Goal: Task Accomplishment & Management: Manage account settings

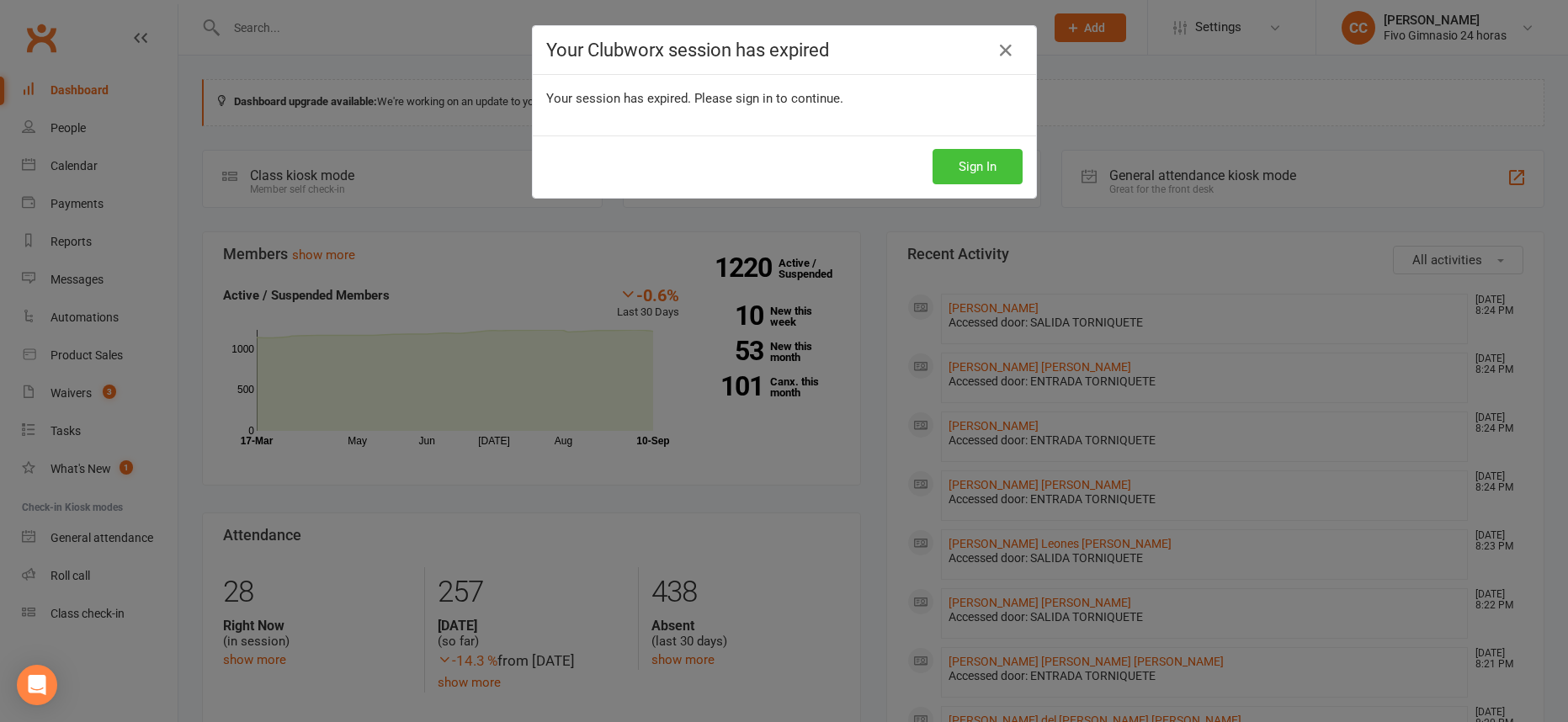
click at [1002, 163] on button "Sign In" at bounding box center [978, 167] width 90 height 36
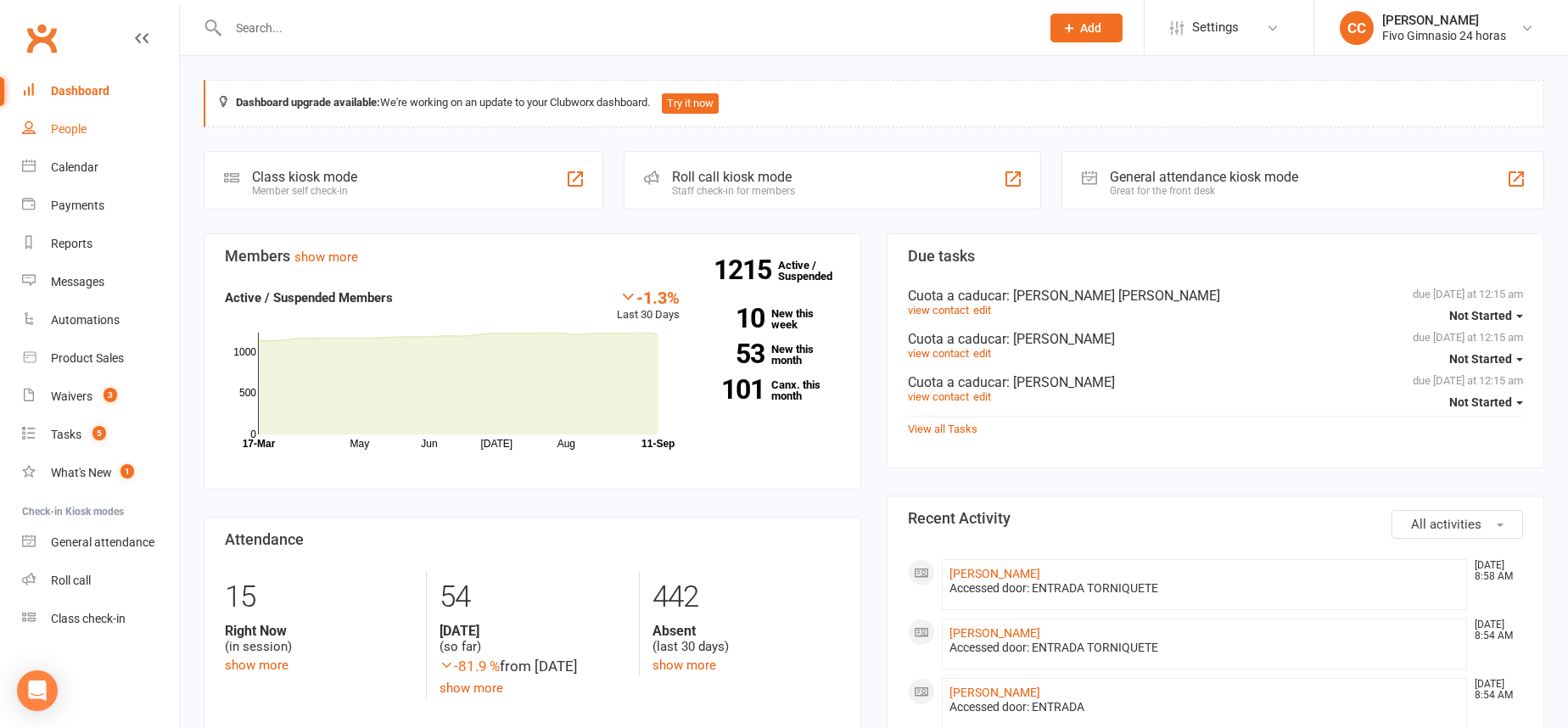
click at [81, 133] on div "People" at bounding box center [69, 129] width 36 height 14
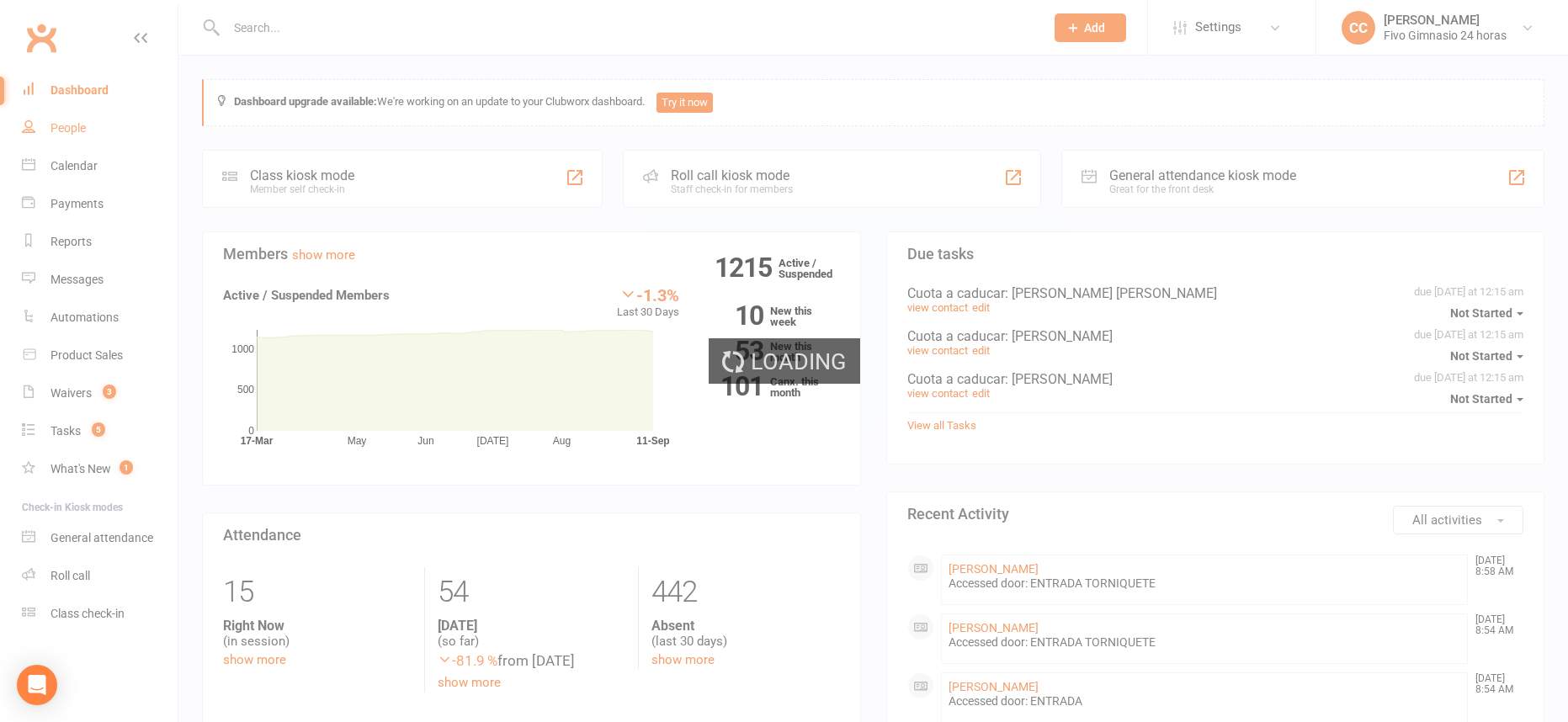
select select "100"
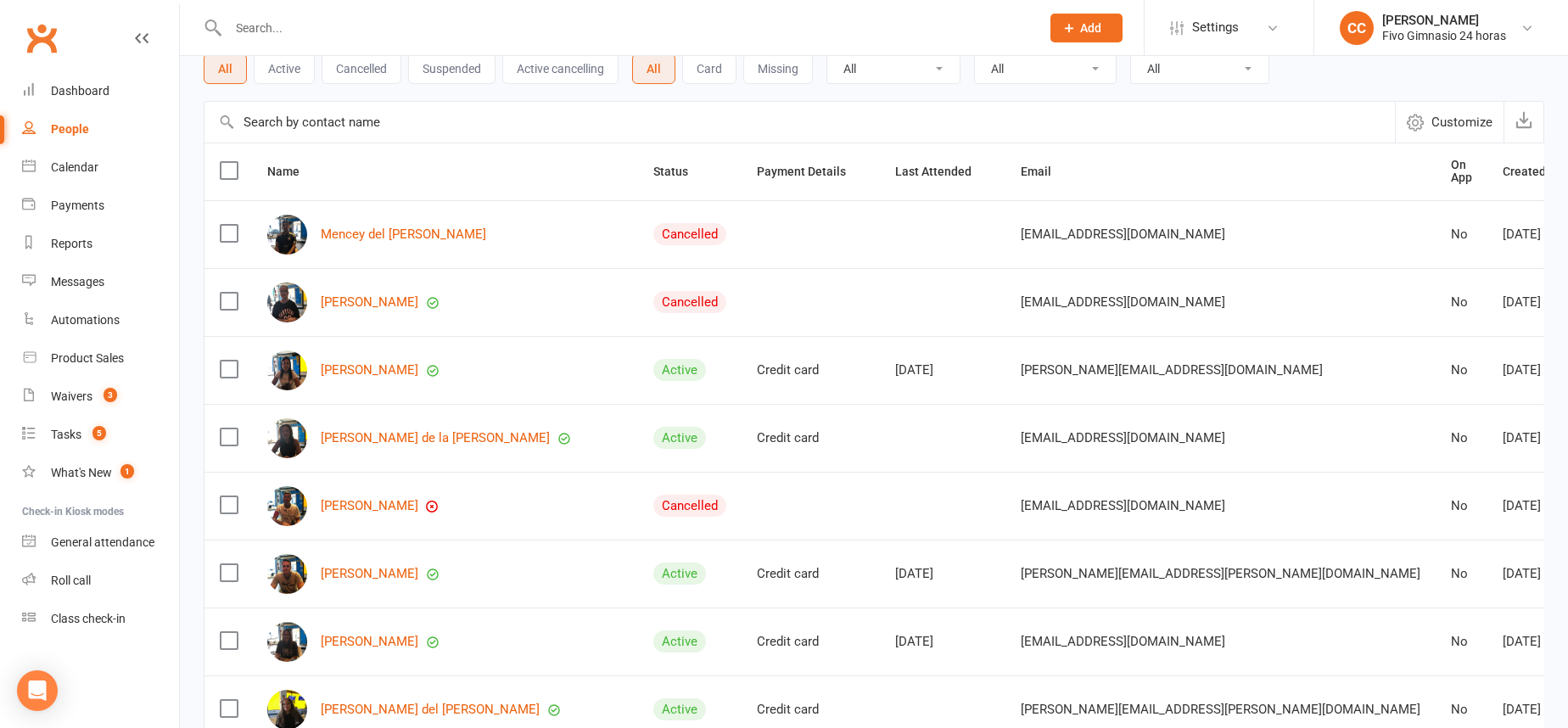
scroll to position [111, 0]
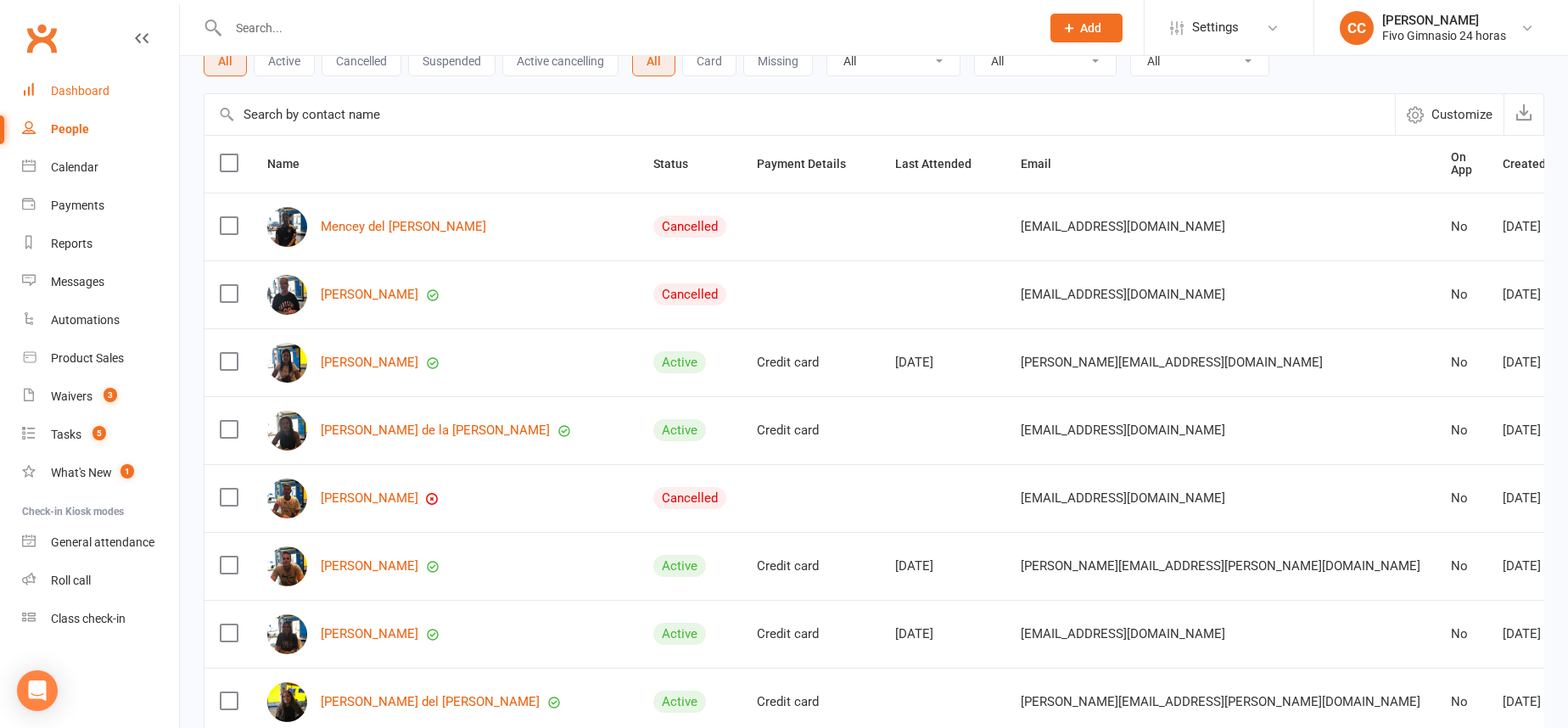
click at [110, 96] on link "Dashboard" at bounding box center [100, 91] width 157 height 39
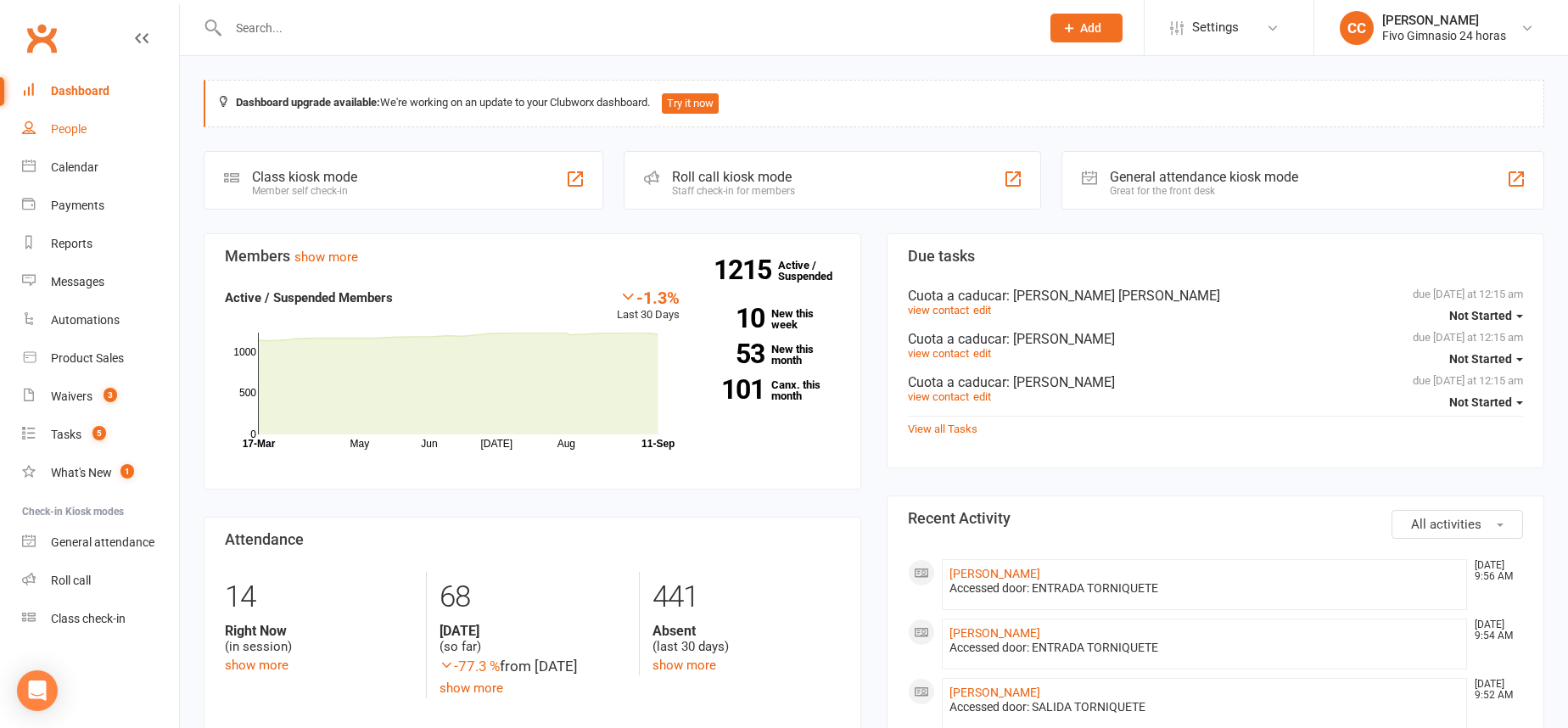
drag, startPoint x: 47, startPoint y: 134, endPoint x: 377, endPoint y: 83, distance: 333.9
click at [49, 134] on link "People" at bounding box center [100, 129] width 157 height 39
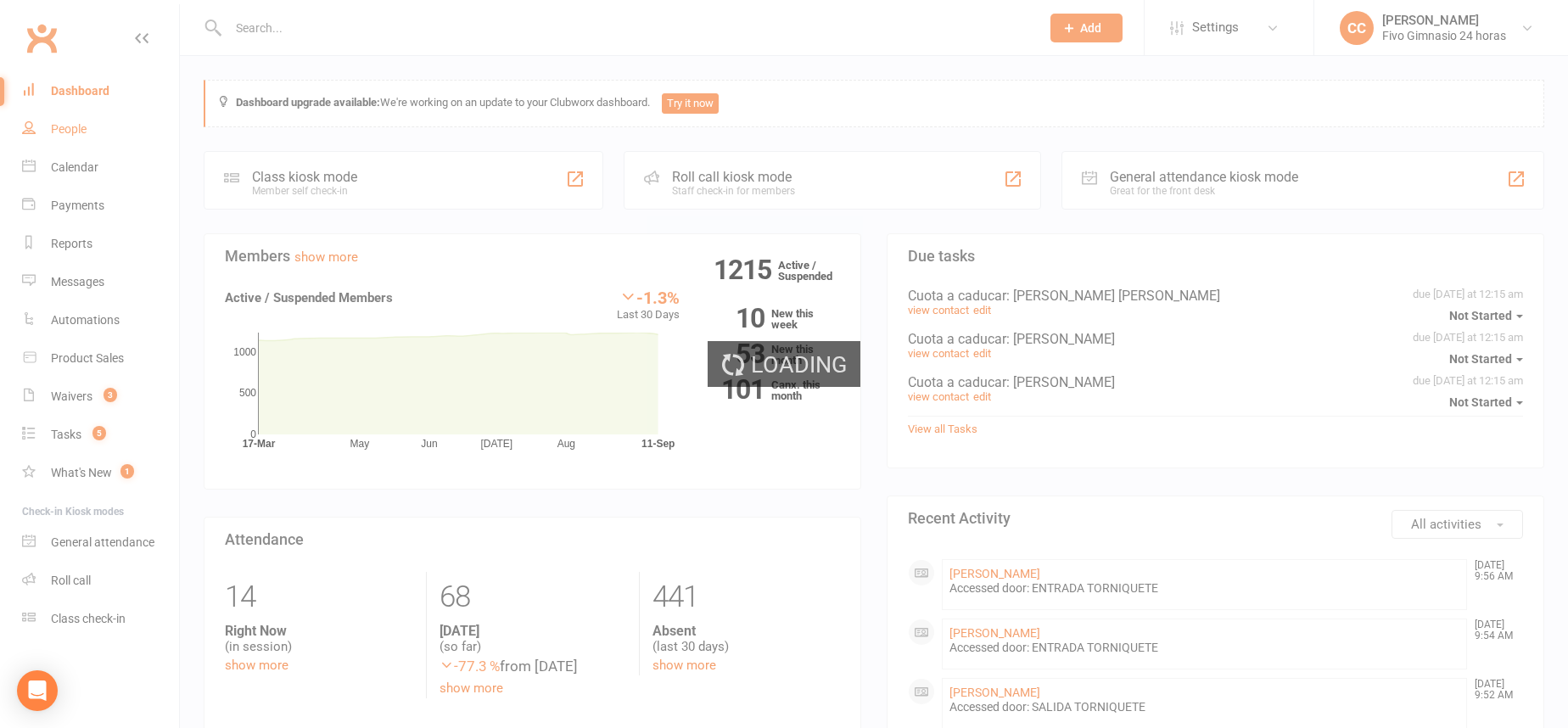
select select "100"
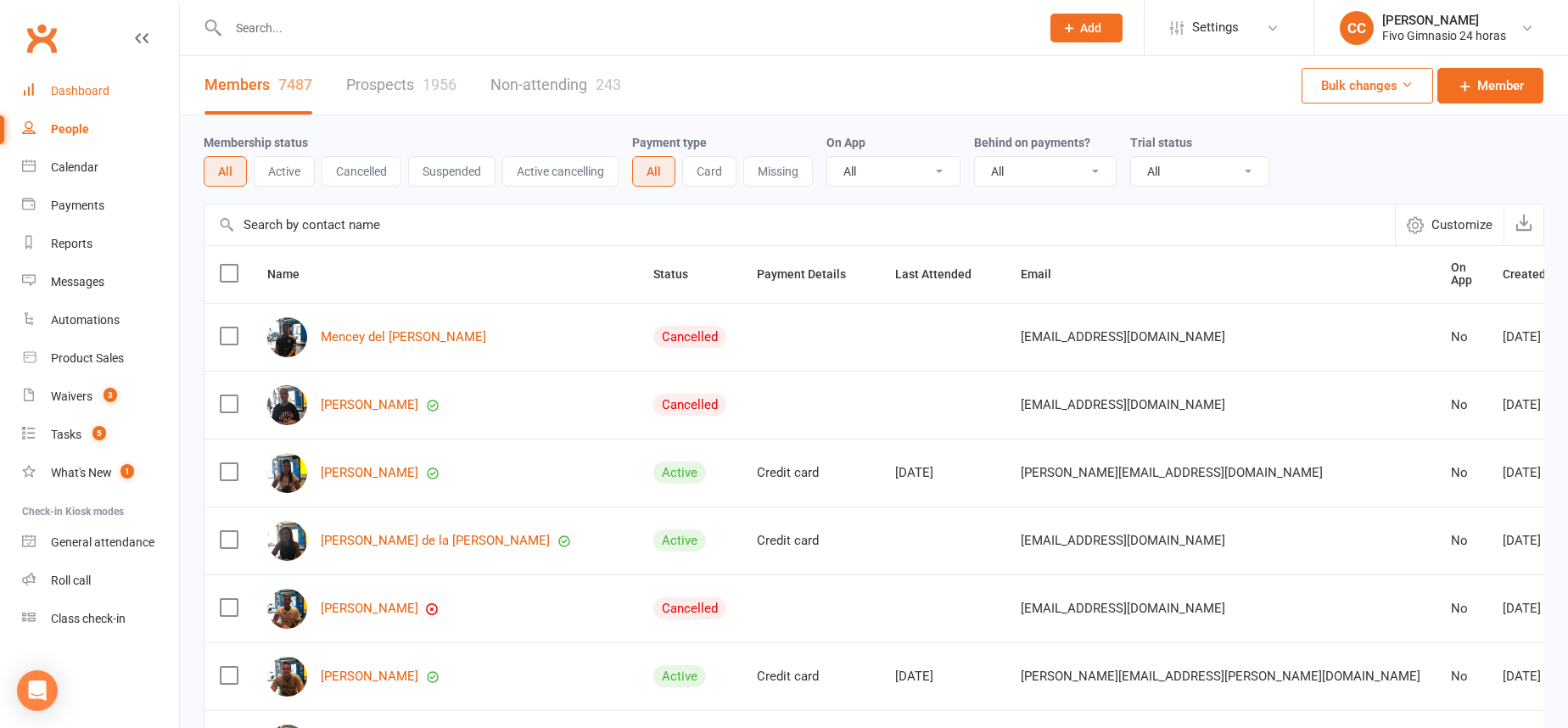
click at [91, 93] on div "Dashboard" at bounding box center [80, 91] width 58 height 14
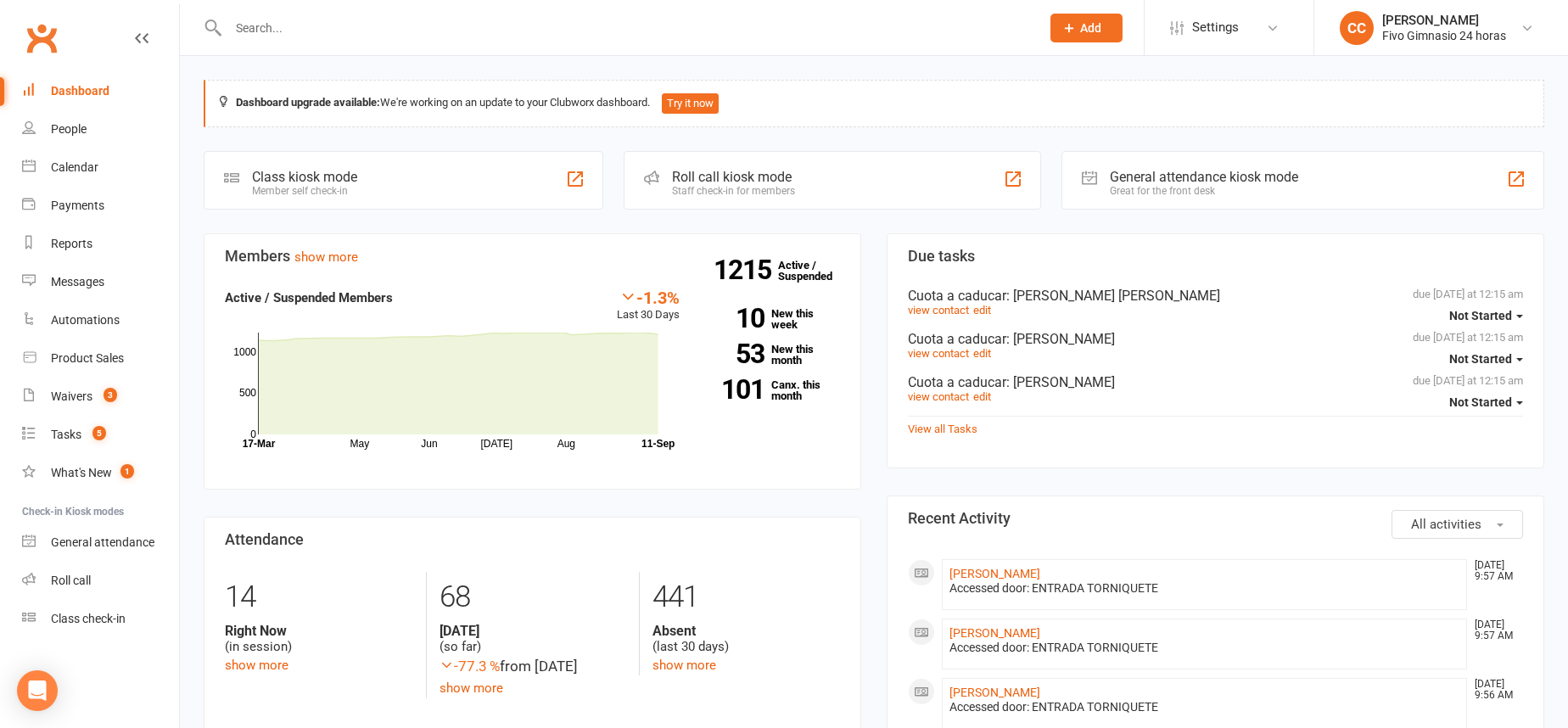
click at [95, 100] on link "Dashboard" at bounding box center [100, 91] width 157 height 39
click at [89, 122] on link "People" at bounding box center [100, 129] width 157 height 39
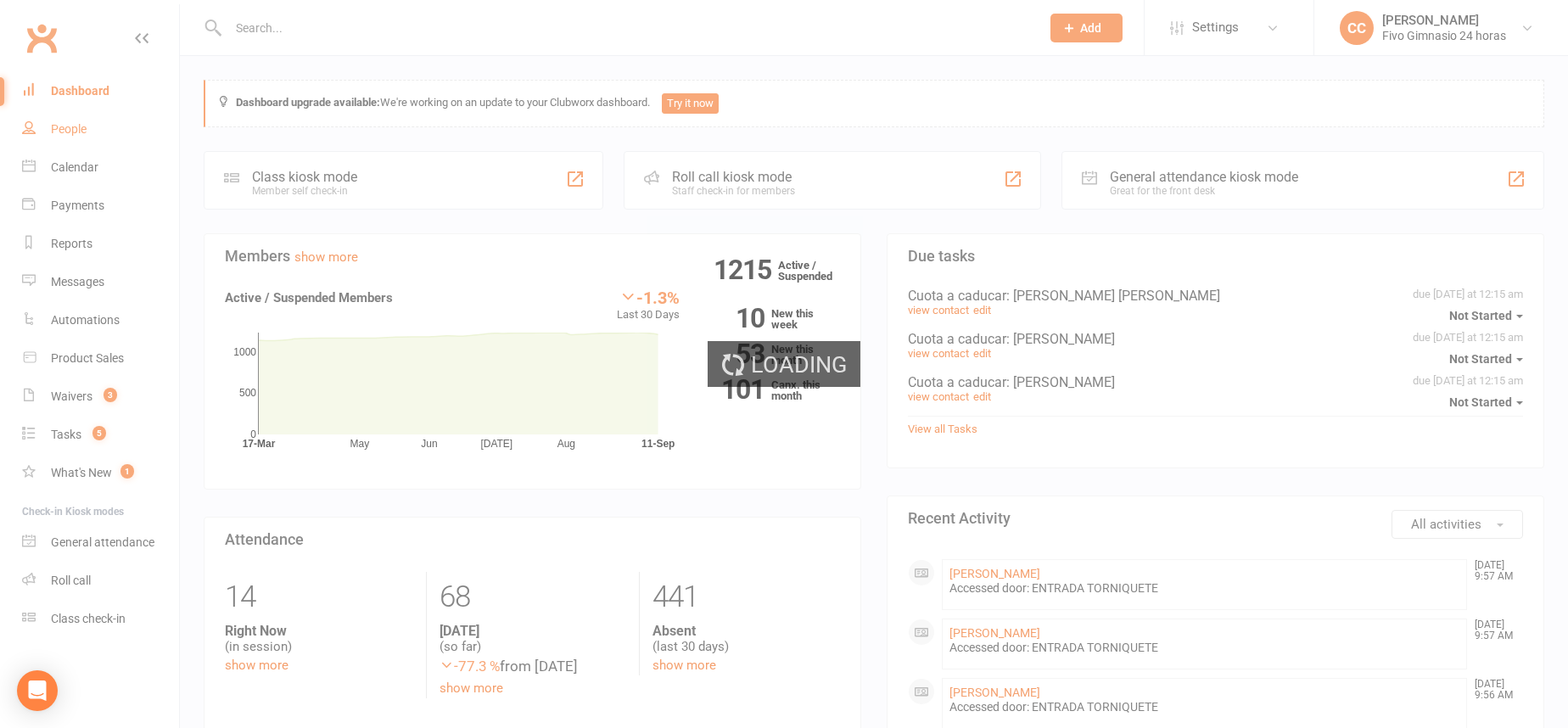
select select "100"
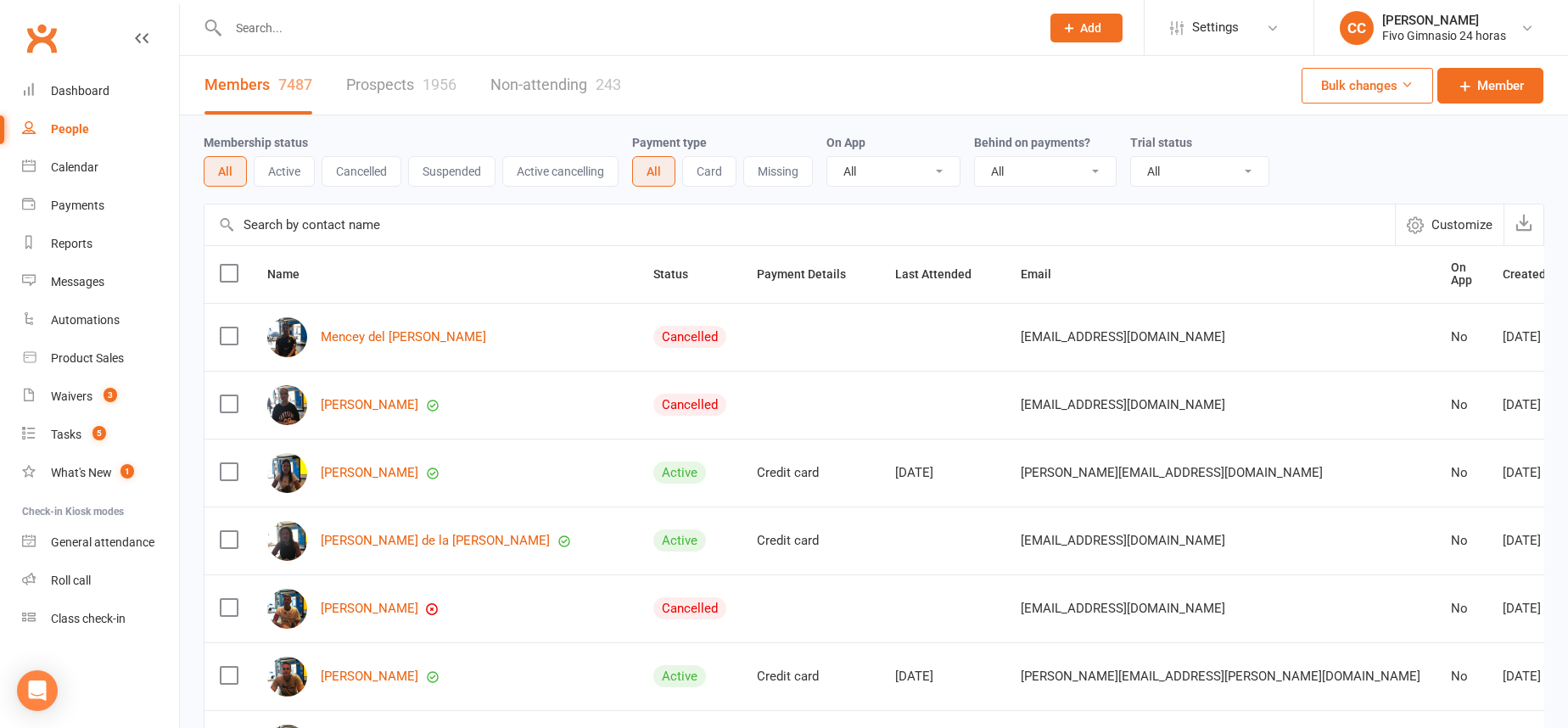
paste input "+34673168777"
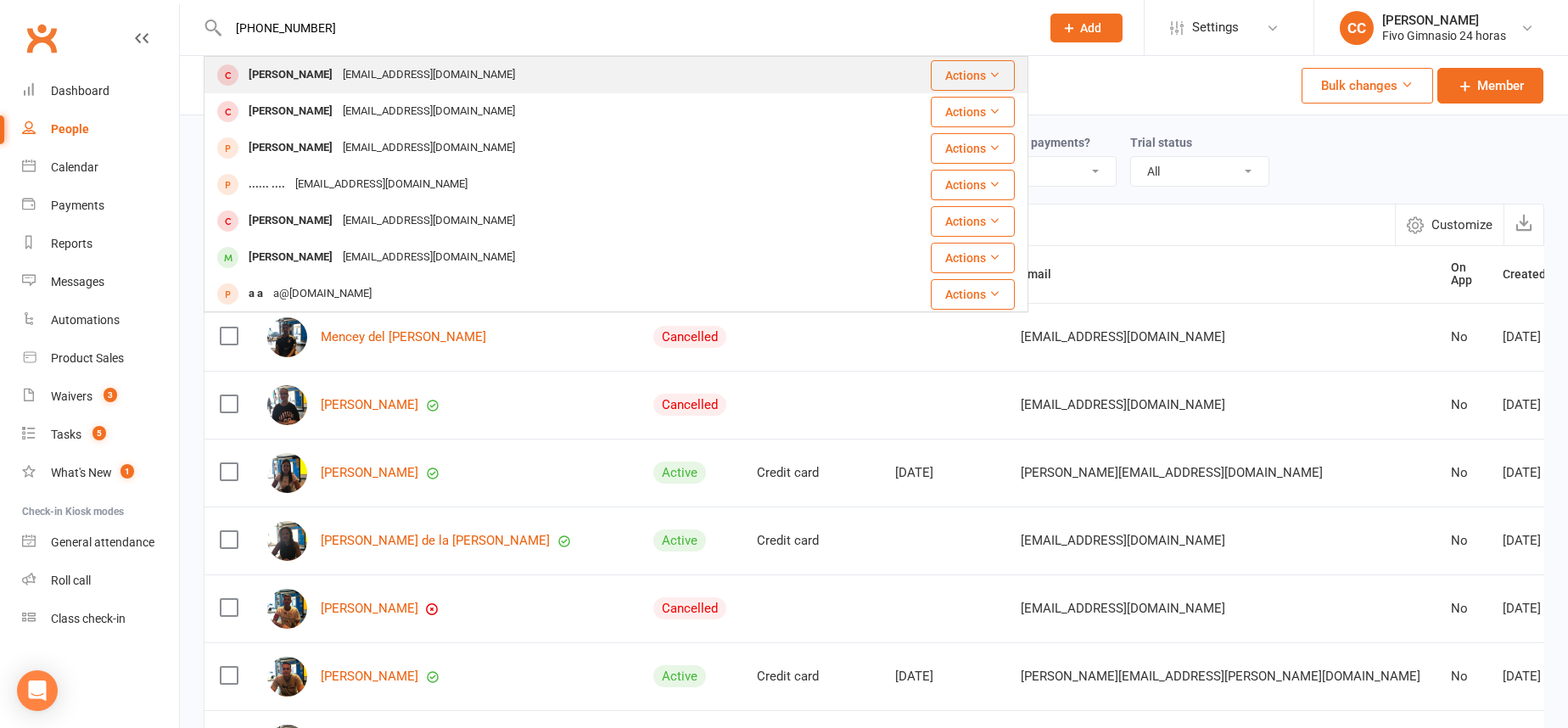
type input "+34673168777"
click at [290, 67] on div "Angie Lizzeth Alvarez Niño" at bounding box center [291, 75] width 94 height 25
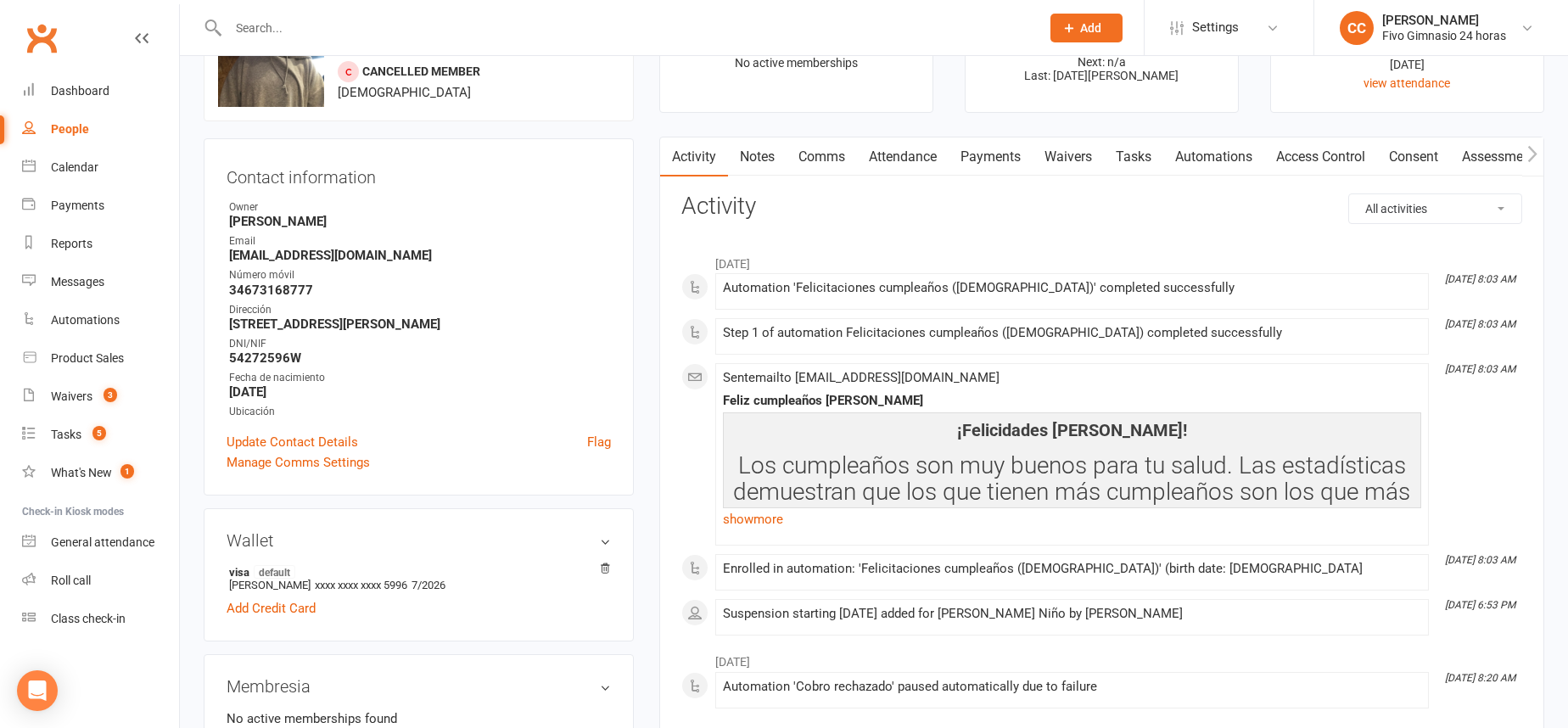
scroll to position [105, 0]
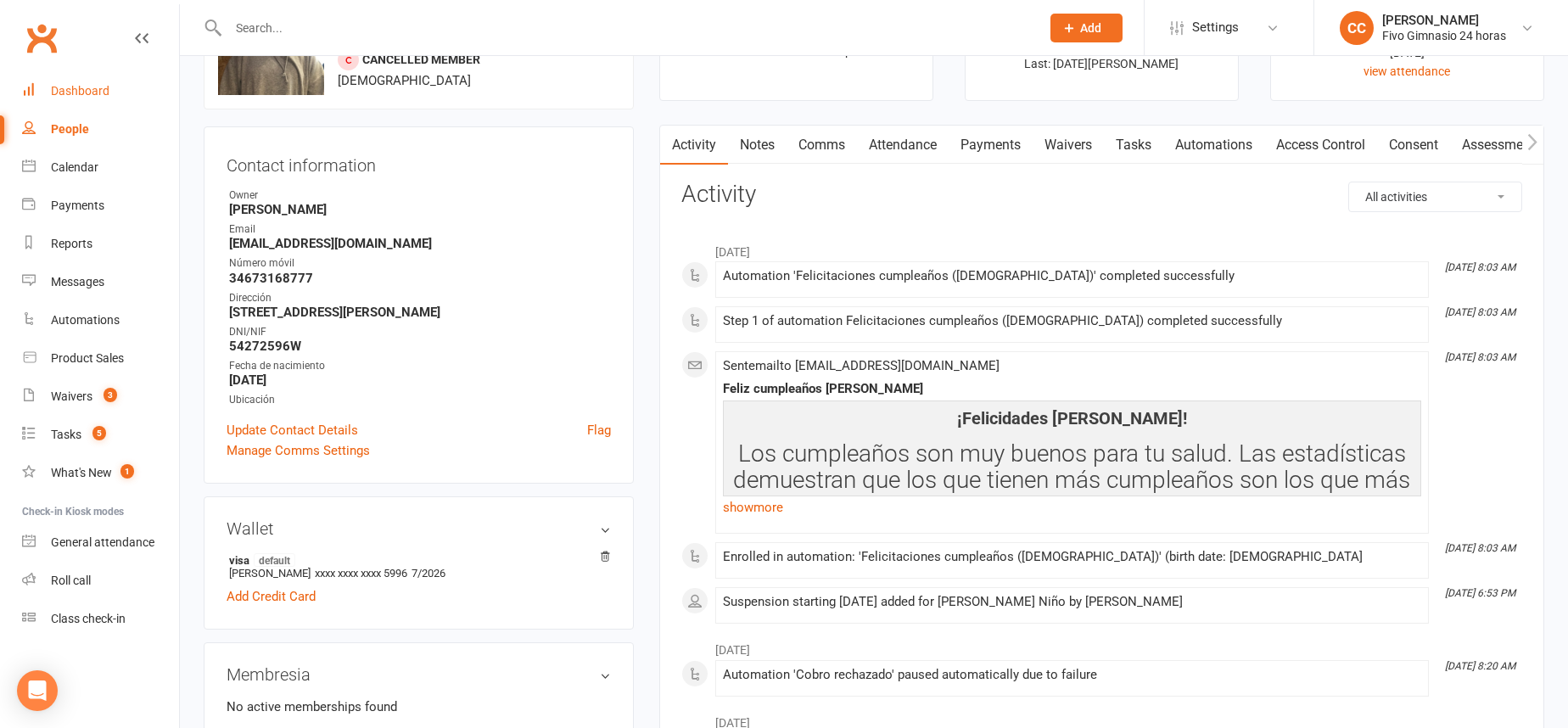
click at [100, 91] on div "Dashboard" at bounding box center [80, 91] width 58 height 14
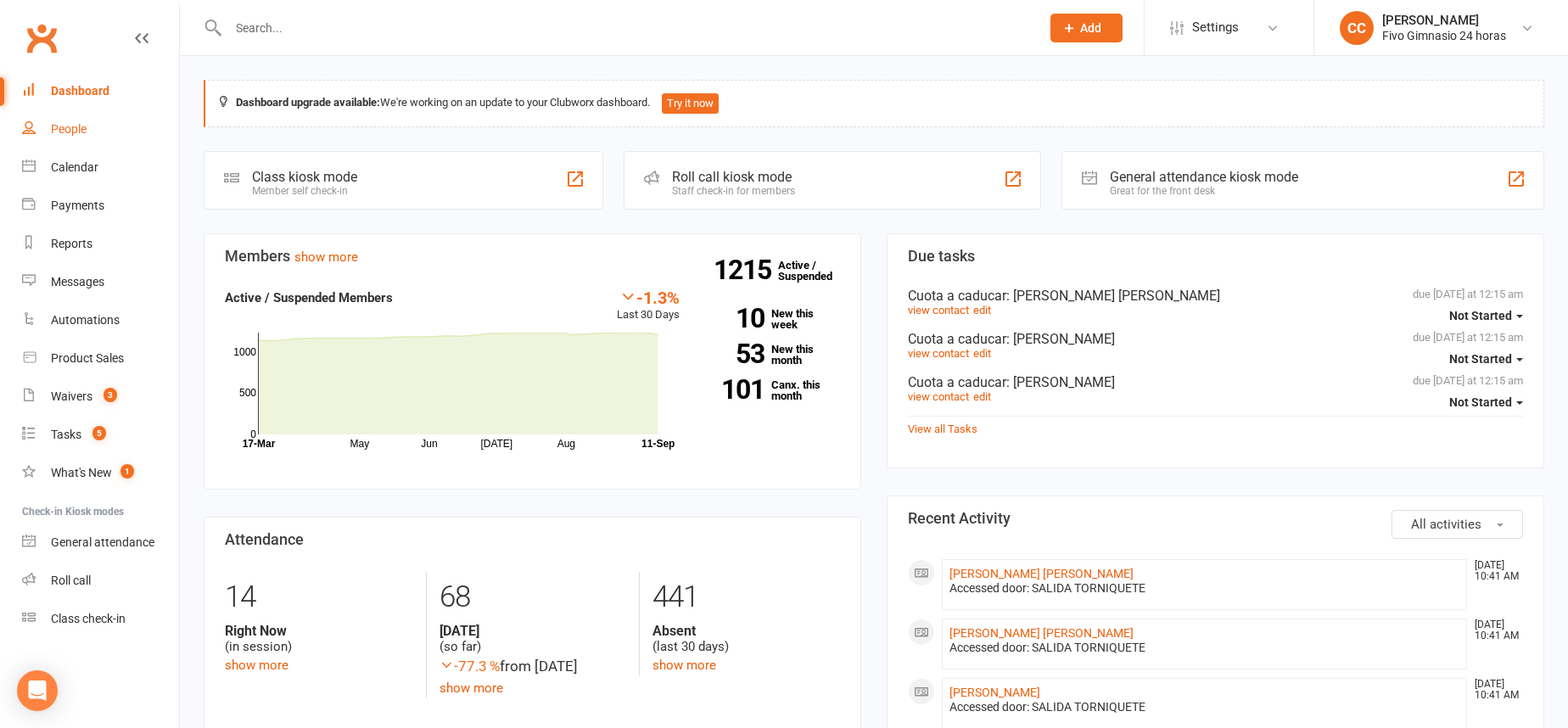
click at [82, 129] on div "People" at bounding box center [69, 129] width 36 height 14
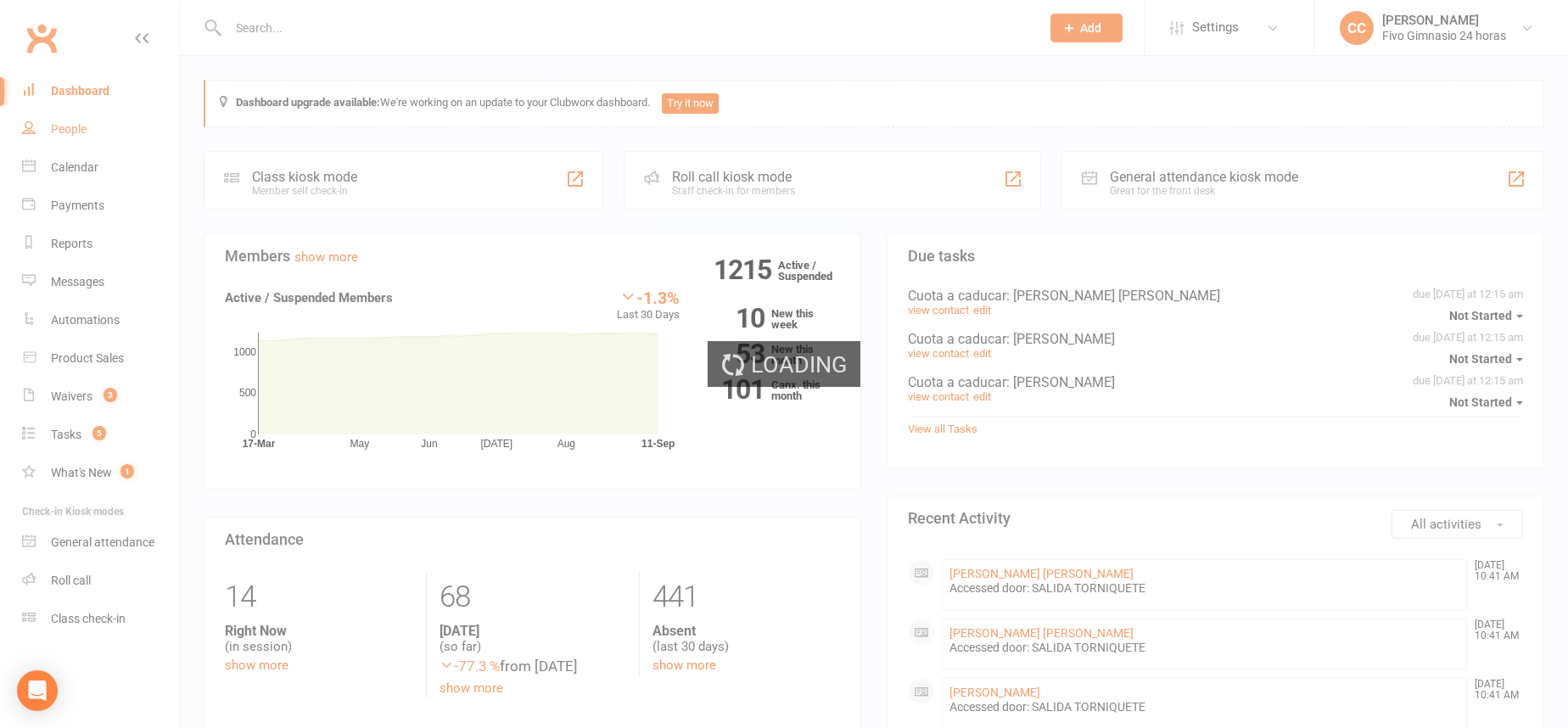
select select "100"
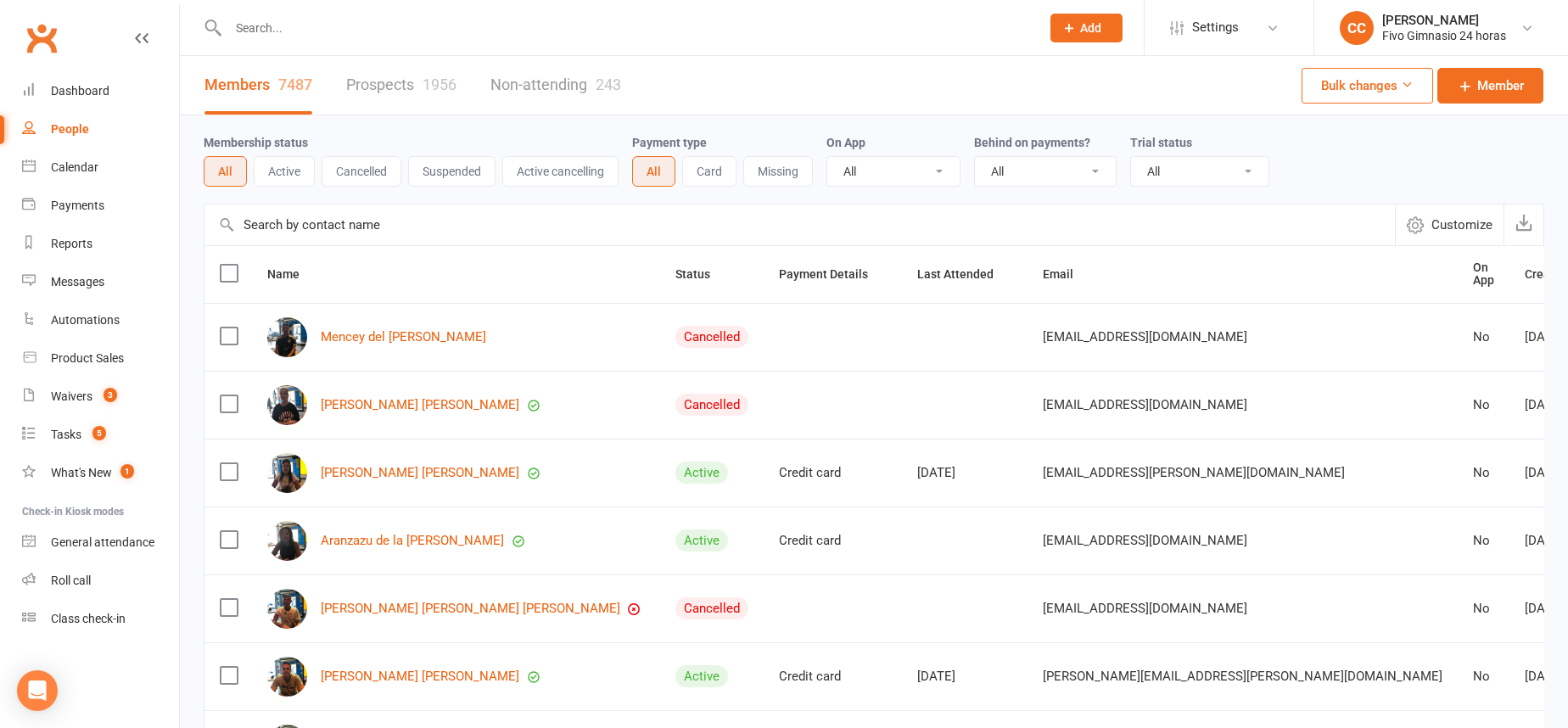
click at [367, 40] on div at bounding box center [615, 27] width 824 height 55
click at [255, 34] on input "text" at bounding box center [625, 28] width 805 height 24
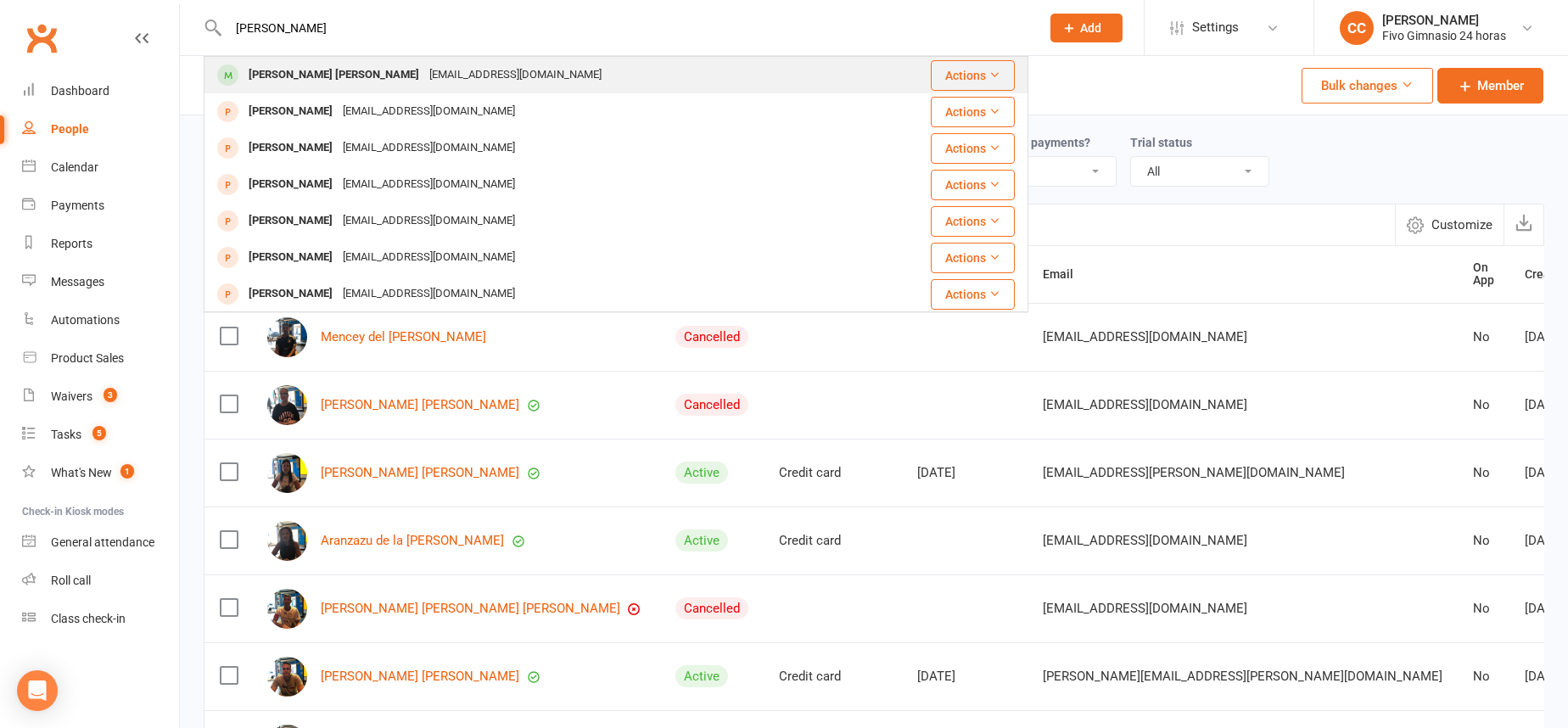
type input "ruiz reyes"
click at [286, 83] on div "Alejandro Ruiz Reyes" at bounding box center [334, 75] width 181 height 25
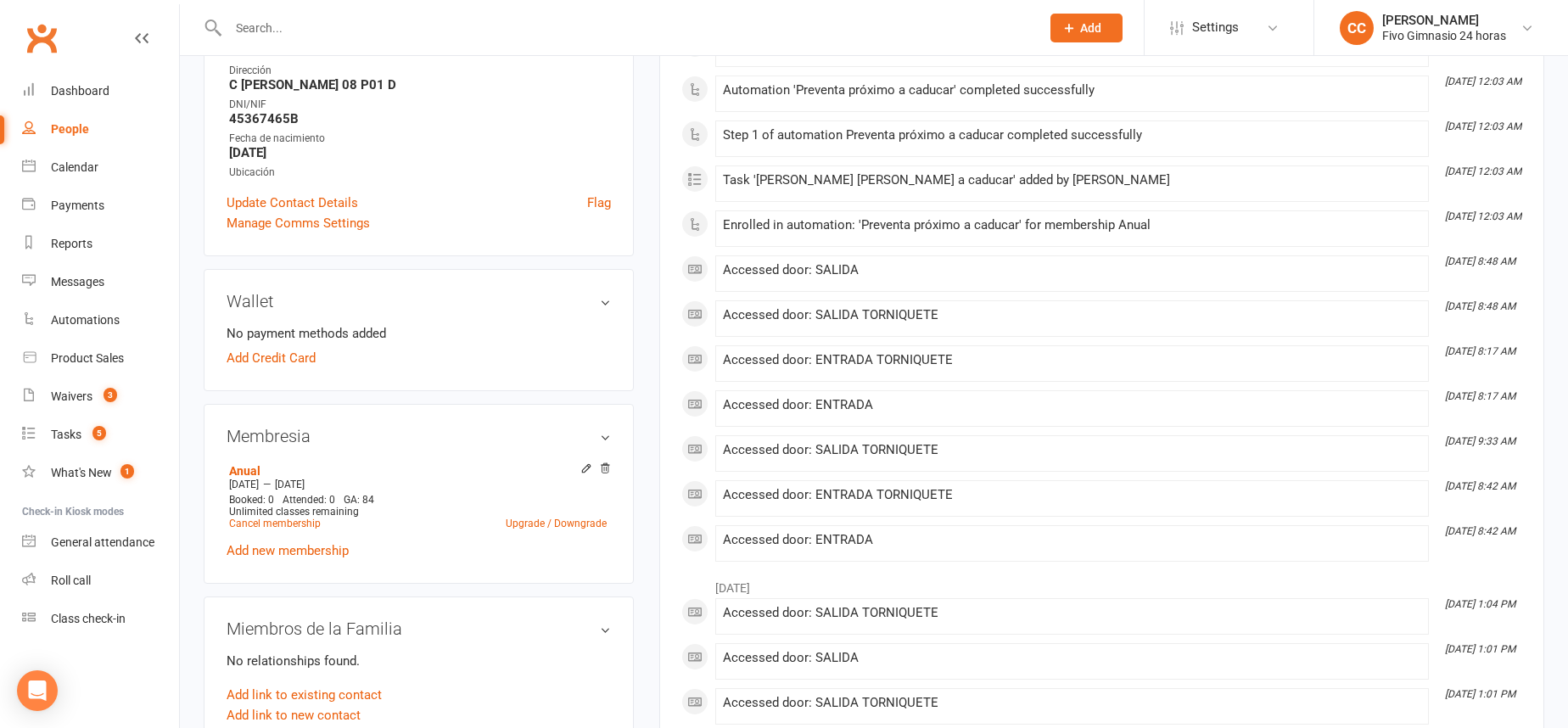
scroll to position [467, 0]
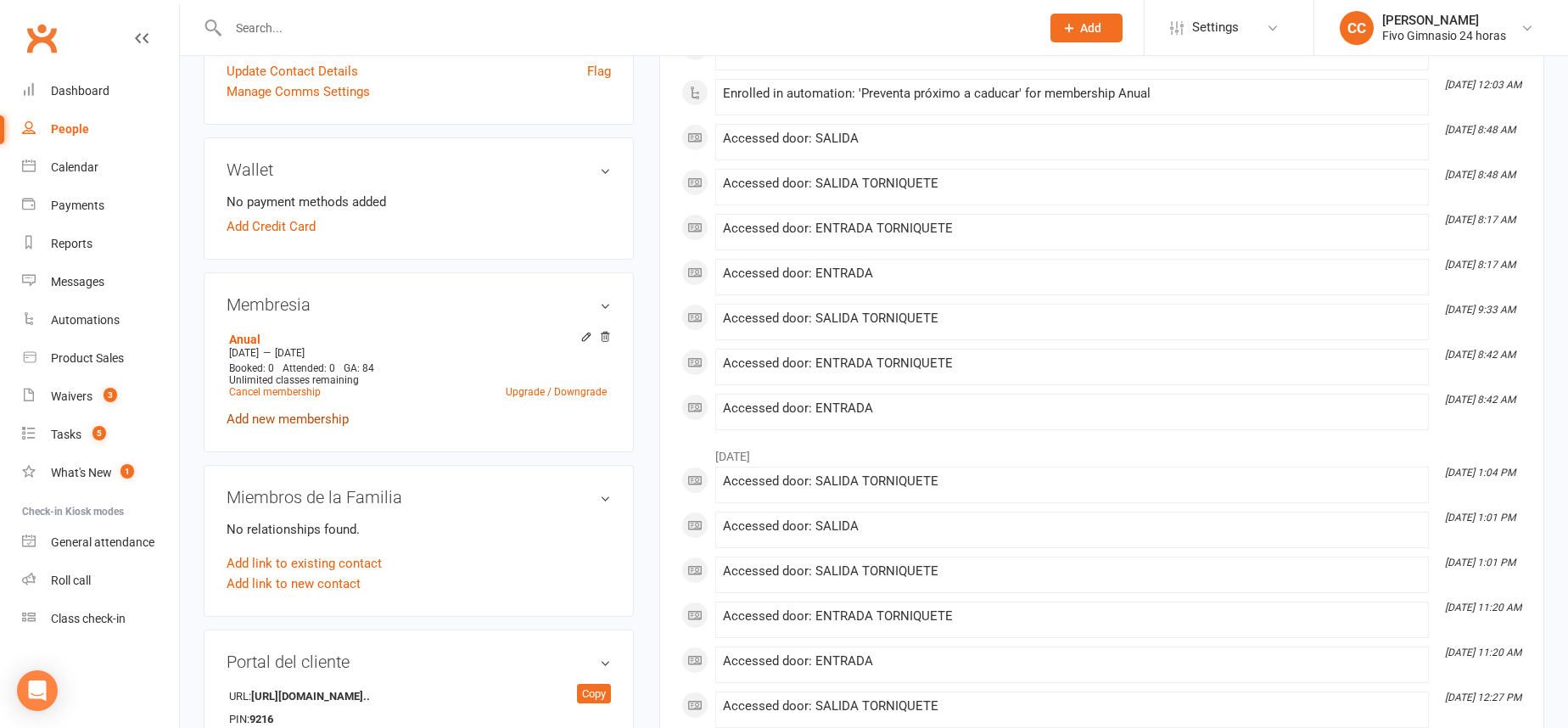
click at [322, 421] on link "Add new membership" at bounding box center [287, 419] width 122 height 15
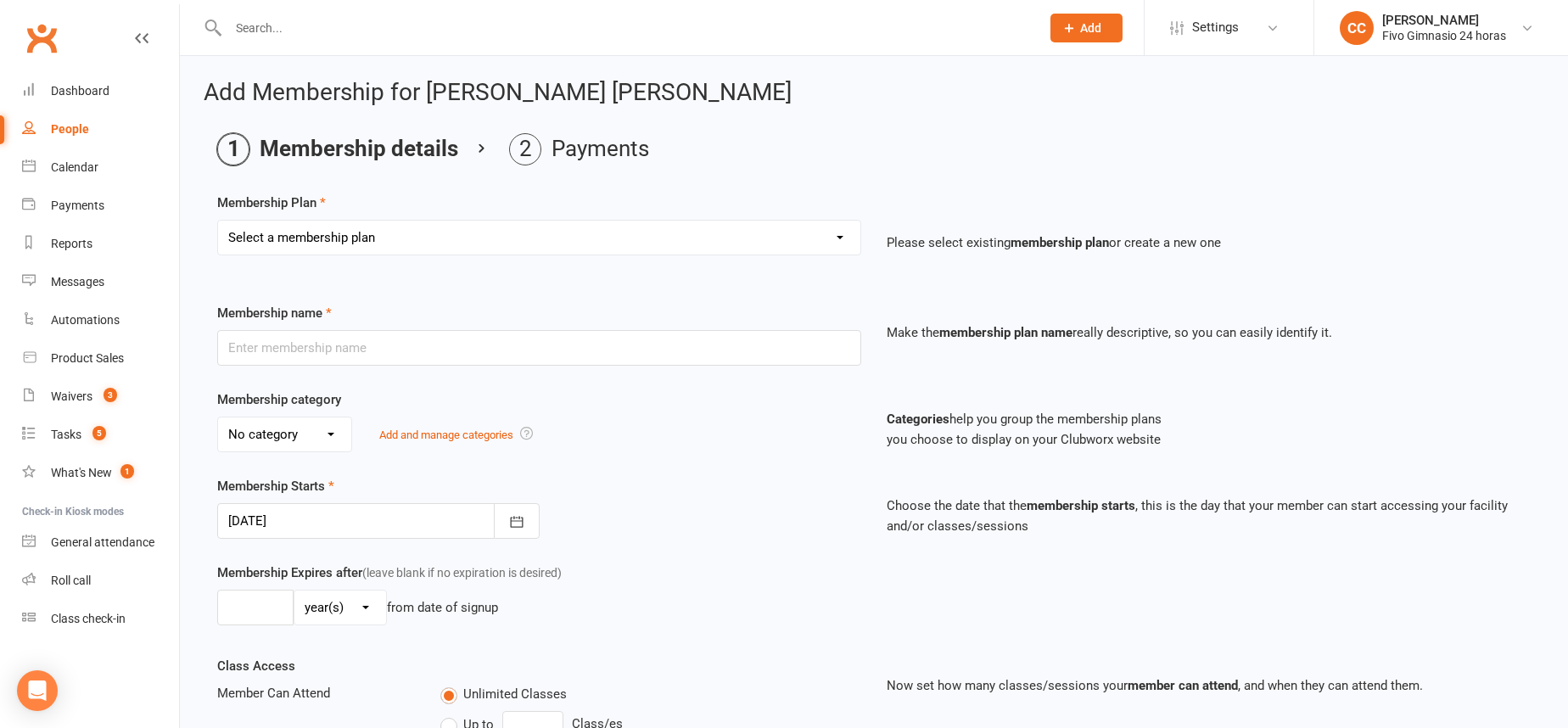
click at [317, 252] on select "Select a membership plan Cuota familiar Cuota estudiante 10 pases full Anual Se…" at bounding box center [539, 238] width 642 height 34
select select "3"
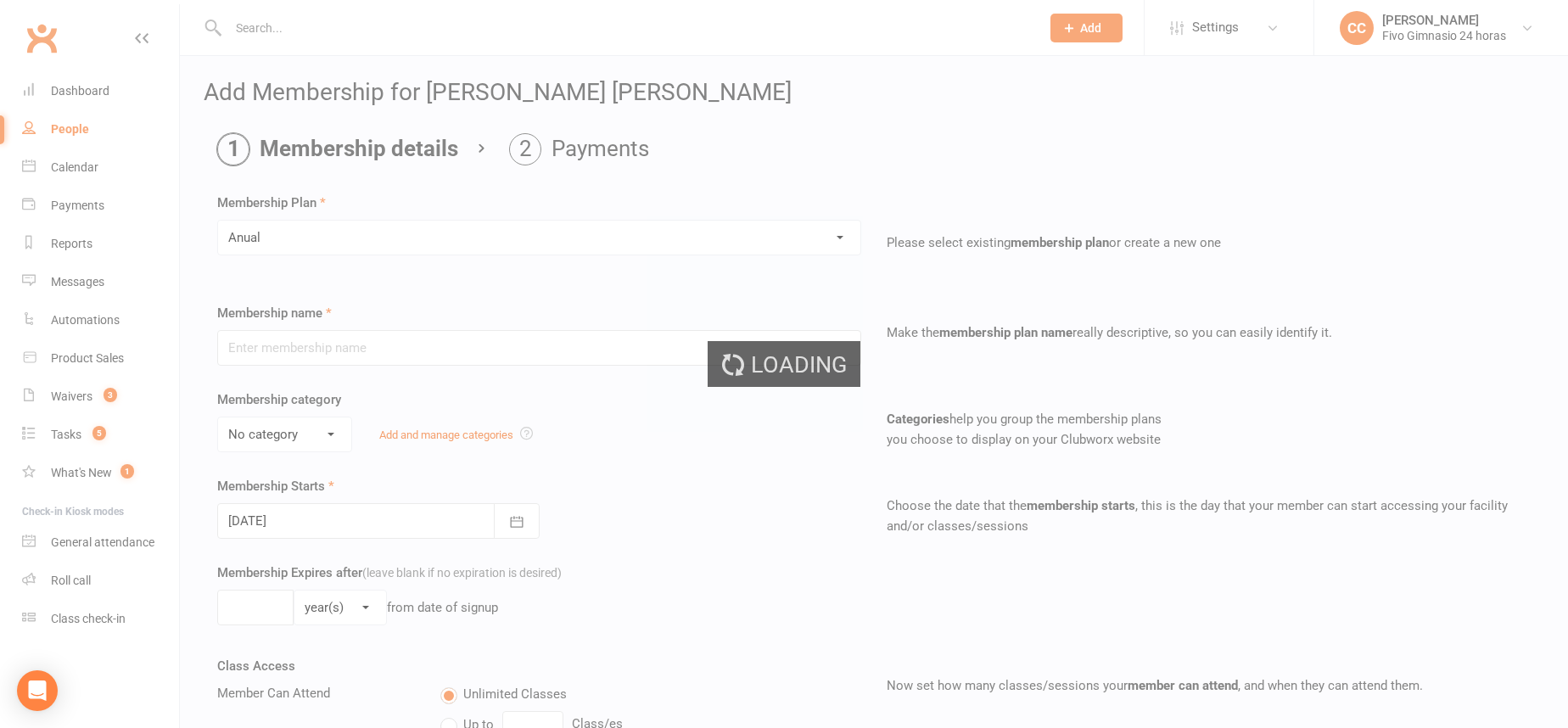
type input "Anual"
select select "1"
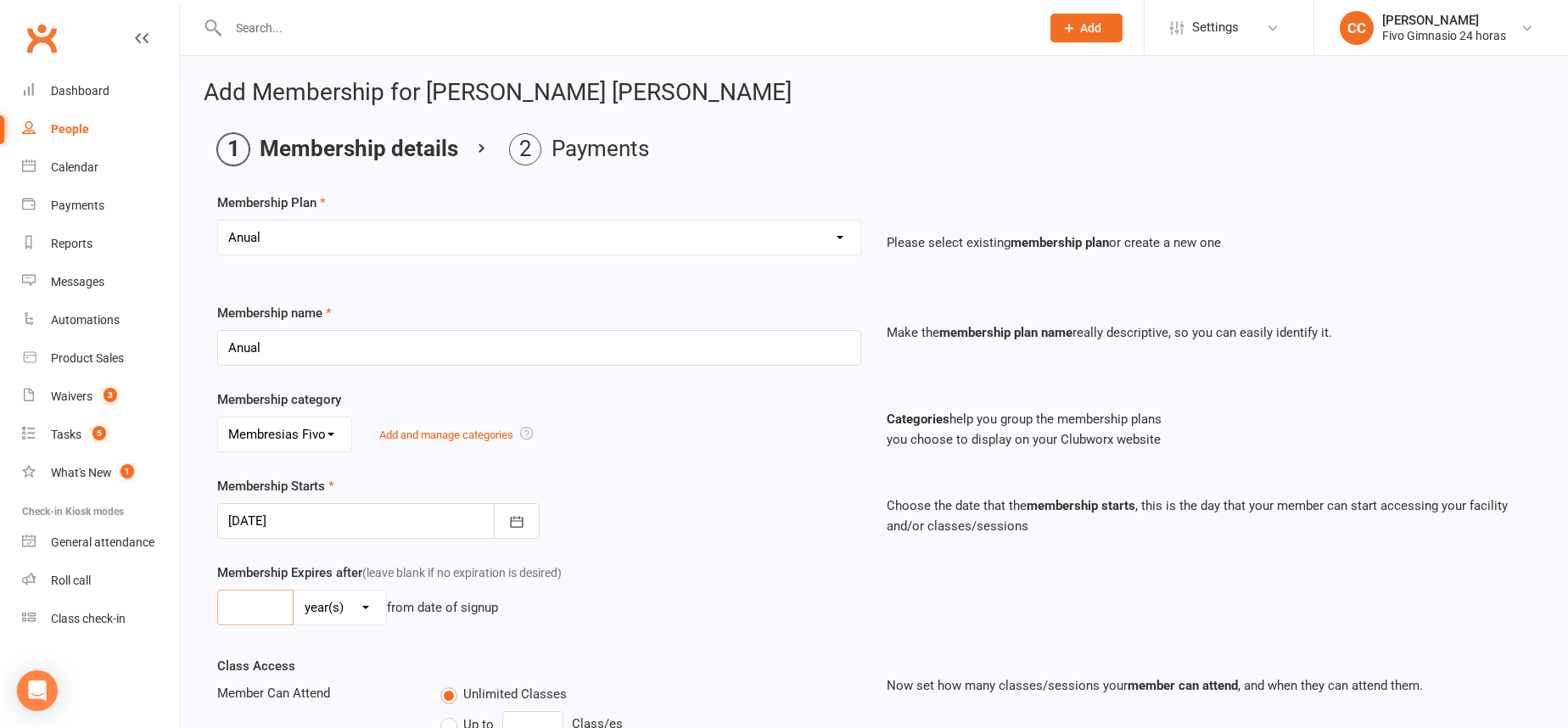
click at [268, 611] on input "number" at bounding box center [255, 607] width 76 height 36
type input "1"
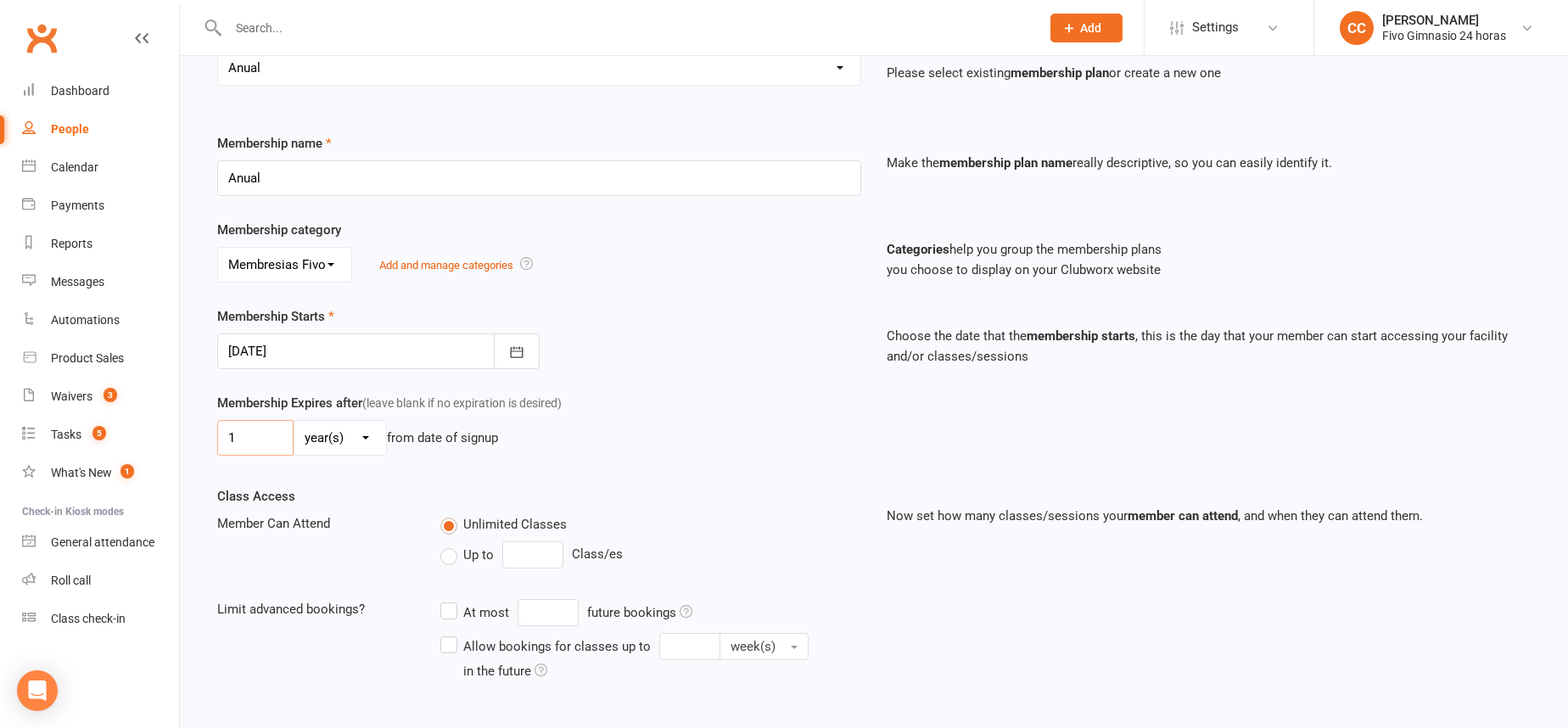
scroll to position [350, 0]
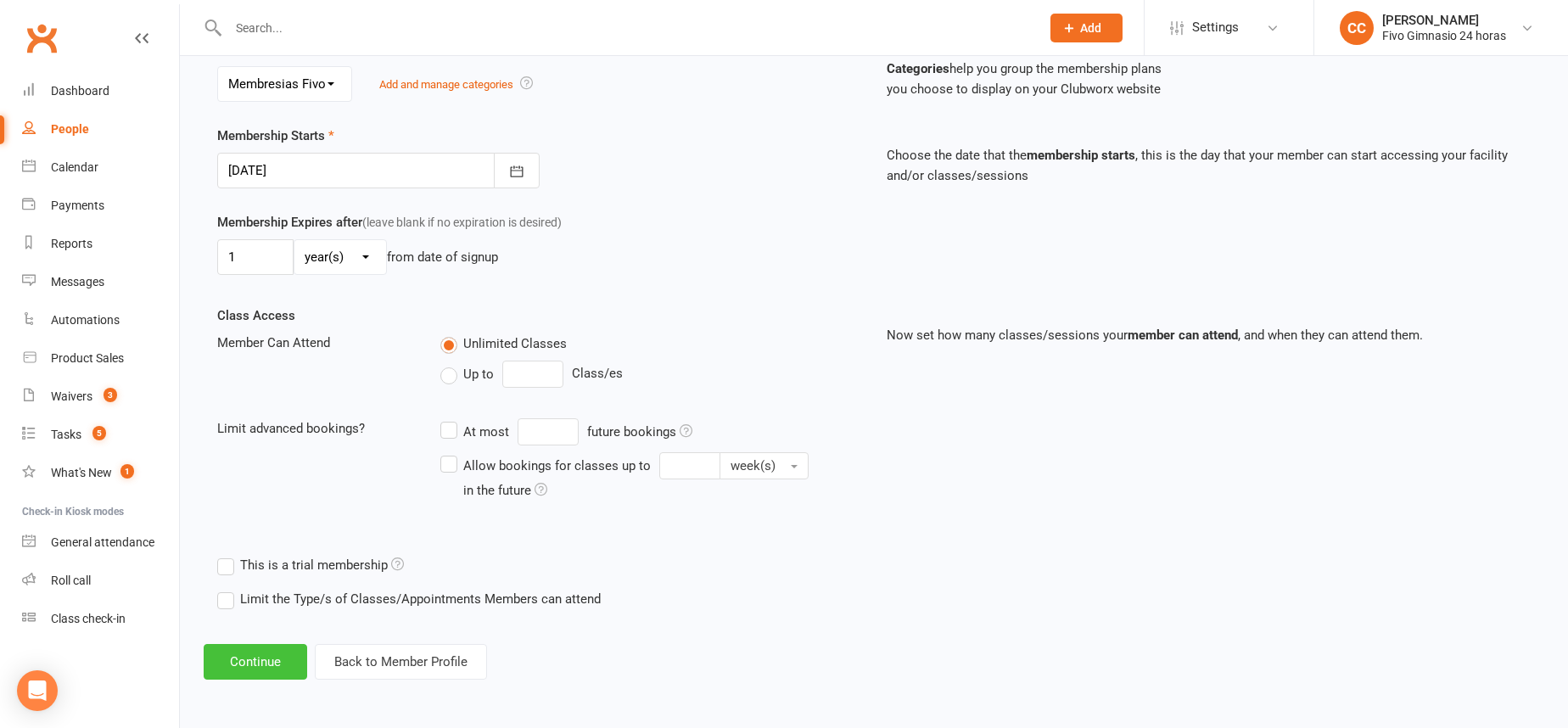
click at [246, 658] on button "Continue" at bounding box center [255, 662] width 104 height 36
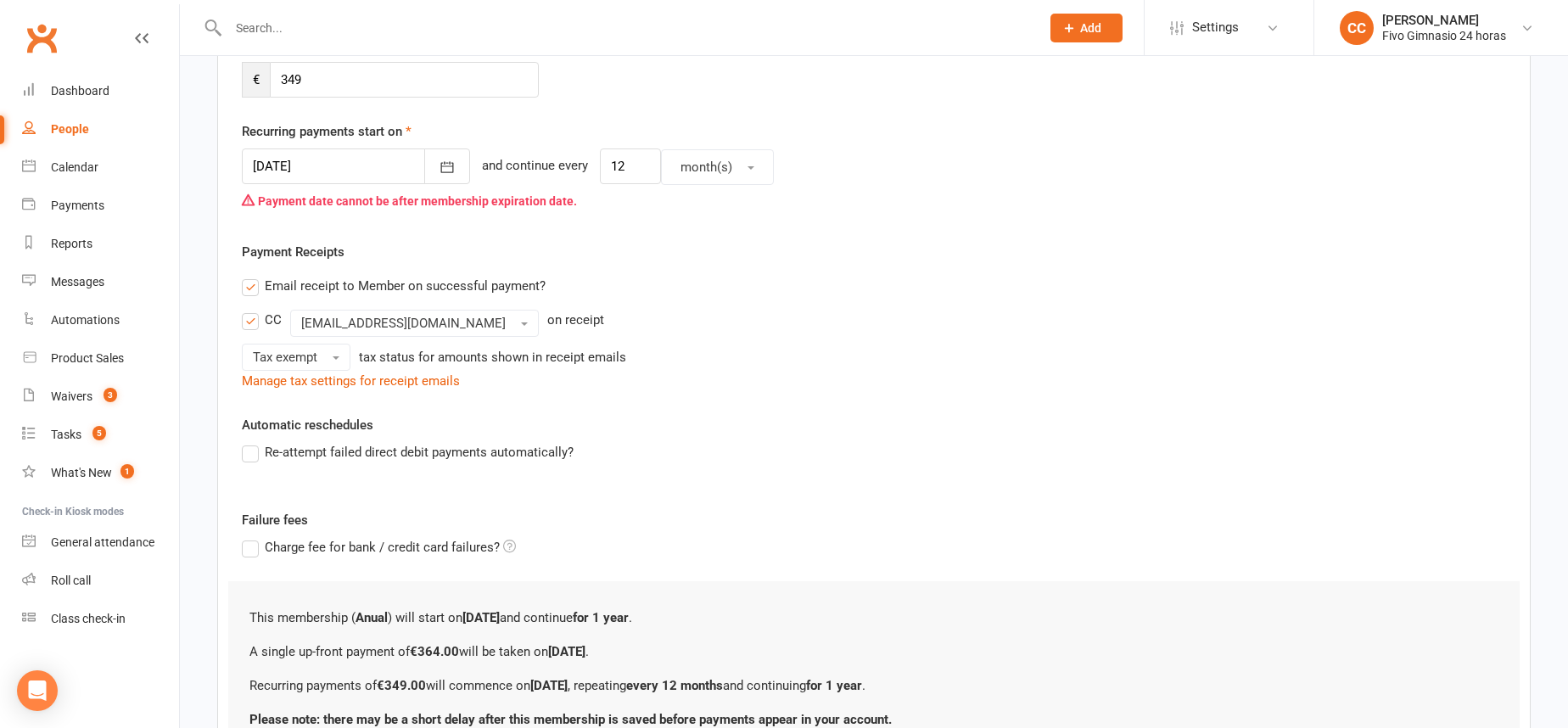
scroll to position [0, 0]
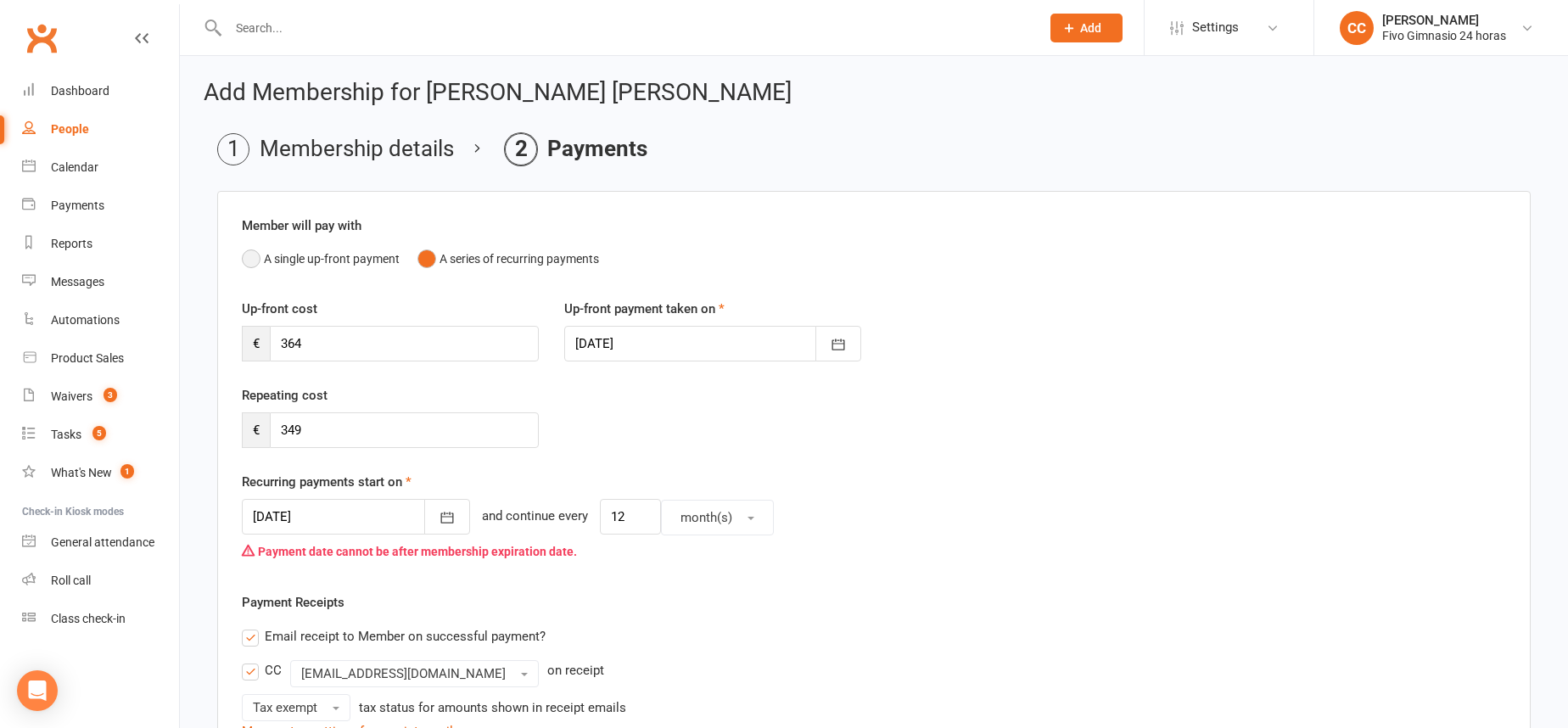
drag, startPoint x: 251, startPoint y: 263, endPoint x: 281, endPoint y: 283, distance: 36.1
click at [252, 262] on button "A single up-front payment" at bounding box center [321, 259] width 158 height 33
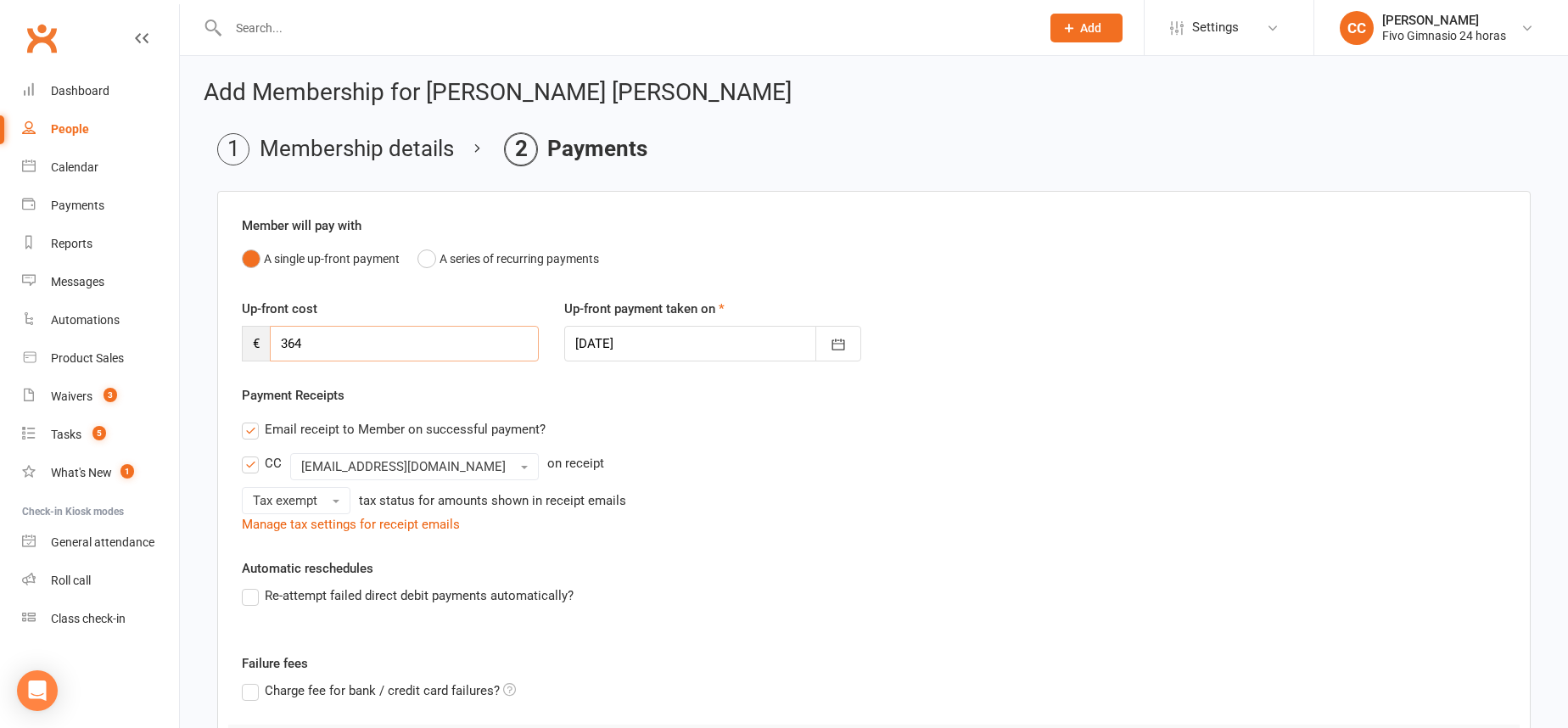
drag, startPoint x: 333, startPoint y: 346, endPoint x: 196, endPoint y: 346, distance: 137.0
click at [196, 347] on div "Add Membership for Alejandro Ruiz Reyes Membership details Payments Member will…" at bounding box center [874, 511] width 1388 height 911
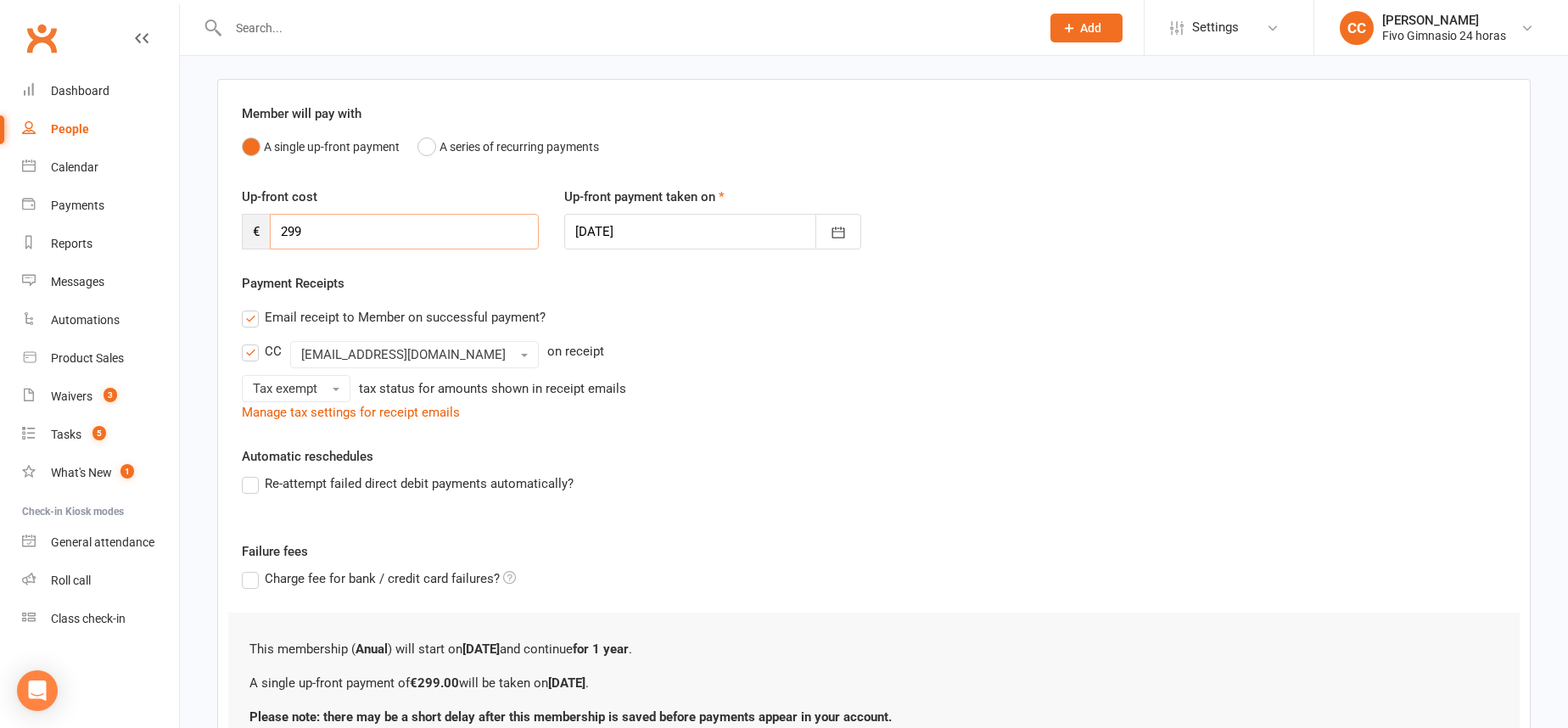
scroll to position [264, 0]
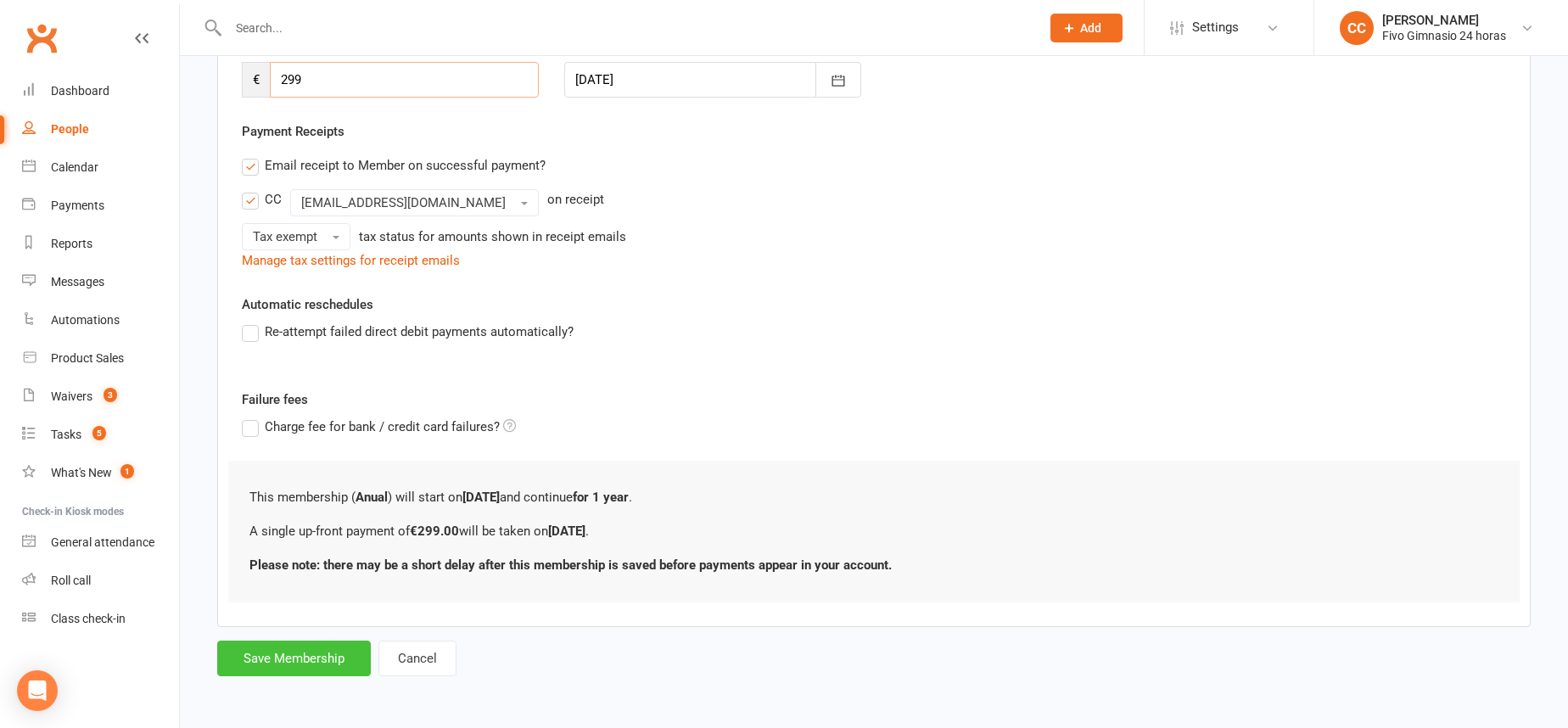
type input "299"
click at [251, 674] on button "Save Membership" at bounding box center [293, 659] width 154 height 36
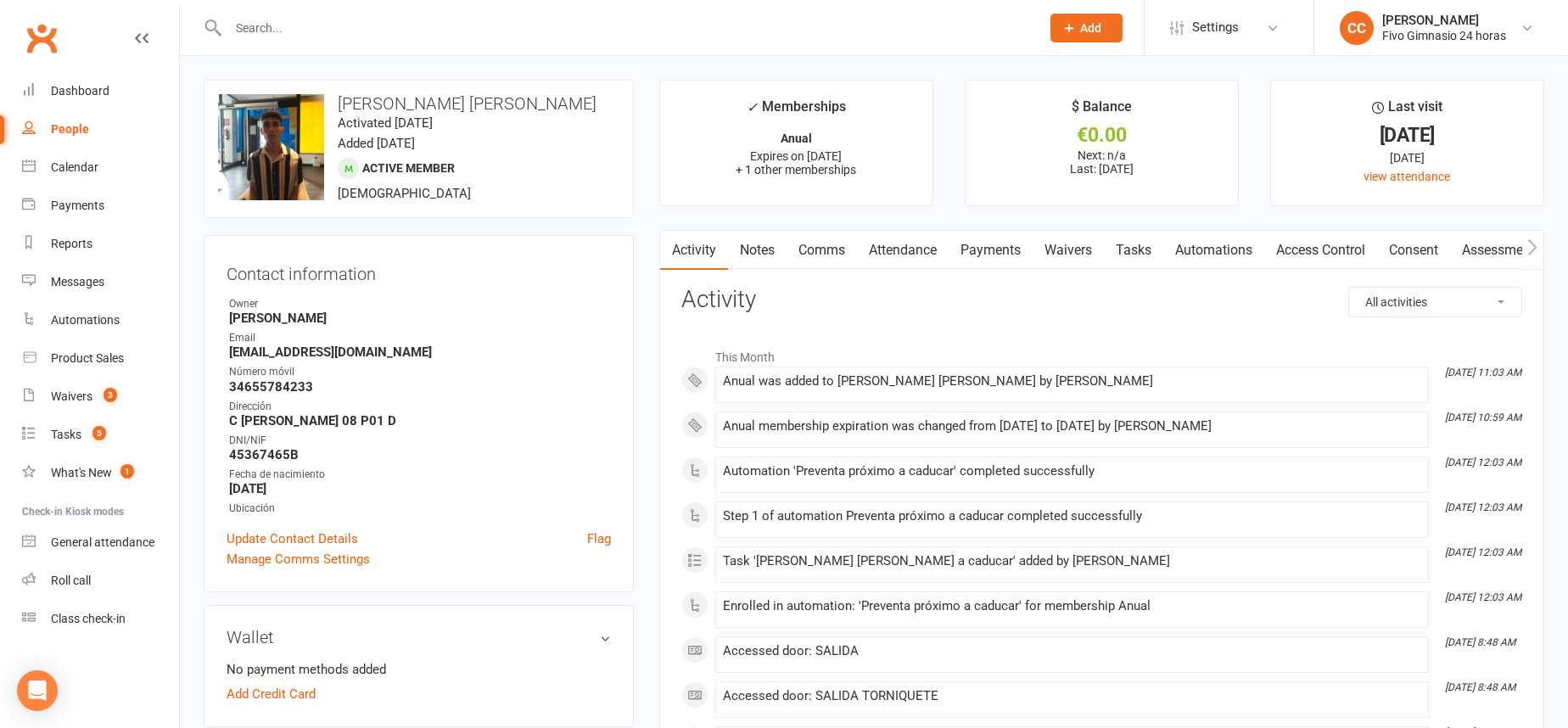
click at [974, 261] on link "Payments" at bounding box center [991, 250] width 84 height 39
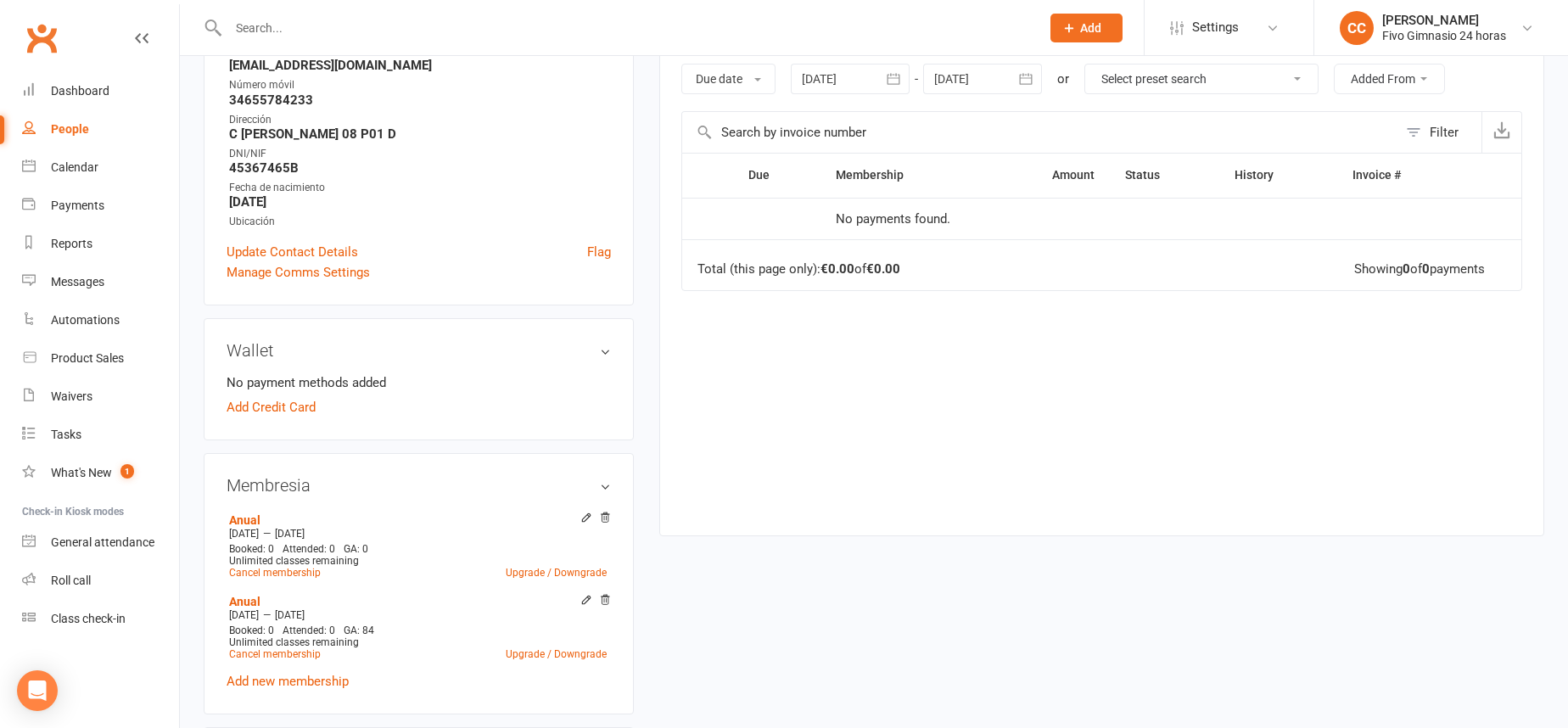
scroll to position [379, 0]
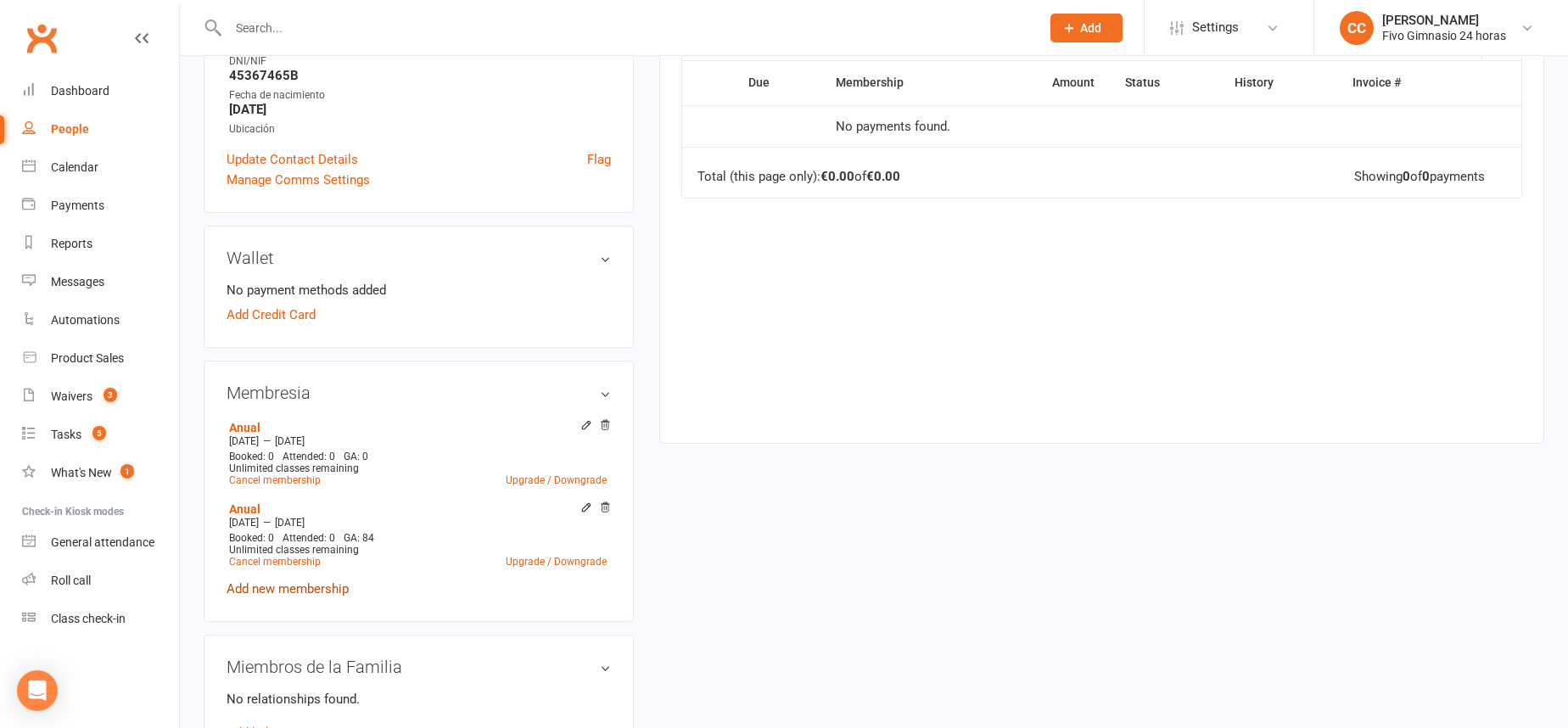
click at [312, 587] on link "Add new membership" at bounding box center [287, 589] width 122 height 15
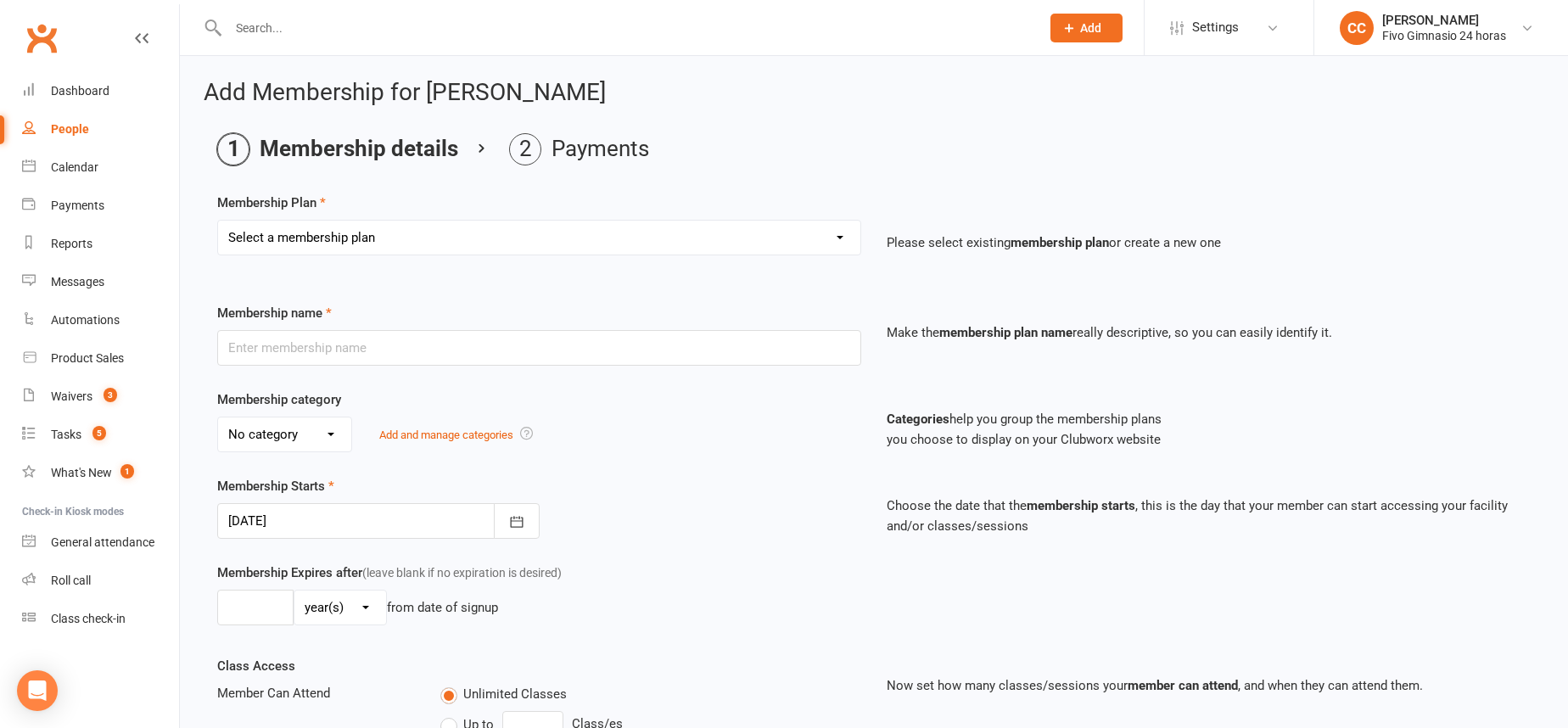
click at [341, 241] on select "Select a membership plan Cuota familiar Cuota estudiante 10 pases full Anual Se…" at bounding box center [539, 238] width 642 height 34
select select "3"
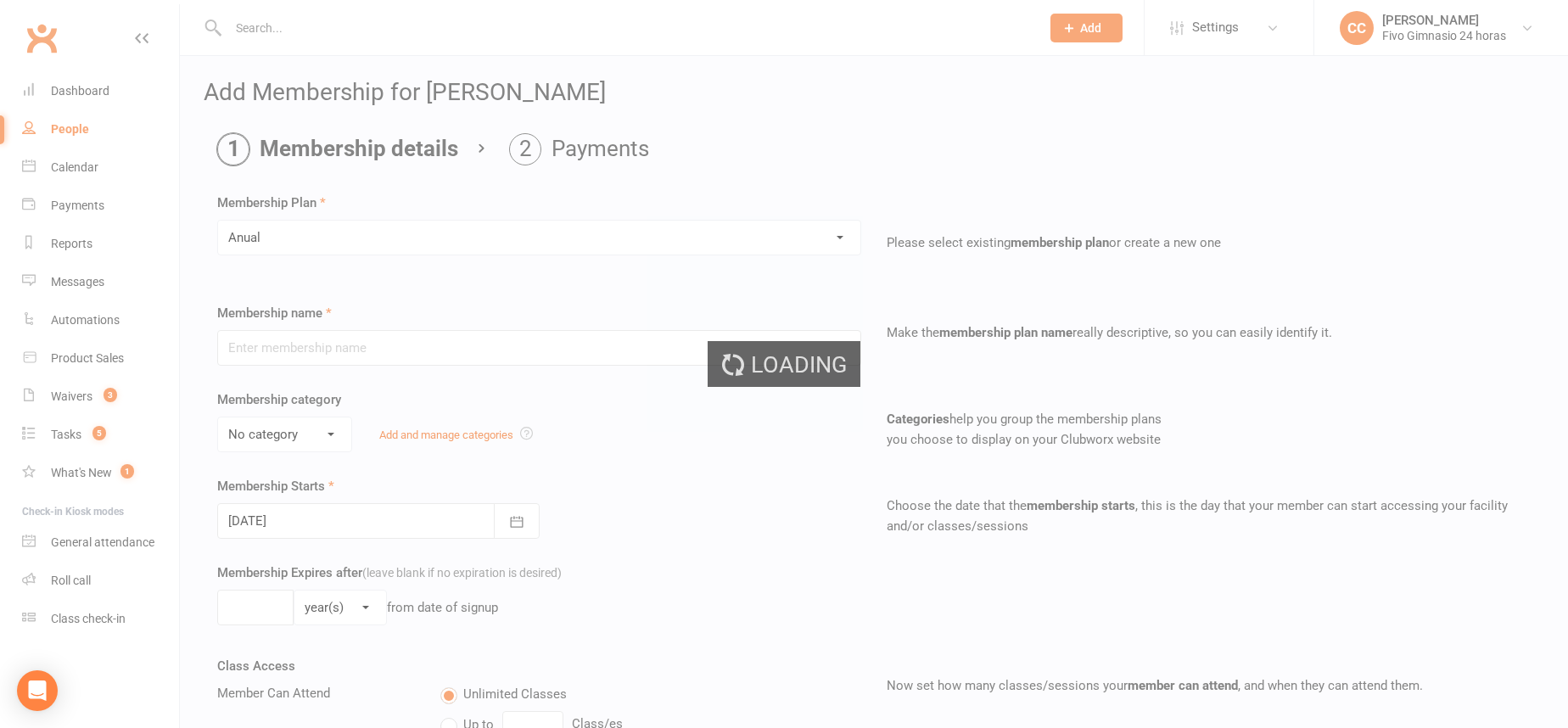
type input "Anual"
select select "1"
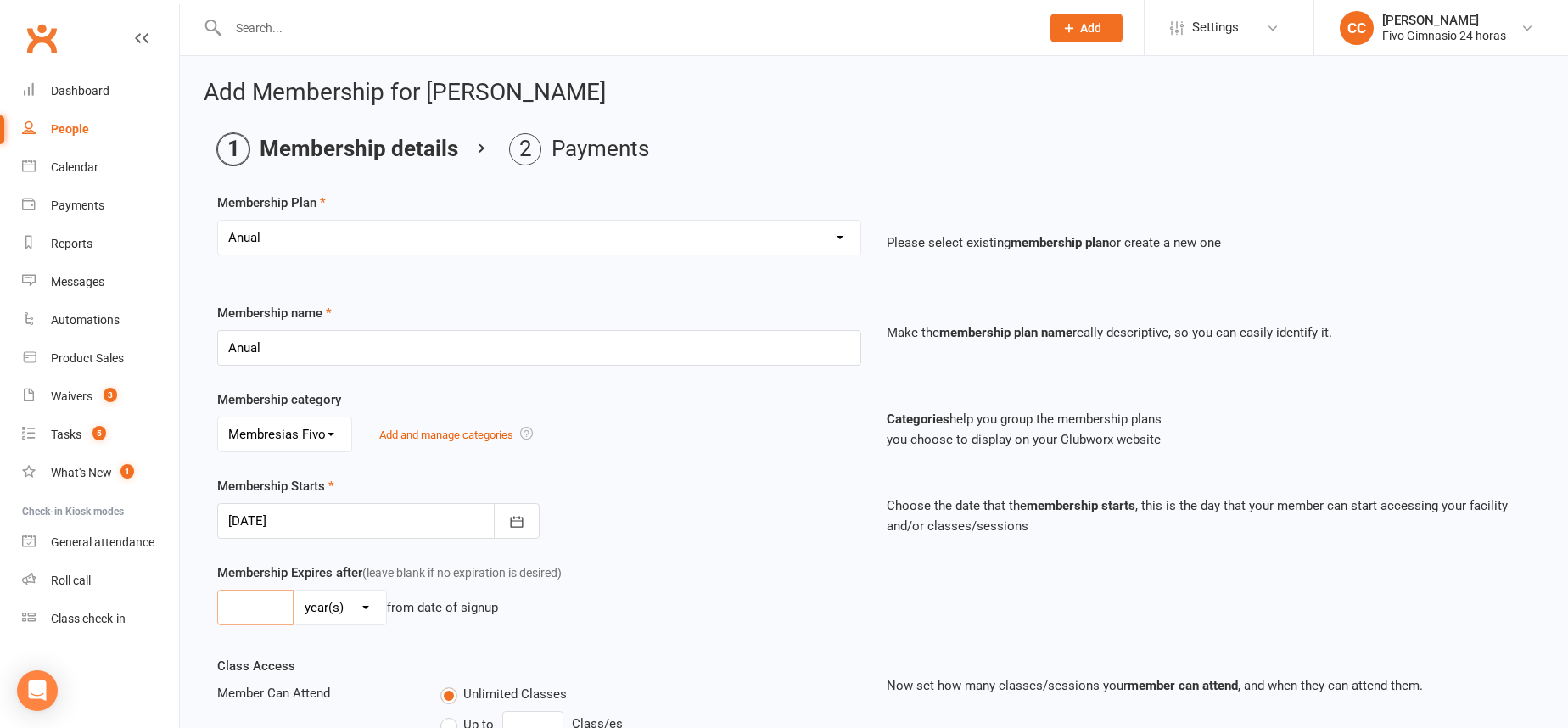
click at [250, 610] on input "number" at bounding box center [255, 607] width 76 height 36
type input "1"
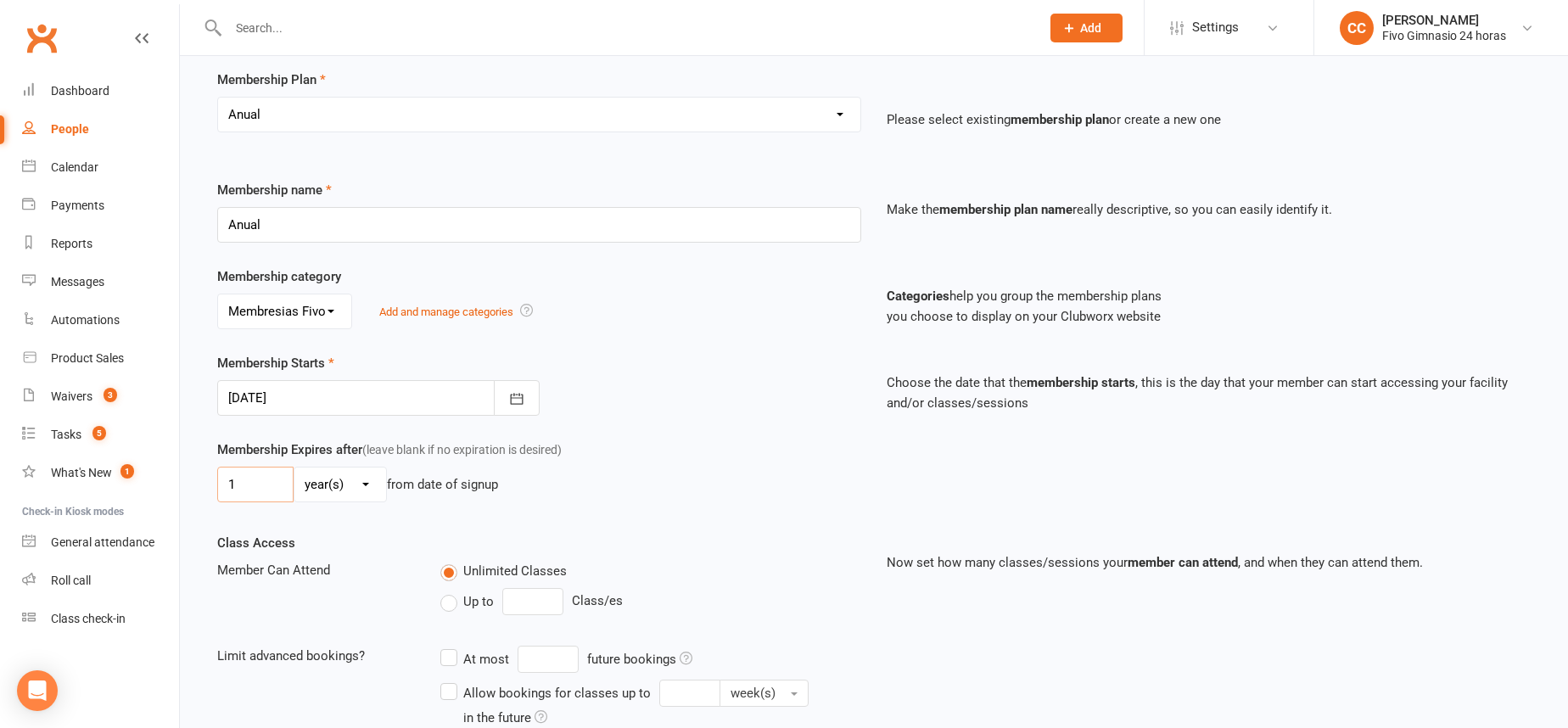
scroll to position [350, 0]
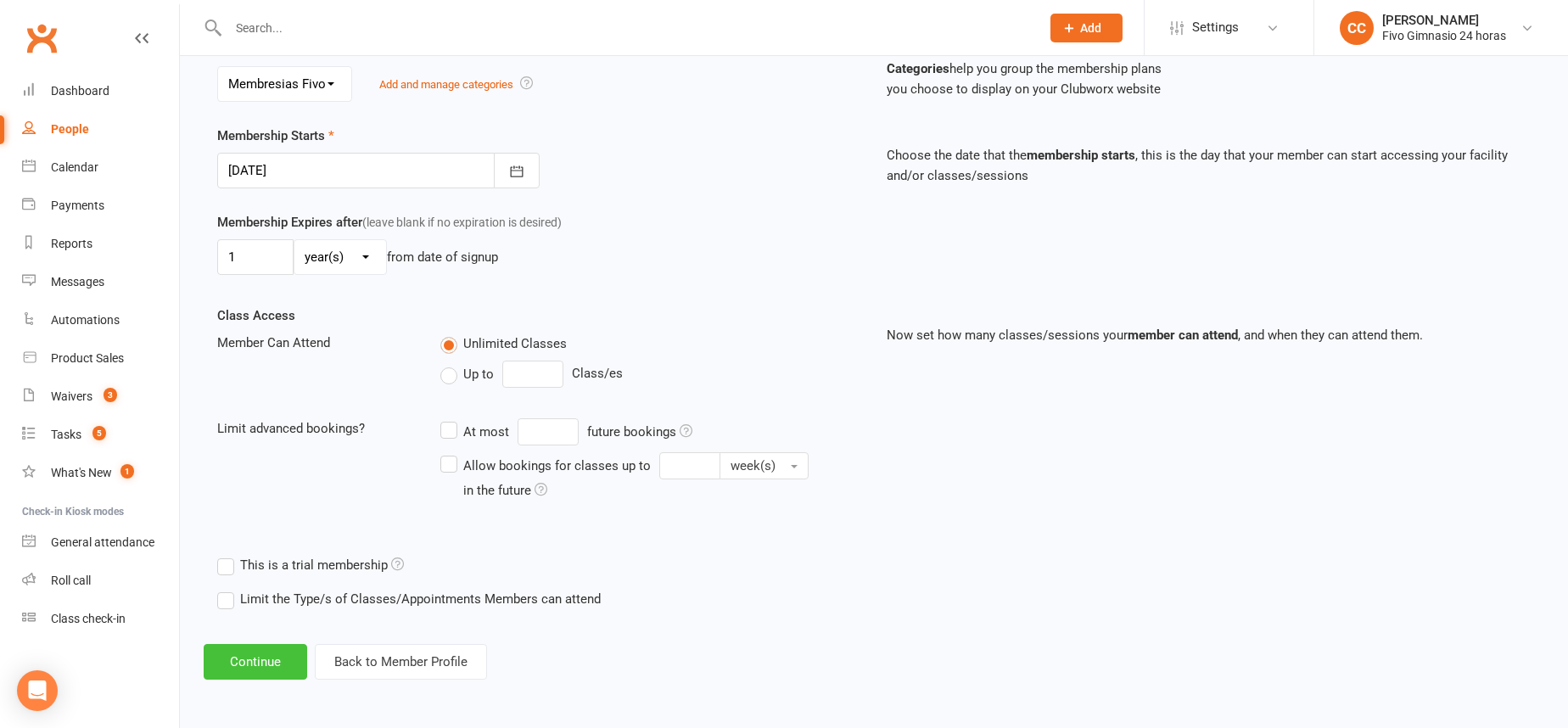
click at [256, 649] on button "Continue" at bounding box center [255, 662] width 104 height 36
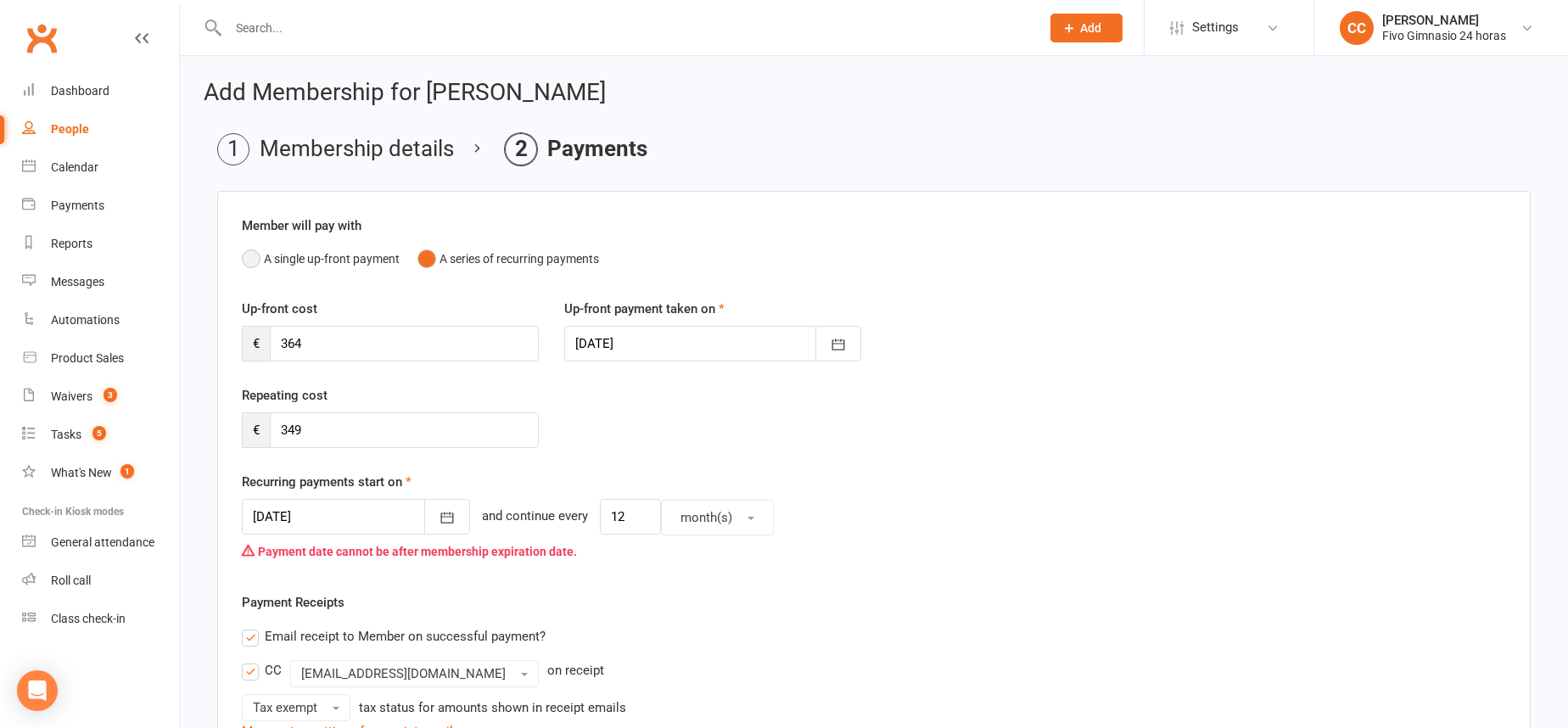
click at [254, 262] on button "A single up-front payment" at bounding box center [321, 259] width 158 height 33
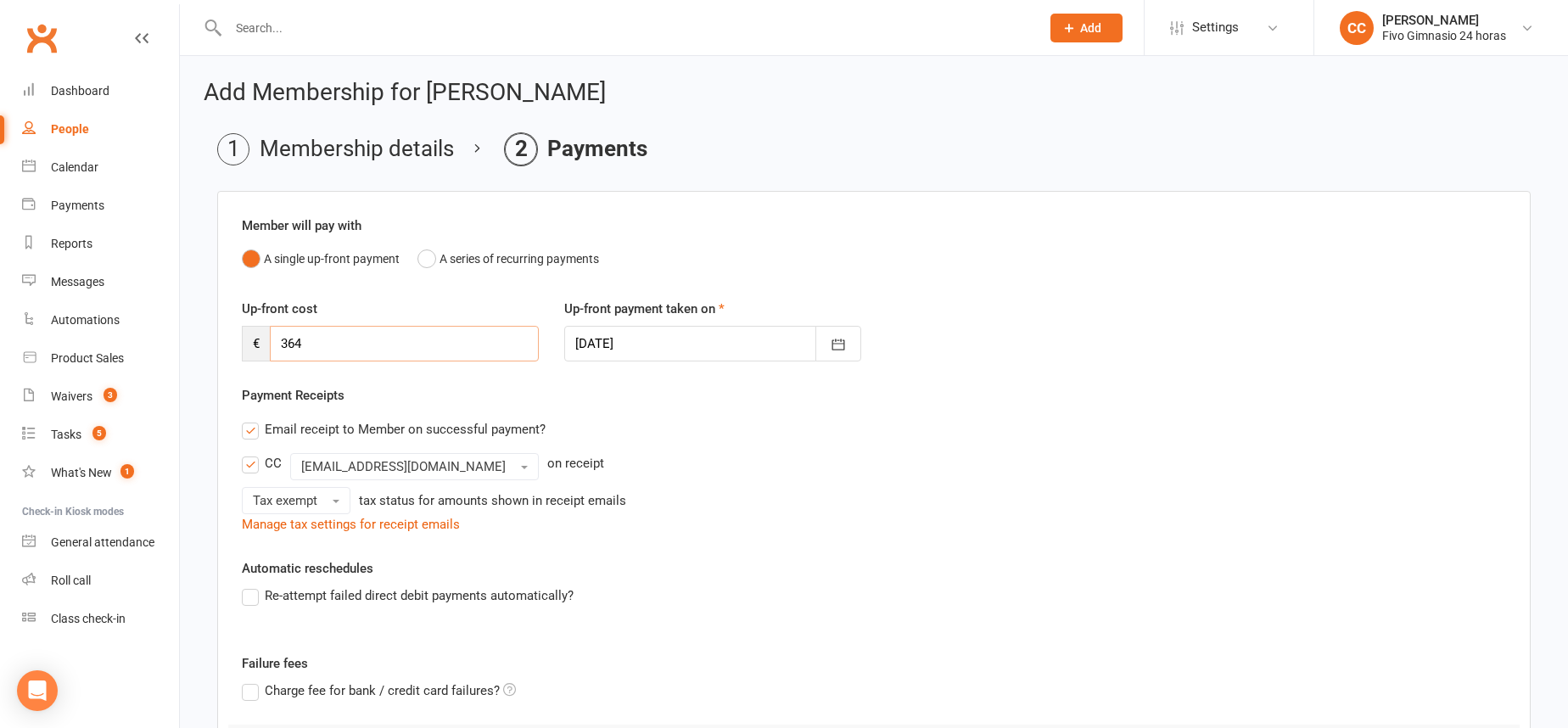
drag, startPoint x: 351, startPoint y: 338, endPoint x: 213, endPoint y: 338, distance: 138.0
click at [214, 338] on main "Membership details Payments Member will pay with A single up-front payment A se…" at bounding box center [873, 536] width 1341 height 807
type input "299"
click at [828, 340] on button "button" at bounding box center [837, 344] width 45 height 36
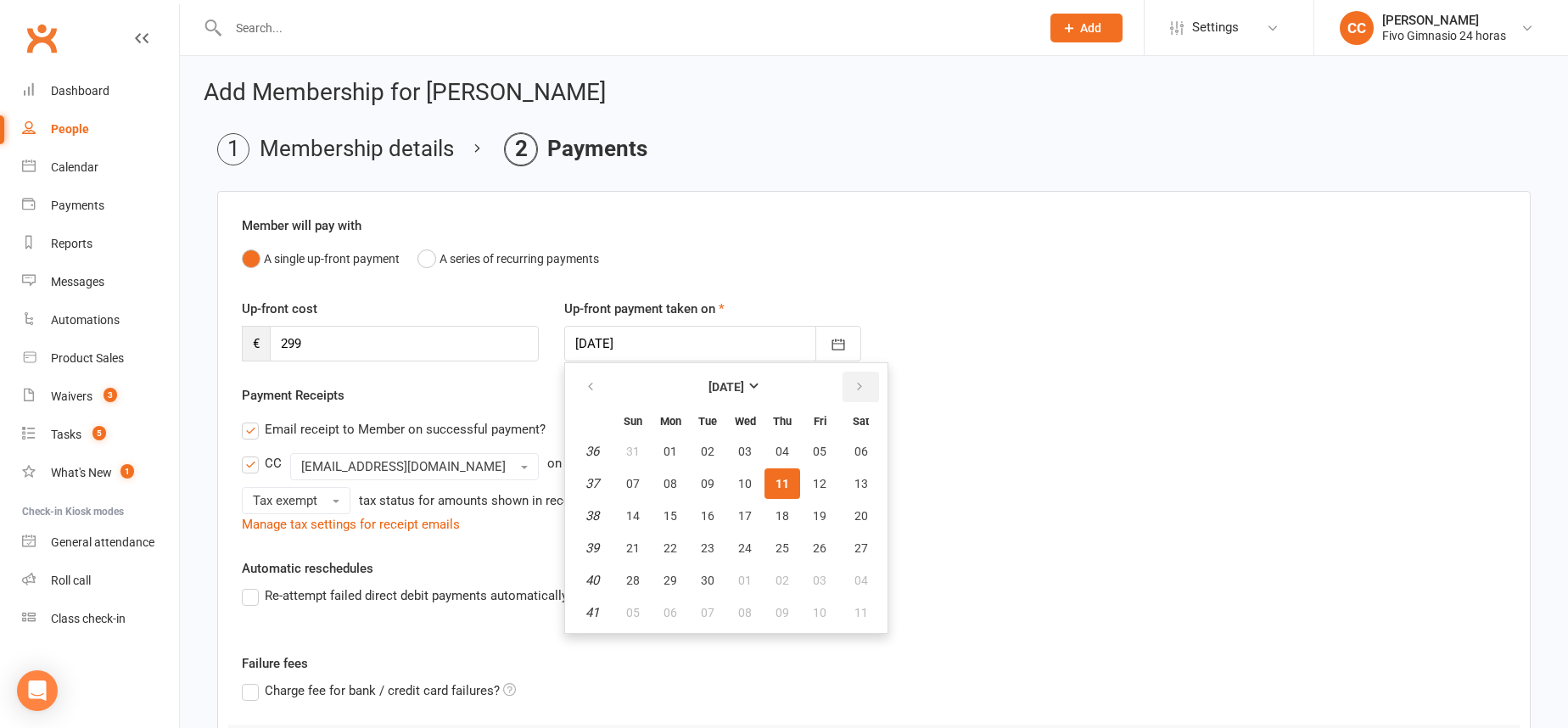
click at [865, 387] on button "button" at bounding box center [860, 387] width 37 height 31
click at [854, 484] on span "11" at bounding box center [861, 484] width 14 height 14
type input "11 Oct 2025"
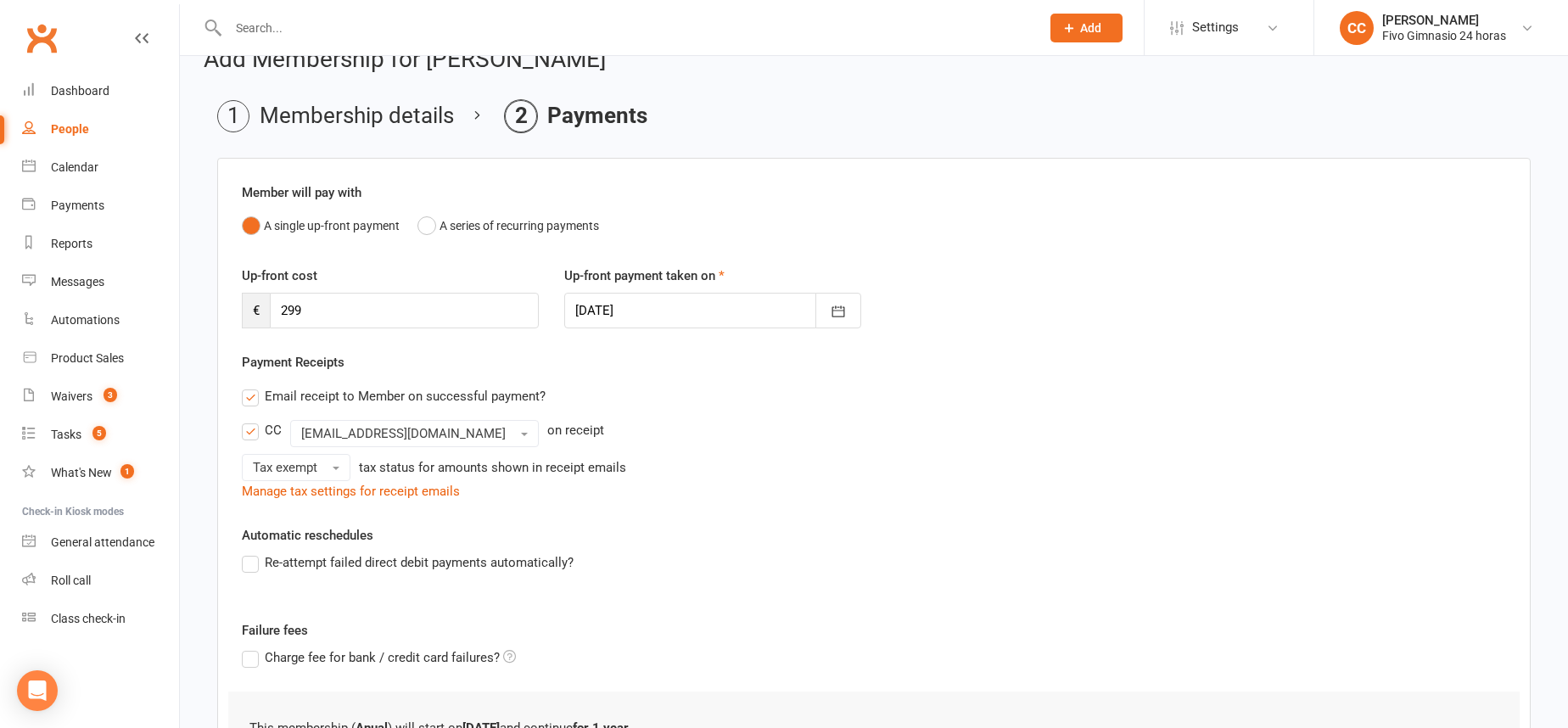
scroll to position [264, 0]
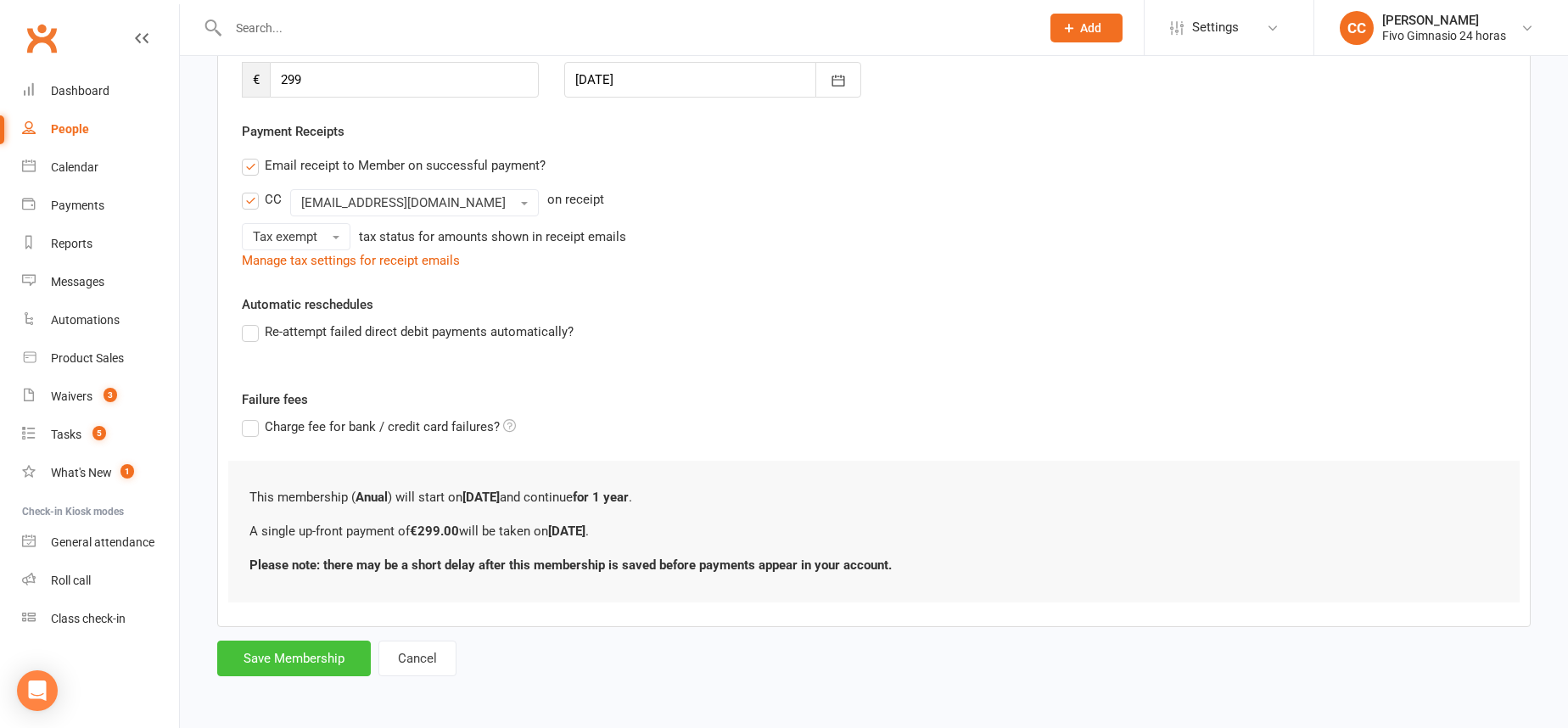
click at [311, 656] on button "Save Membership" at bounding box center [293, 659] width 154 height 36
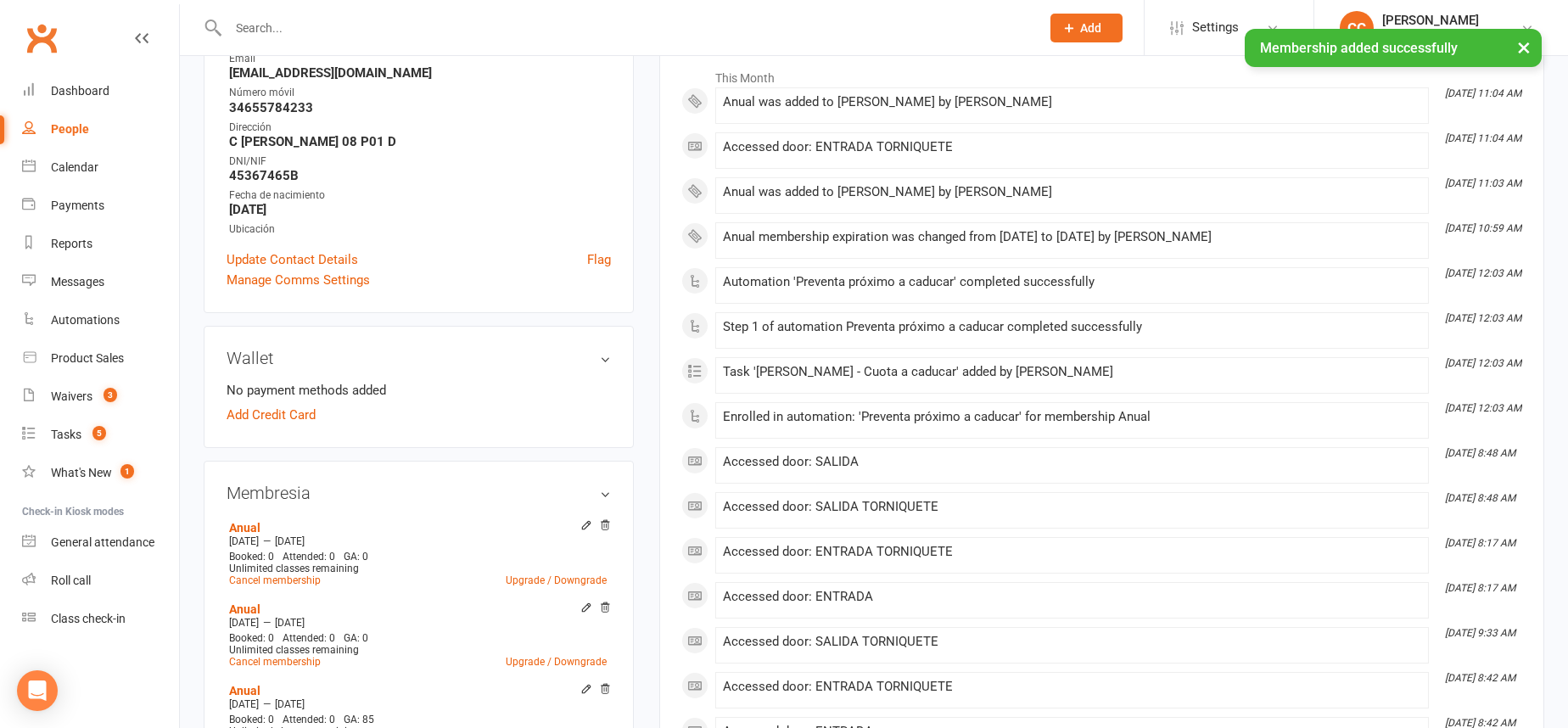
scroll to position [295, 0]
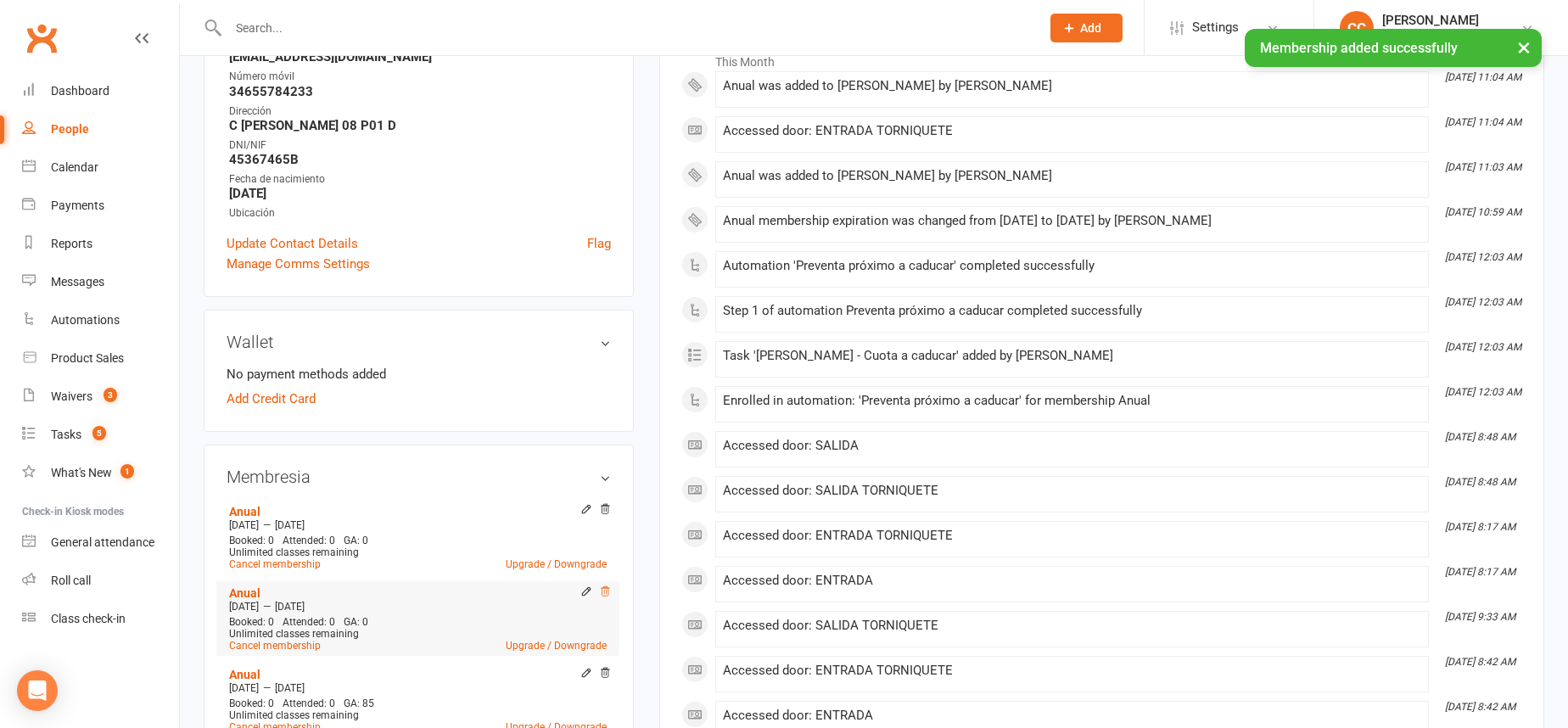
click at [605, 592] on icon at bounding box center [605, 590] width 9 height 9
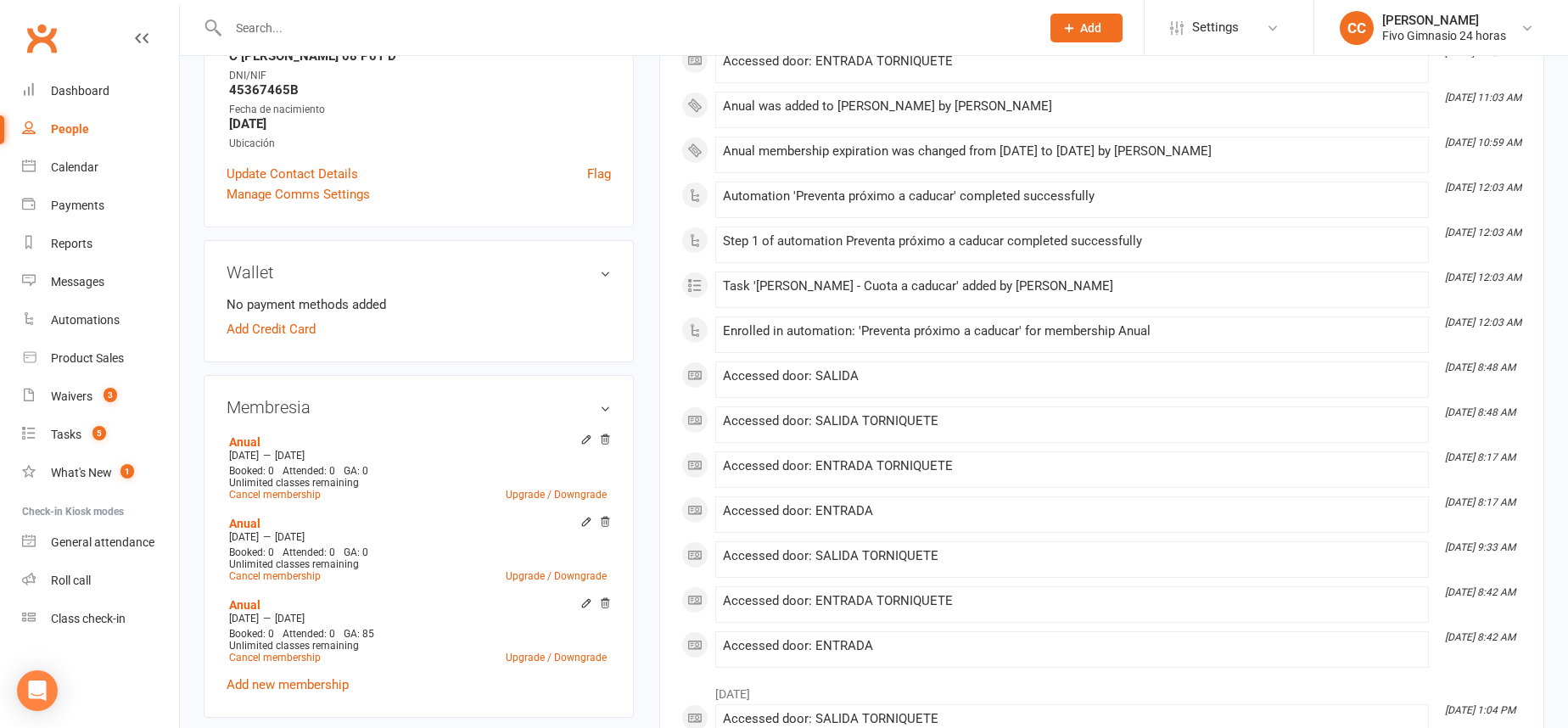
scroll to position [411, 0]
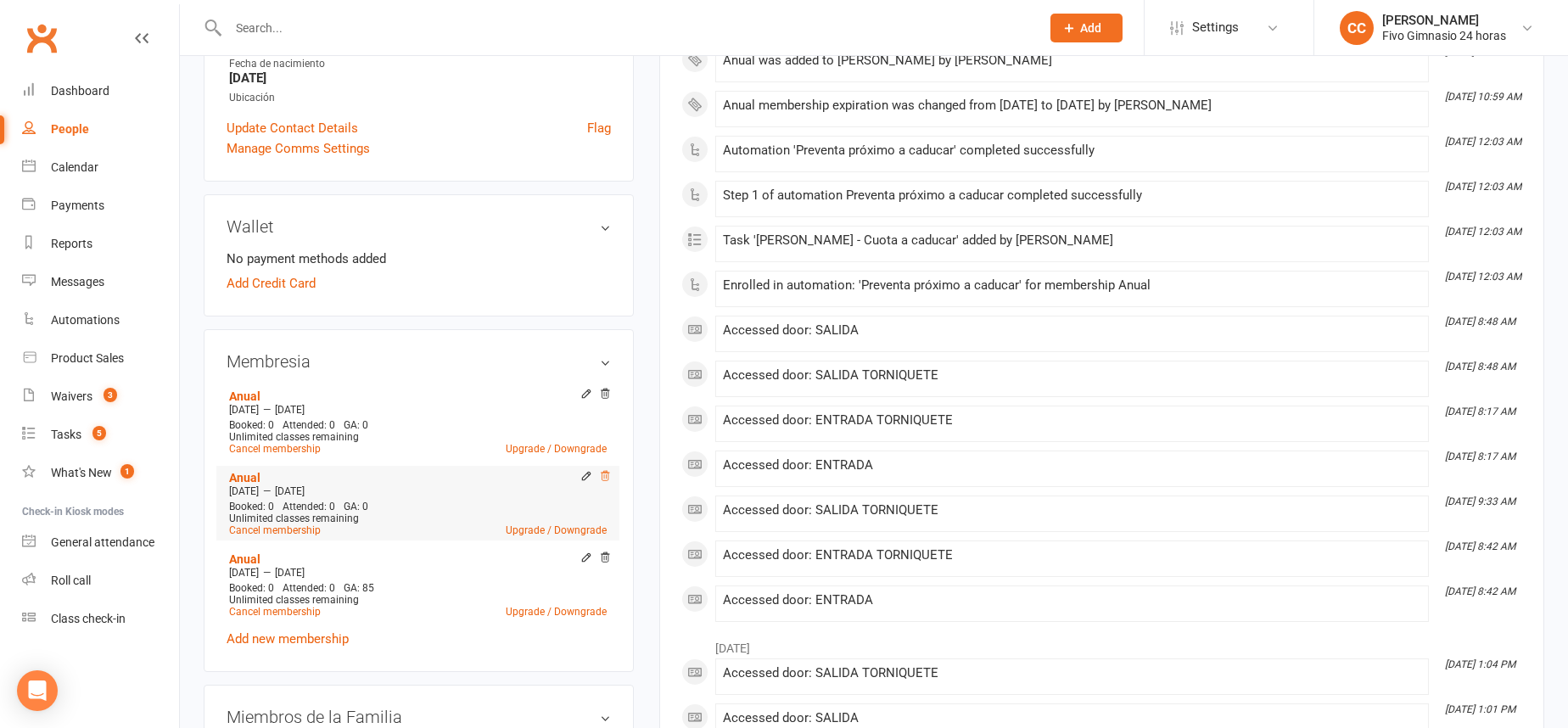
click at [608, 473] on icon at bounding box center [605, 476] width 12 height 12
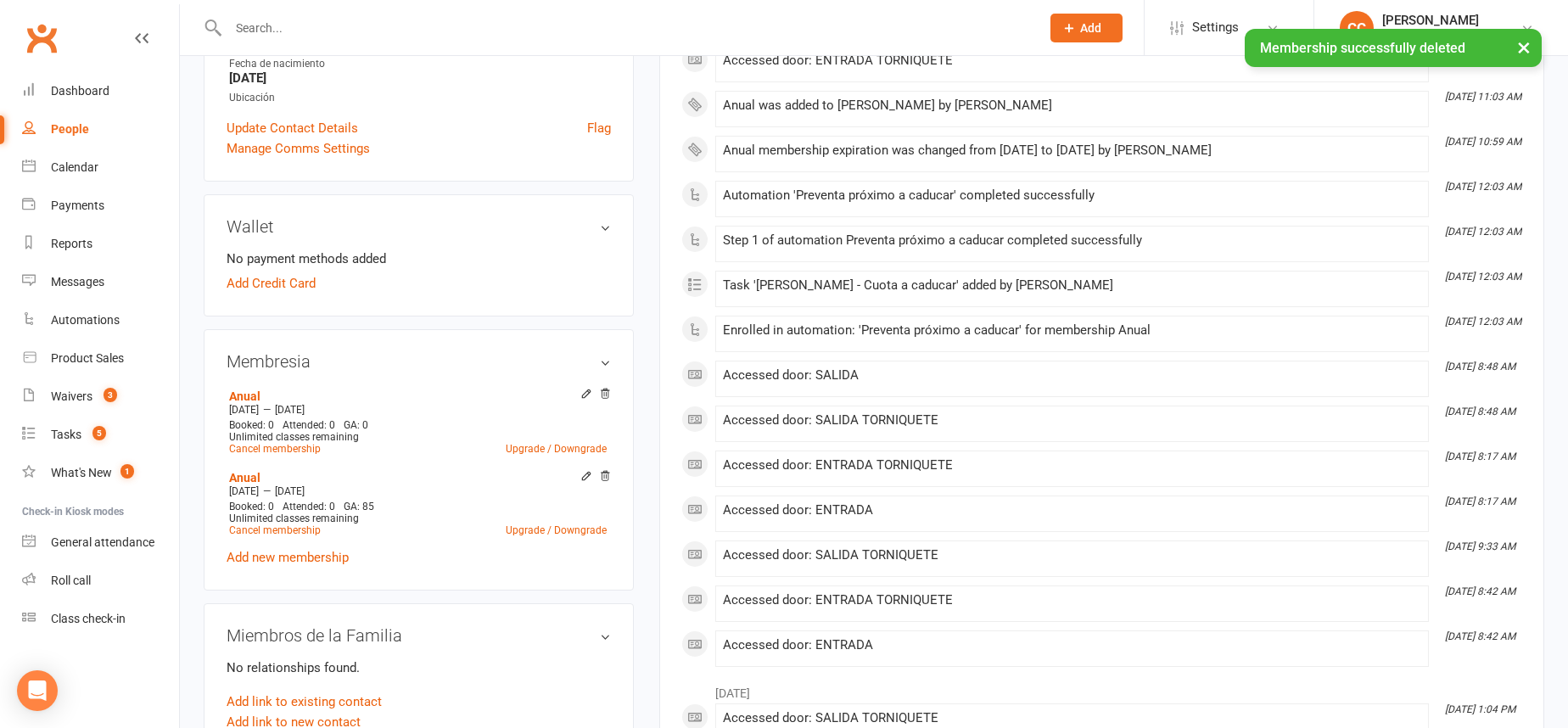
click at [610, 395] on icon at bounding box center [605, 394] width 12 height 12
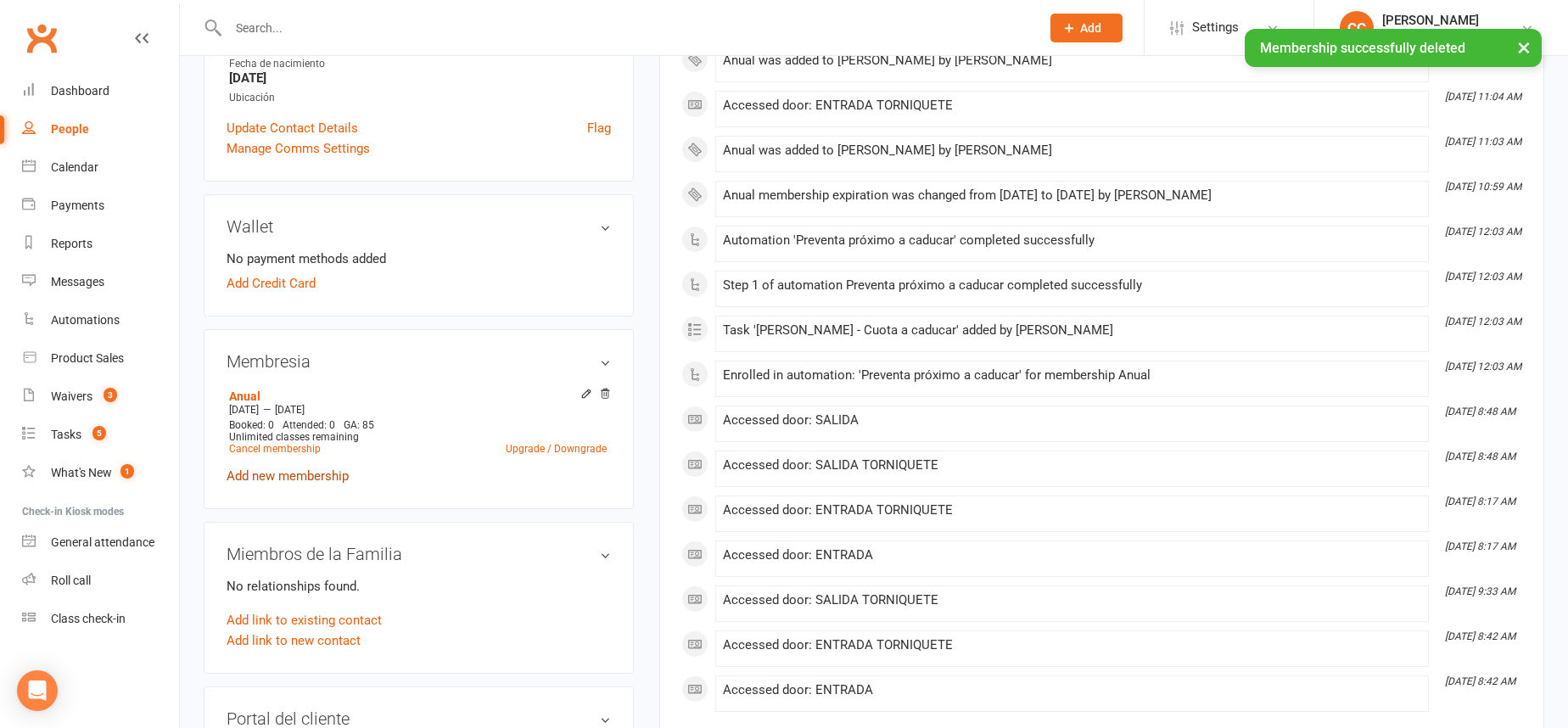
click at [319, 473] on link "Add new membership" at bounding box center [287, 476] width 122 height 15
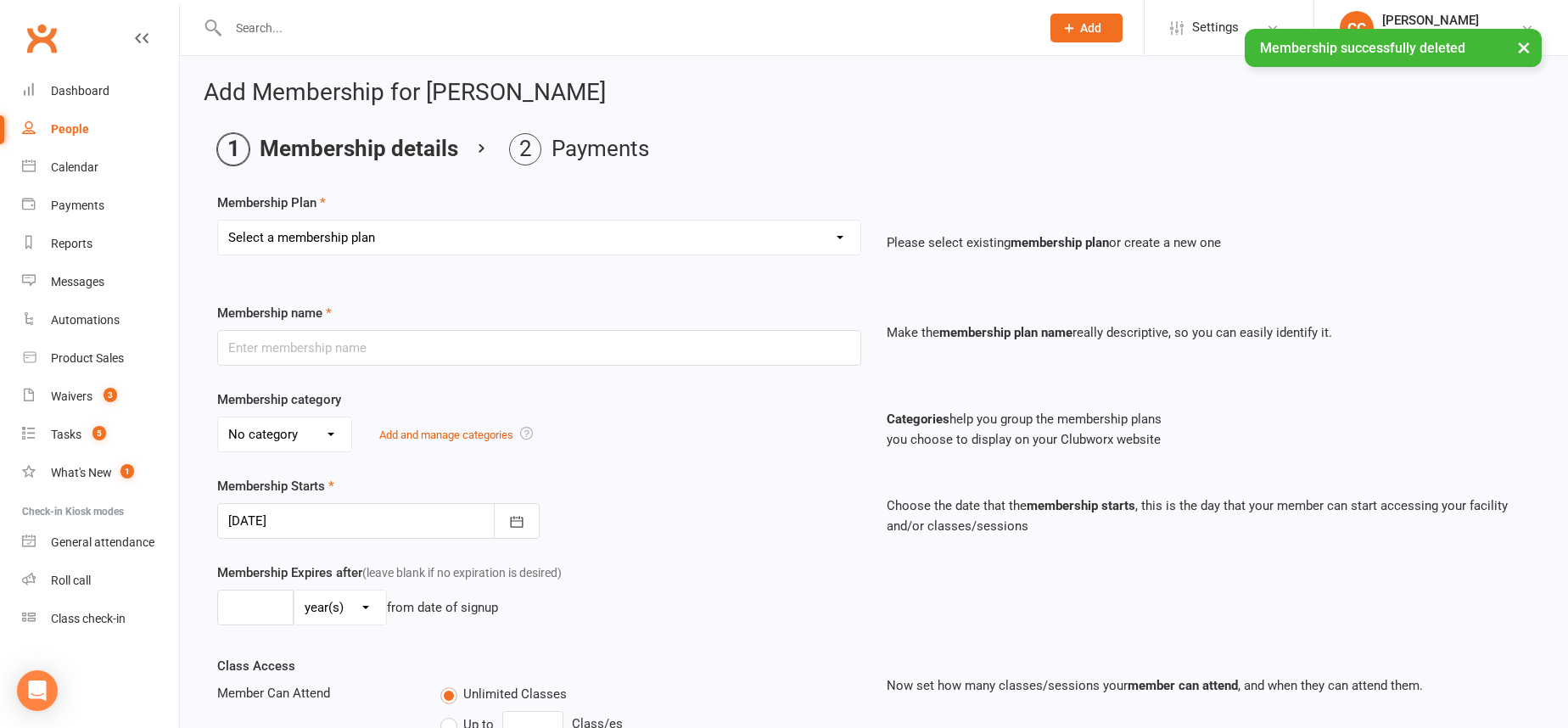
click at [294, 234] on select "Select a membership plan Cuota familiar Cuota estudiante 10 pases full Anual Se…" at bounding box center [539, 238] width 642 height 34
select select "3"
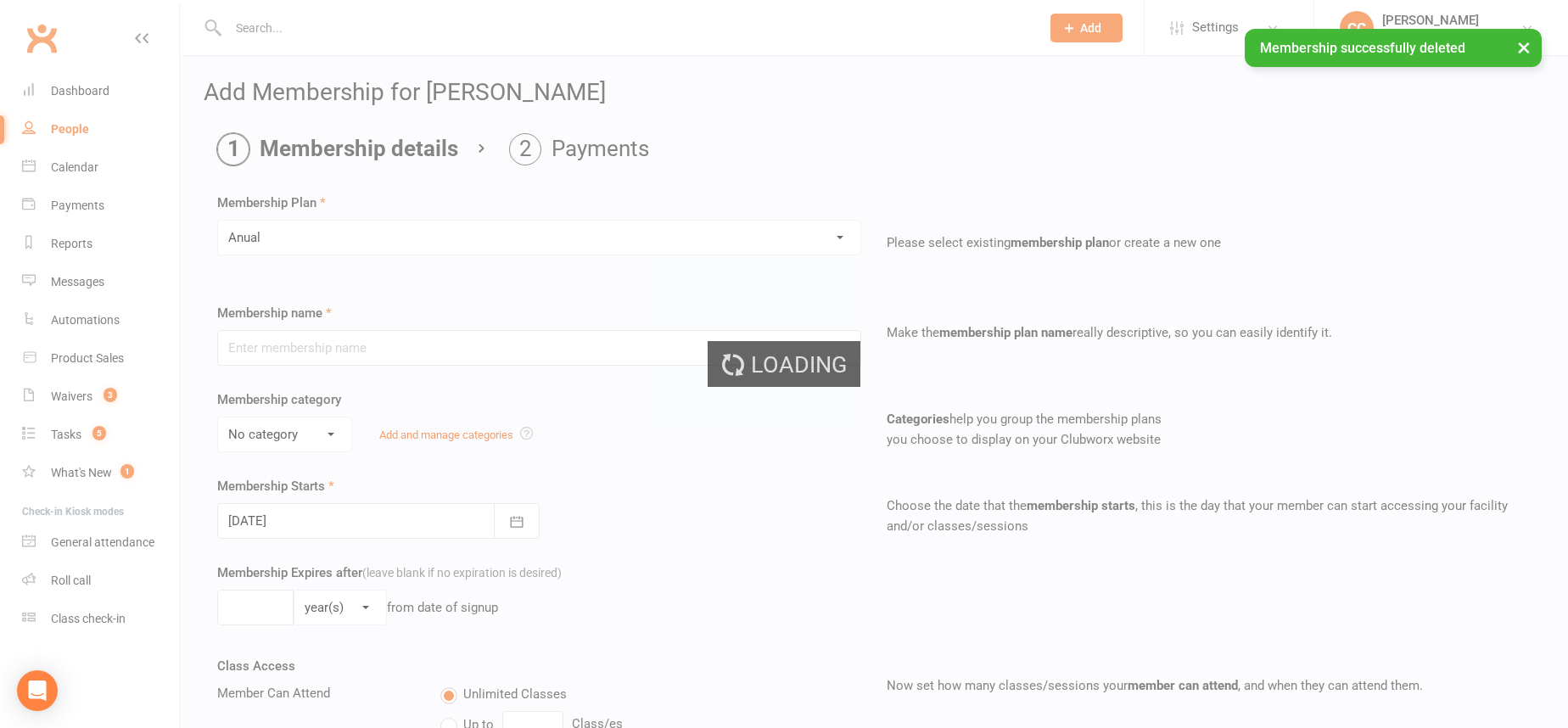
type input "Anual"
select select "1"
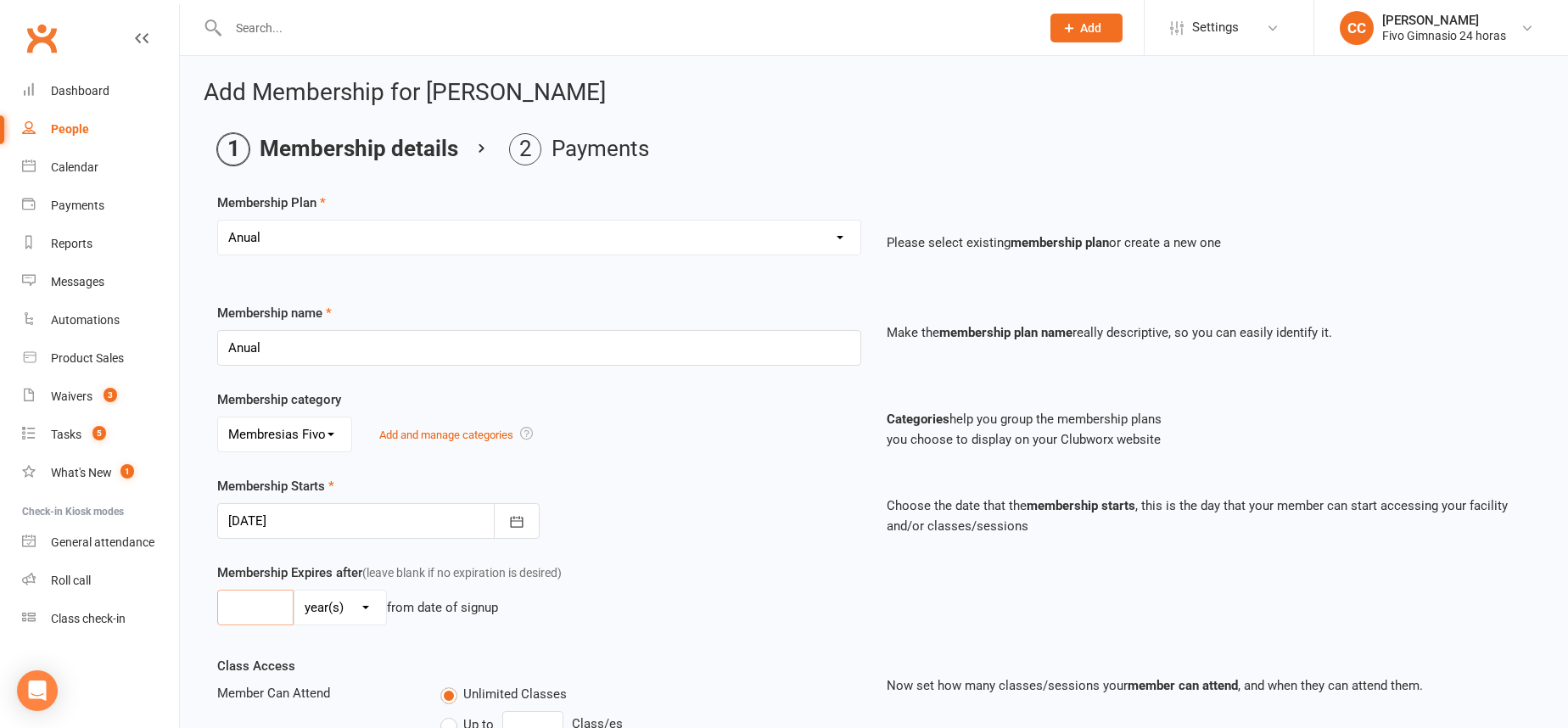
click at [253, 613] on input "number" at bounding box center [255, 607] width 76 height 36
type input "1"
click at [527, 524] on button "button" at bounding box center [516, 521] width 45 height 36
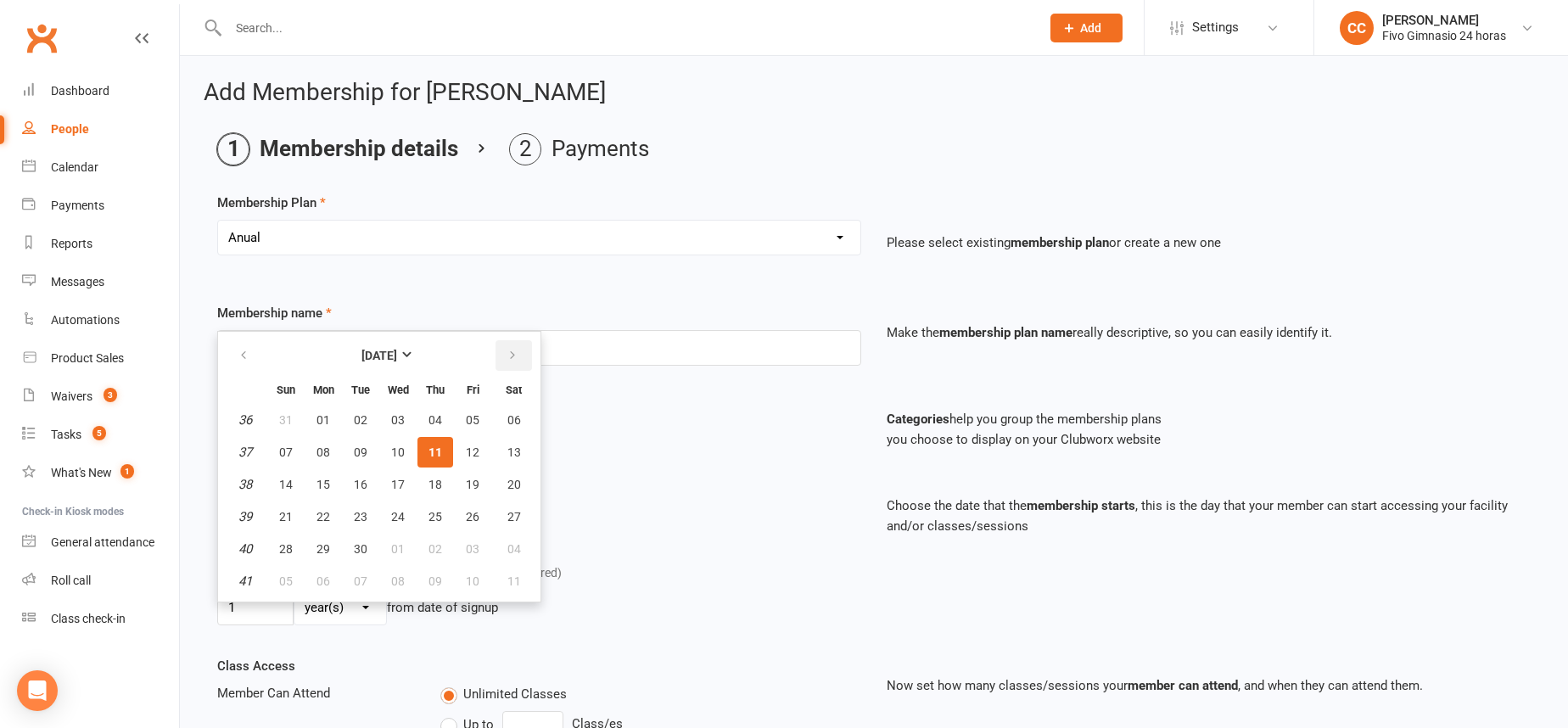
click at [511, 352] on icon "button" at bounding box center [512, 356] width 12 height 14
click at [508, 450] on span "11" at bounding box center [514, 452] width 14 height 14
type input "11 Oct 2025"
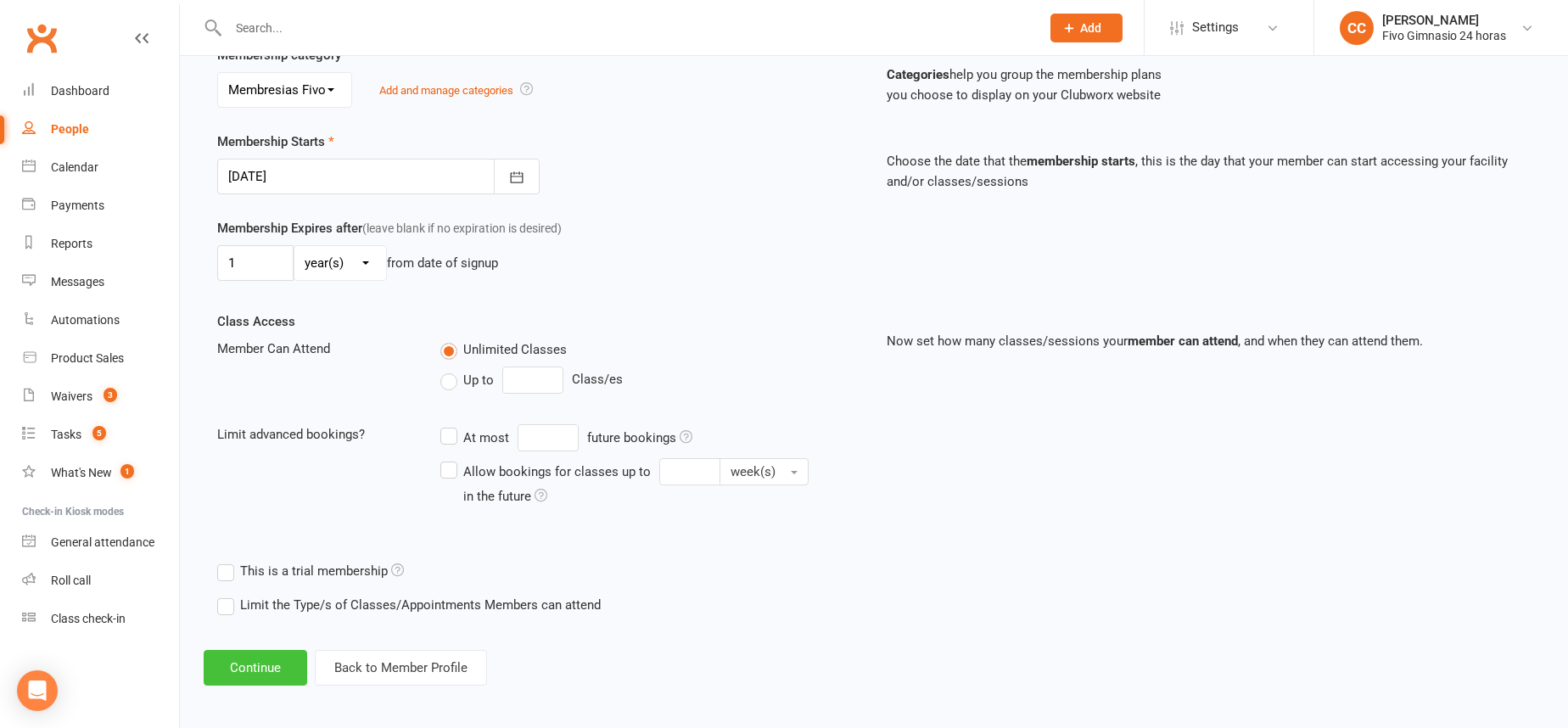
scroll to position [350, 0]
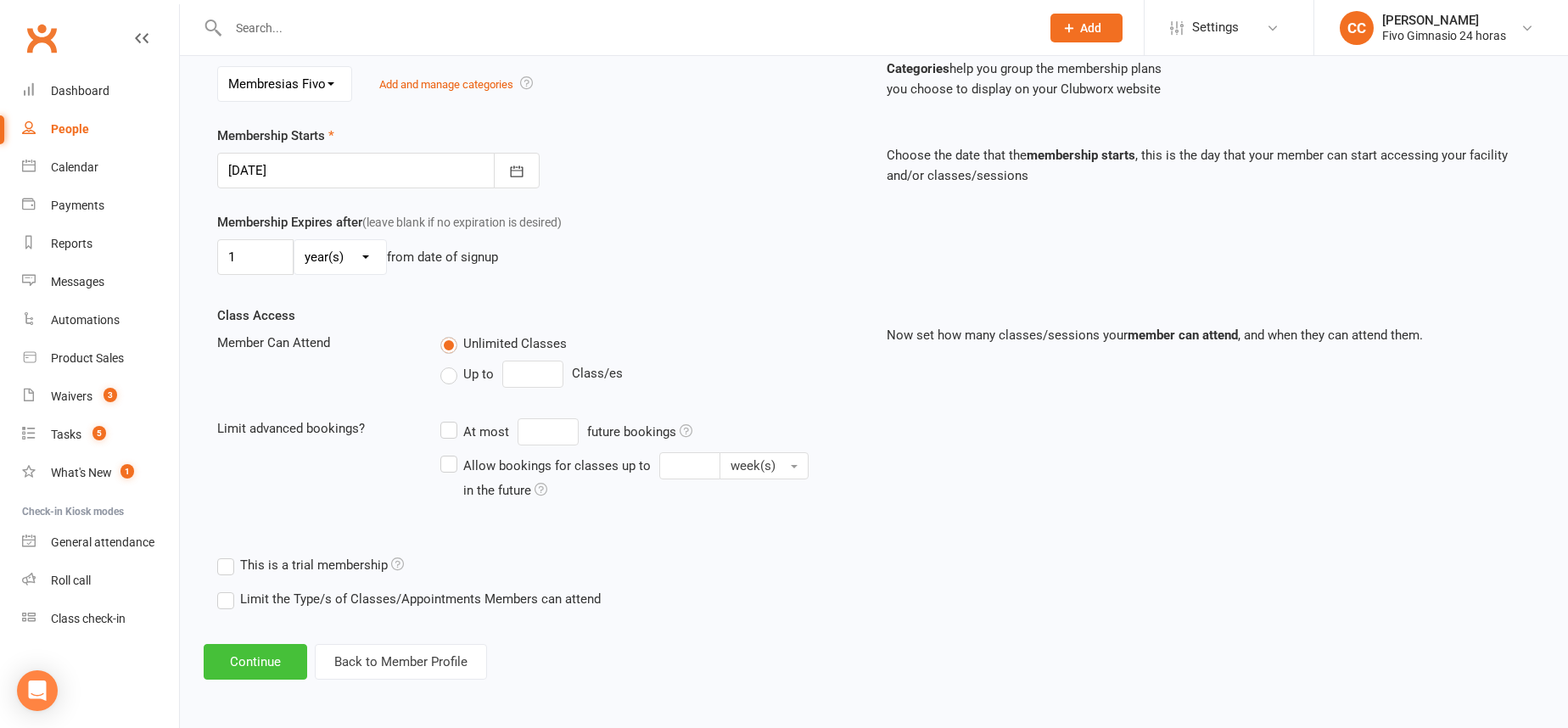
click at [239, 660] on button "Continue" at bounding box center [255, 662] width 104 height 36
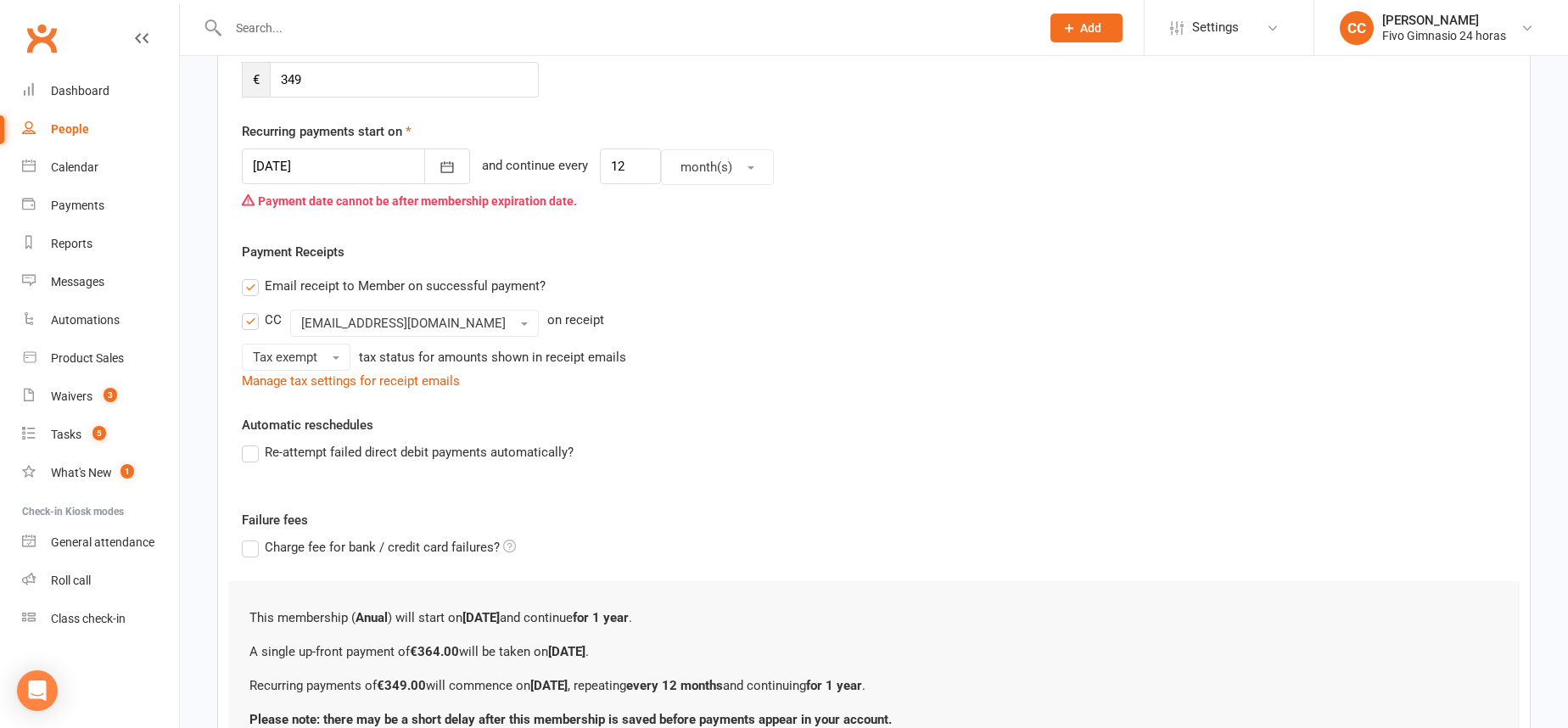
scroll to position [0, 0]
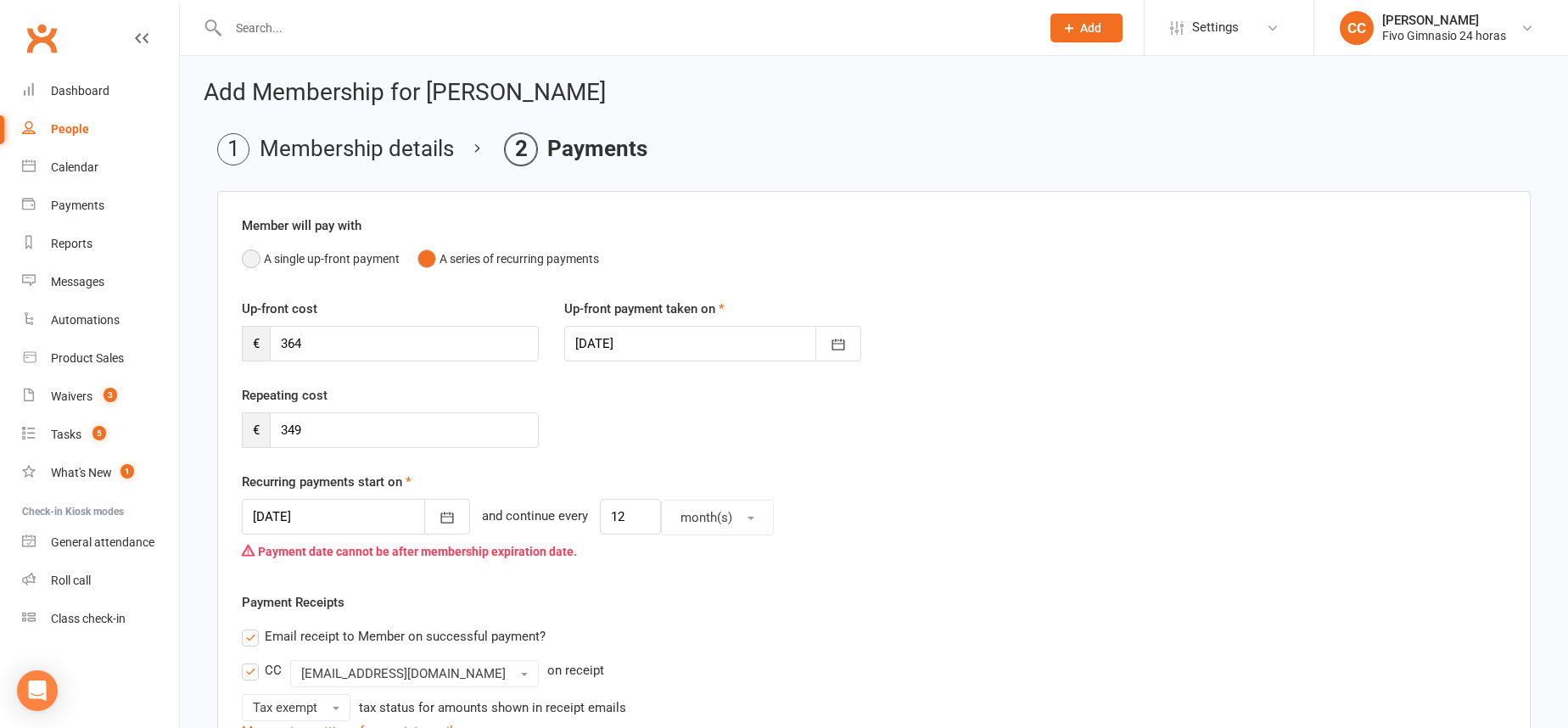
drag, startPoint x: 259, startPoint y: 258, endPoint x: 281, endPoint y: 279, distance: 30.4
click at [258, 258] on button "A single up-front payment" at bounding box center [321, 259] width 158 height 33
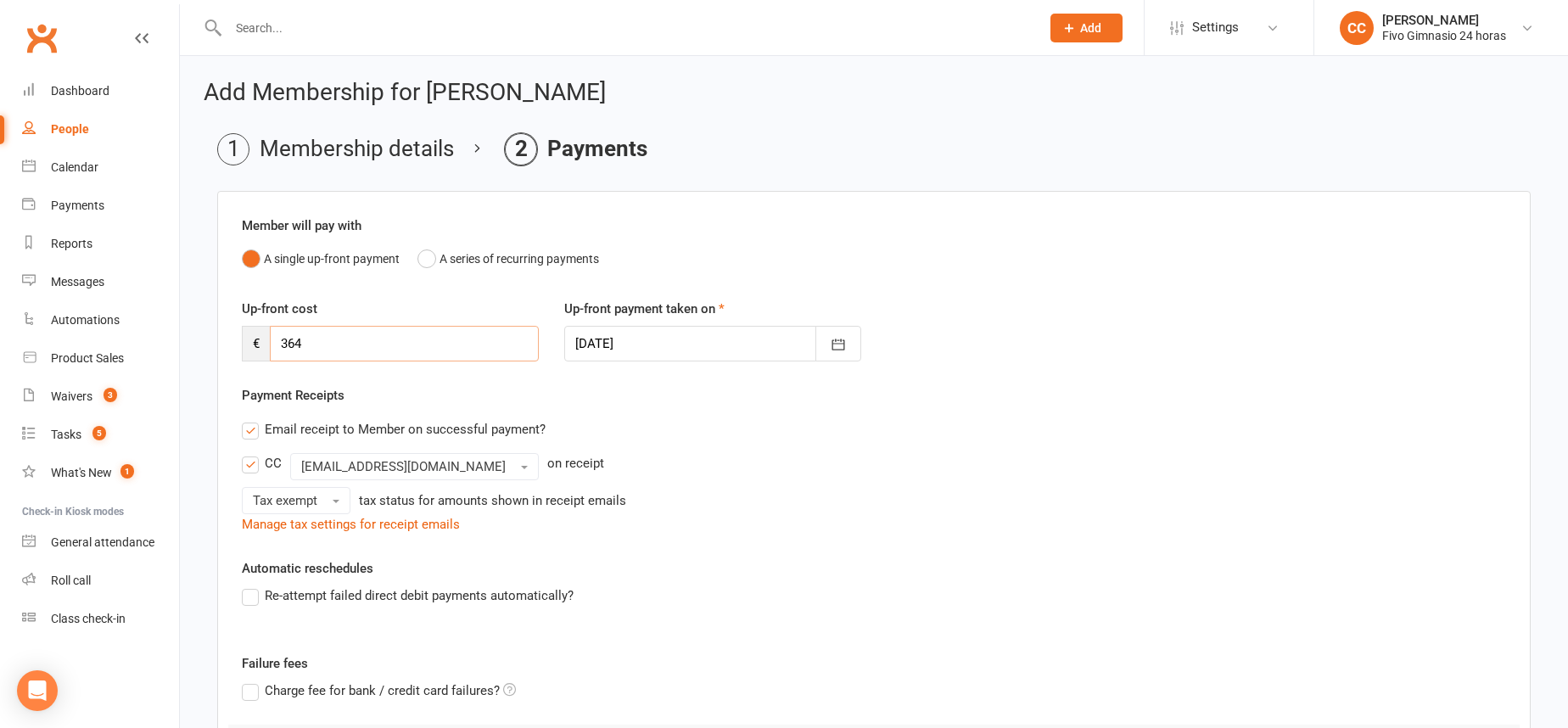
drag, startPoint x: 325, startPoint y: 349, endPoint x: 268, endPoint y: 348, distance: 57.0
click at [268, 348] on div "€ 364" at bounding box center [390, 344] width 297 height 36
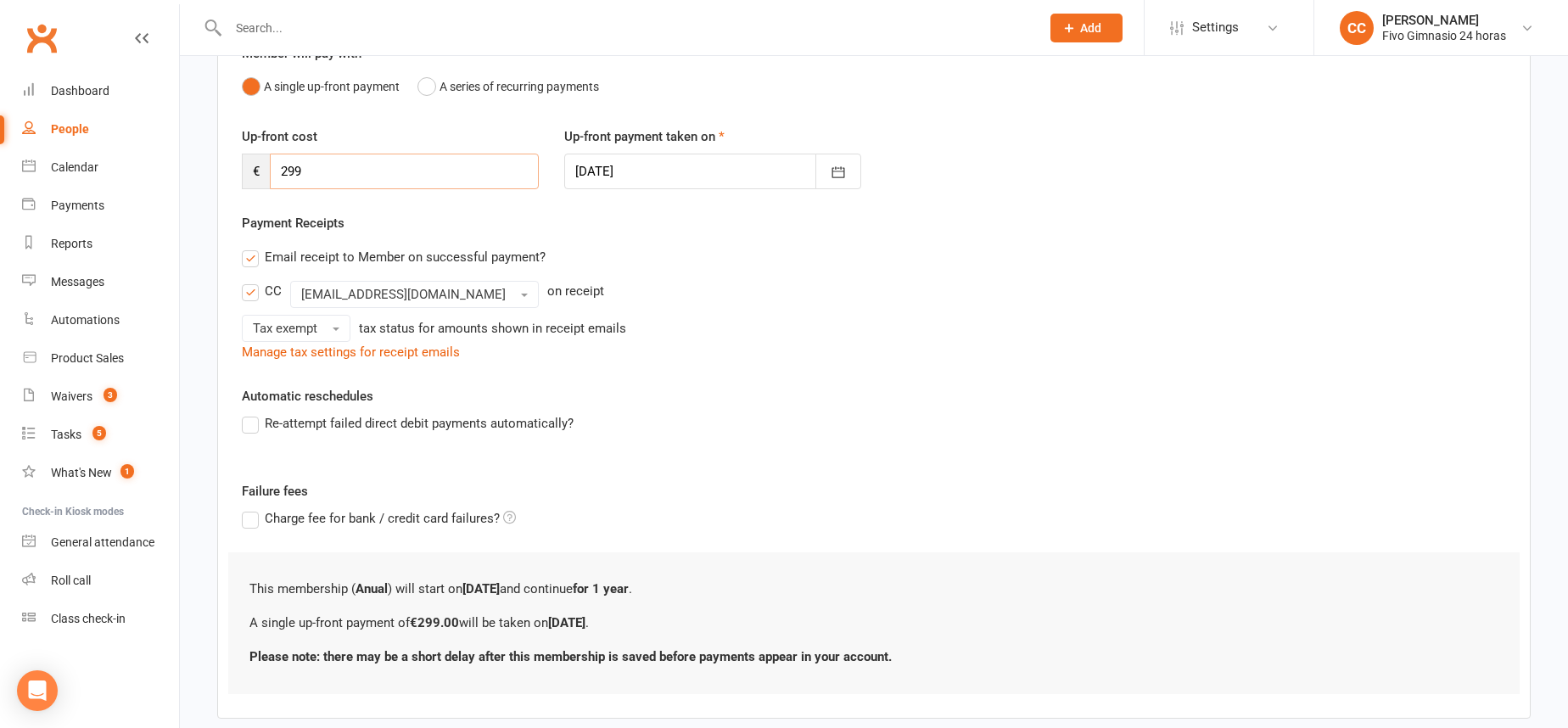
scroll to position [264, 0]
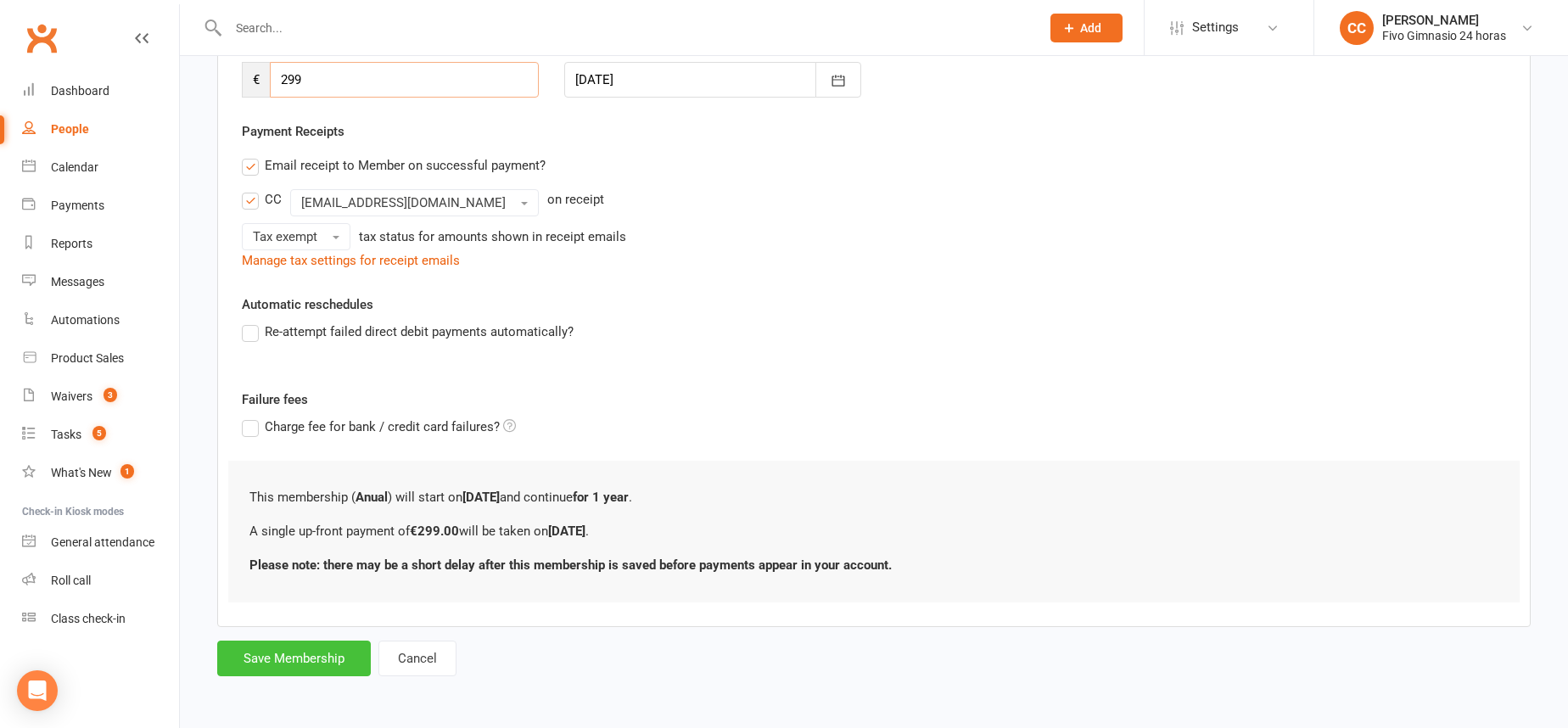
type input "299"
click at [292, 651] on button "Save Membership" at bounding box center [293, 659] width 154 height 36
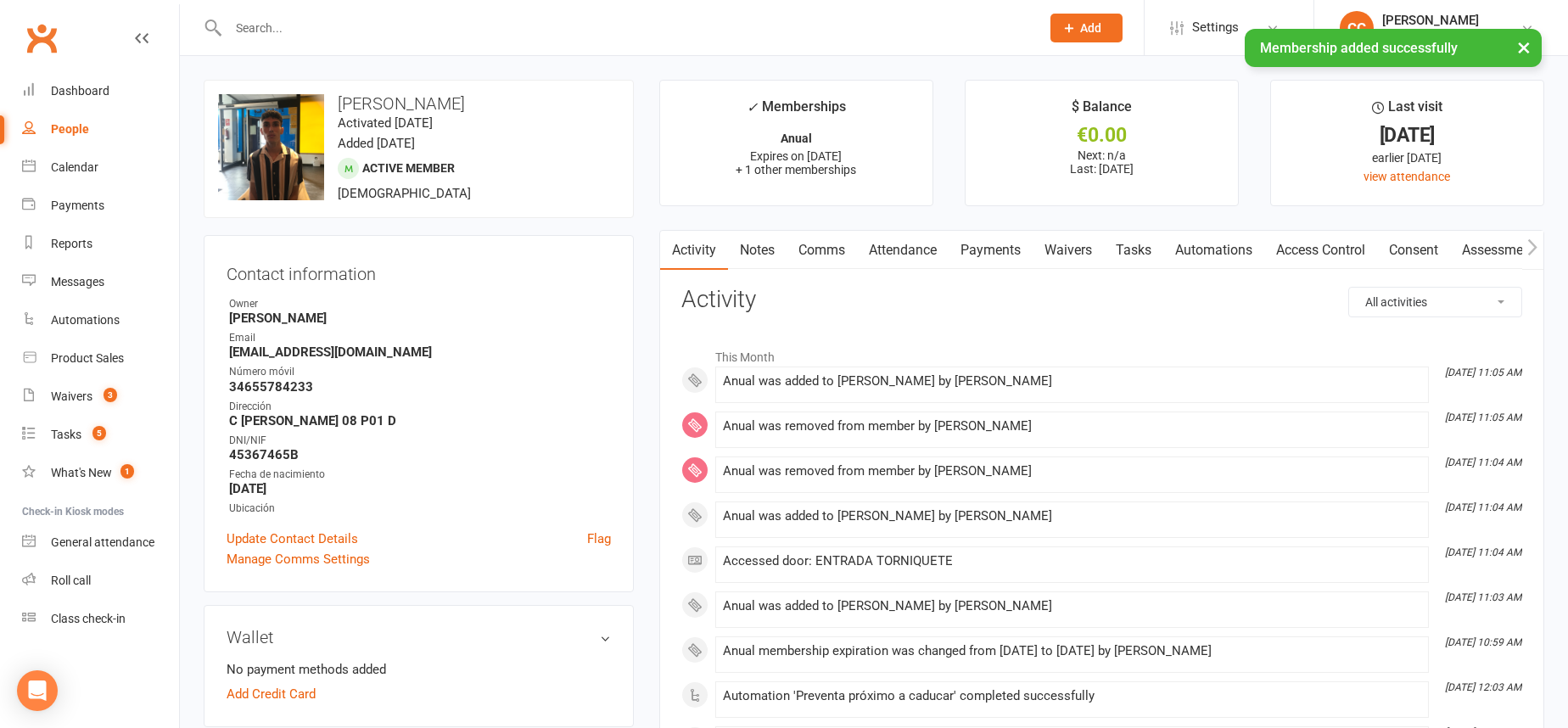
click at [986, 253] on link "Payments" at bounding box center [991, 250] width 84 height 39
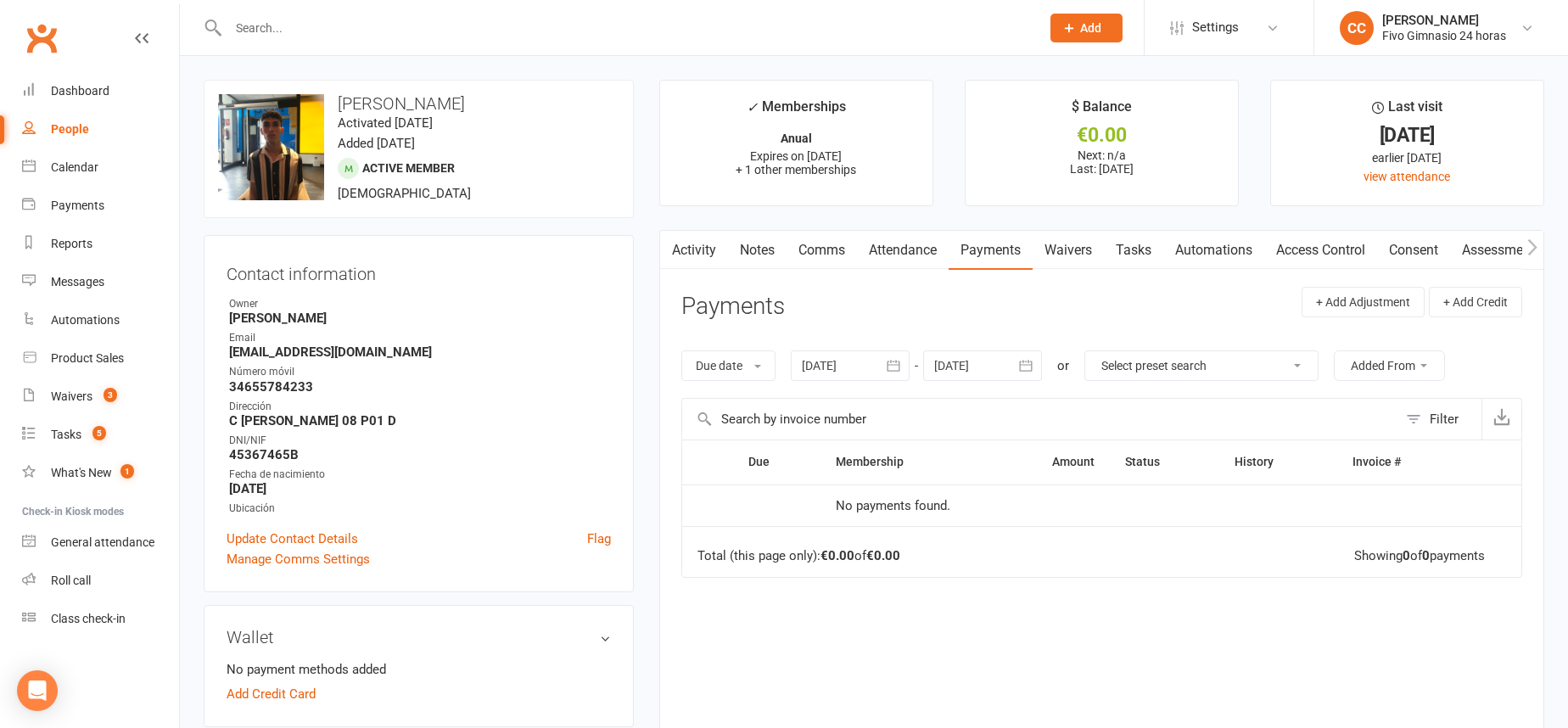
click at [1039, 370] on button "button" at bounding box center [1027, 365] width 31 height 31
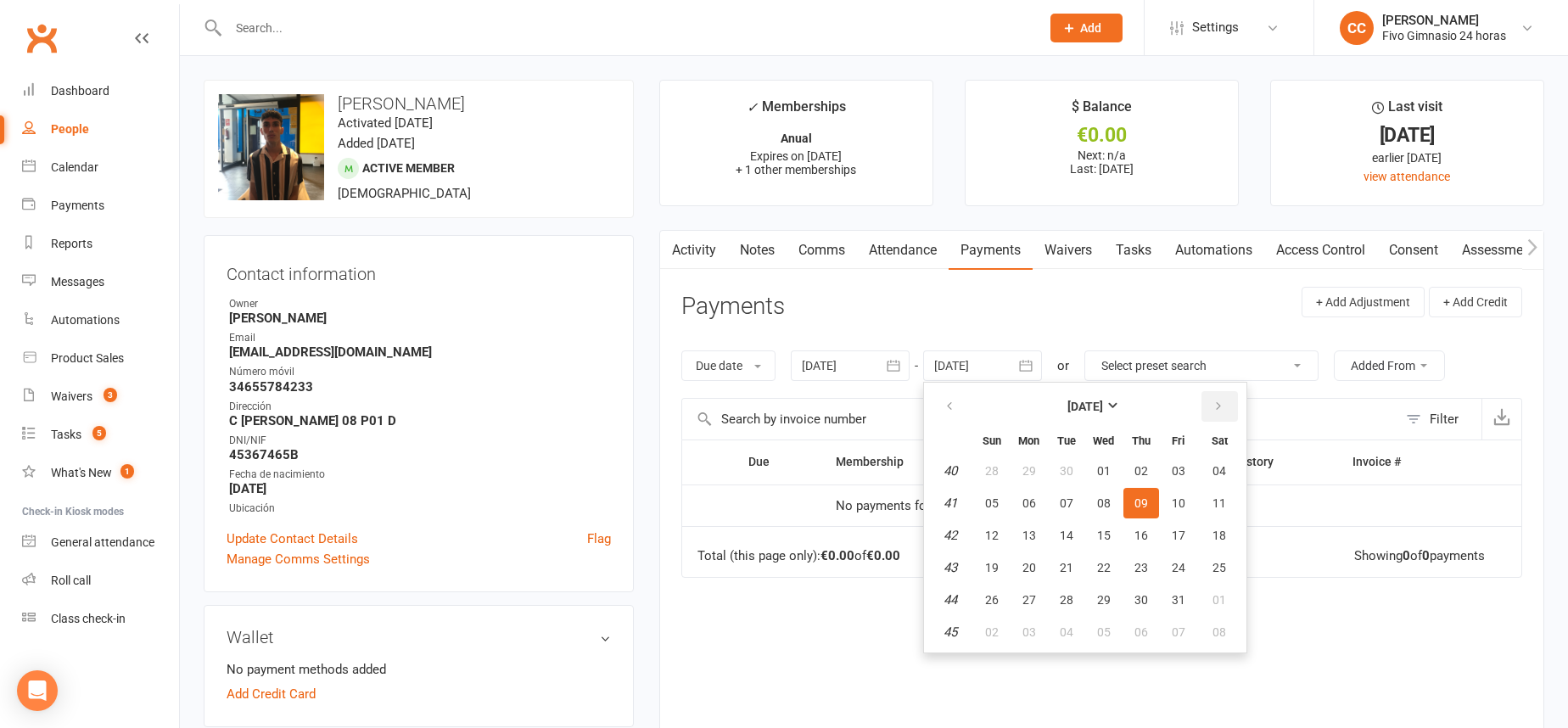
click at [1217, 405] on icon "button" at bounding box center [1218, 406] width 12 height 14
click at [1175, 534] on span "16" at bounding box center [1179, 535] width 14 height 14
type input "16 Jan 2026"
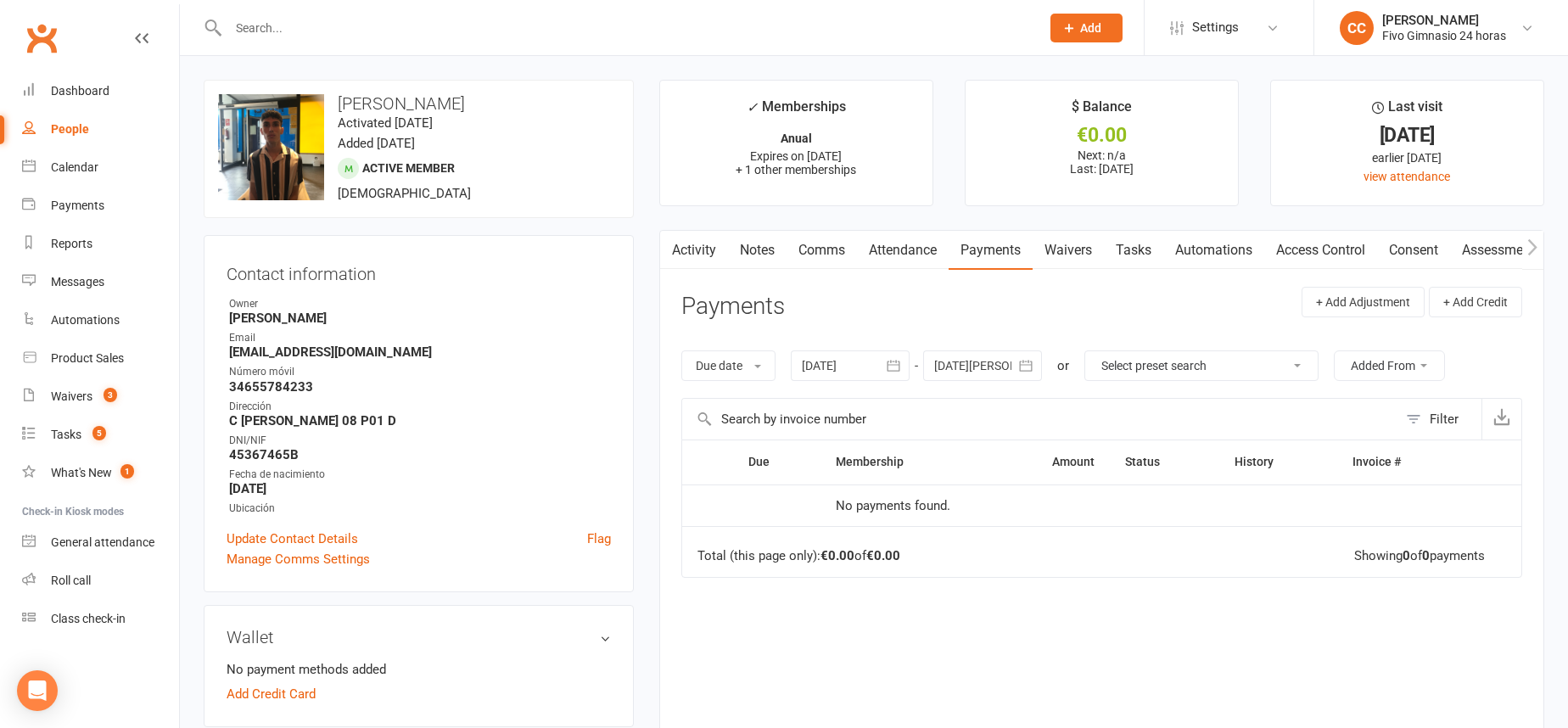
drag, startPoint x: 698, startPoint y: 252, endPoint x: 727, endPoint y: 254, distance: 29.1
click at [699, 253] on link "Activity" at bounding box center [693, 250] width 68 height 39
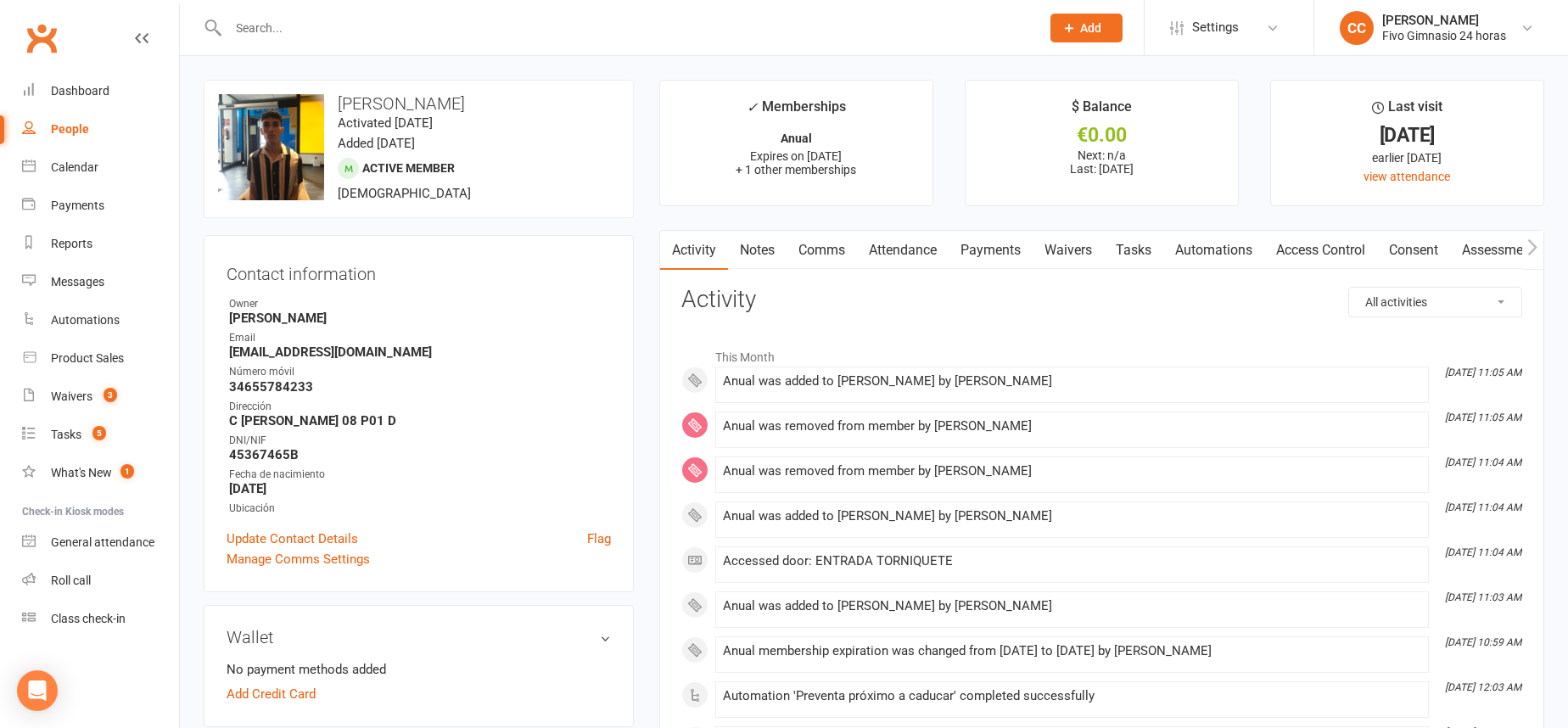
drag, startPoint x: 926, startPoint y: 245, endPoint x: 952, endPoint y: 243, distance: 26.1
click at [926, 246] on link "Attendance" at bounding box center [902, 250] width 92 height 39
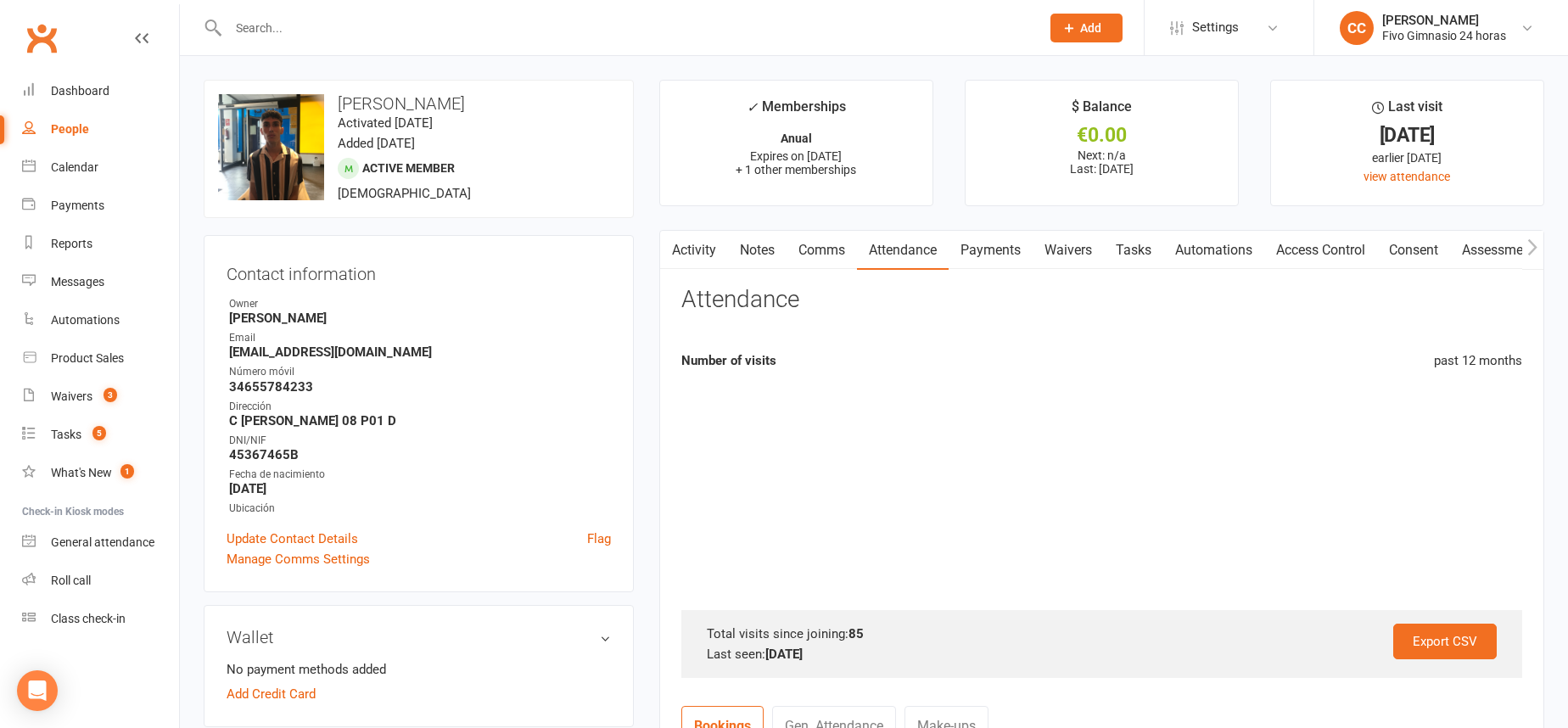
click at [1014, 250] on link "Payments" at bounding box center [991, 250] width 84 height 39
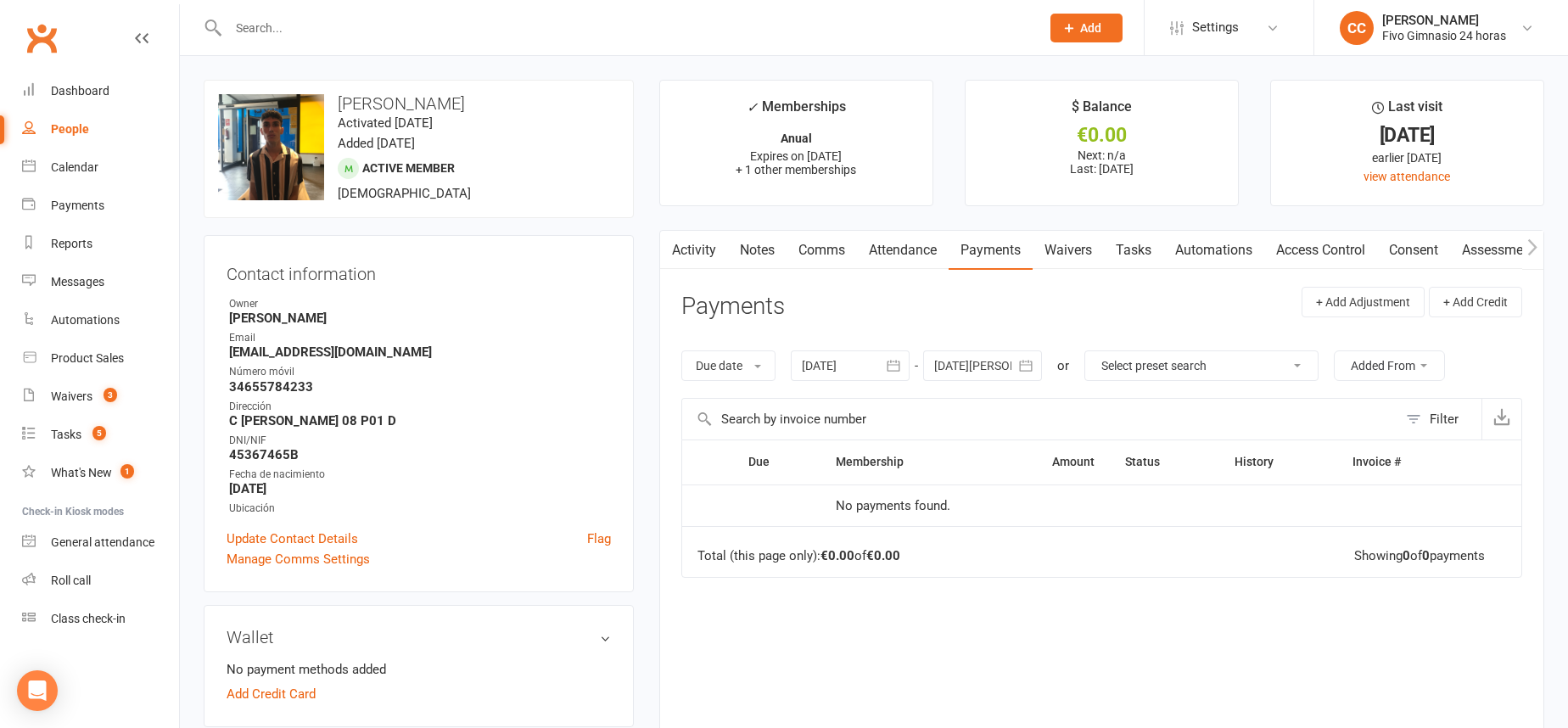
scroll to position [3, 0]
drag, startPoint x: 1029, startPoint y: 367, endPoint x: 1171, endPoint y: 387, distance: 143.4
click at [1030, 367] on icon "button" at bounding box center [1026, 365] width 17 height 17
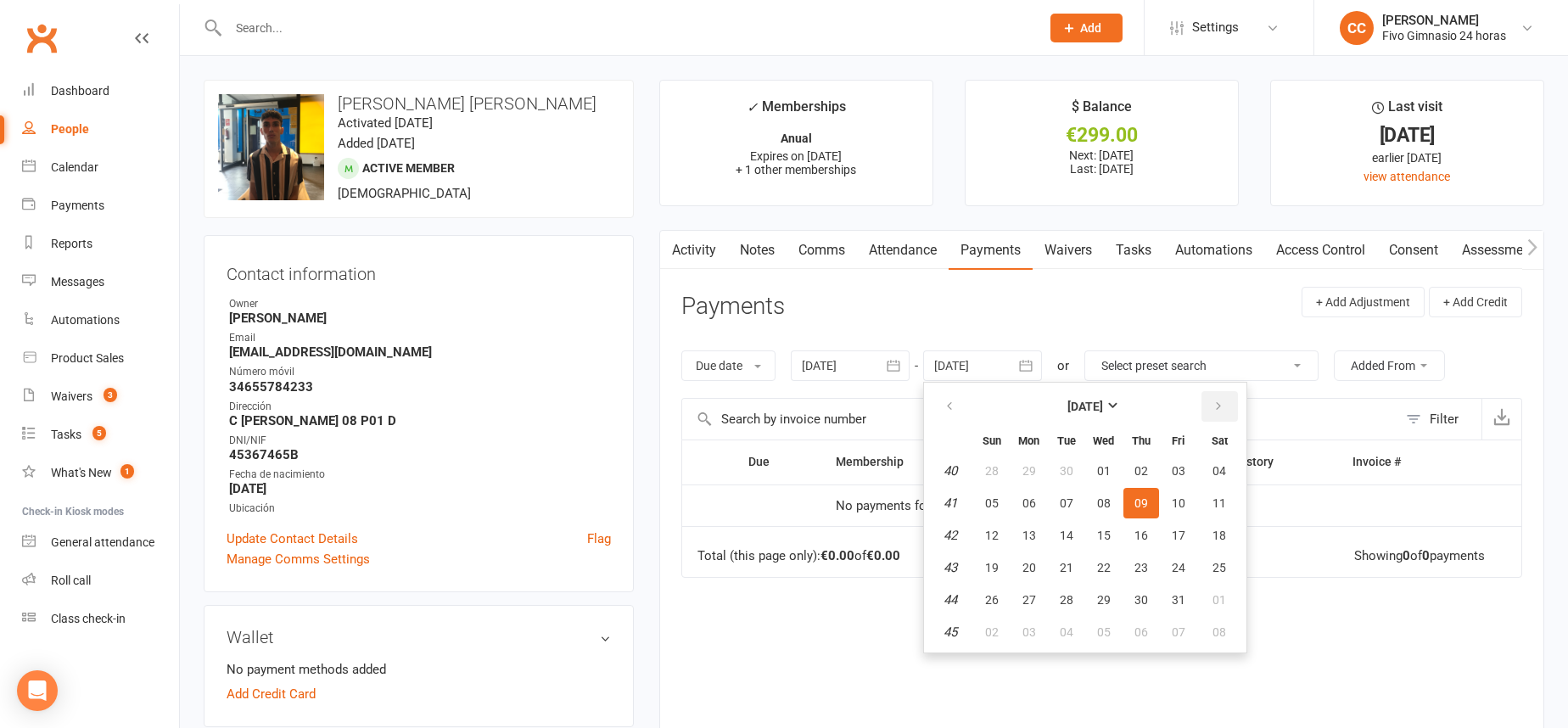
click at [1232, 412] on button "button" at bounding box center [1220, 406] width 37 height 31
click at [1207, 520] on button "20" at bounding box center [1220, 535] width 43 height 31
type input "20 Dec 2025"
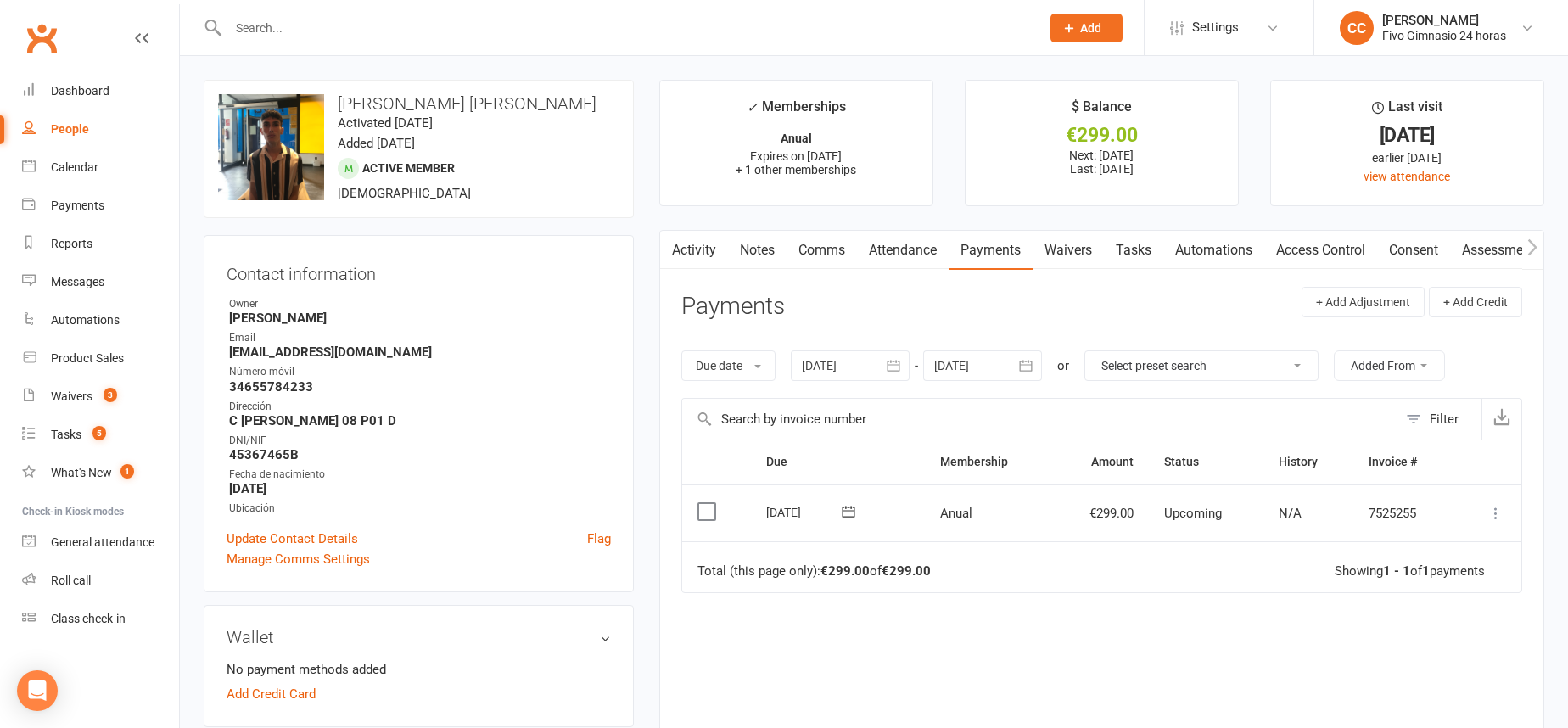
click at [1496, 515] on icon at bounding box center [1496, 513] width 17 height 17
click at [1469, 581] on link "Mark as Paid (POS)" at bounding box center [1421, 581] width 168 height 34
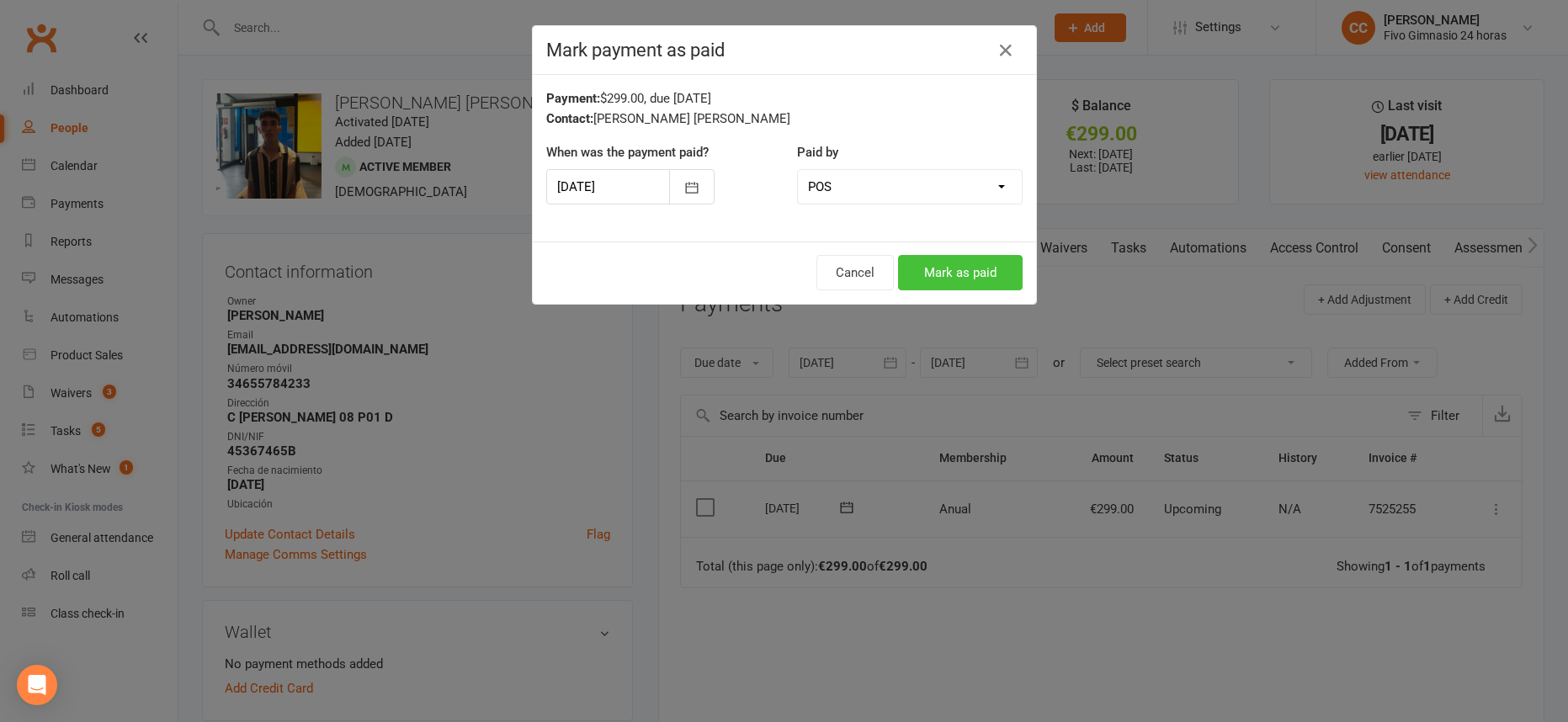
click at [984, 264] on button "Mark as paid" at bounding box center [960, 273] width 124 height 36
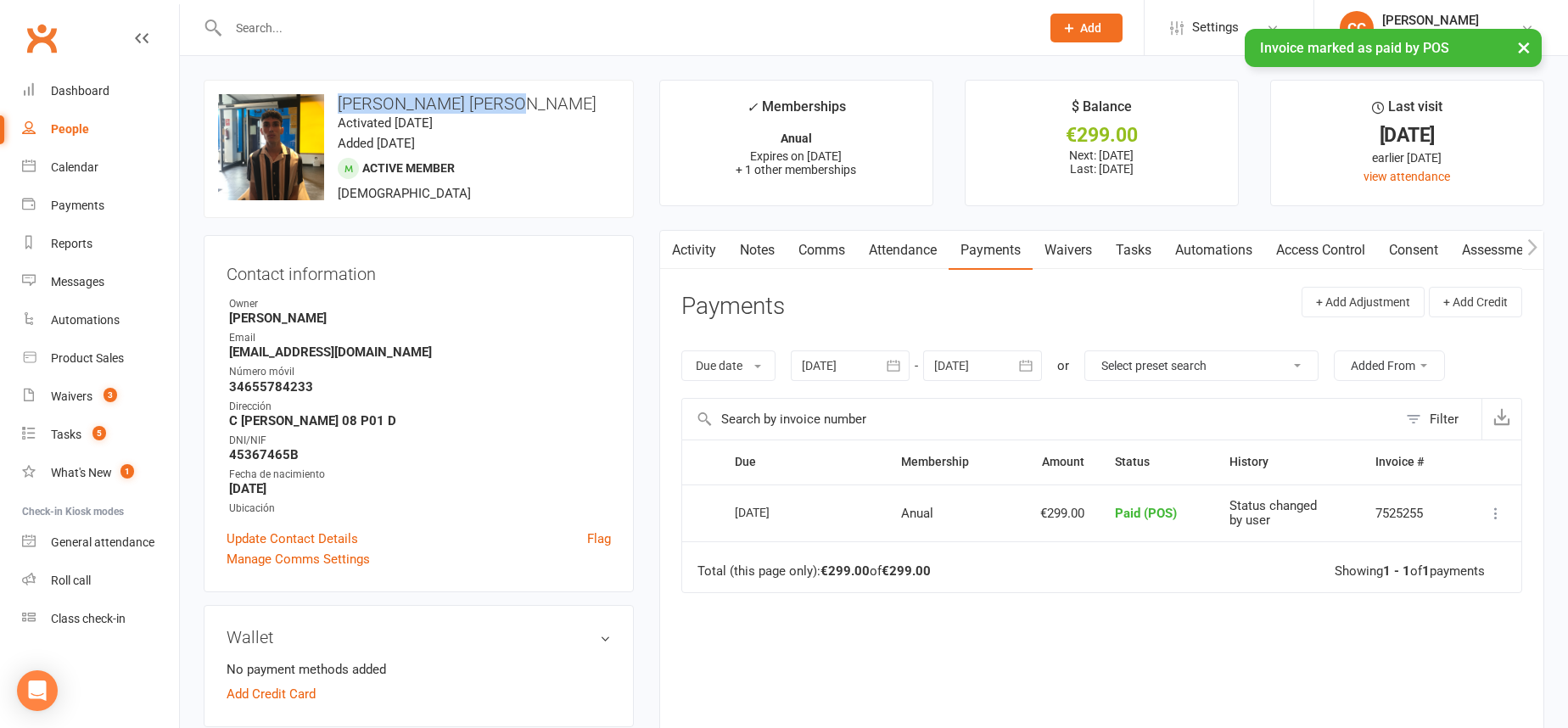
drag, startPoint x: 339, startPoint y: 102, endPoint x: 515, endPoint y: 101, distance: 176.0
click at [517, 103] on h3 "Alejandro Ruiz Reyes" at bounding box center [419, 104] width 401 height 19
copy h3 "Alejandro Ruiz Reyes"
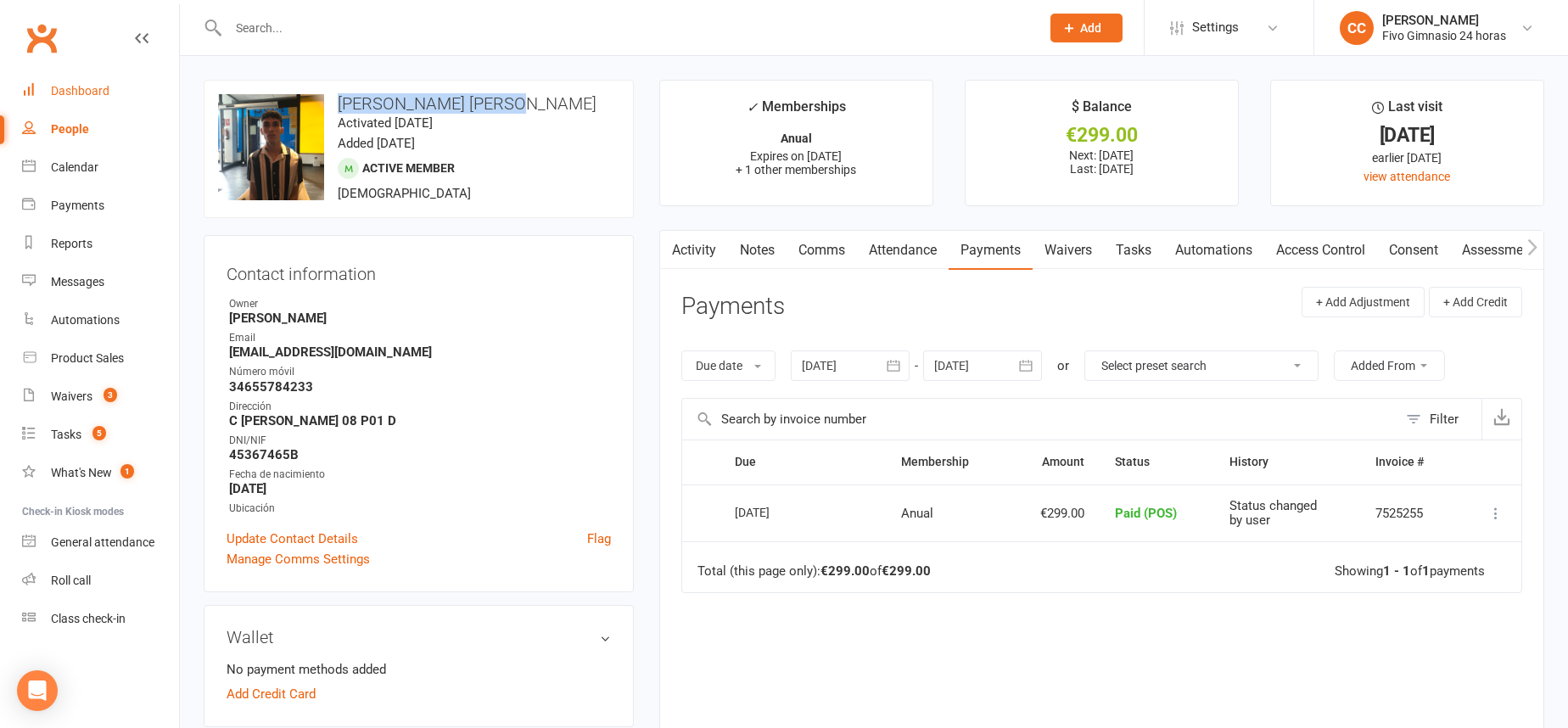
click at [87, 78] on link "Dashboard" at bounding box center [100, 91] width 157 height 39
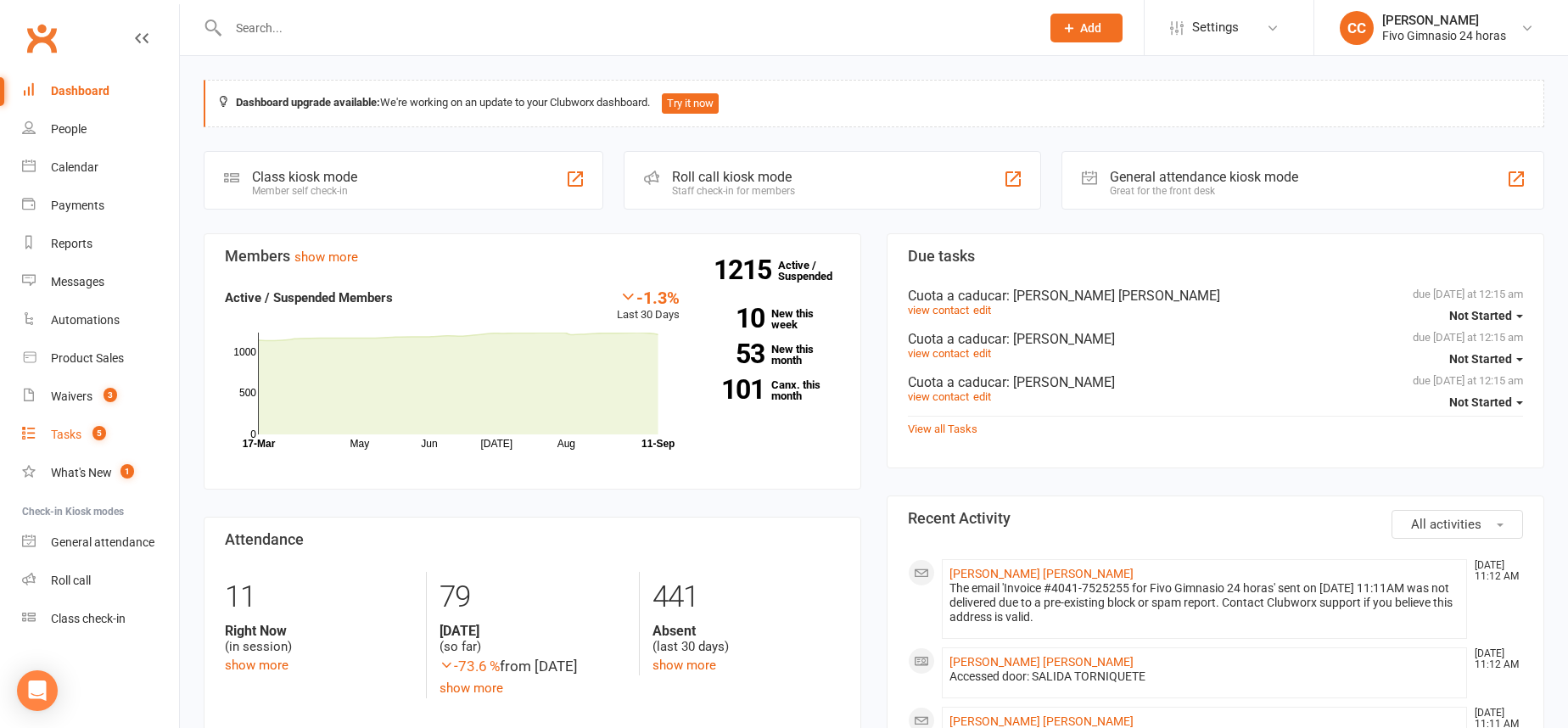
click at [66, 435] on div "Tasks" at bounding box center [66, 434] width 31 height 14
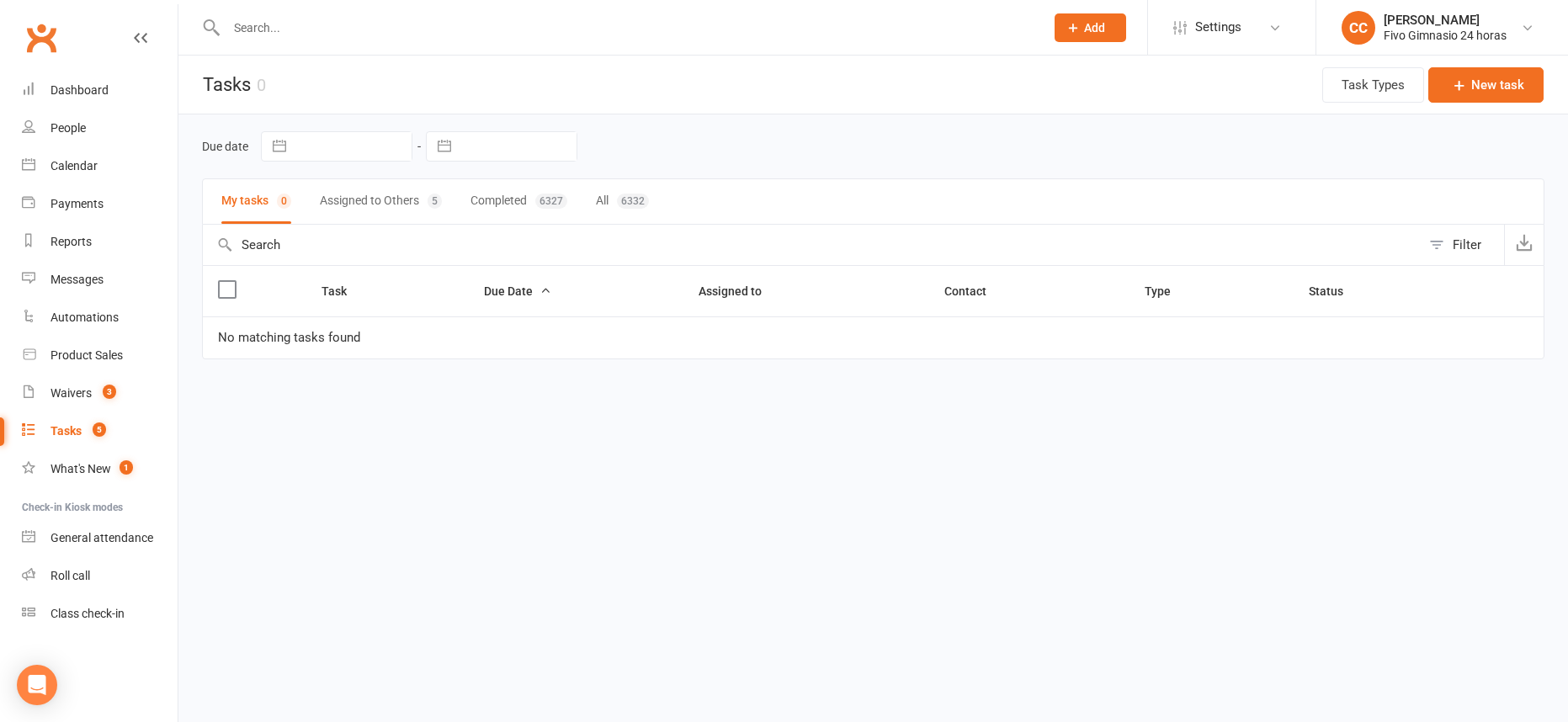
click at [347, 196] on button "Assigned to Others 5" at bounding box center [380, 202] width 122 height 44
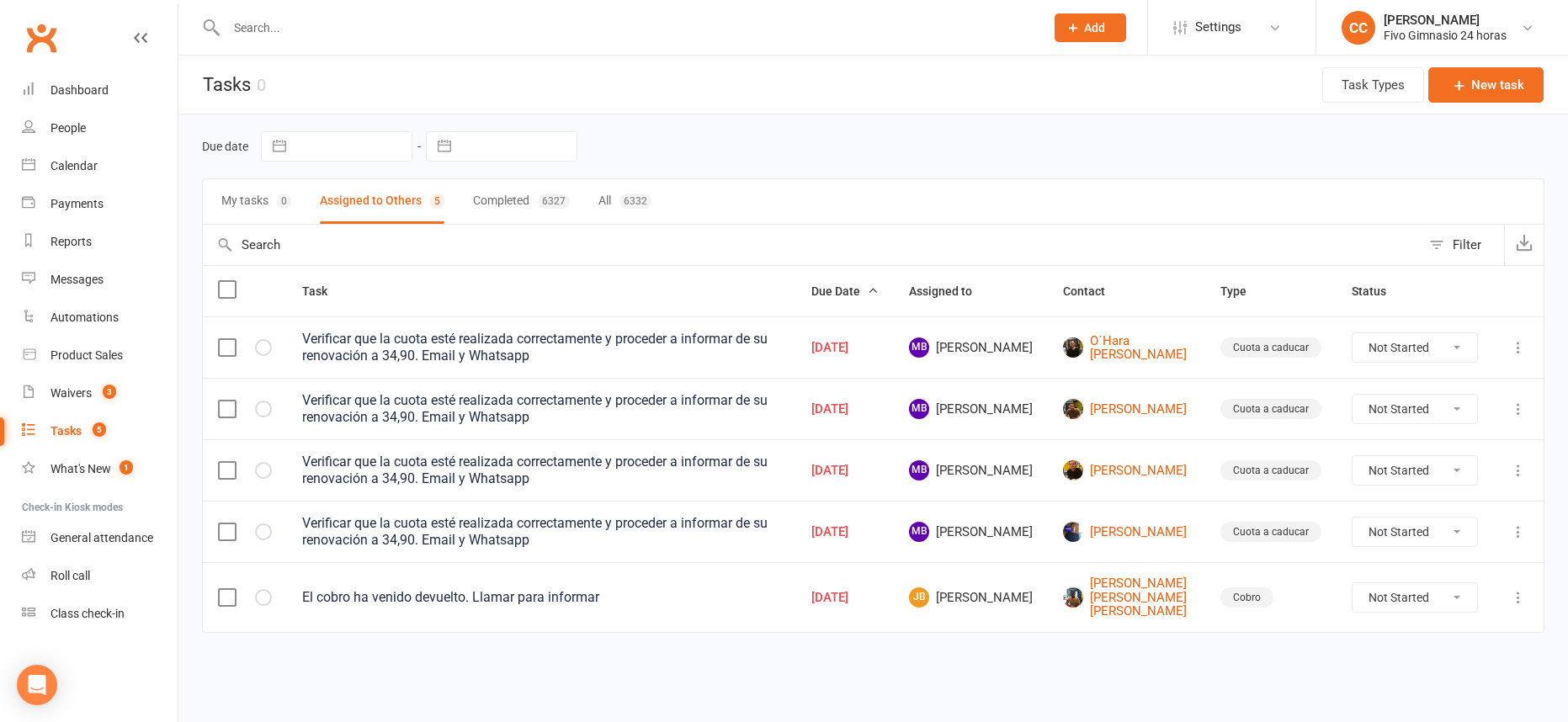
click at [1384, 344] on select "Not Started In Progress Waiting Complete" at bounding box center [1414, 348] width 124 height 29
select select "unstarted"
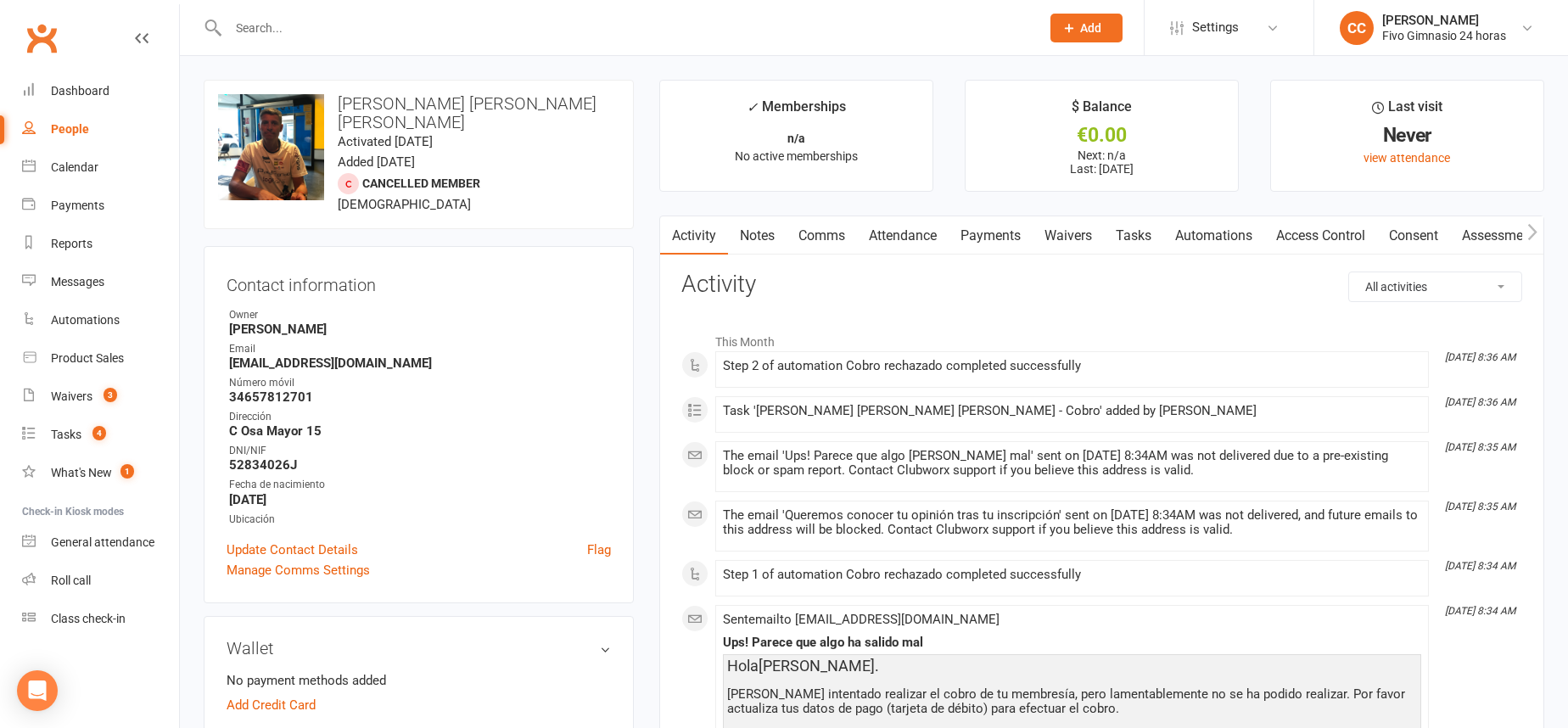
click at [985, 238] on link "Payments" at bounding box center [991, 235] width 84 height 39
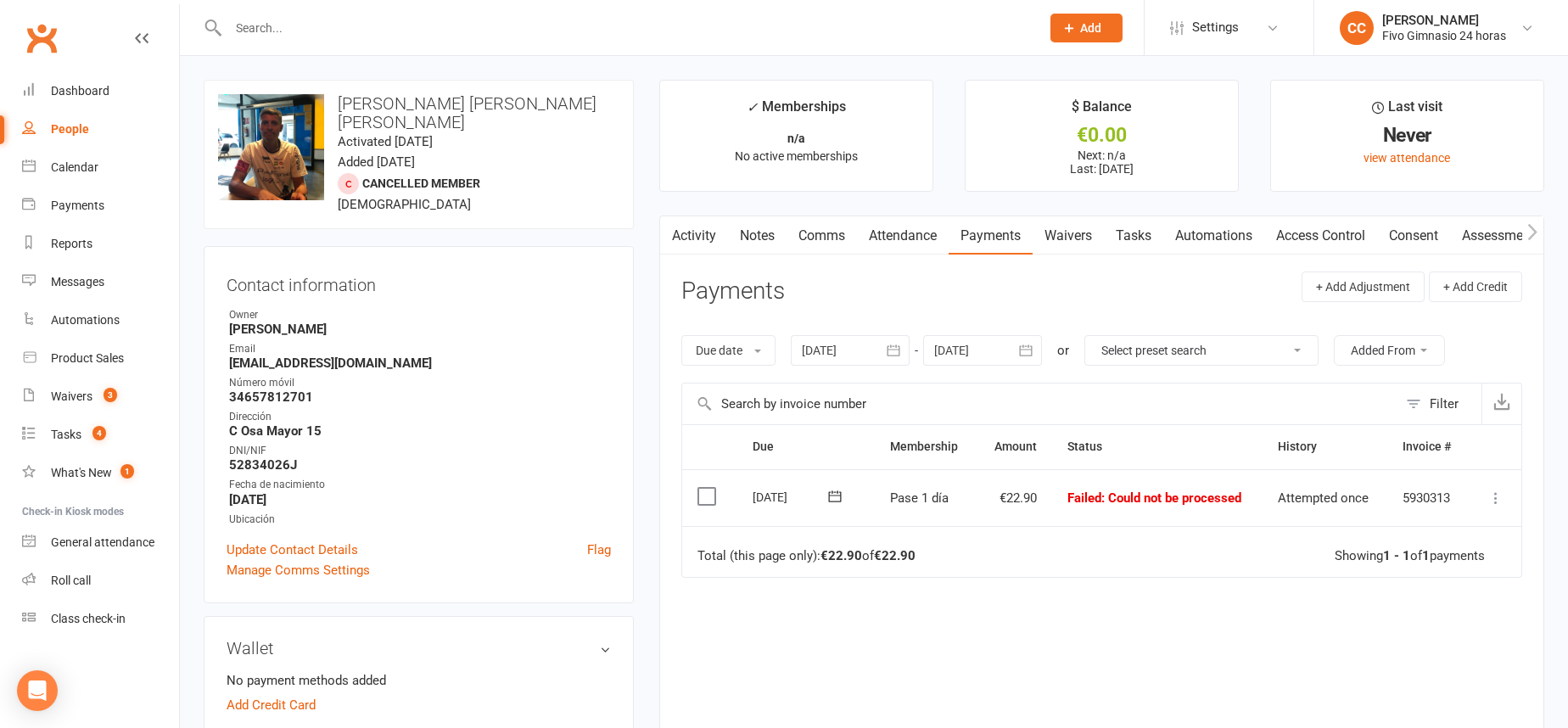
click at [1492, 498] on icon at bounding box center [1496, 498] width 17 height 17
click at [1457, 557] on link "Mark as Paid (POS)" at bounding box center [1421, 565] width 168 height 34
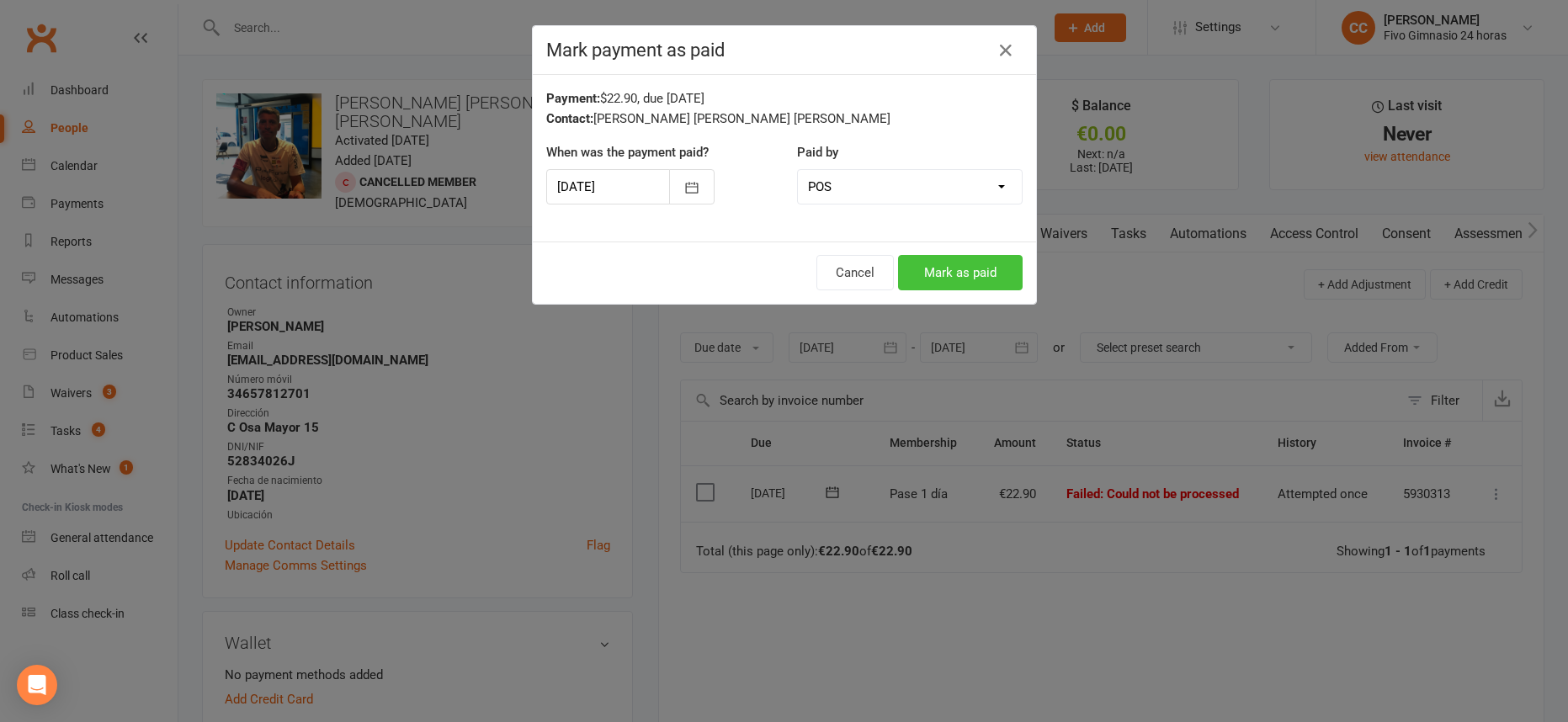
click at [942, 282] on button "Mark as paid" at bounding box center [960, 273] width 124 height 36
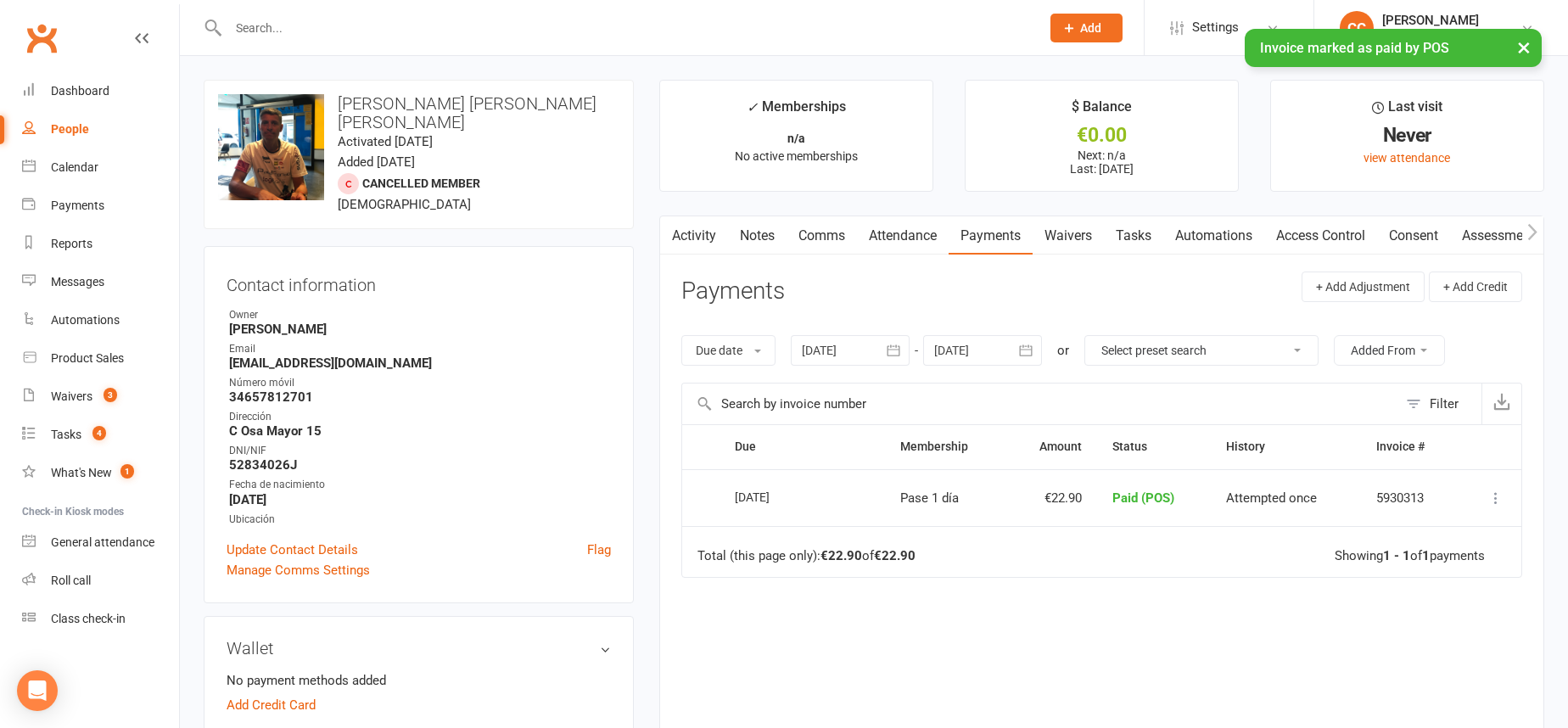
click at [1124, 239] on link "Tasks" at bounding box center [1133, 235] width 59 height 39
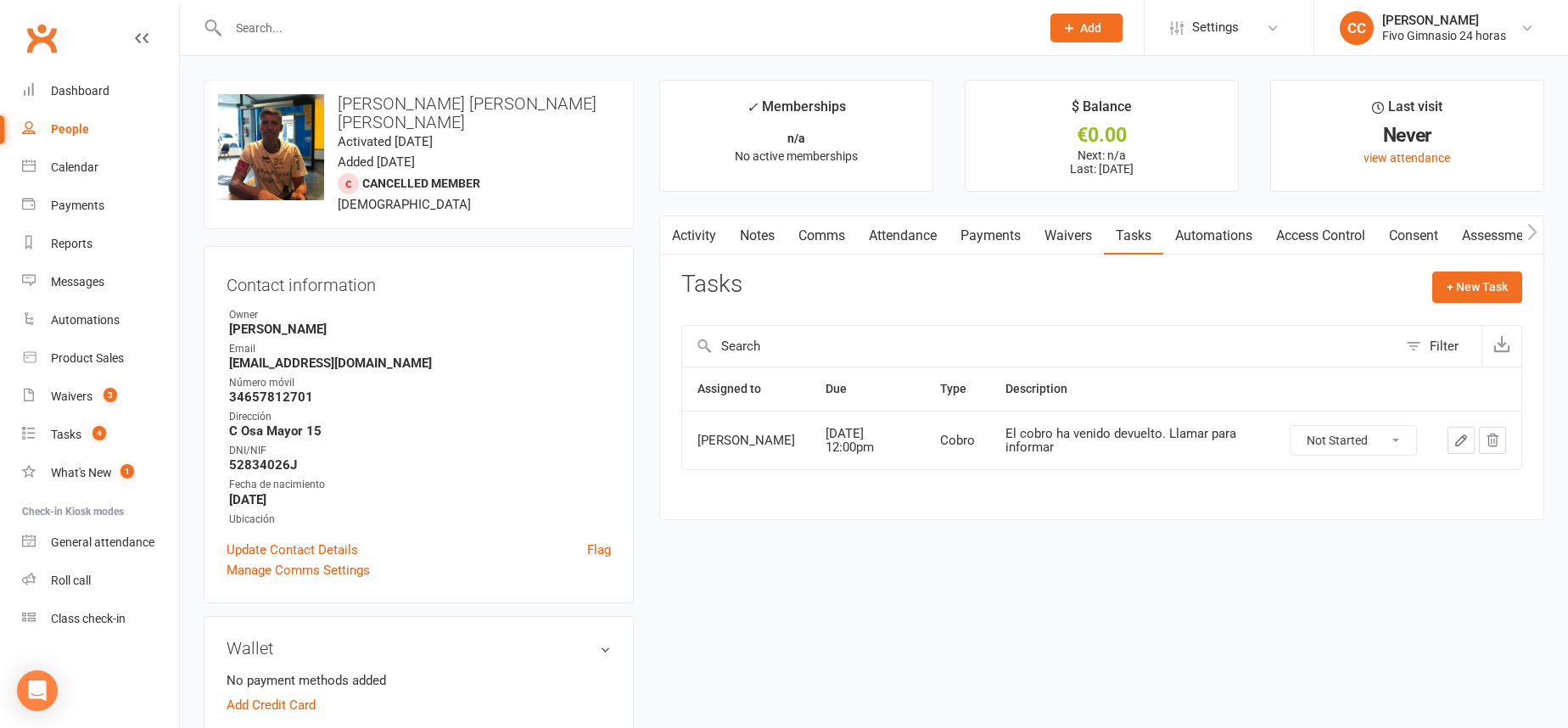
click at [292, 36] on input "text" at bounding box center [625, 28] width 805 height 24
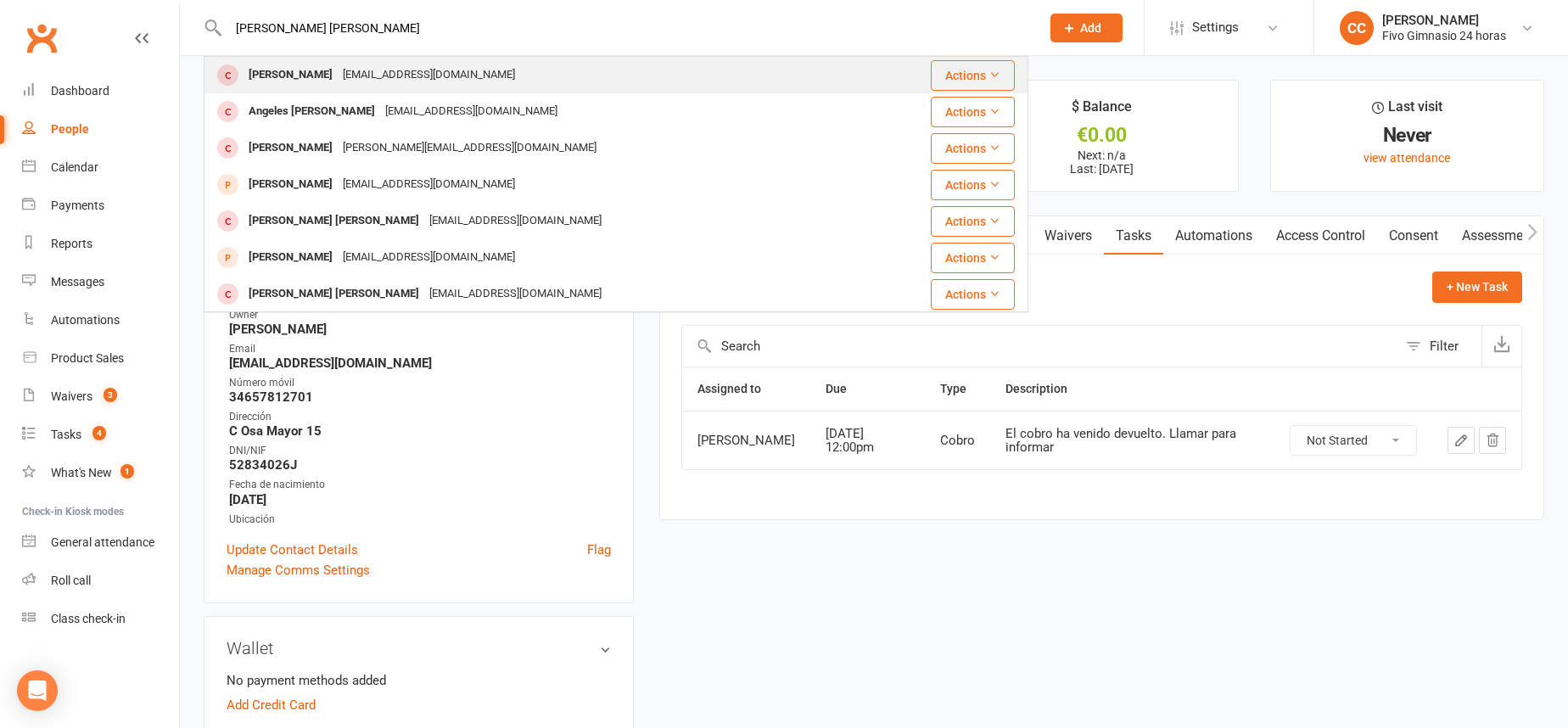
type input "alvarez alvarez niño"
click at [338, 68] on div "Angie Lizzeth Alvarez Niño" at bounding box center [291, 75] width 94 height 25
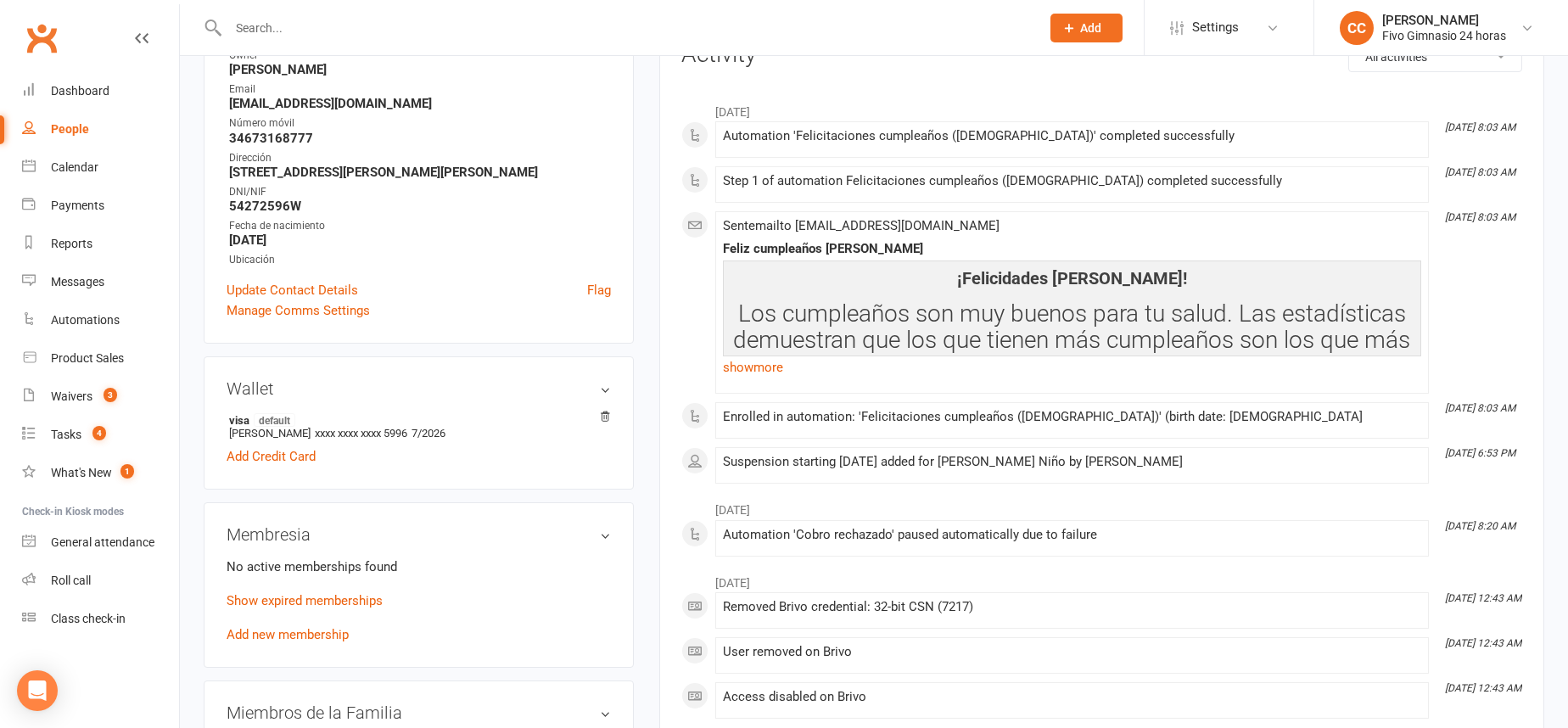
scroll to position [292, 0]
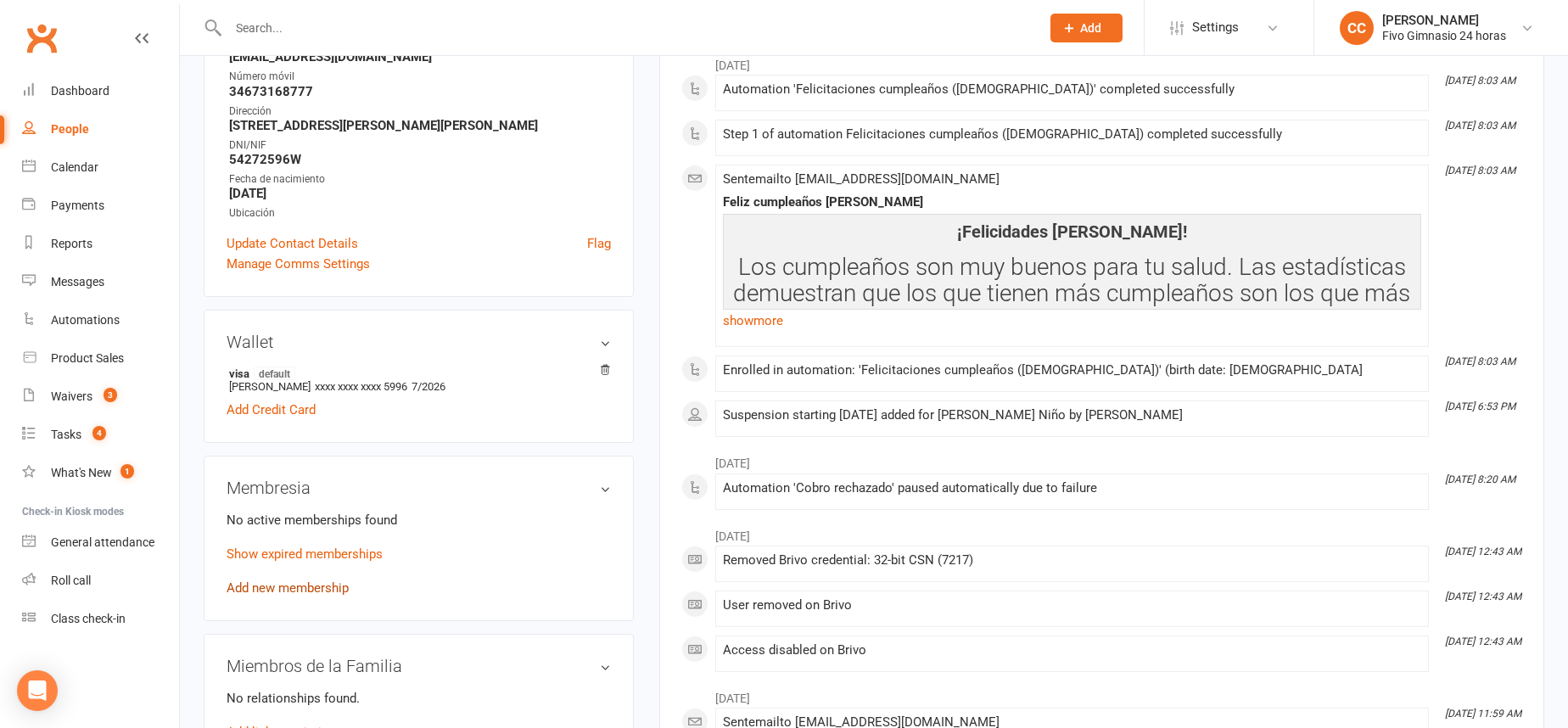
click at [302, 589] on link "Add new membership" at bounding box center [287, 588] width 122 height 15
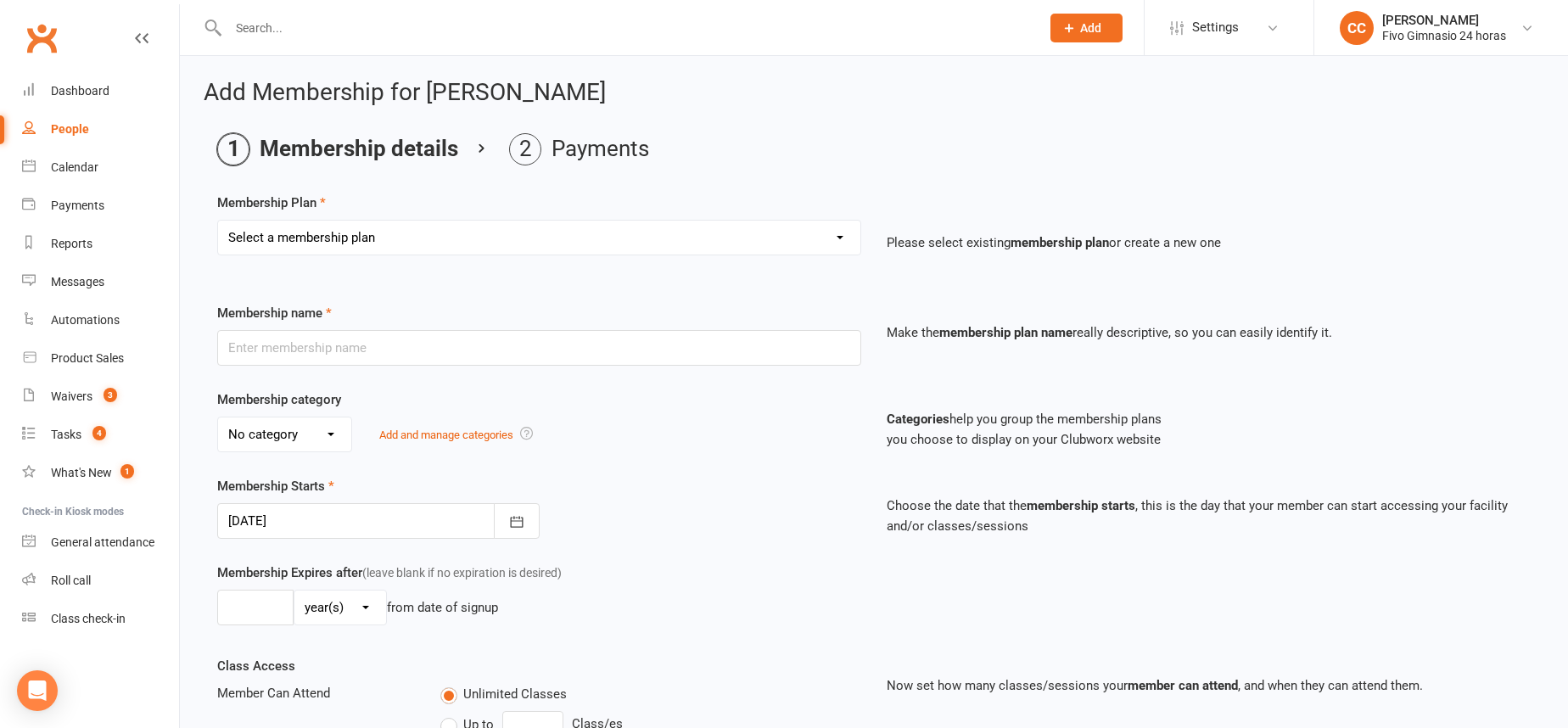
click at [308, 249] on select "Select a membership plan Cuota familiar Cuota estudiante 10 pases full Anual Se…" at bounding box center [539, 238] width 642 height 34
select select "21"
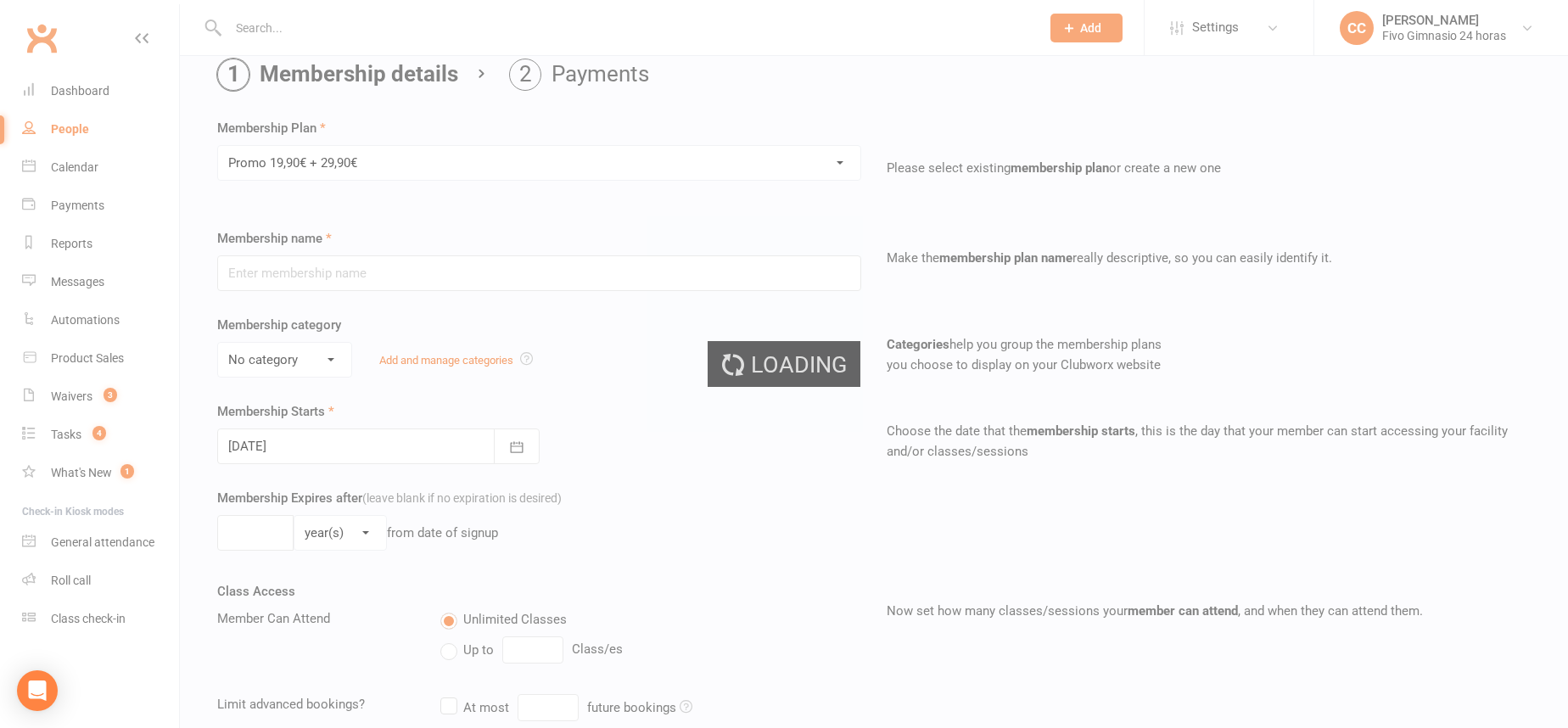
type input "Promo 19,90€ + 29,90€"
select select "4"
type input "0"
select select "2"
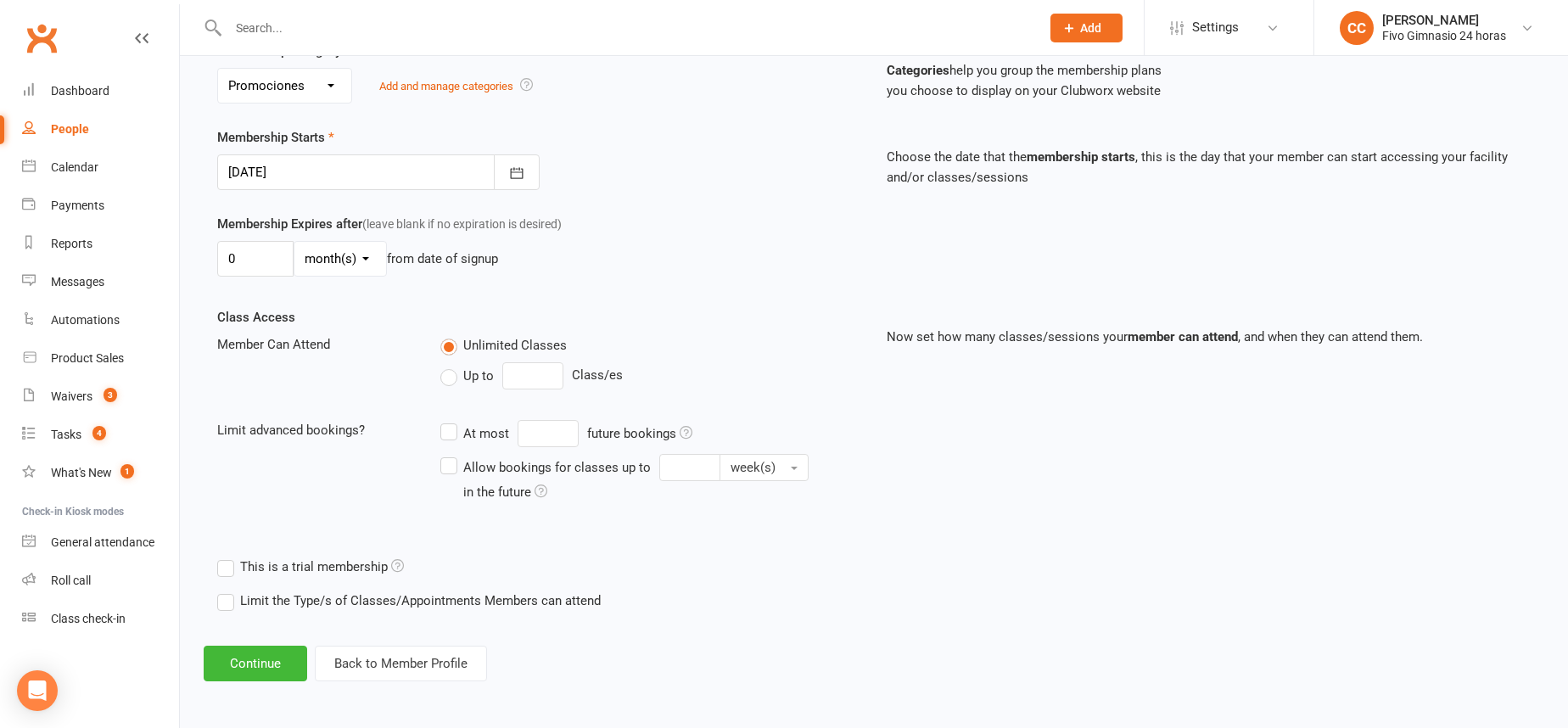
scroll to position [350, 0]
click at [262, 659] on button "Continue" at bounding box center [255, 662] width 104 height 36
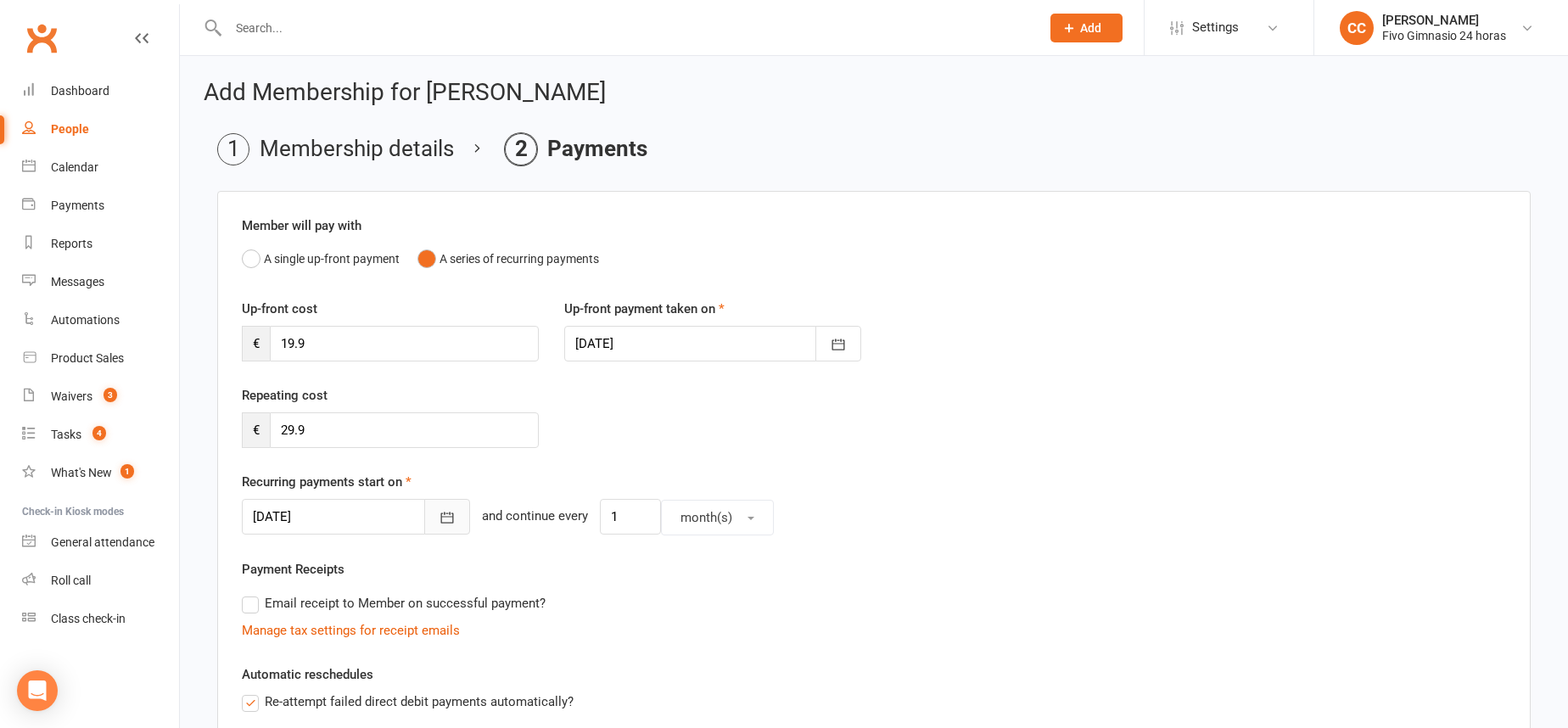
click at [438, 515] on icon "button" at bounding box center [447, 517] width 17 height 17
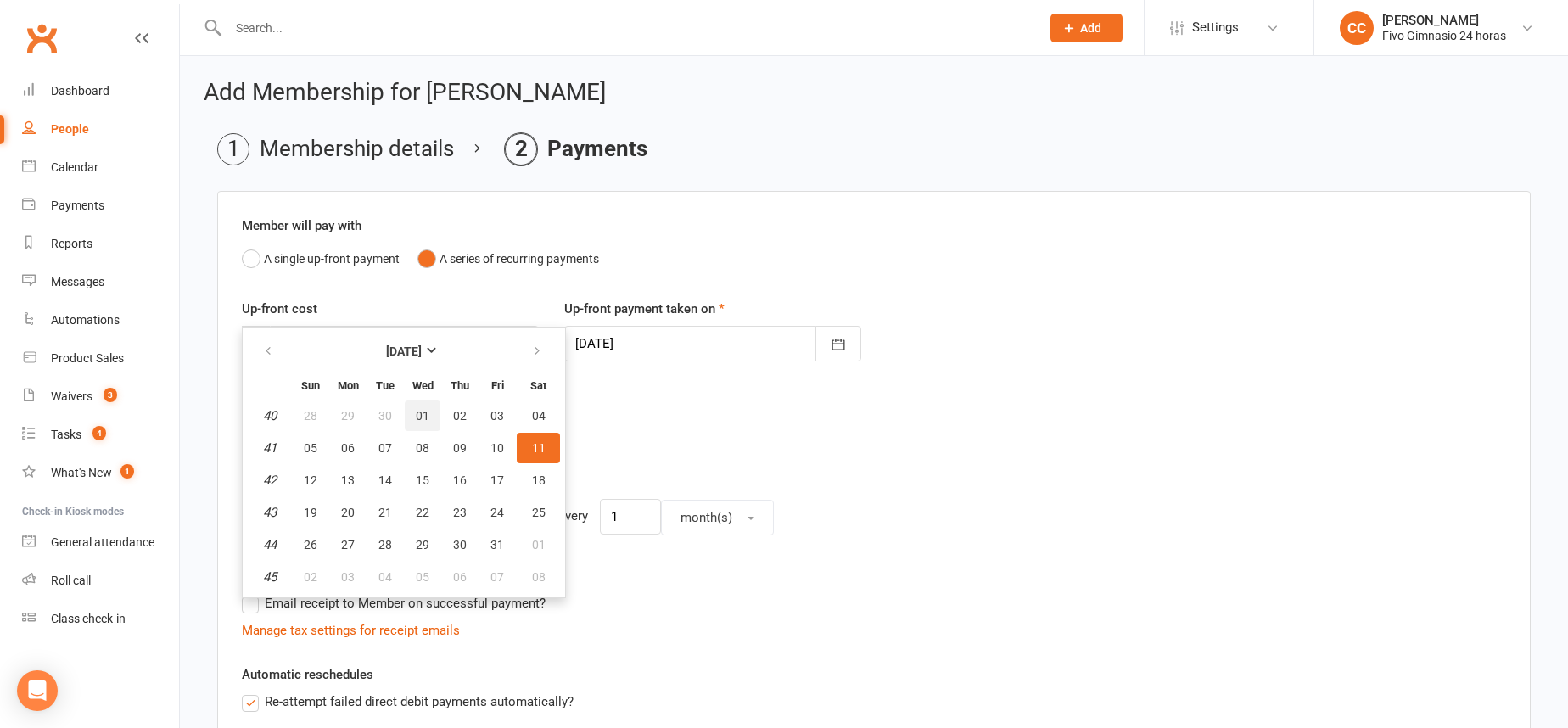
click at [429, 412] on button "01" at bounding box center [423, 416] width 36 height 31
type input "01 Oct 2025"
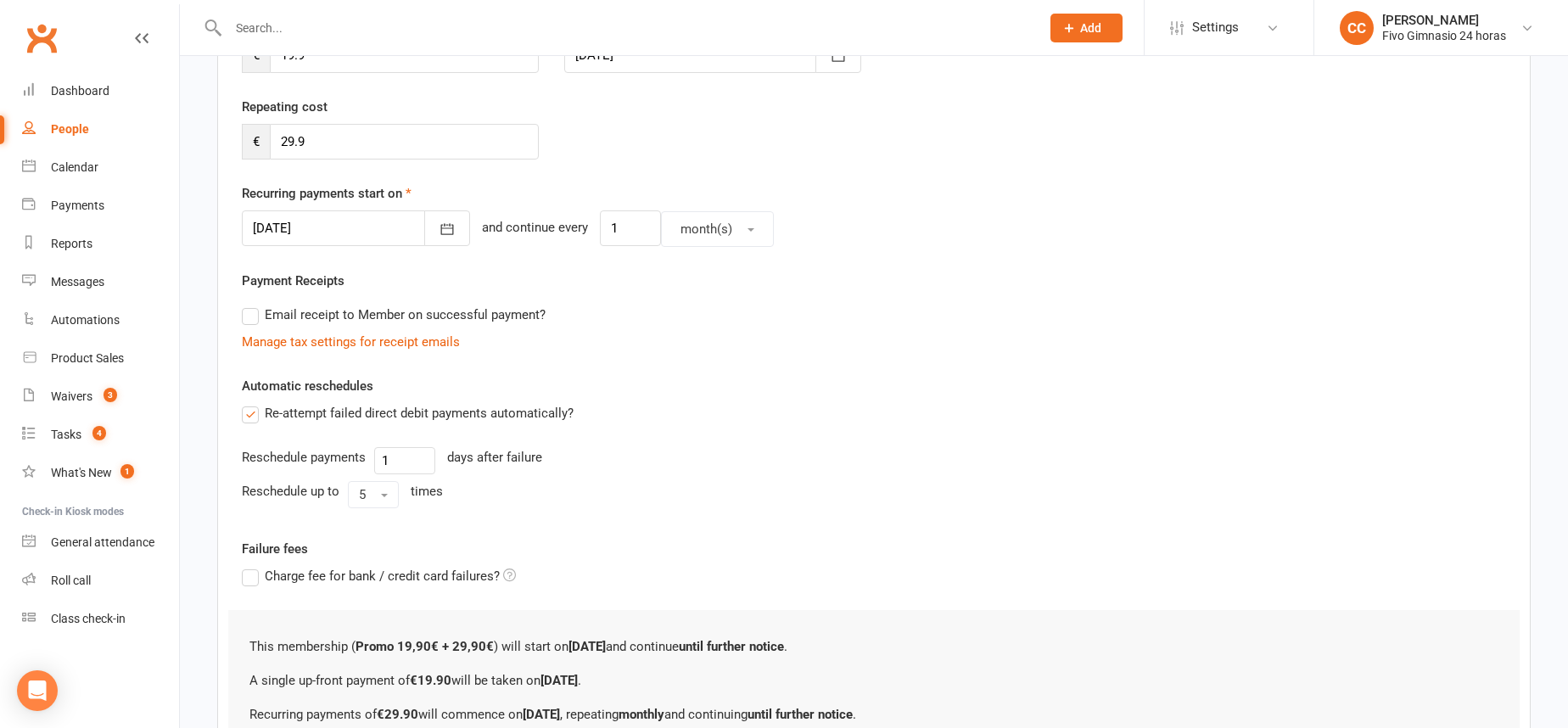
scroll to position [472, 0]
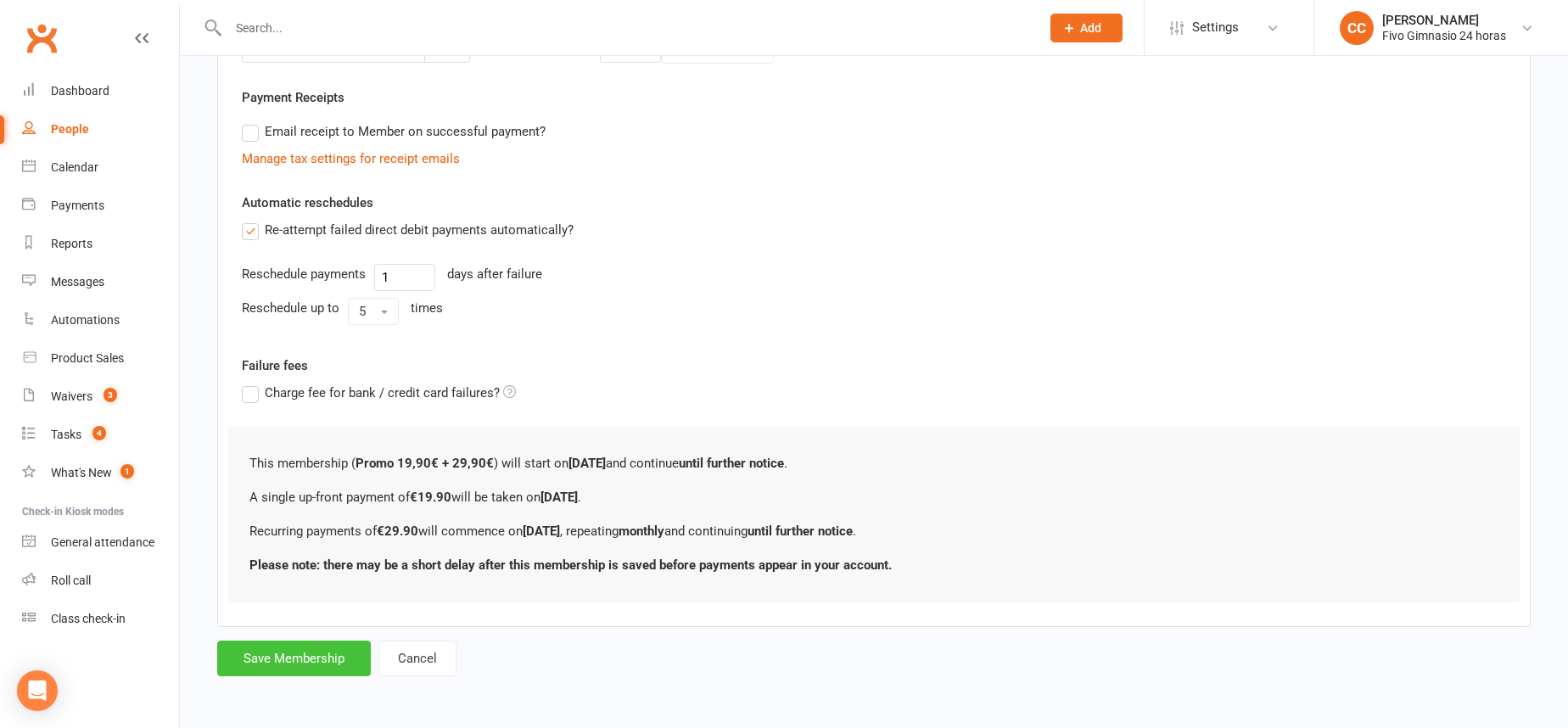
click at [284, 661] on button "Save Membership" at bounding box center [293, 659] width 154 height 36
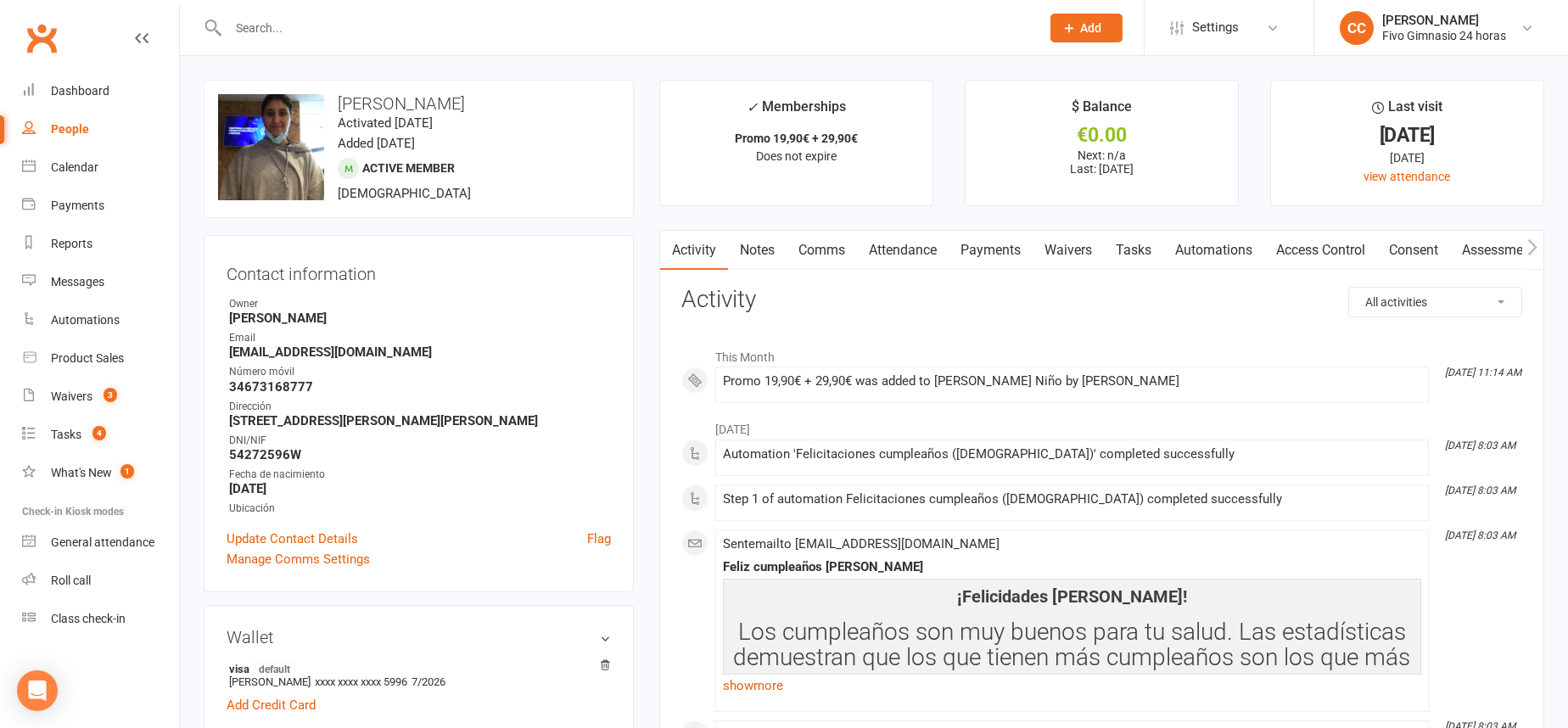
click at [1309, 249] on link "Access Control" at bounding box center [1321, 250] width 113 height 39
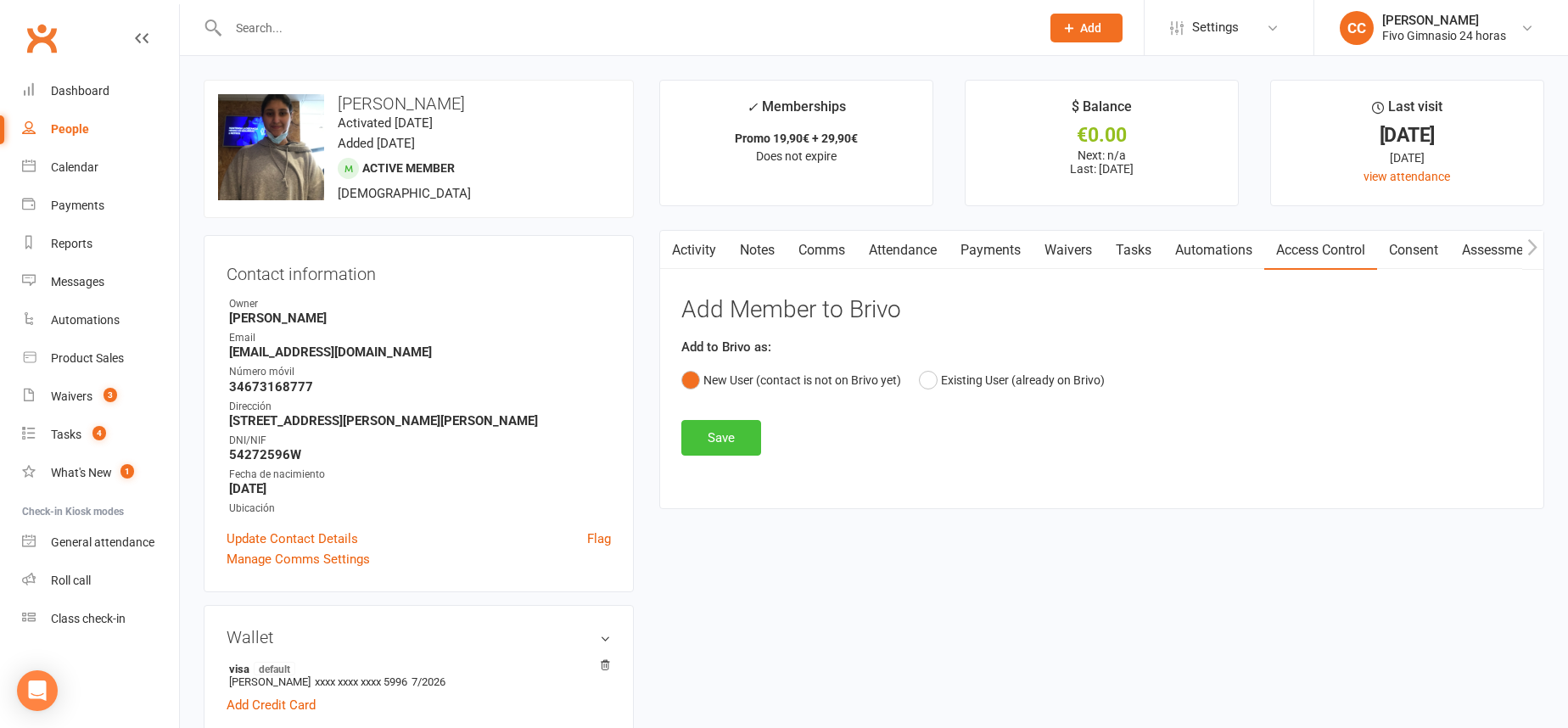
click at [720, 437] on button "Save" at bounding box center [721, 438] width 80 height 36
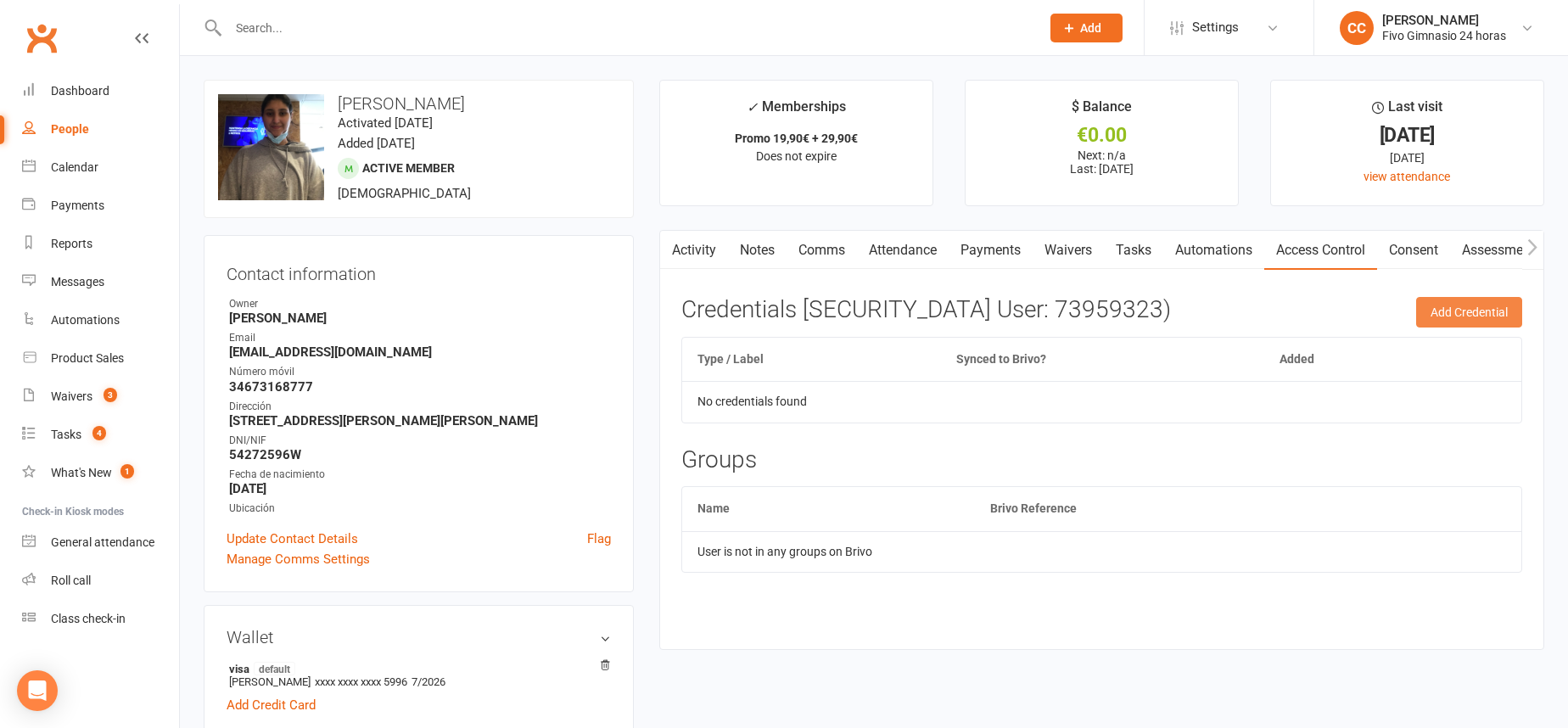
click at [1476, 310] on button "Add Credential" at bounding box center [1469, 312] width 106 height 31
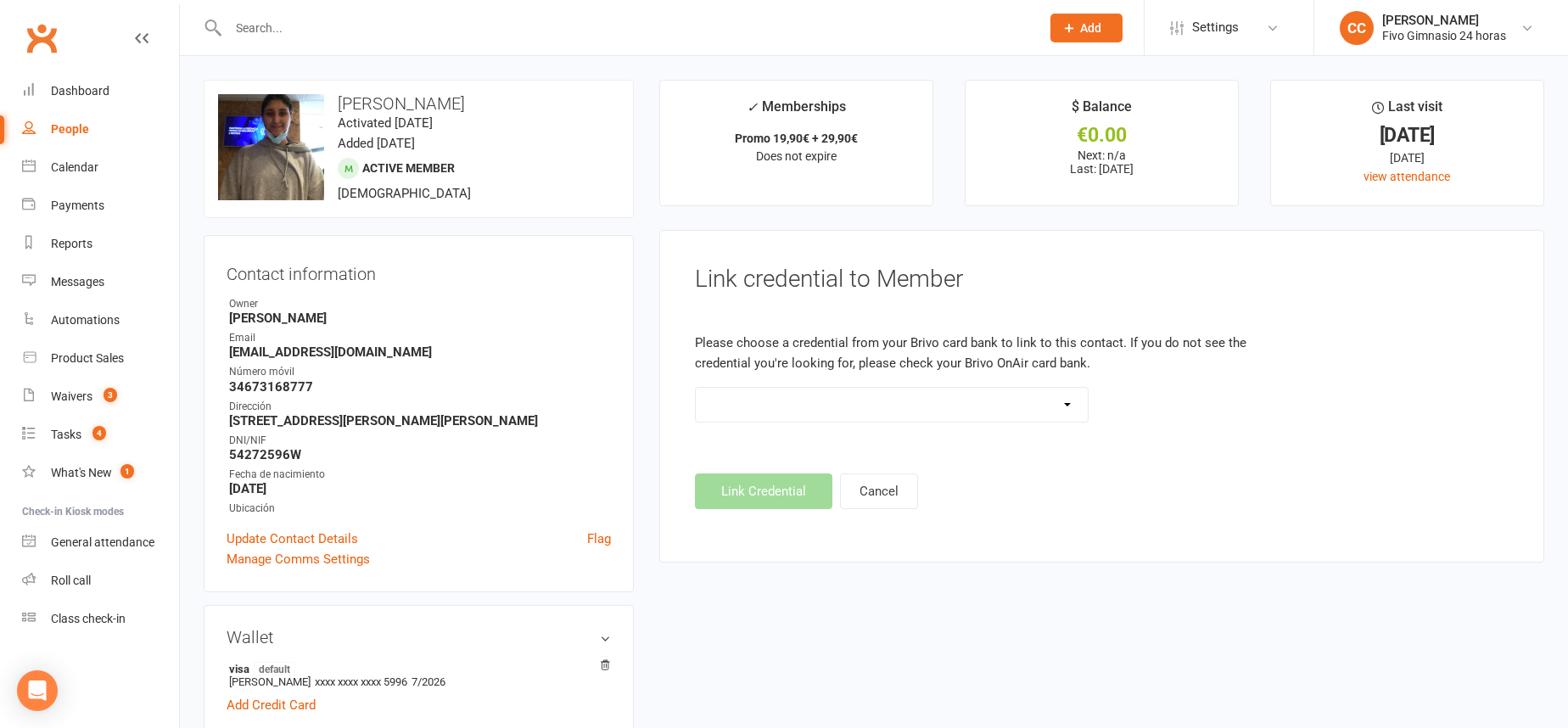
click at [797, 396] on select "Standard 26 Bit (54268) Standard 26 Bit (54269) Standard 26 Bit (54270) Standar…" at bounding box center [892, 405] width 393 height 34
select select "8717"
click at [767, 490] on button "Link Credential" at bounding box center [763, 491] width 137 height 36
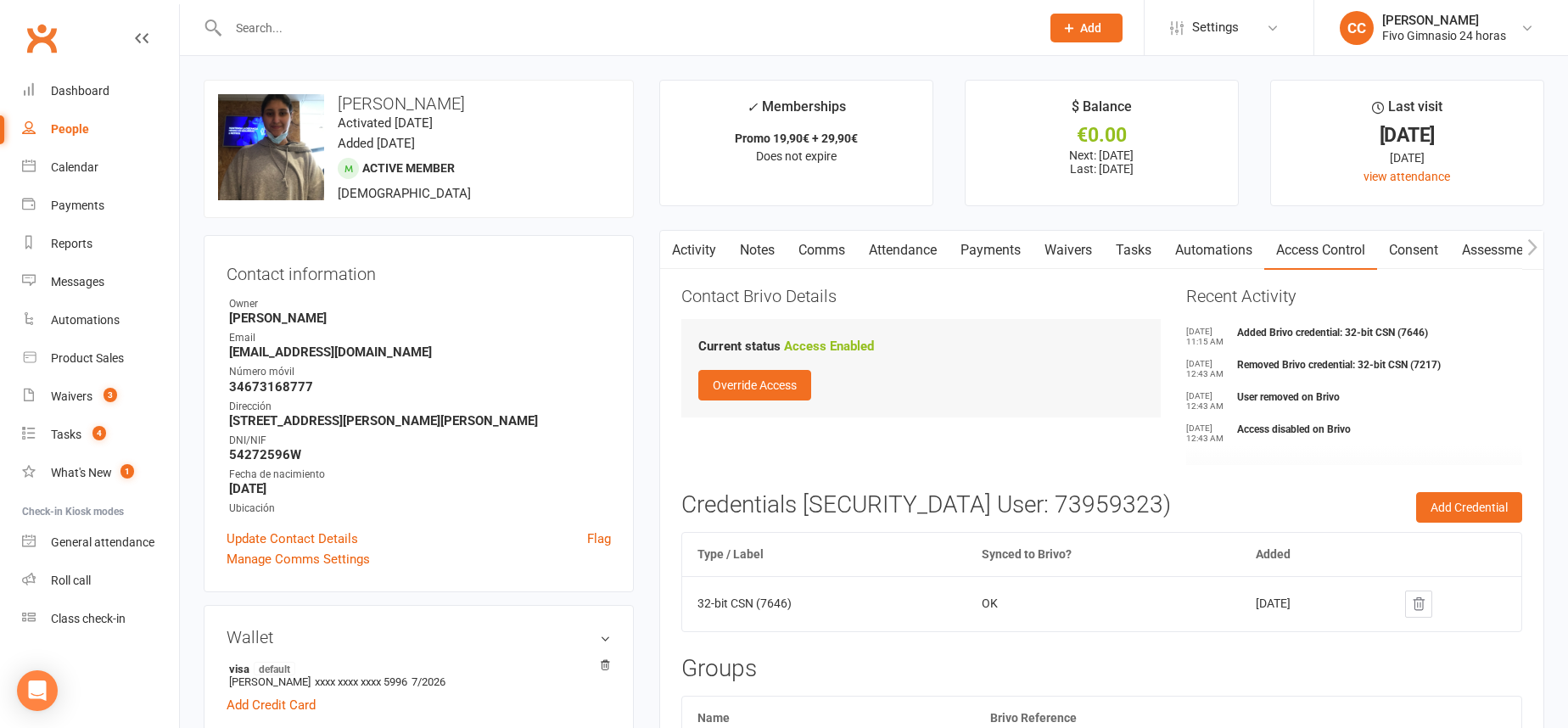
click at [979, 265] on link "Payments" at bounding box center [991, 250] width 84 height 39
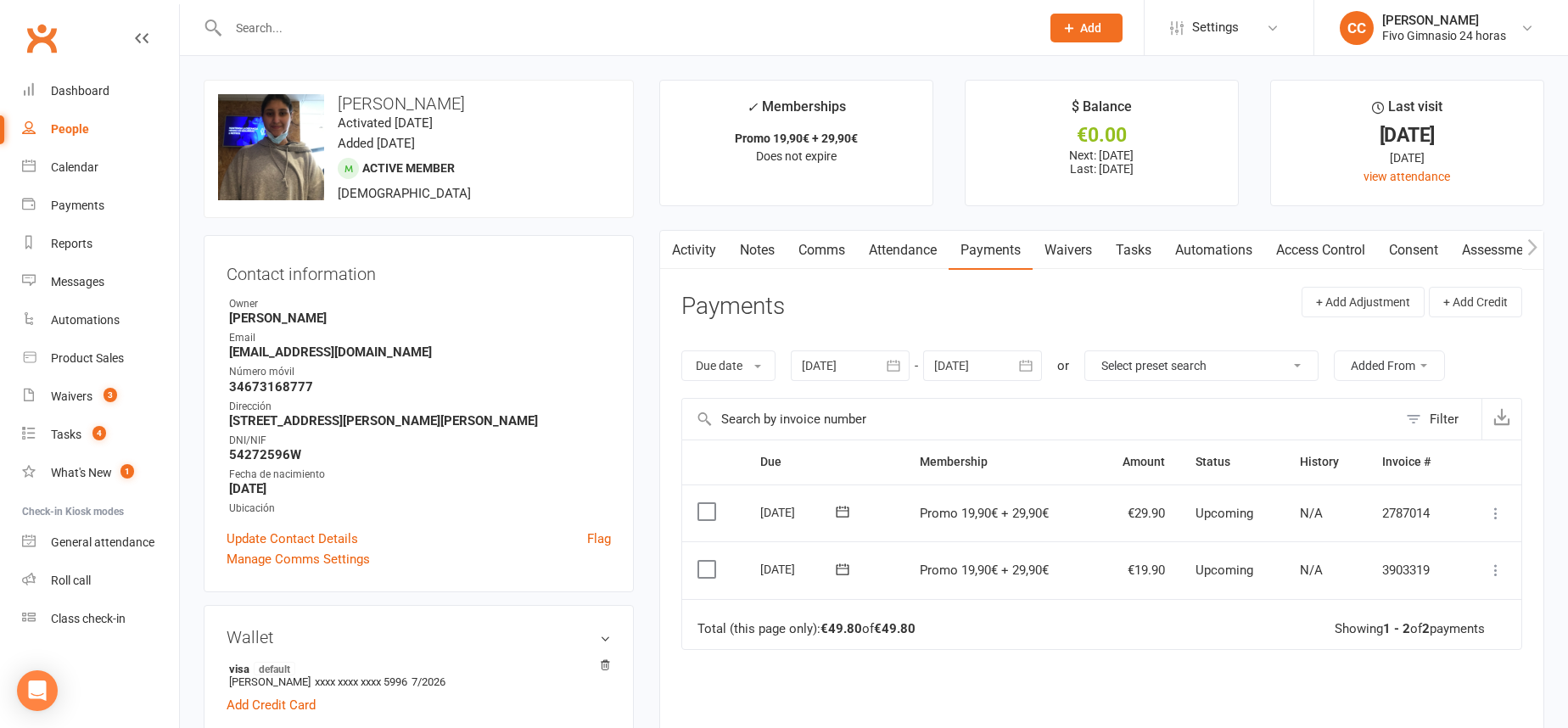
click at [1490, 567] on icon at bounding box center [1496, 570] width 17 height 17
click at [1414, 674] on link "Mark as Paid (Other)" at bounding box center [1421, 671] width 168 height 34
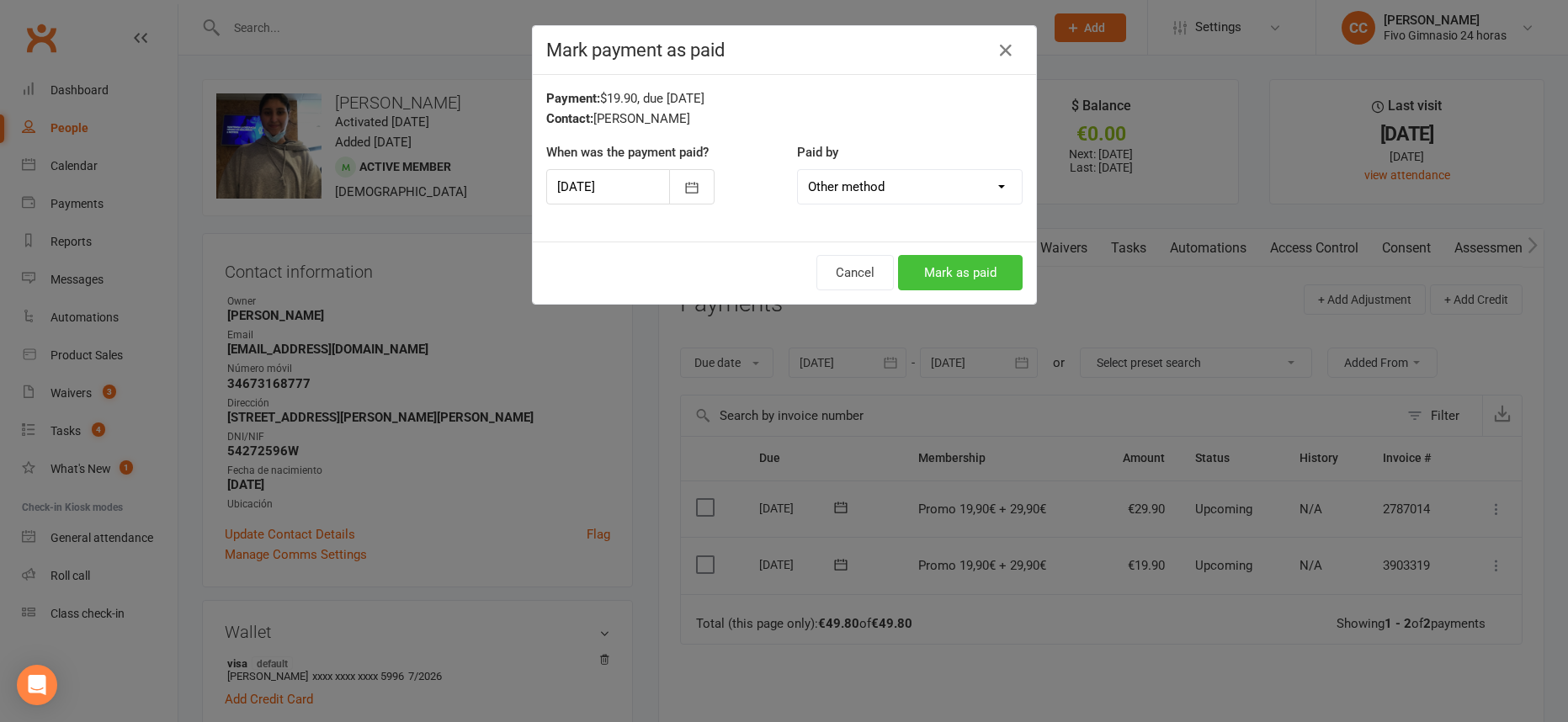
click at [961, 255] on button "Mark as paid" at bounding box center [960, 273] width 124 height 36
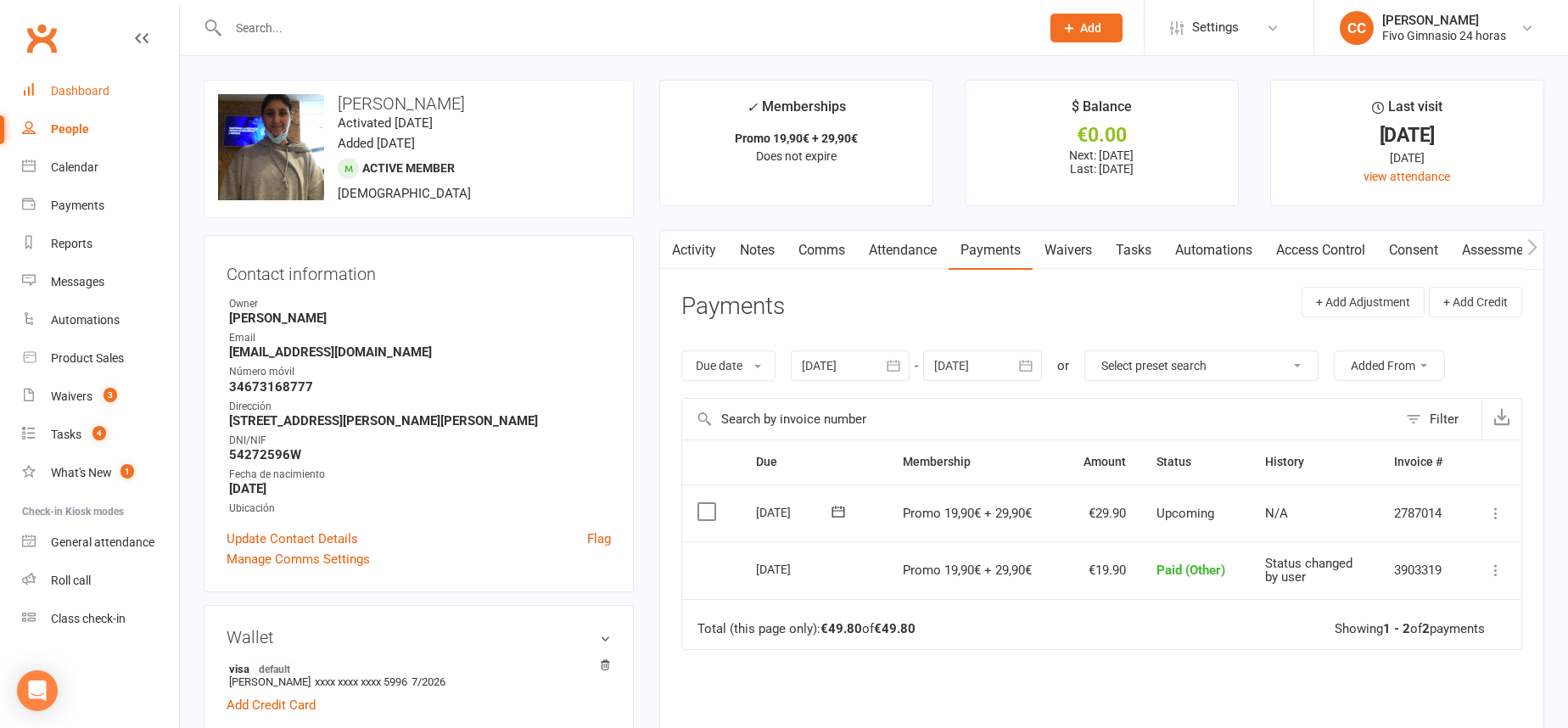
click at [80, 88] on div "Dashboard" at bounding box center [80, 91] width 58 height 14
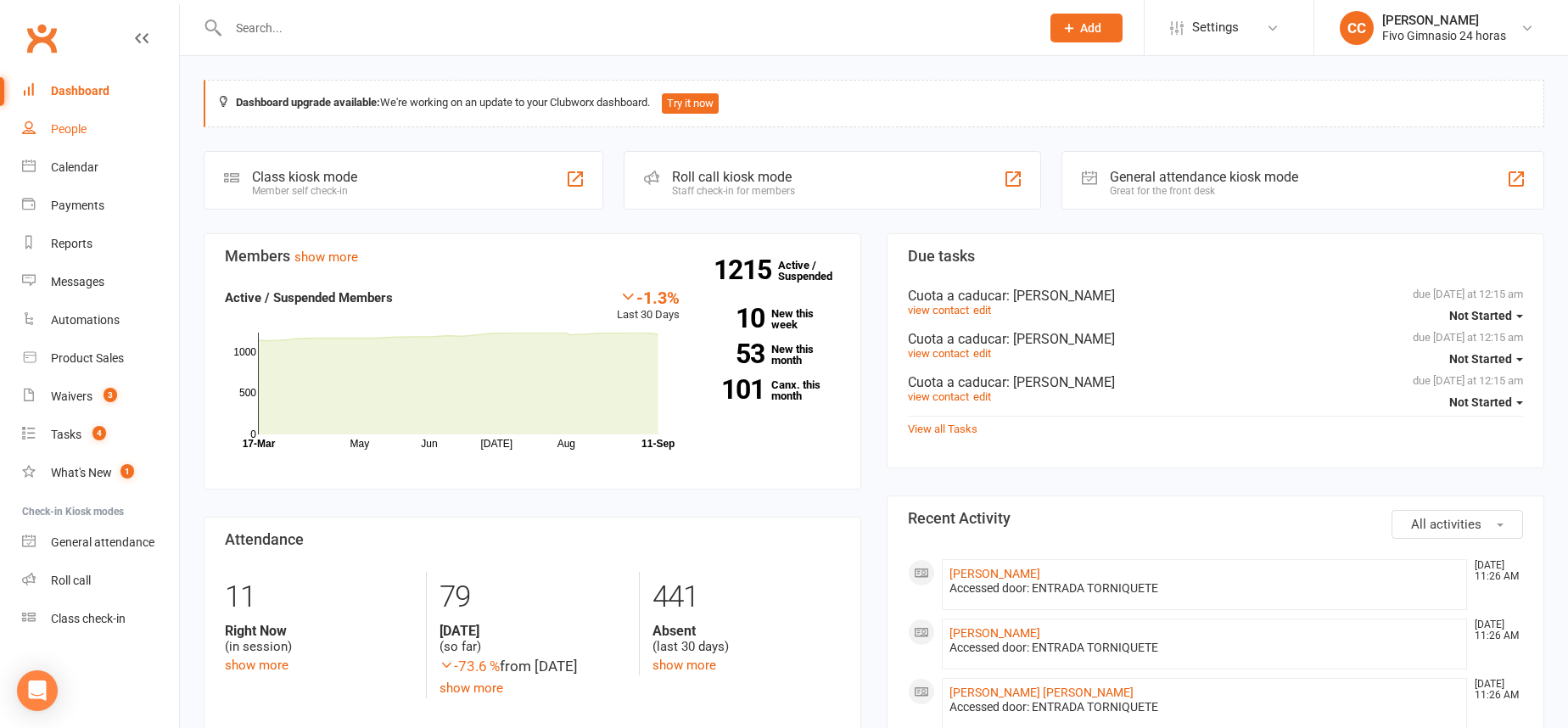
click at [79, 133] on div "People" at bounding box center [69, 129] width 36 height 14
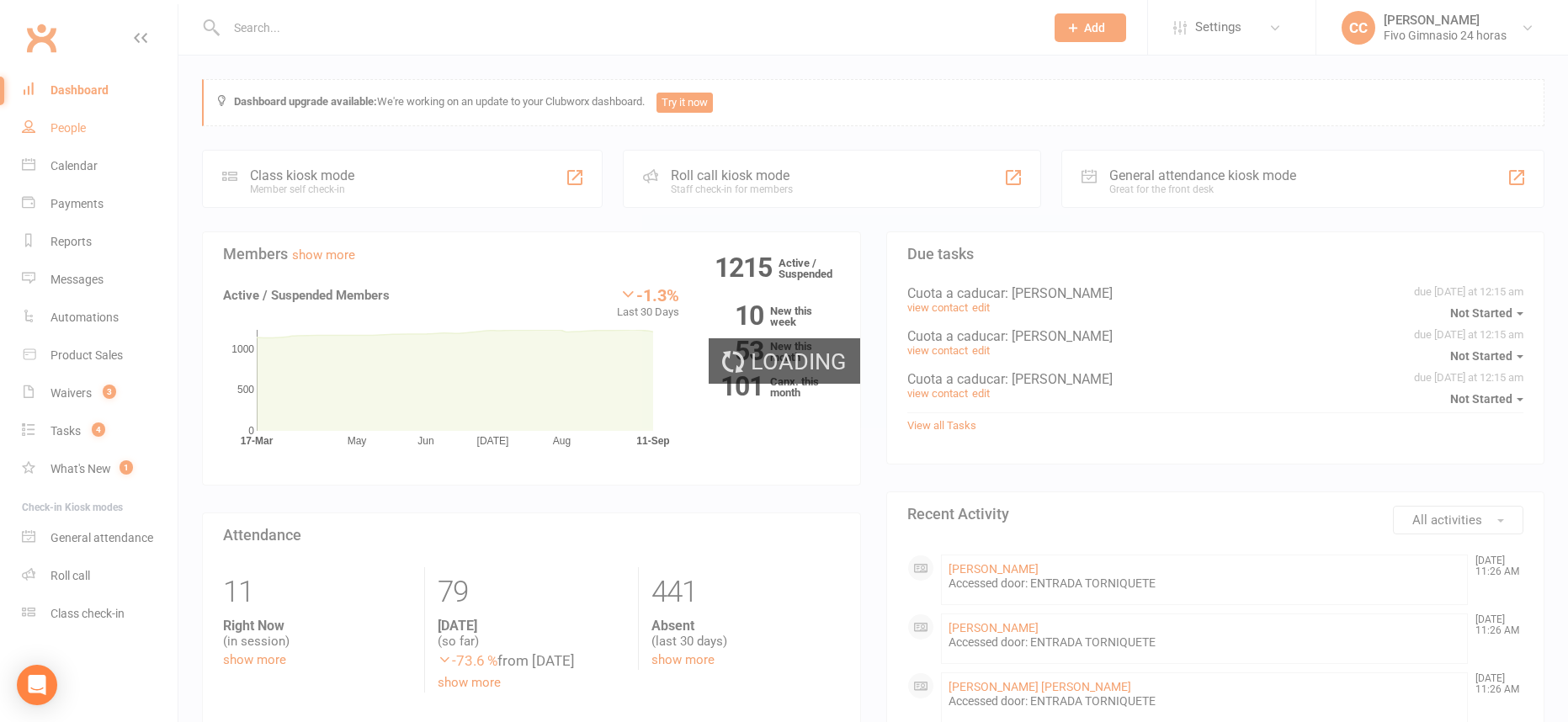
select select "100"
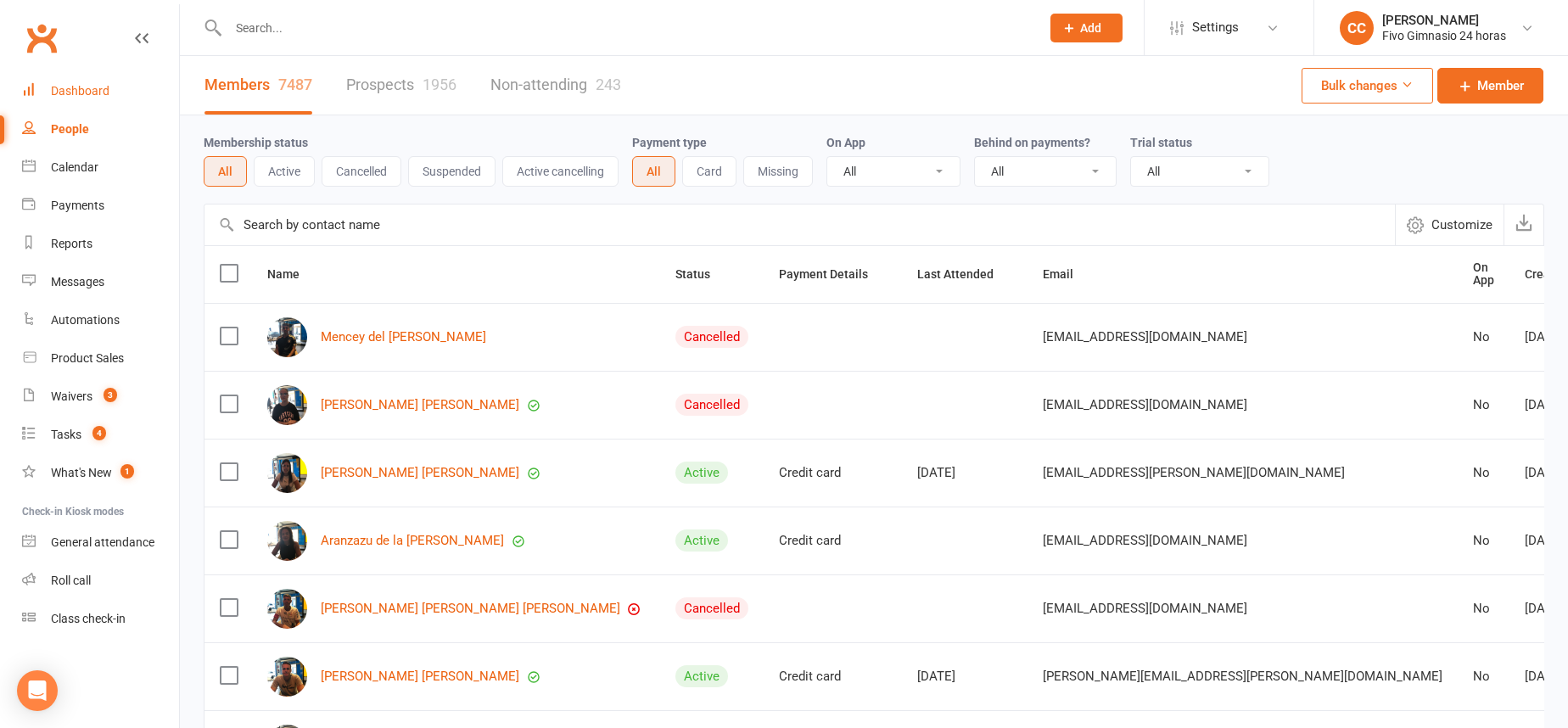
click at [80, 93] on div "Dashboard" at bounding box center [80, 91] width 58 height 14
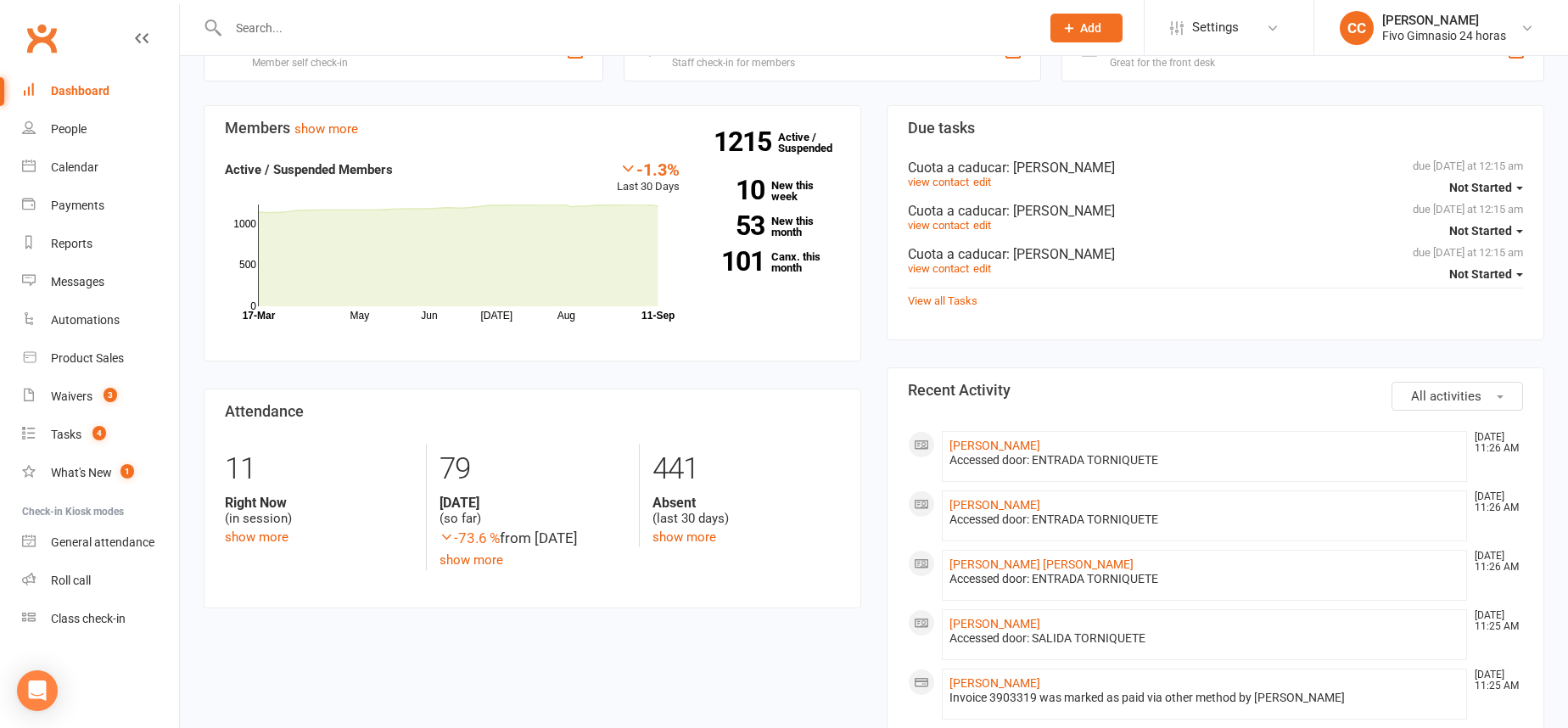
scroll to position [264, 0]
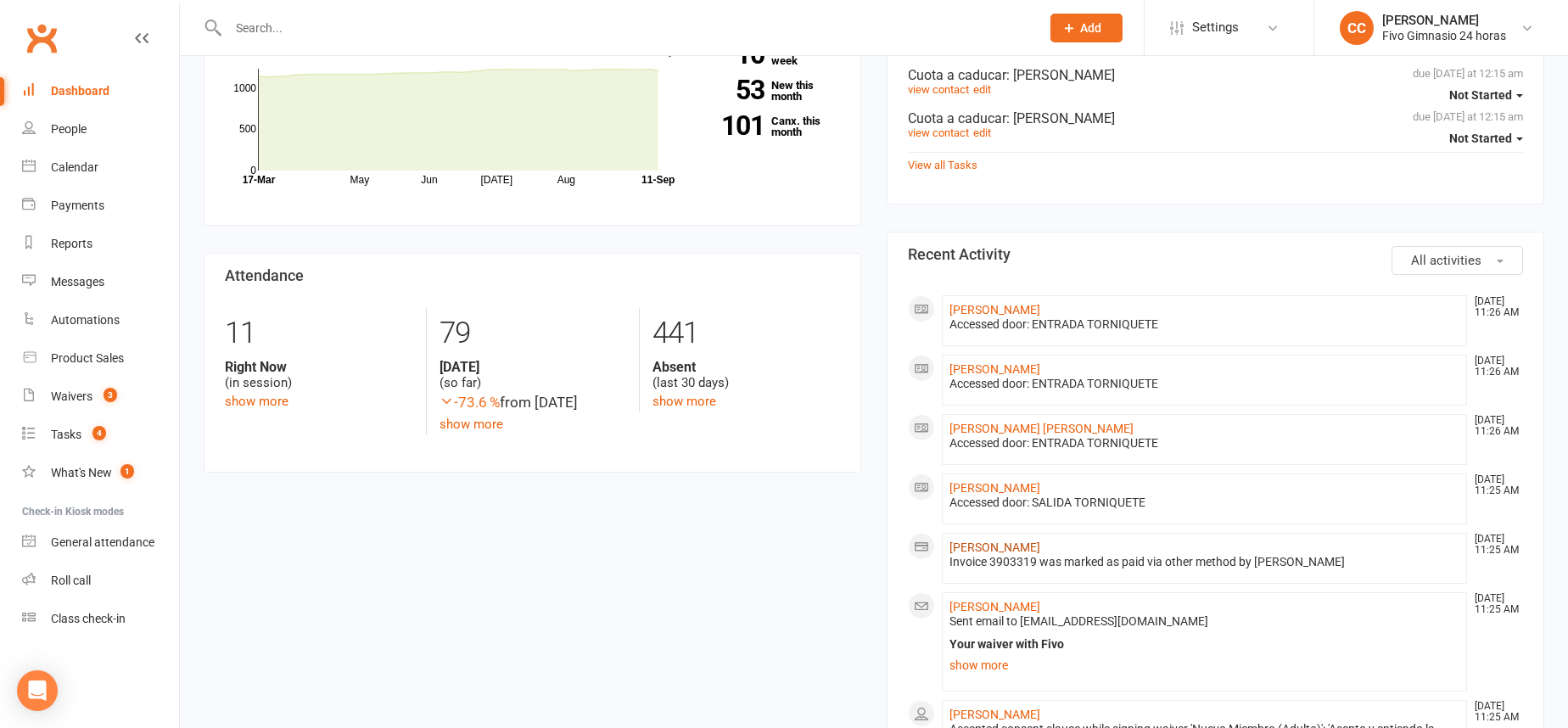
click at [1003, 545] on link "Angie Lizzeth Alvarez Niño" at bounding box center [995, 547] width 91 height 14
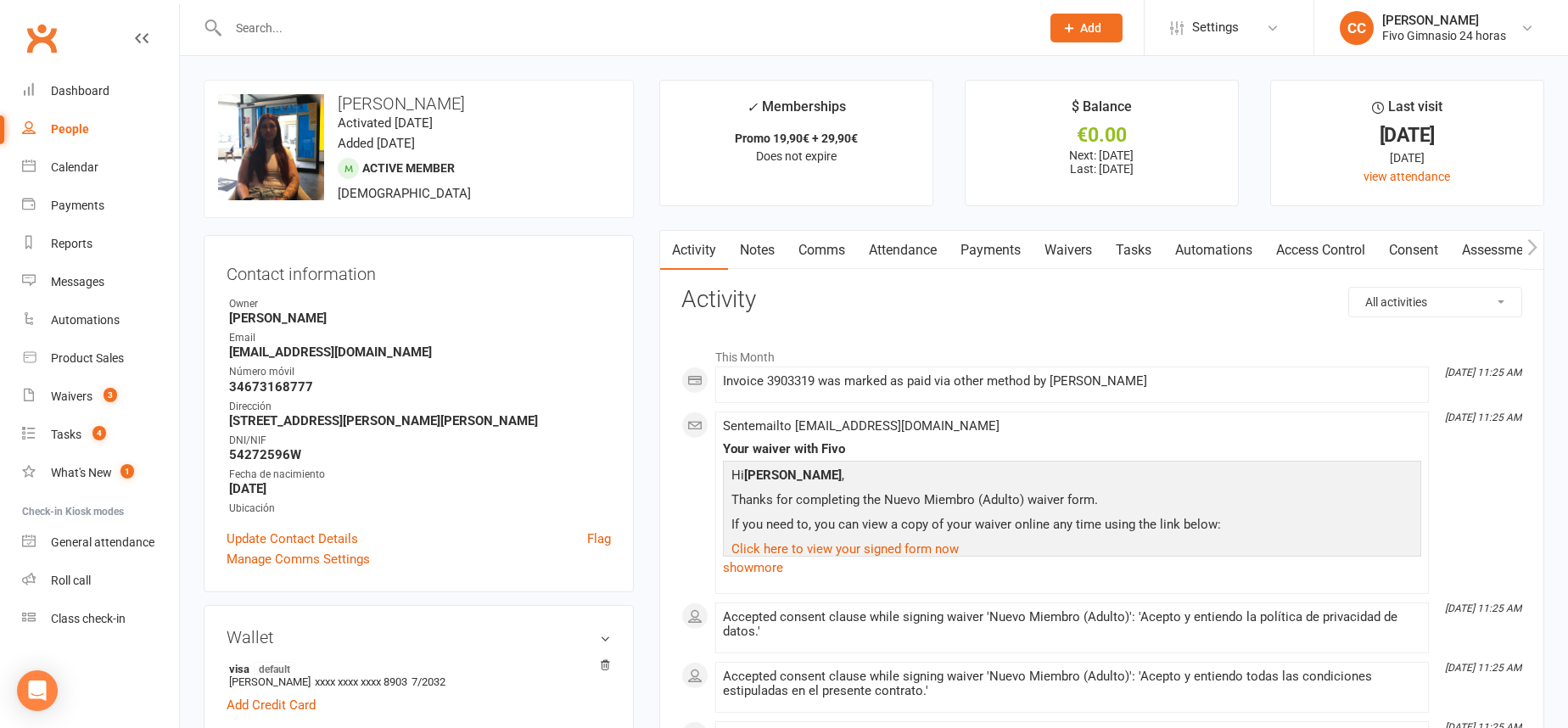
click at [1347, 248] on link "Access Control" at bounding box center [1321, 250] width 113 height 39
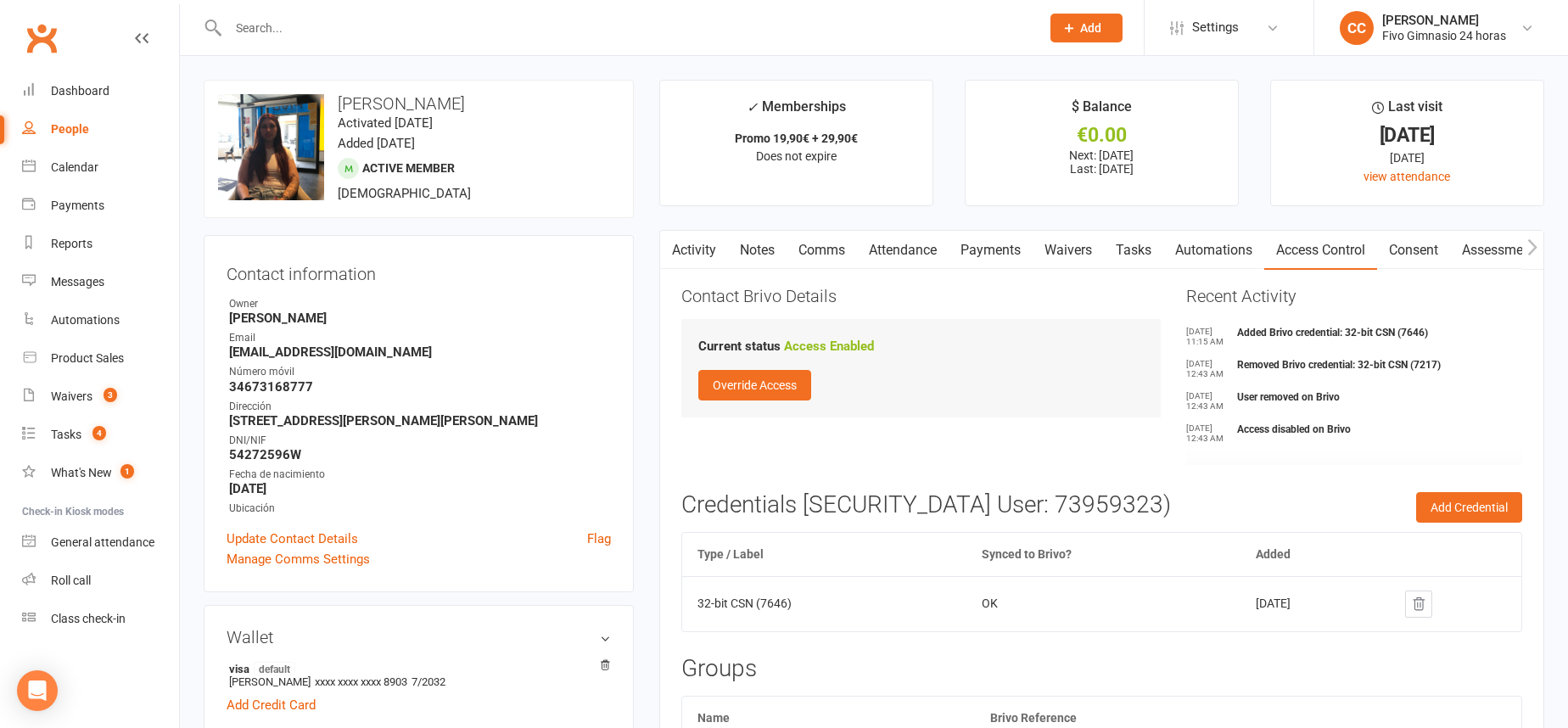
click at [1424, 601] on icon at bounding box center [1419, 604] width 15 height 15
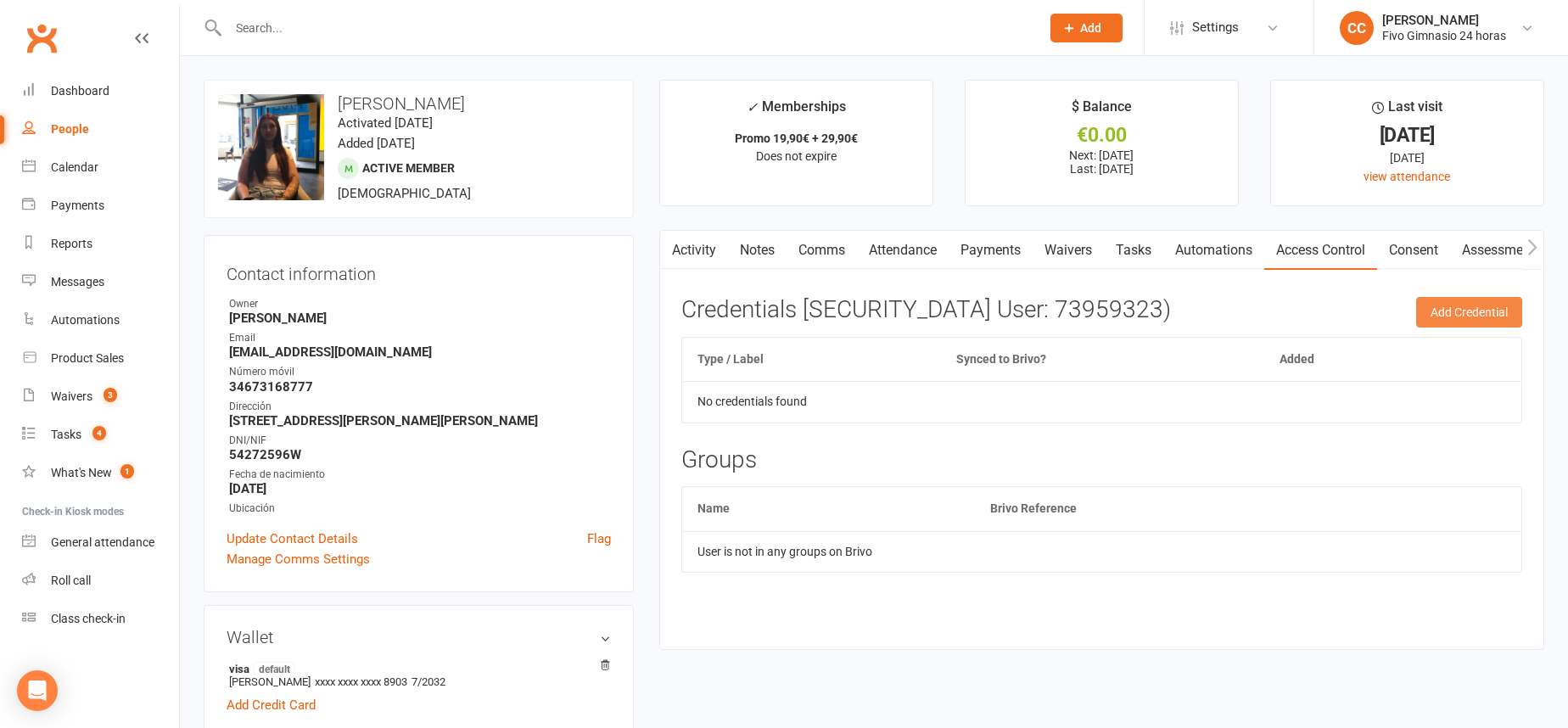
click at [1441, 311] on button "Add Credential" at bounding box center [1469, 312] width 106 height 31
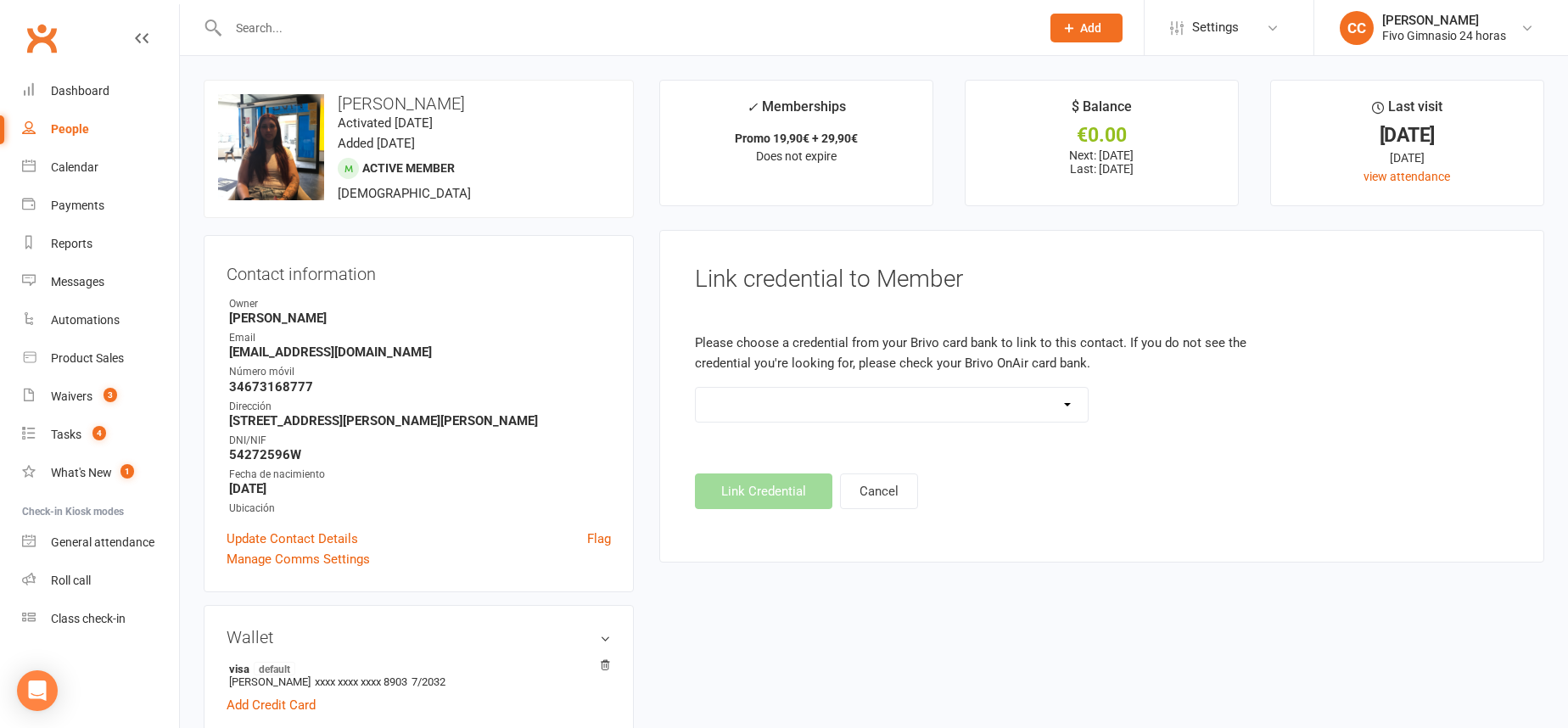
click at [992, 412] on select "Standard 26 Bit (54268) Standard 26 Bit (54269) Standard 26 Bit (54270) Standar…" at bounding box center [892, 405] width 393 height 34
select select "8732"
click at [749, 488] on button "Link Credential" at bounding box center [763, 491] width 137 height 36
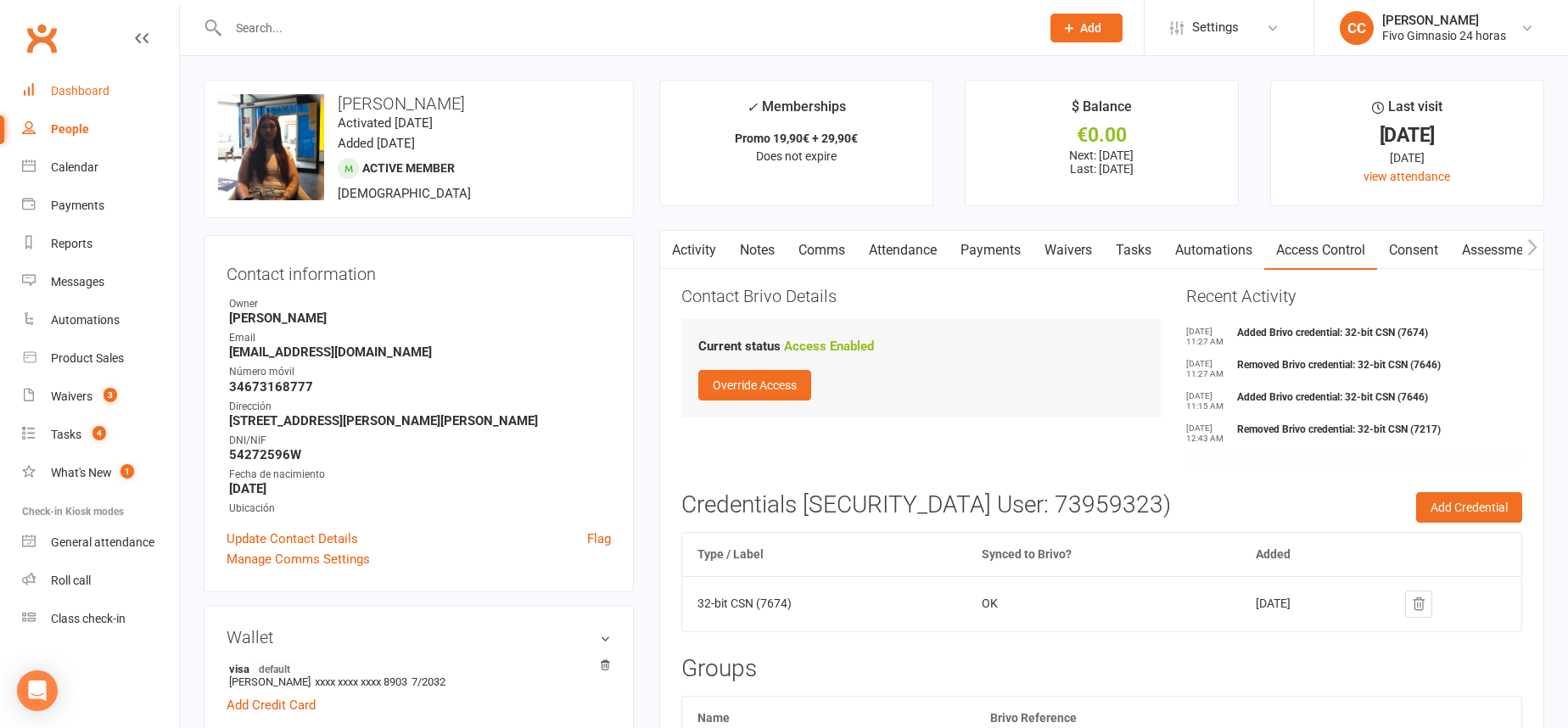
click at [73, 86] on div "Dashboard" at bounding box center [80, 91] width 58 height 14
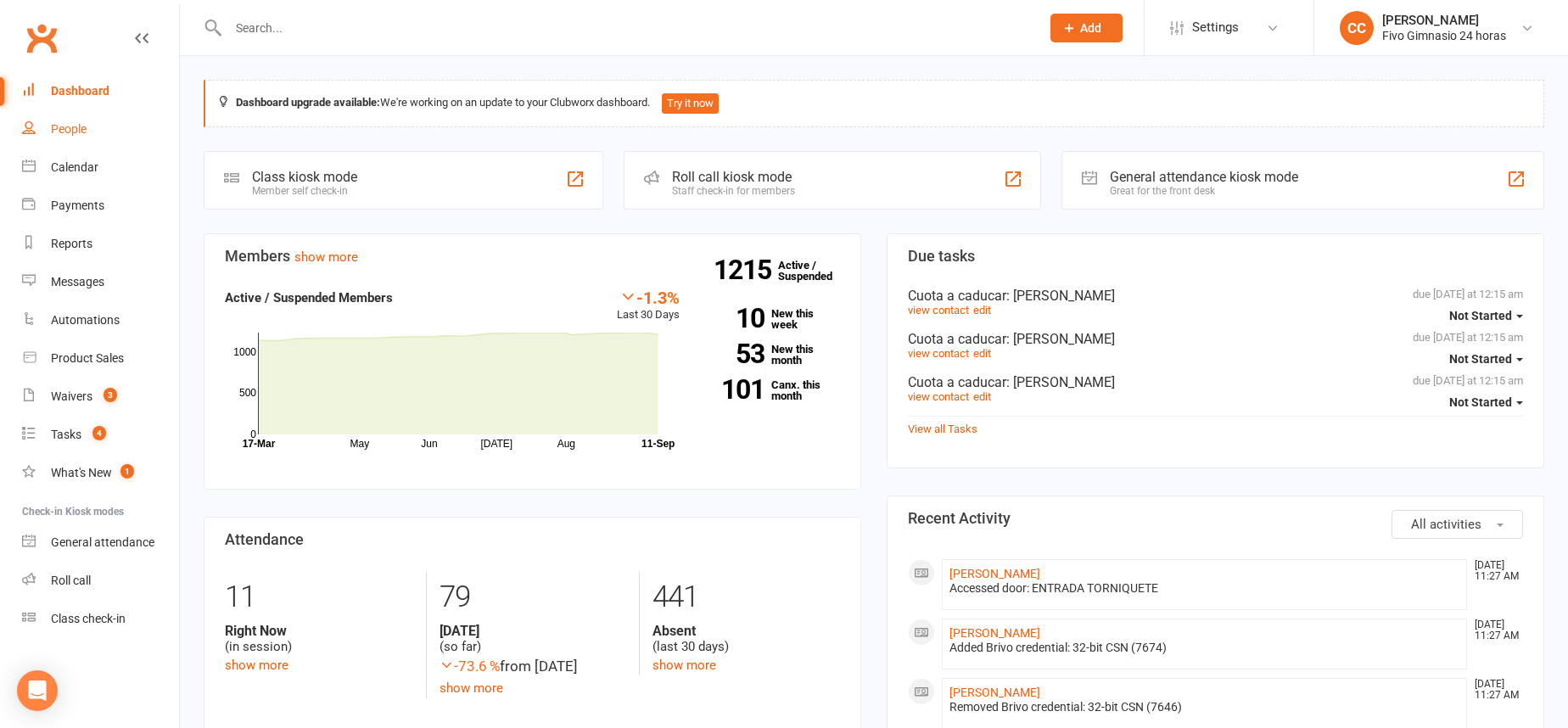
click at [70, 126] on div "People" at bounding box center [69, 129] width 36 height 14
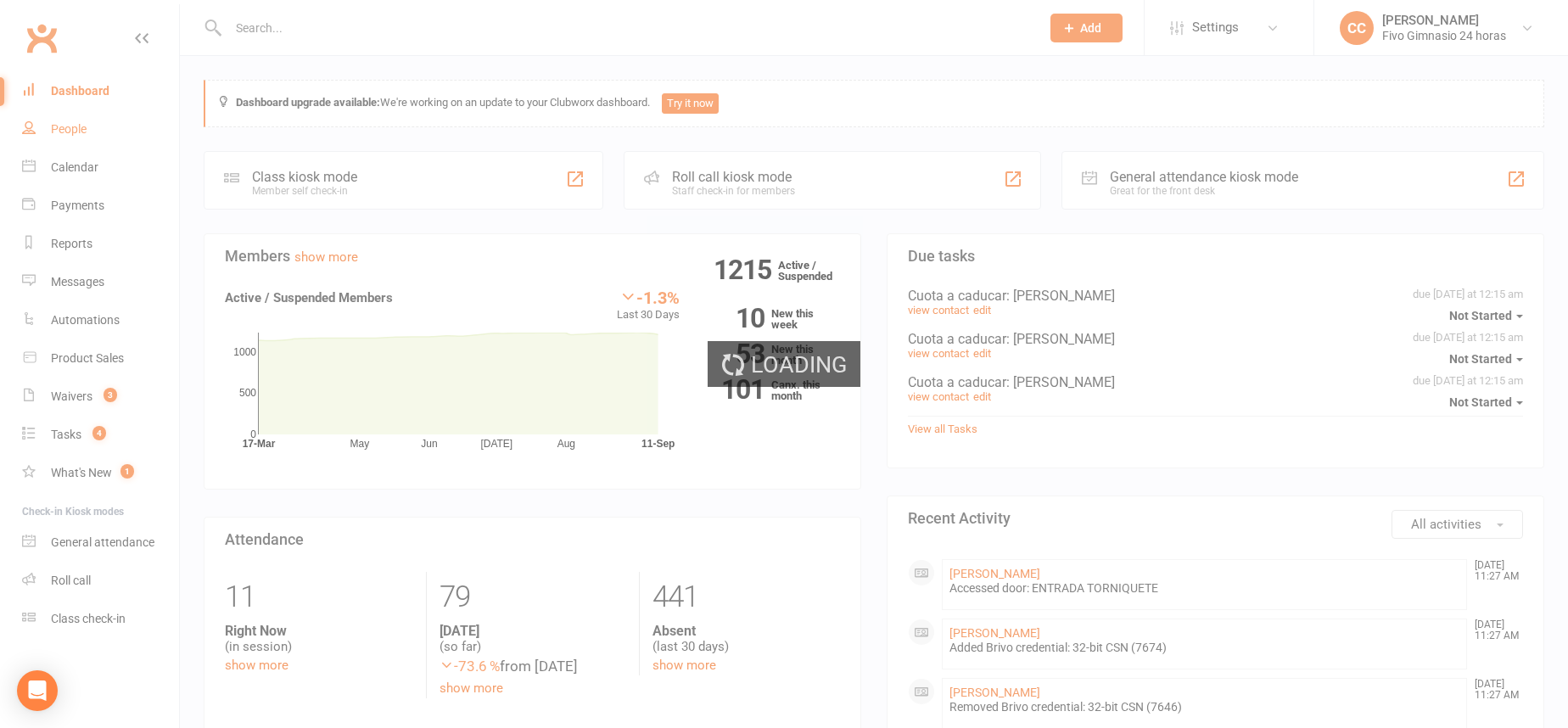
select select "100"
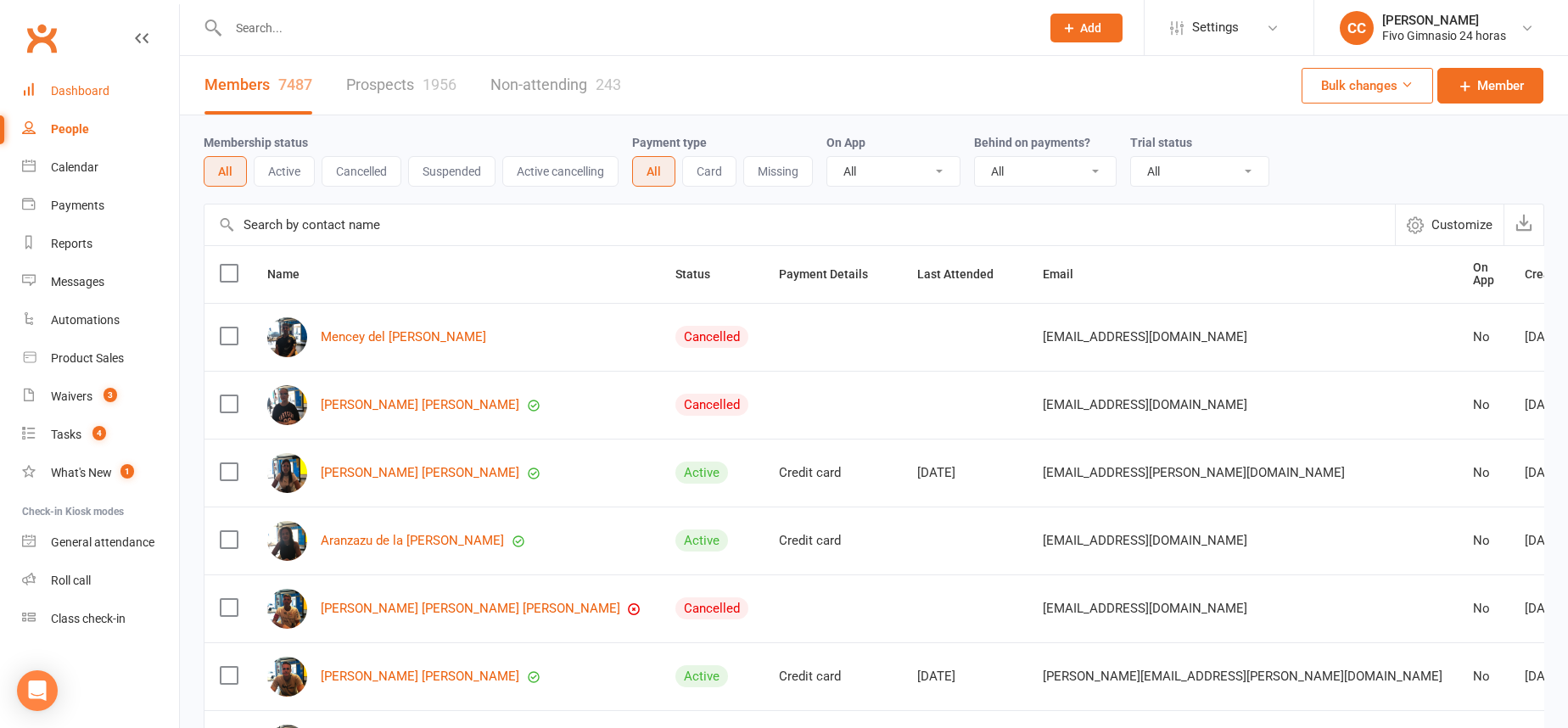
click at [113, 81] on link "Dashboard" at bounding box center [100, 91] width 157 height 39
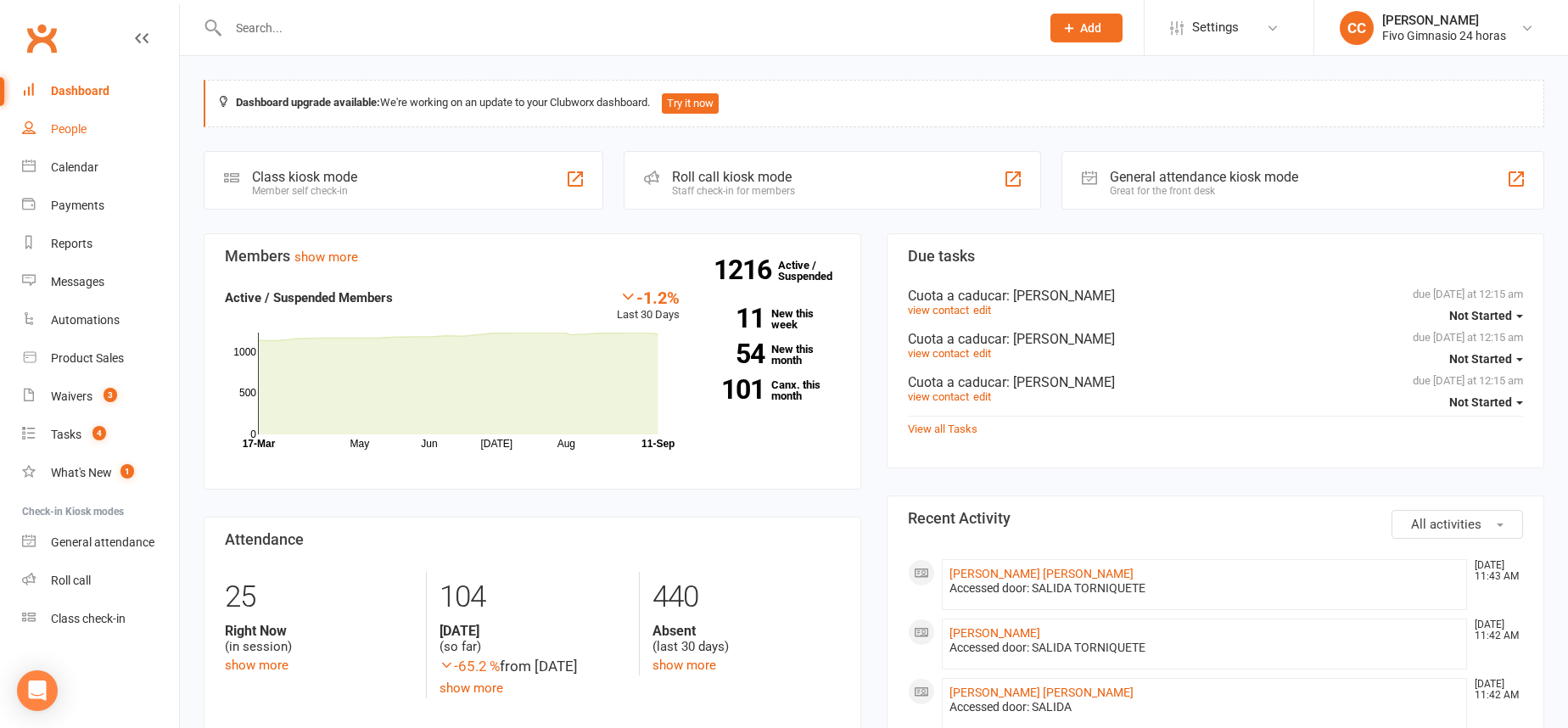
click at [138, 115] on link "People" at bounding box center [100, 129] width 157 height 39
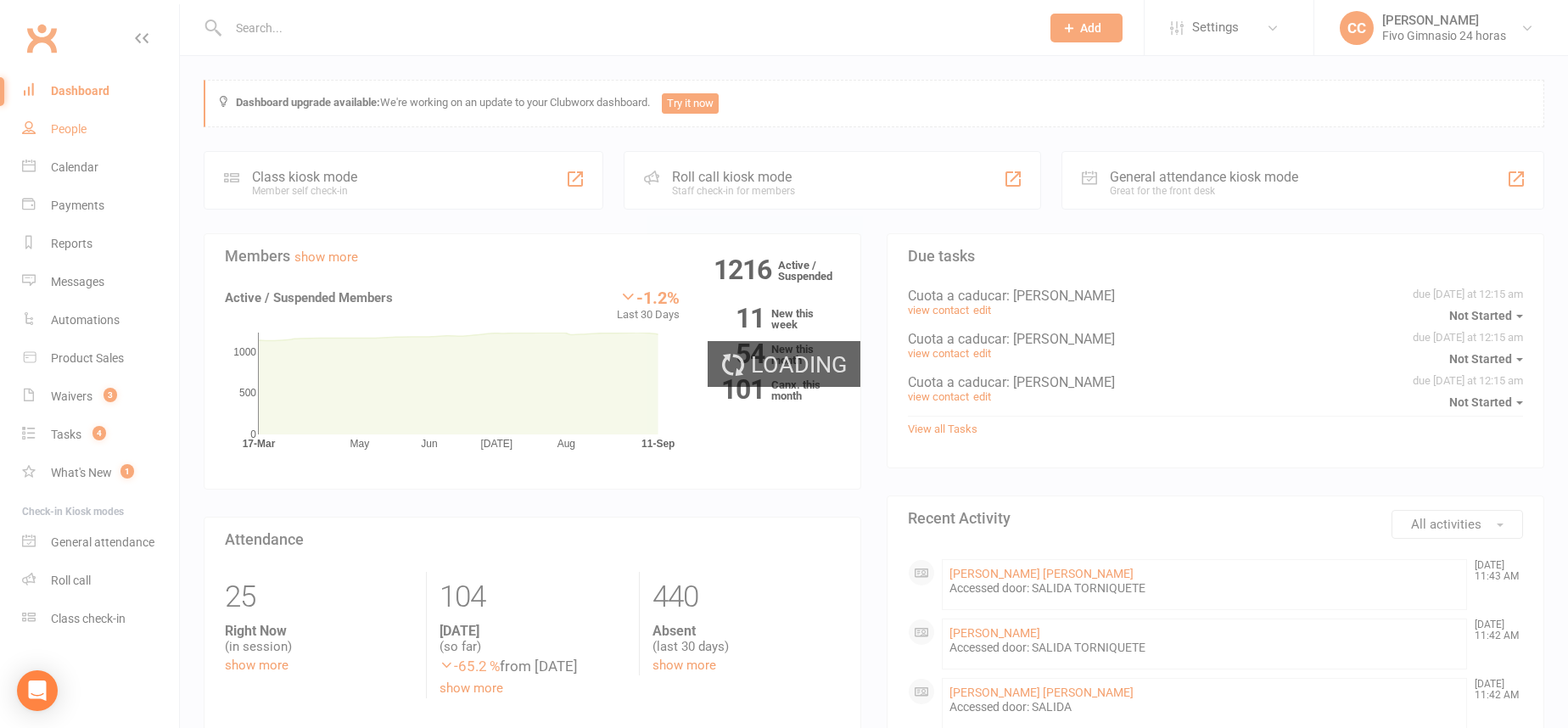
select select "100"
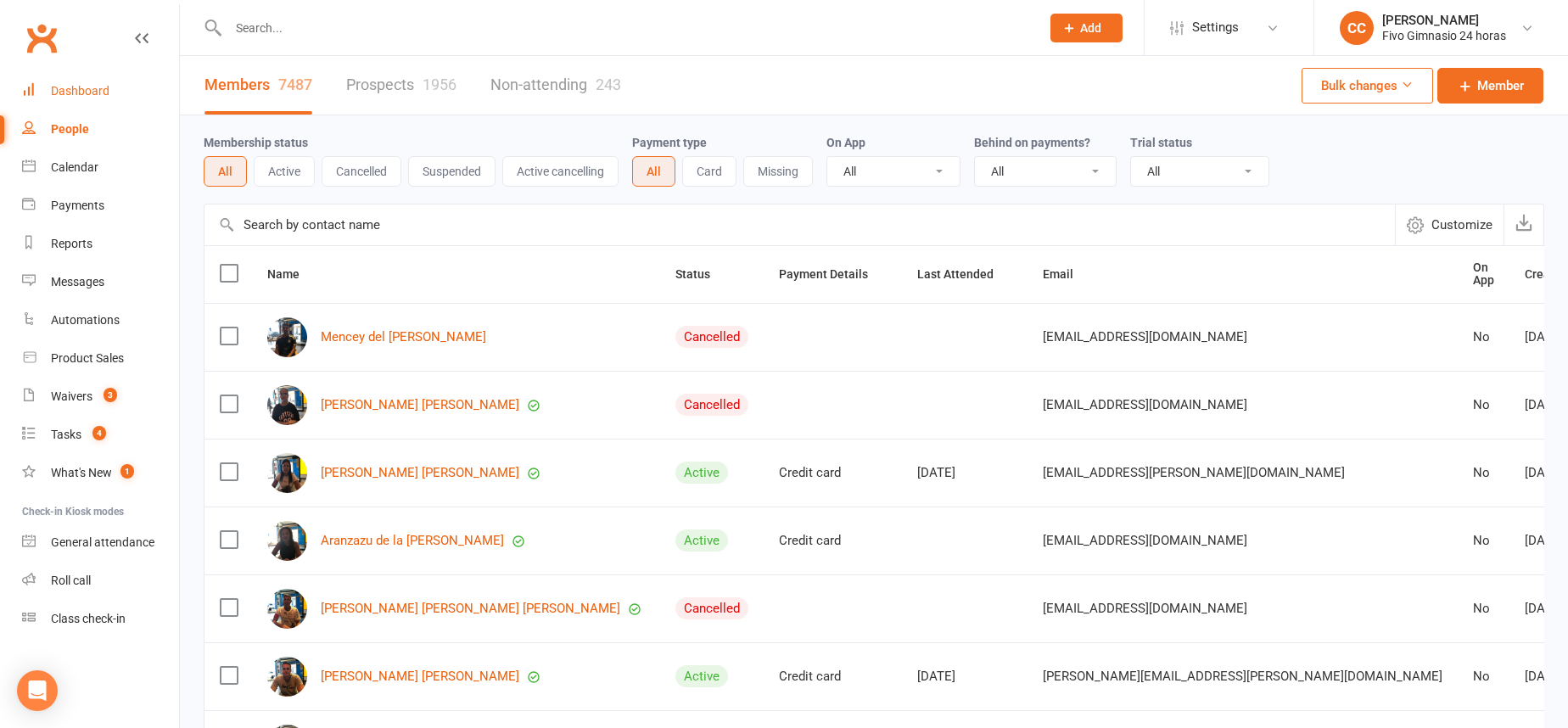
click at [99, 82] on link "Dashboard" at bounding box center [100, 91] width 157 height 39
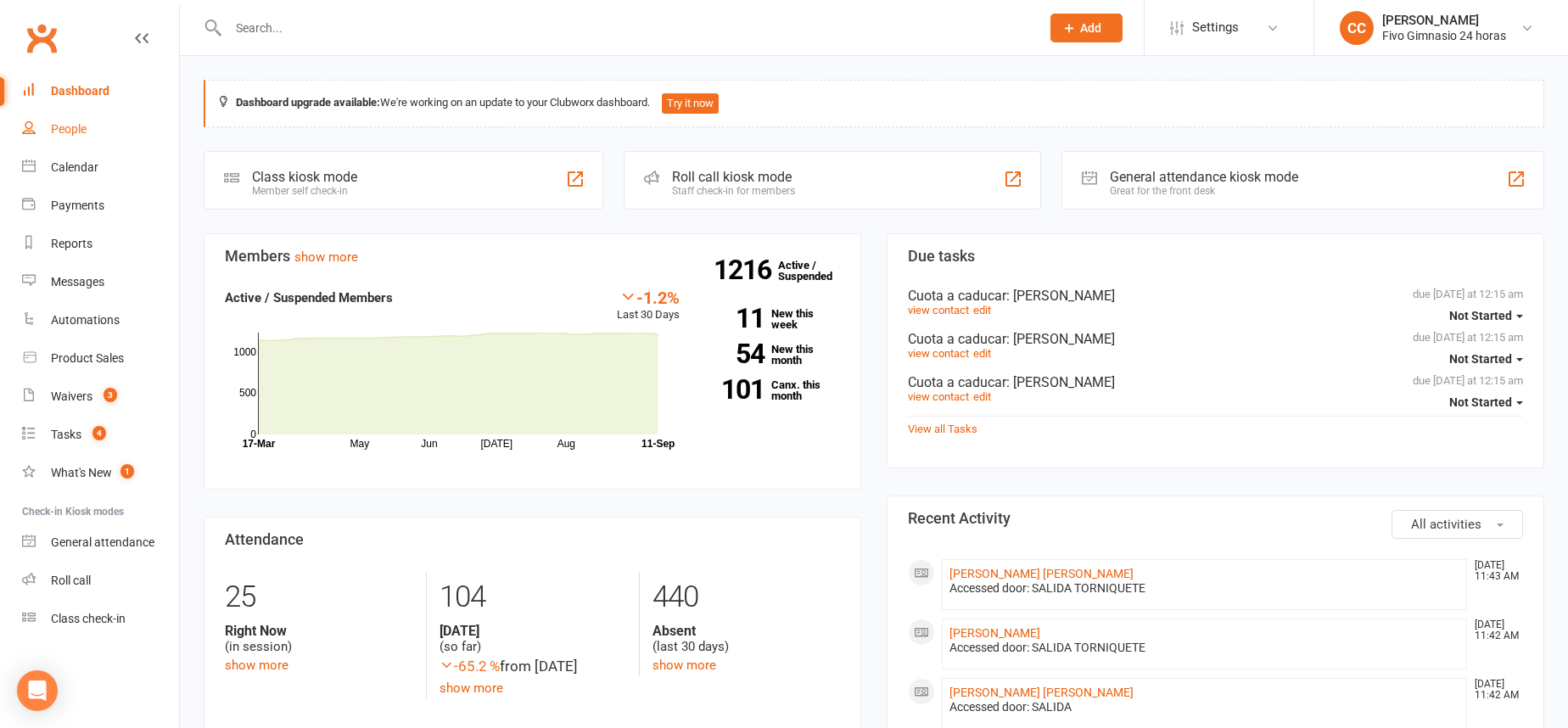
click at [103, 135] on link "People" at bounding box center [100, 129] width 157 height 39
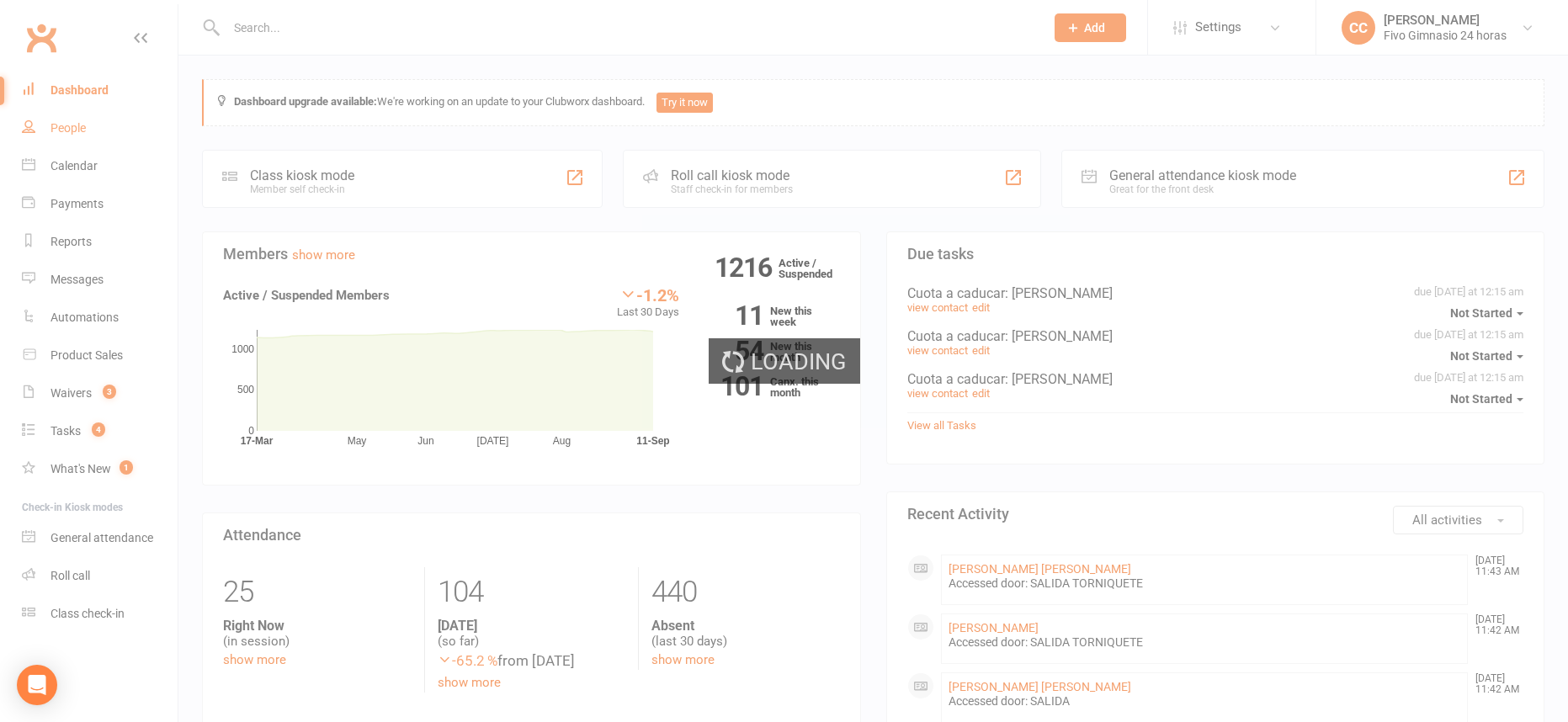
select select "100"
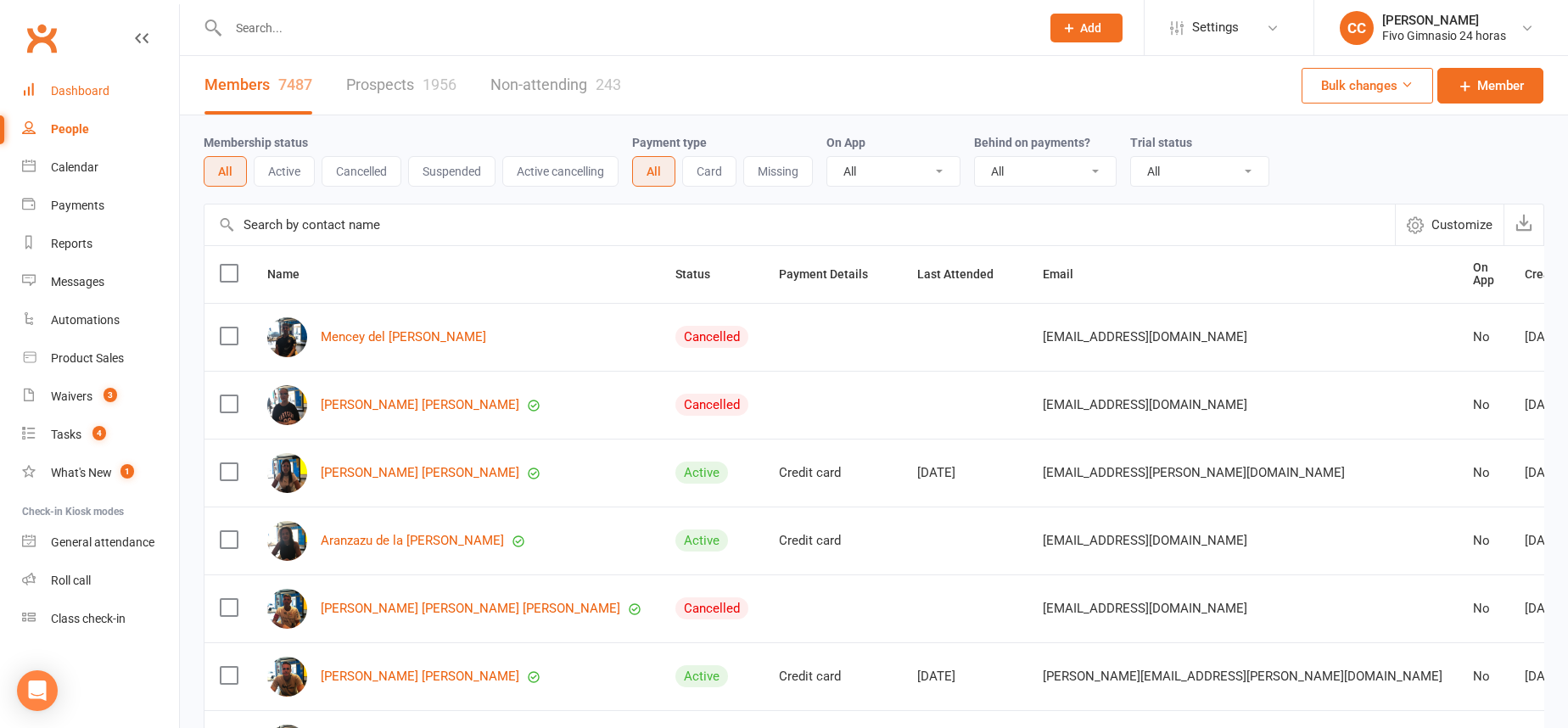
click at [92, 105] on link "Dashboard" at bounding box center [100, 91] width 157 height 39
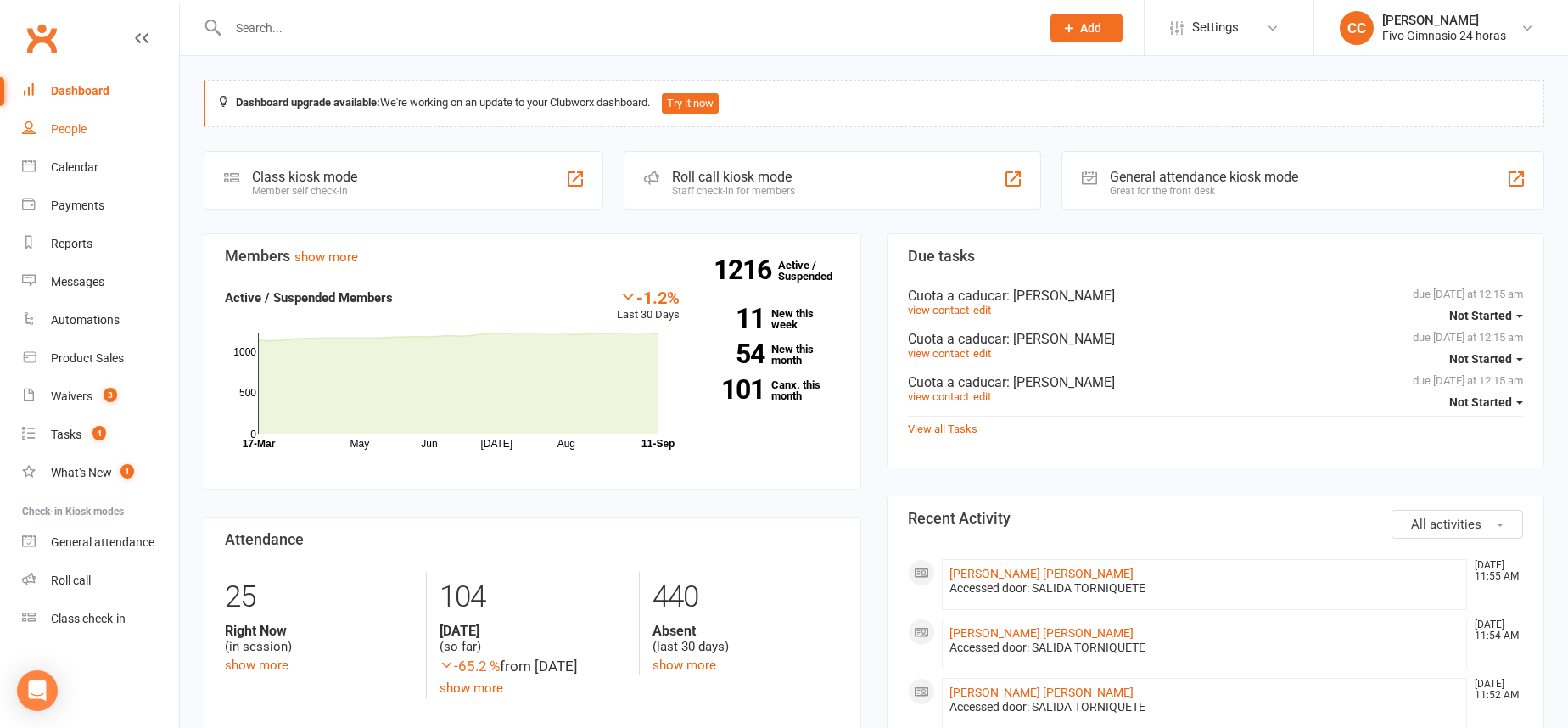
click at [81, 135] on div "People" at bounding box center [69, 129] width 36 height 14
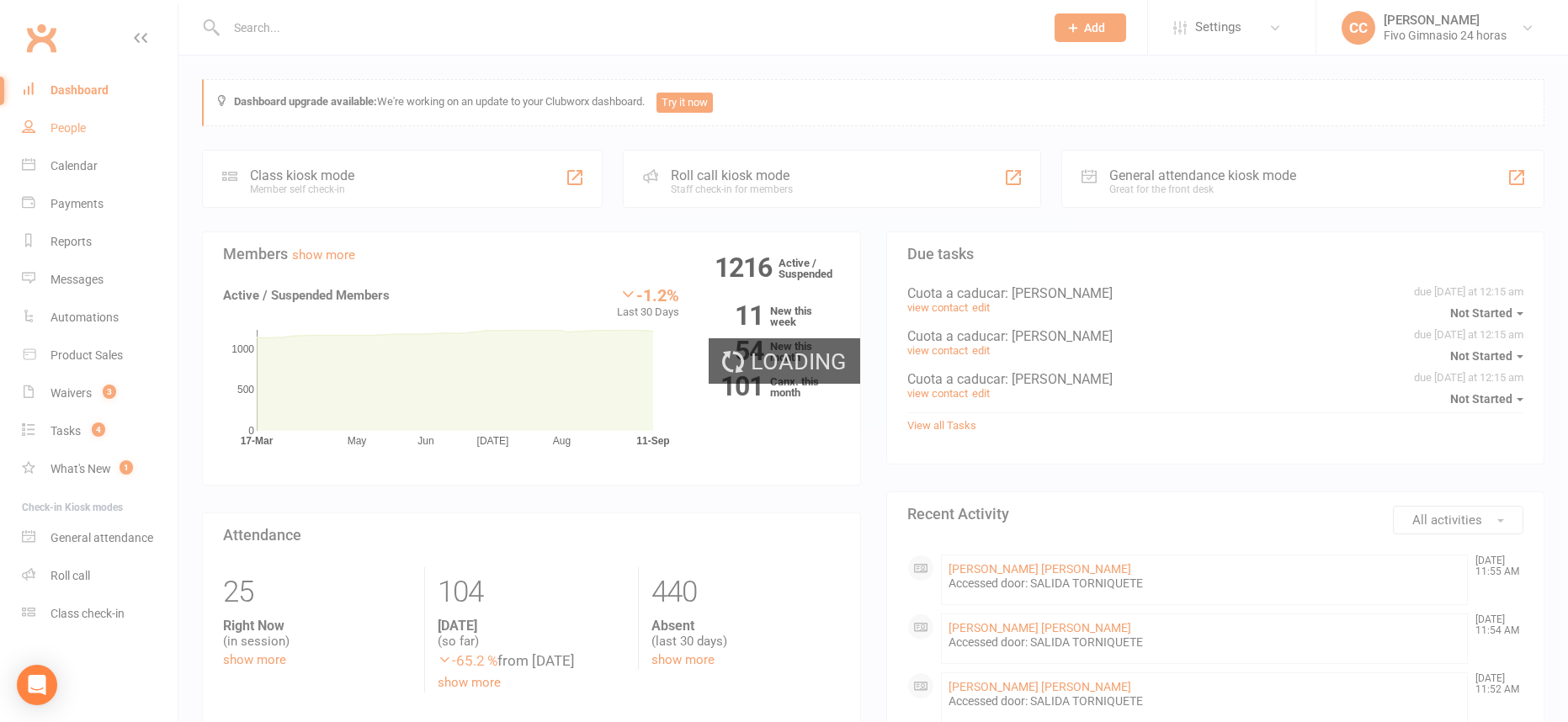
select select "100"
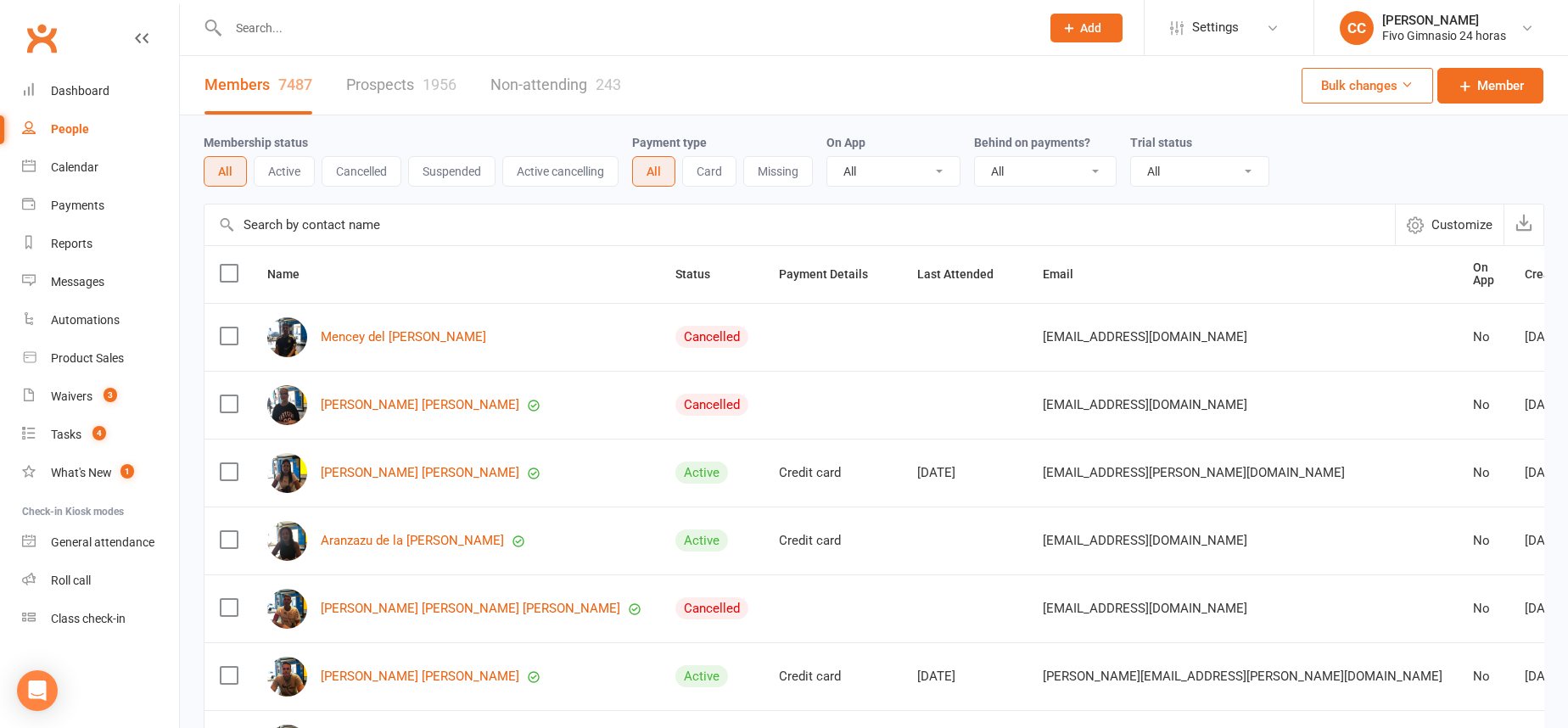
click at [345, 27] on input "text" at bounding box center [625, 28] width 805 height 24
click at [329, 27] on input "text" at bounding box center [625, 28] width 805 height 24
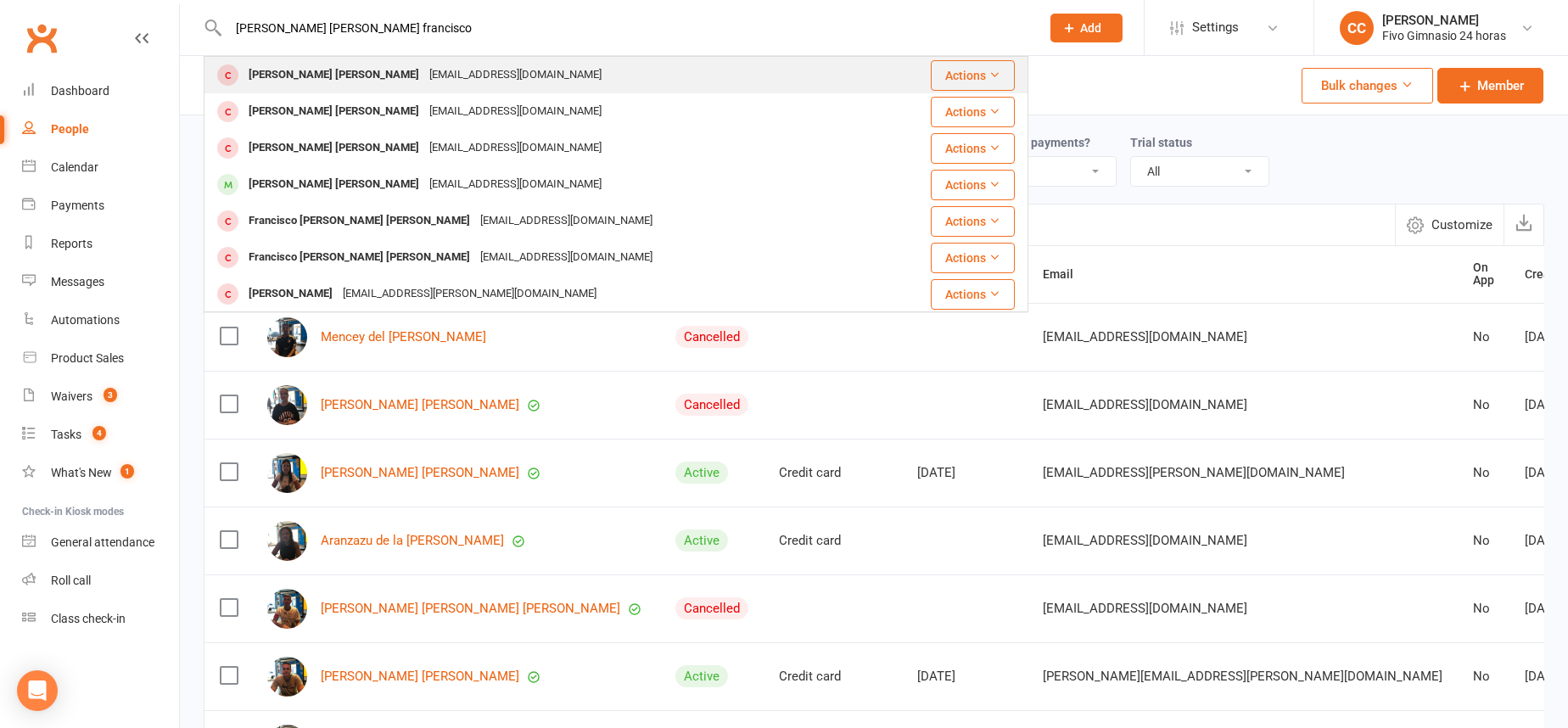
type input "ramirez rodriguez juan francisco"
click at [383, 78] on div "Juan Francicsco Ramirez Rodriguez" at bounding box center [334, 75] width 181 height 25
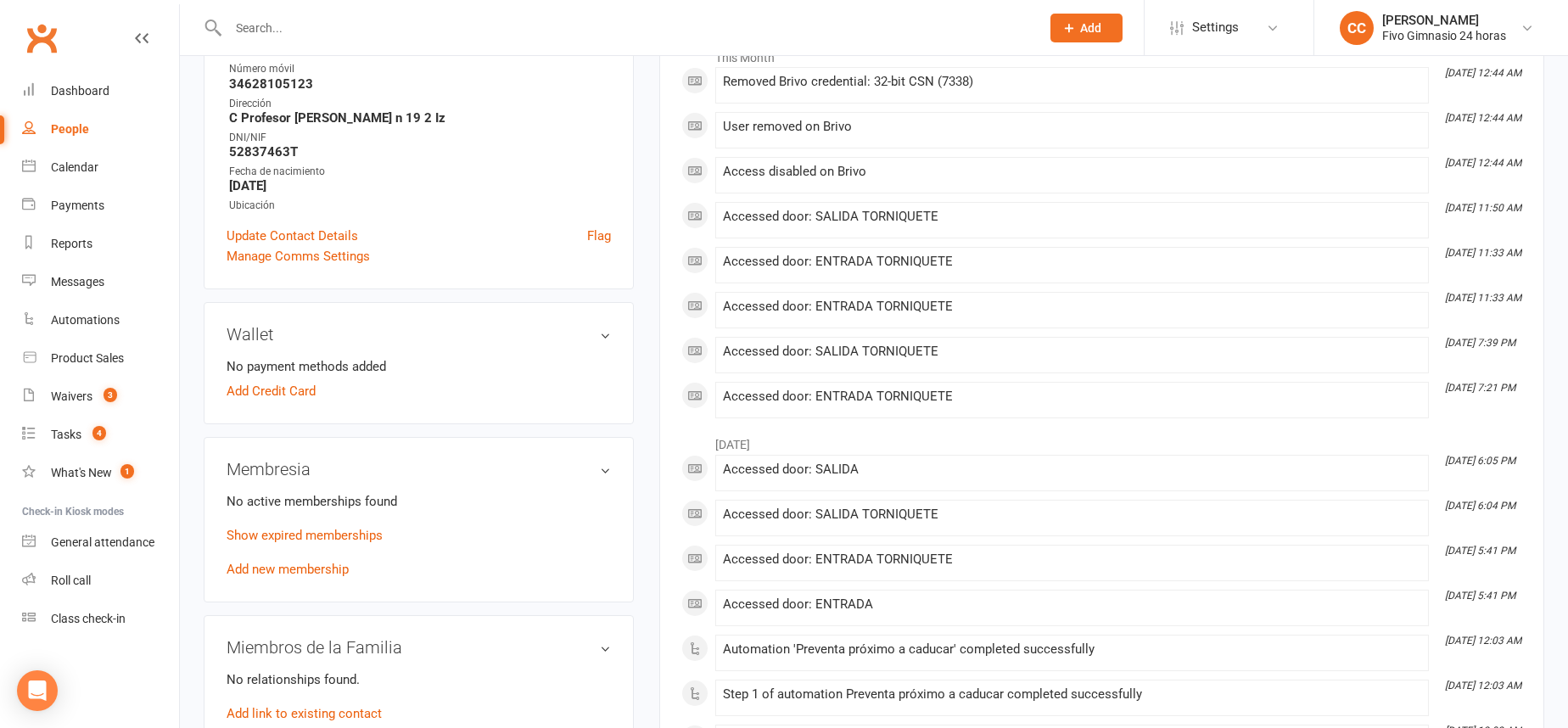
scroll to position [406, 0]
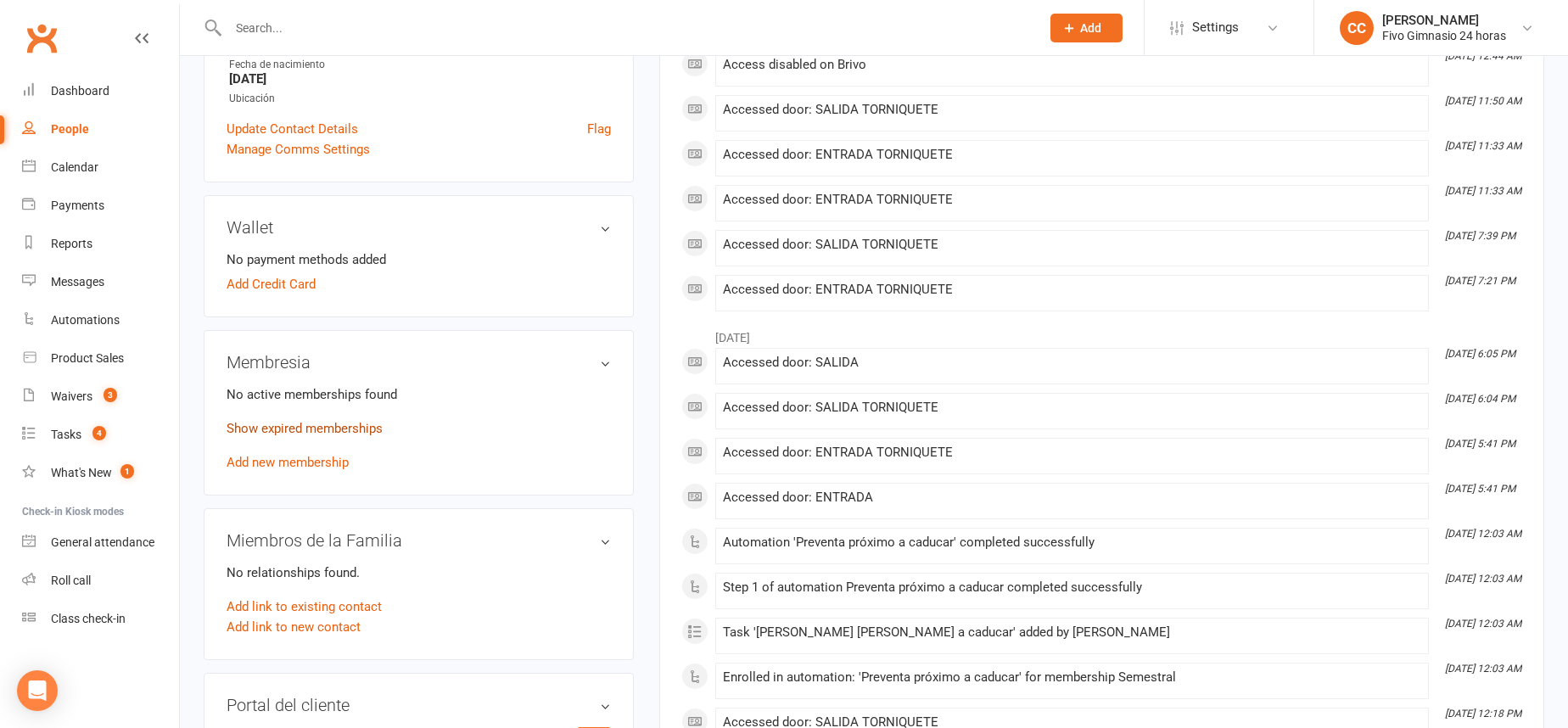
click at [310, 423] on link "Show expired memberships" at bounding box center [305, 429] width 156 height 15
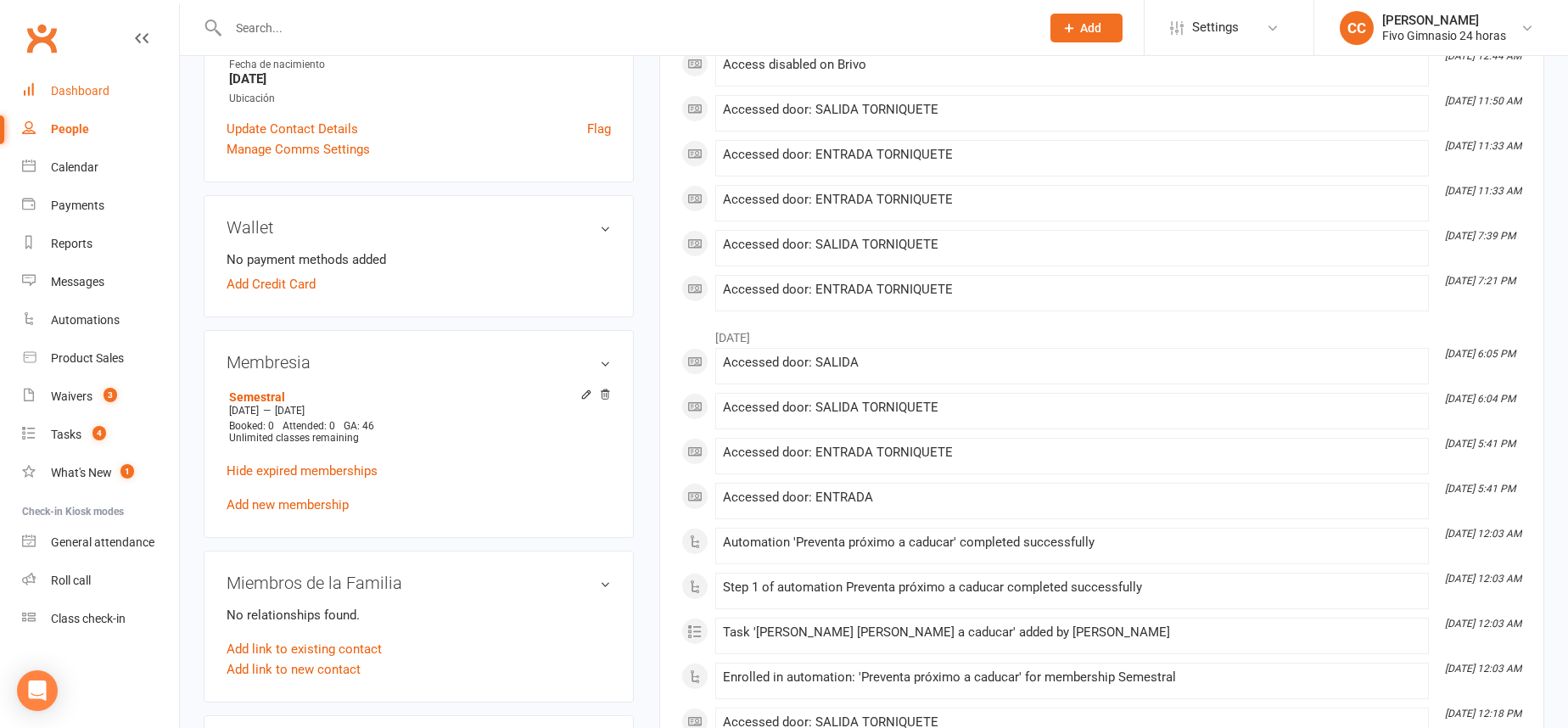
click at [106, 92] on div "Dashboard" at bounding box center [80, 91] width 58 height 14
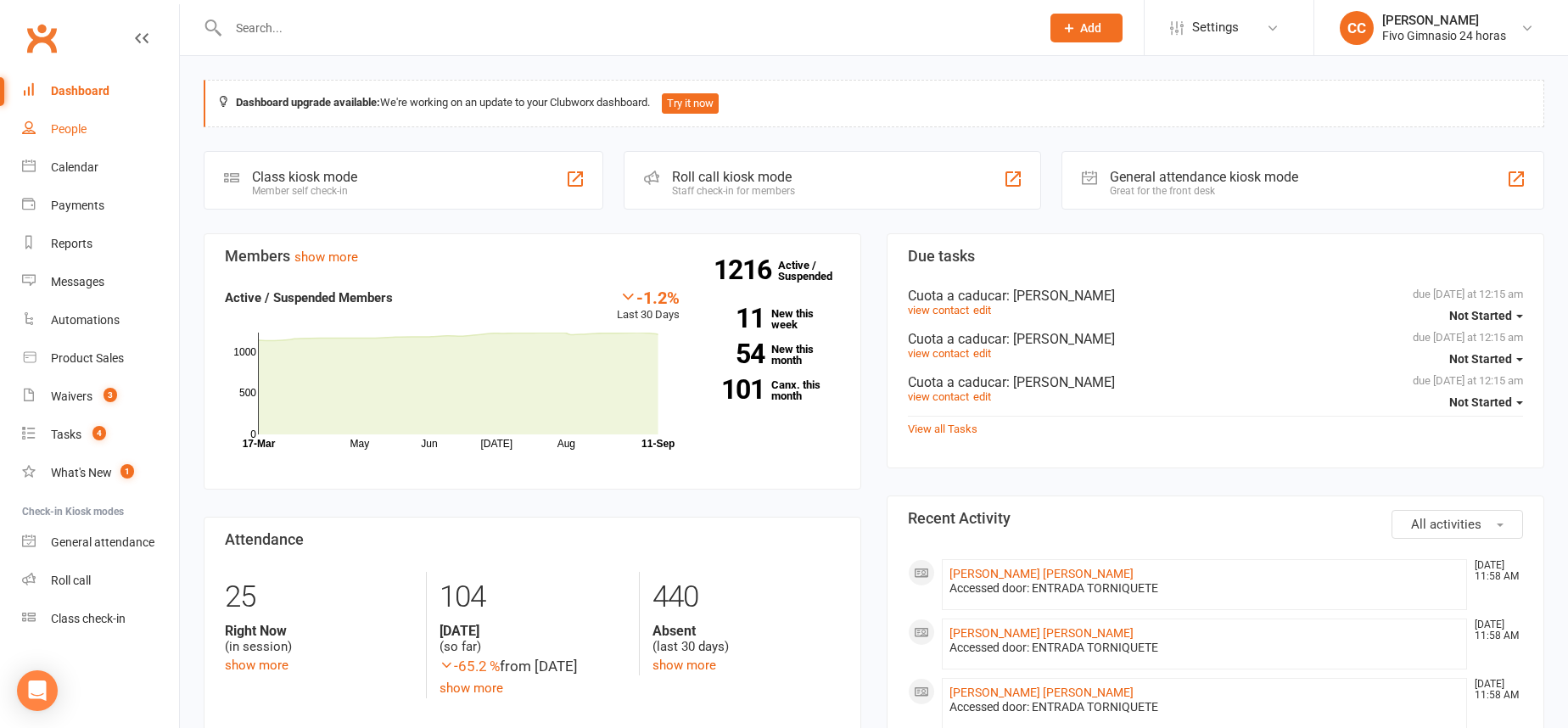
click at [87, 119] on link "People" at bounding box center [100, 129] width 157 height 39
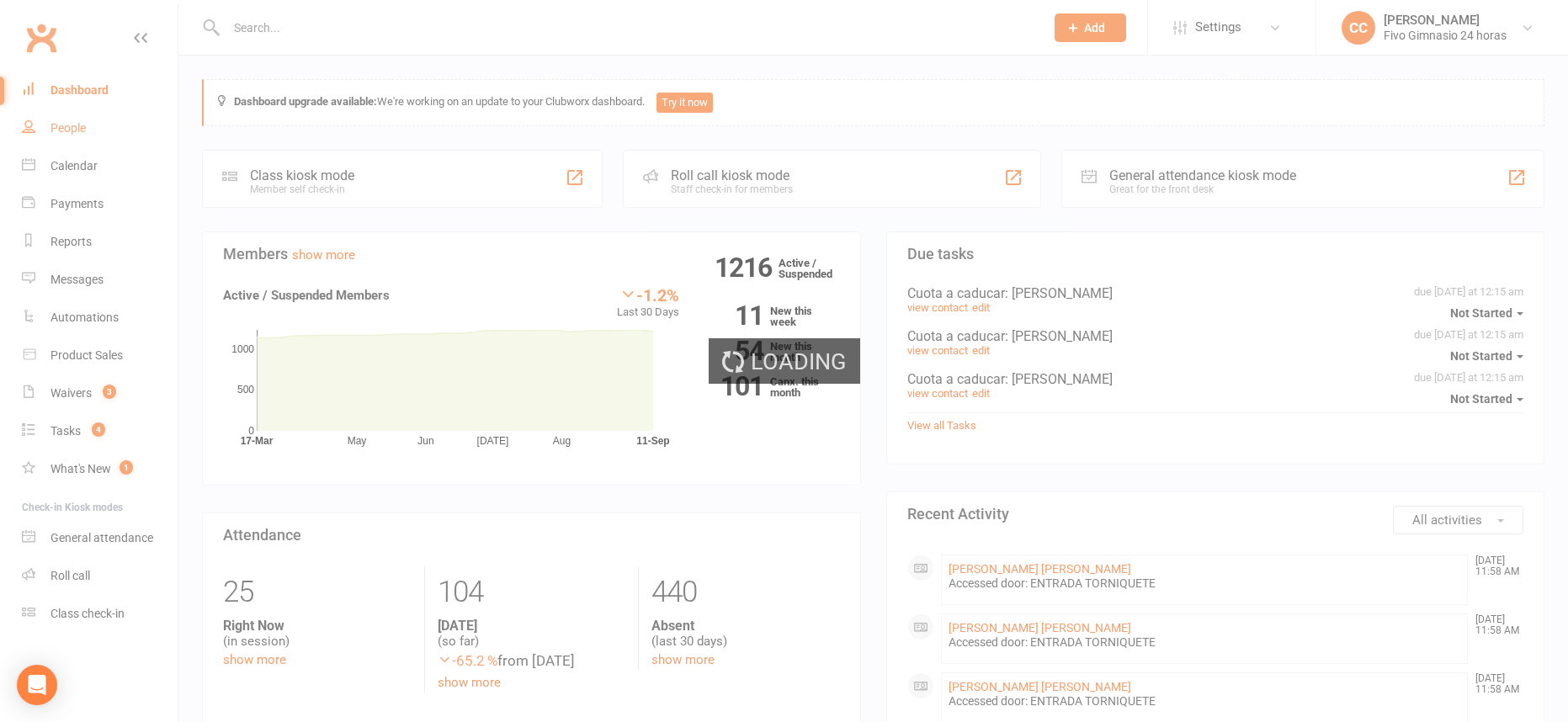
select select "100"
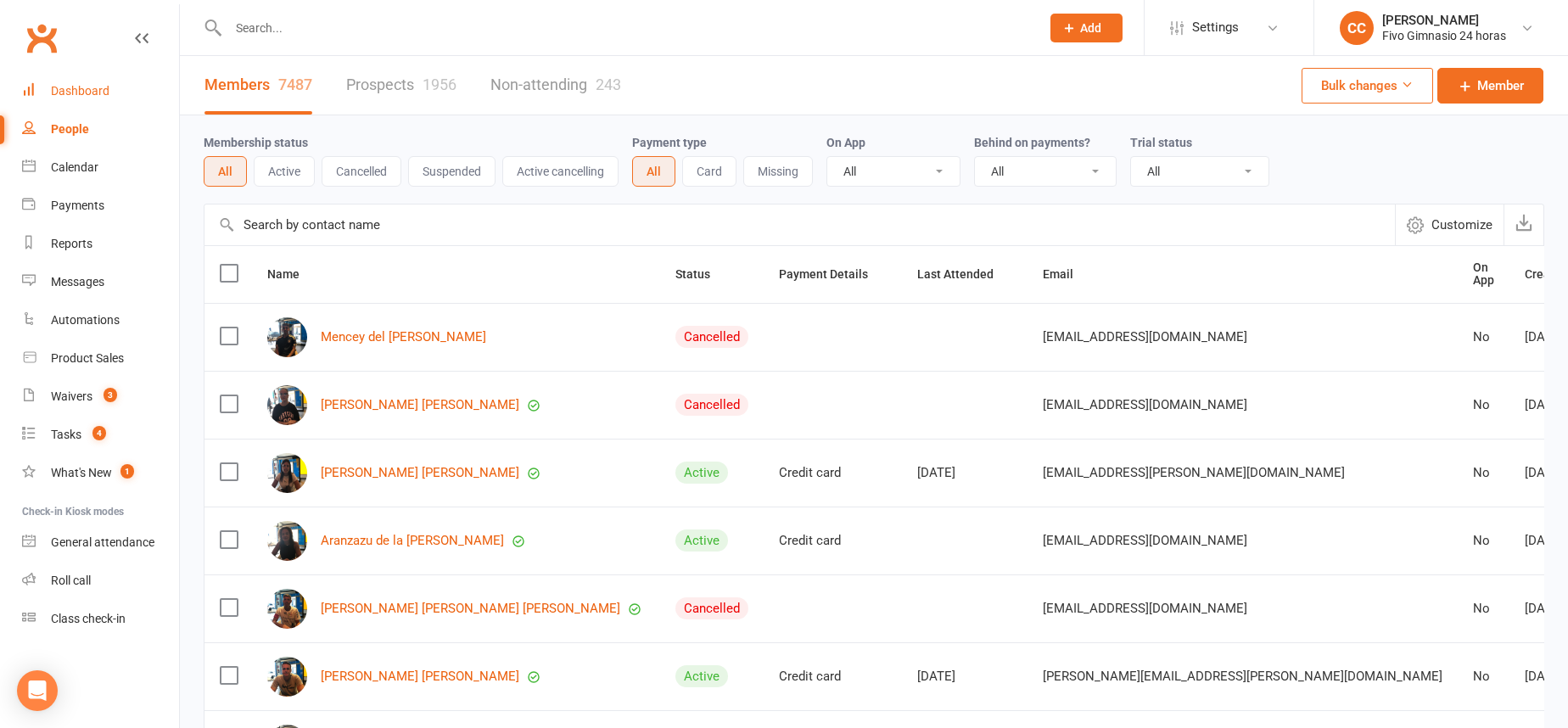
click at [45, 96] on link "Dashboard" at bounding box center [100, 91] width 157 height 39
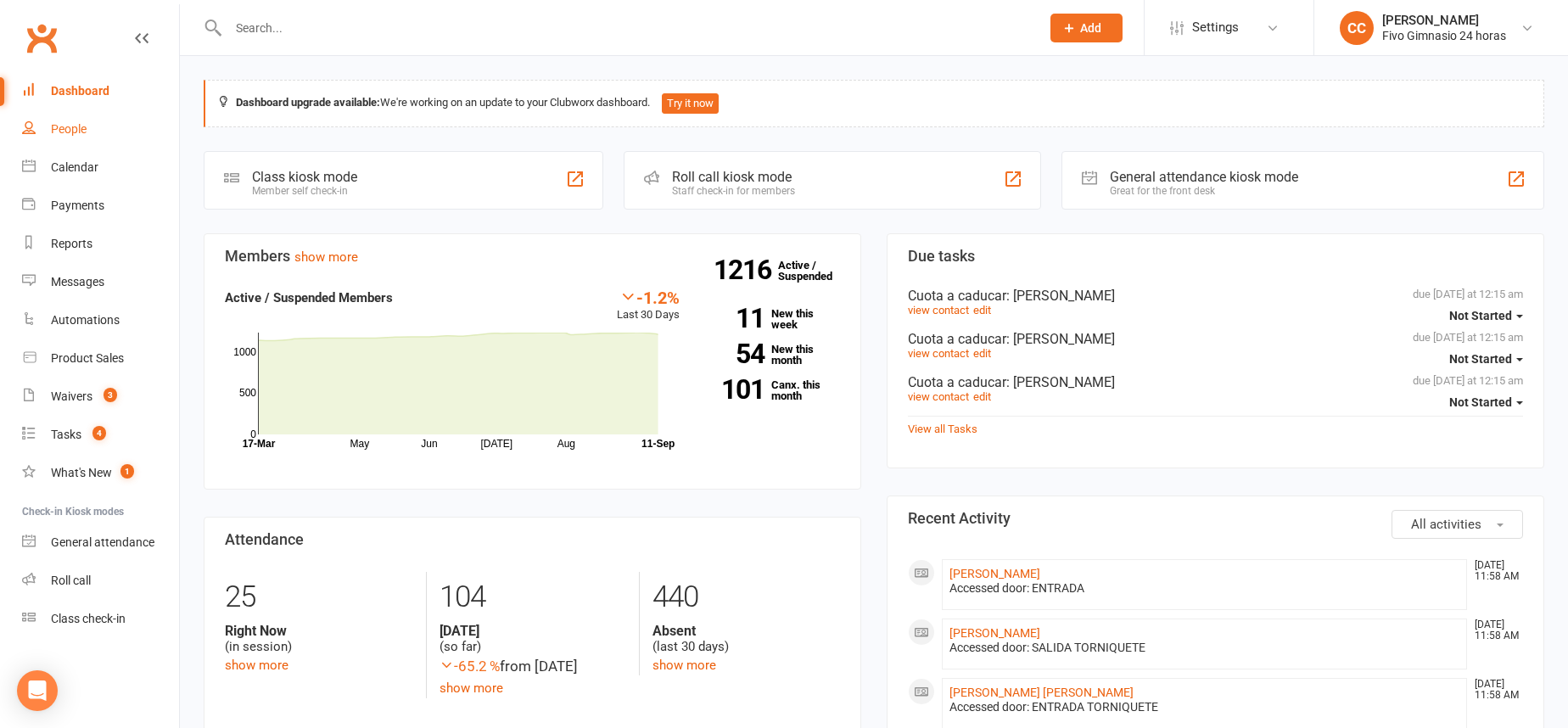
click at [82, 120] on link "People" at bounding box center [100, 129] width 157 height 39
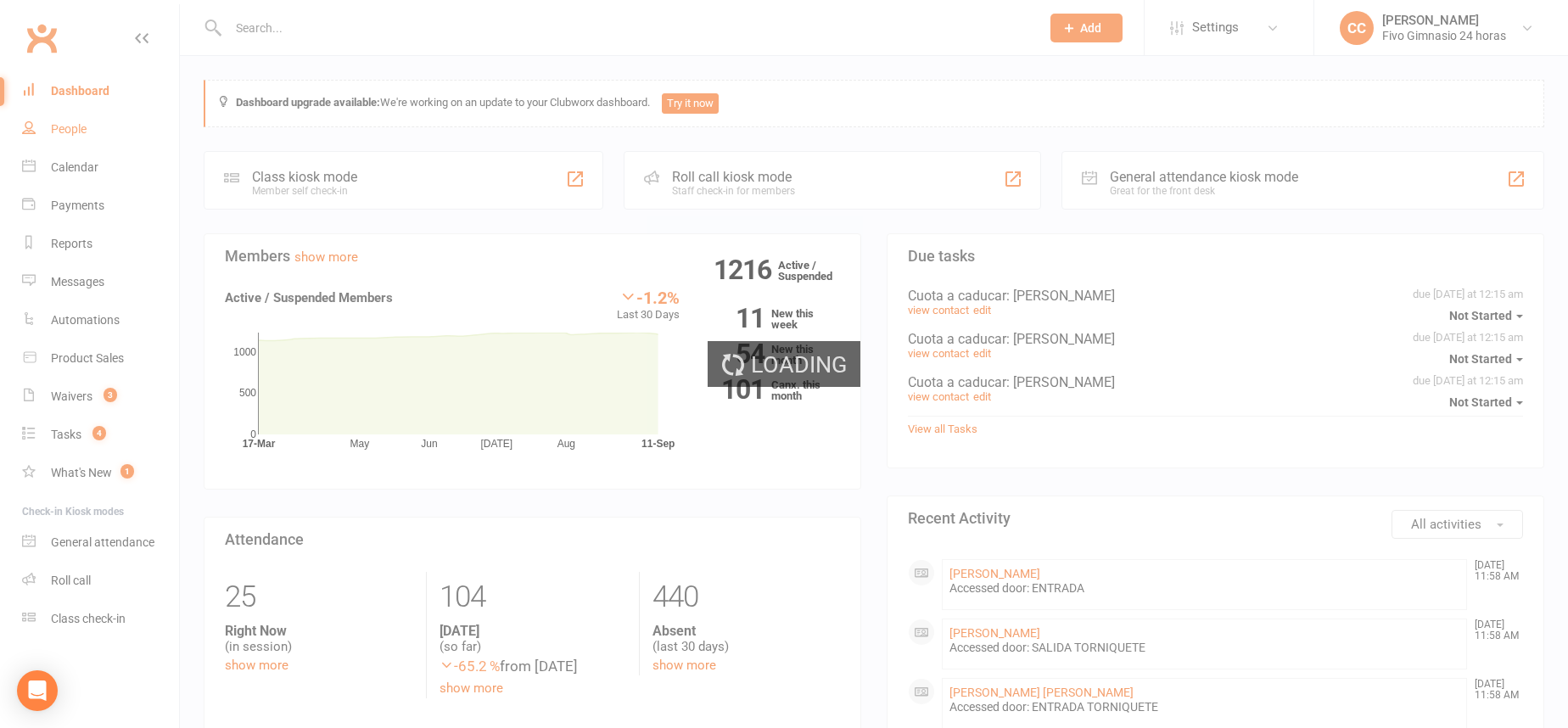
select select "100"
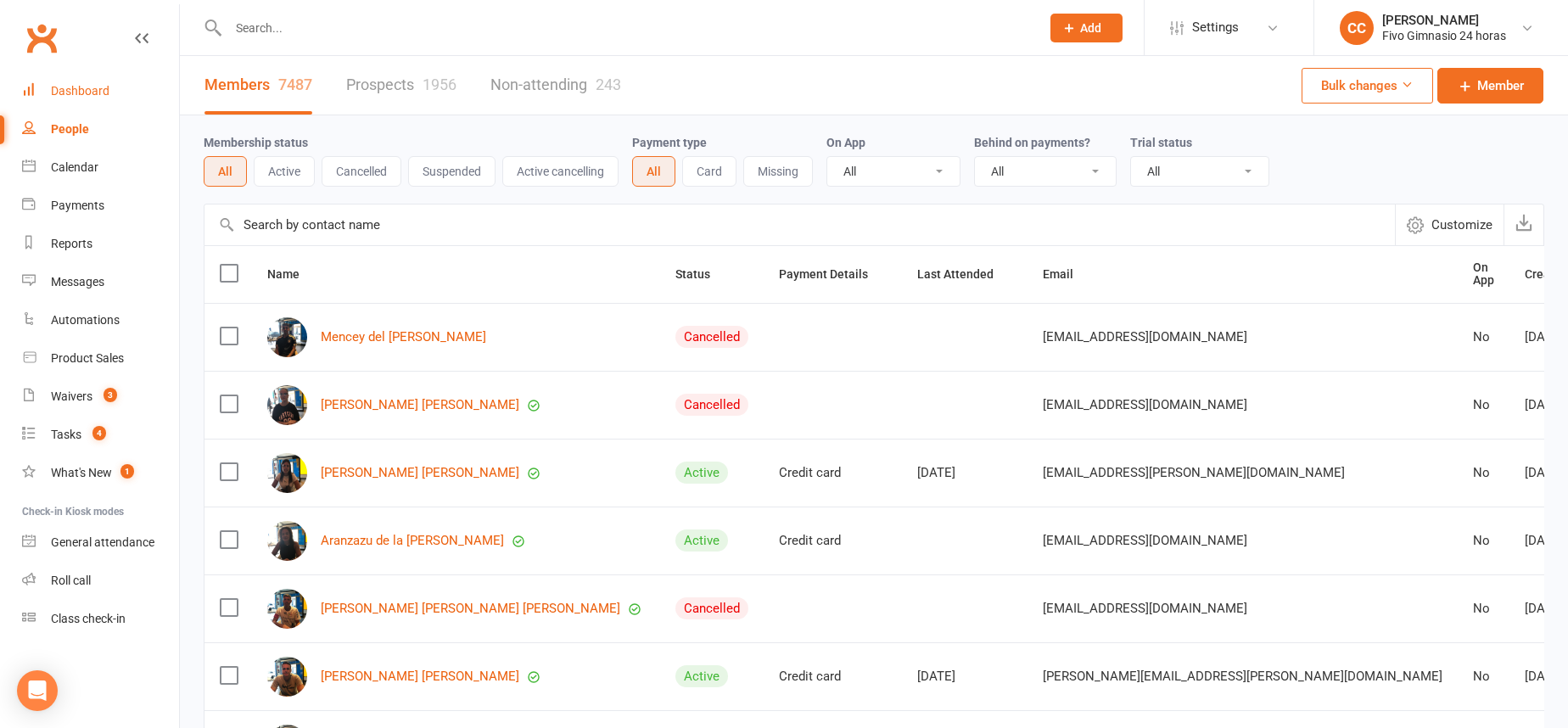
click at [92, 105] on link "Dashboard" at bounding box center [100, 91] width 157 height 39
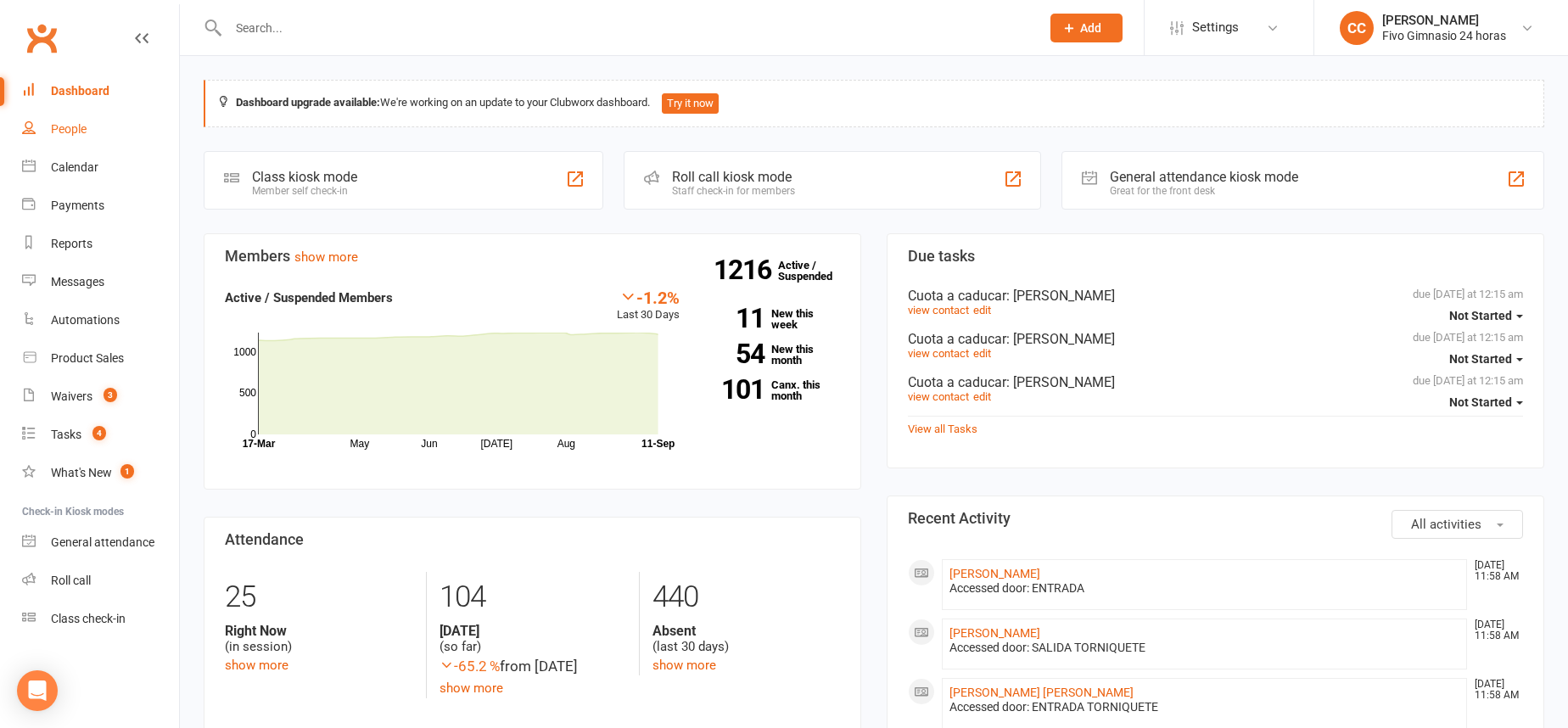
click at [153, 117] on link "People" at bounding box center [100, 129] width 157 height 39
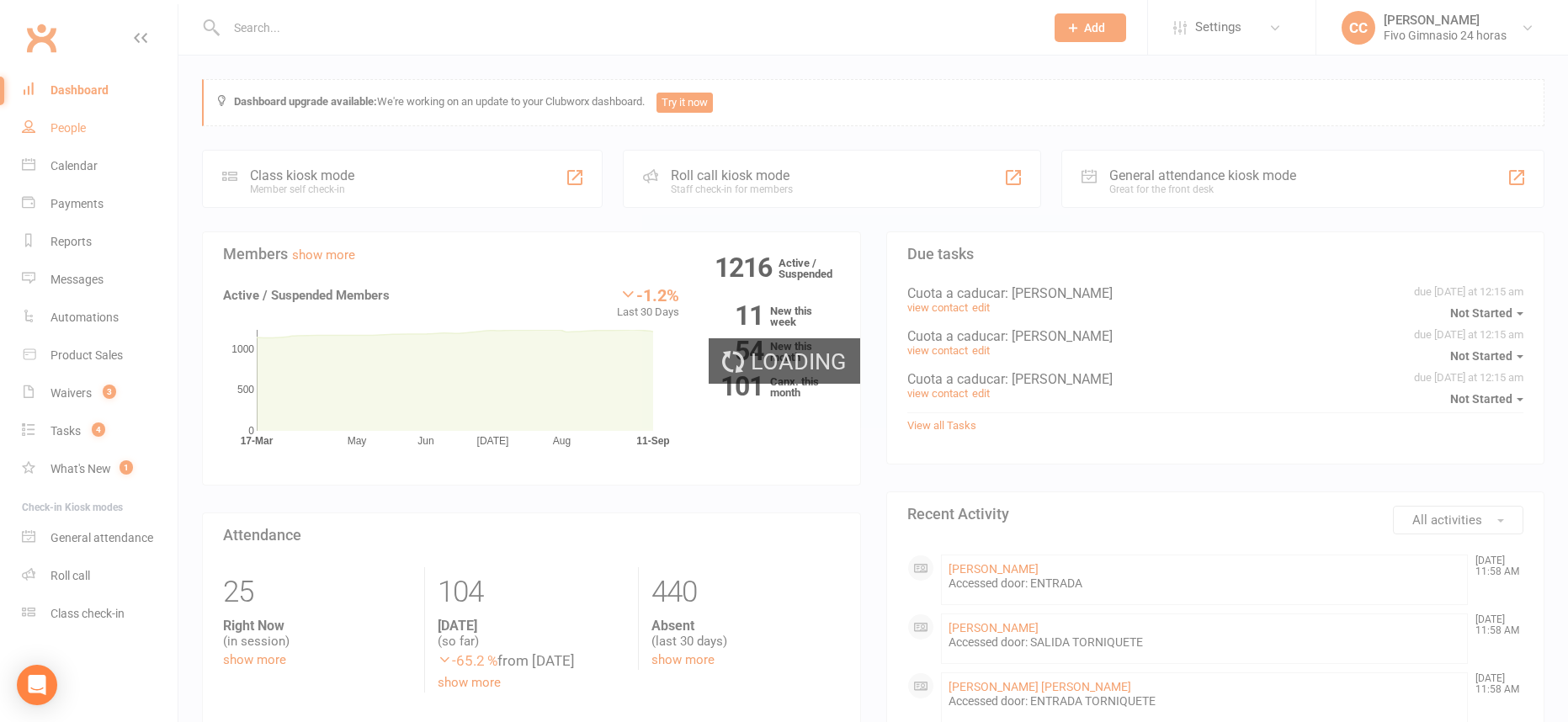
select select "100"
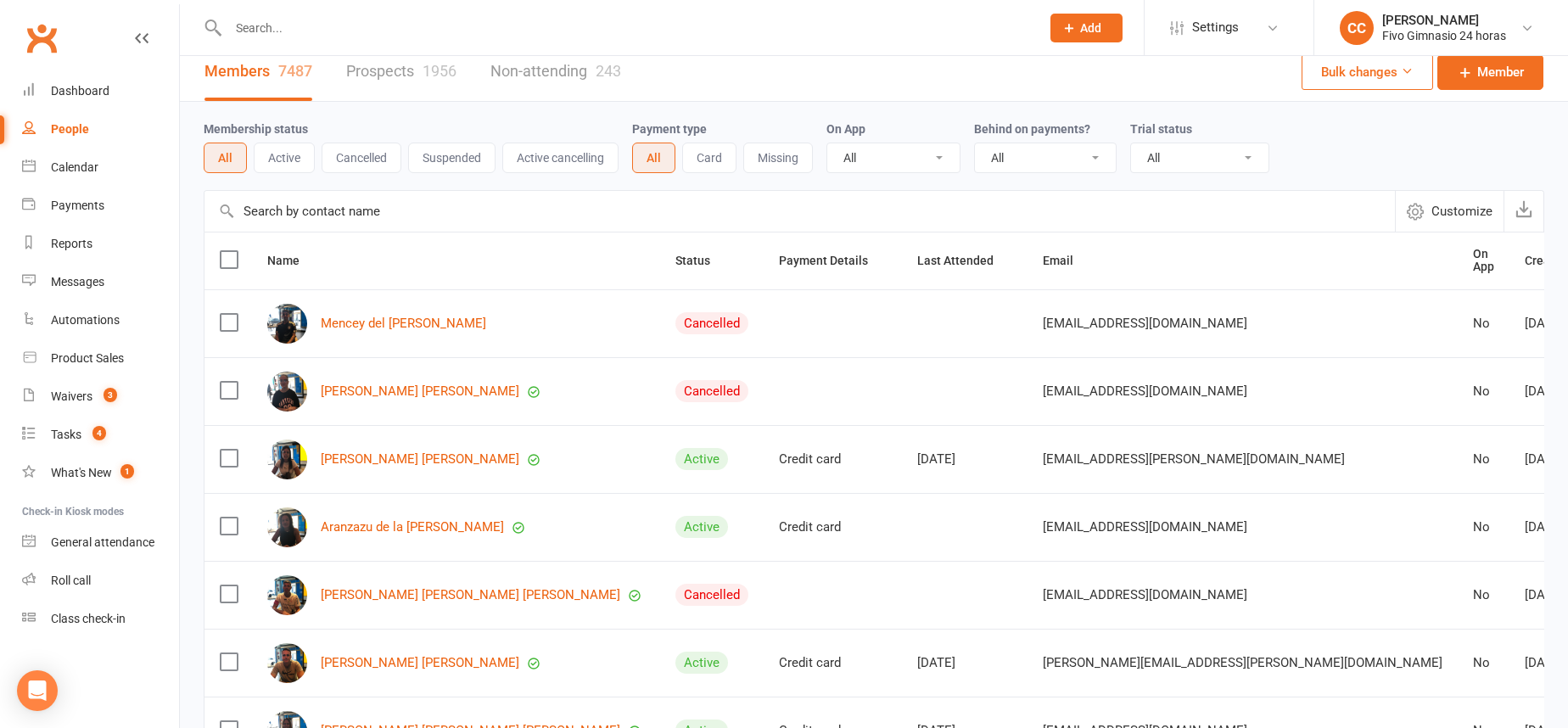
scroll to position [33, 0]
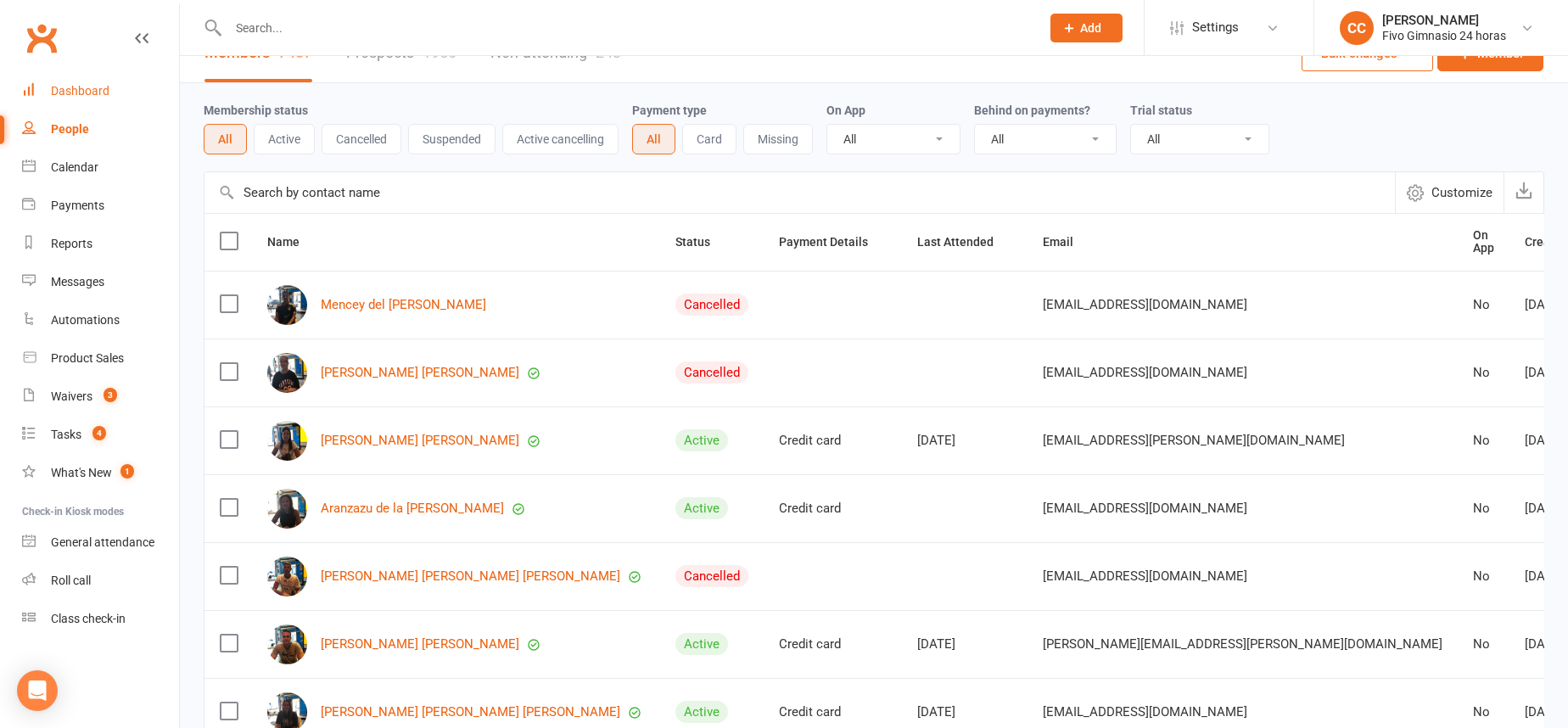
click at [73, 91] on div "Dashboard" at bounding box center [80, 91] width 58 height 14
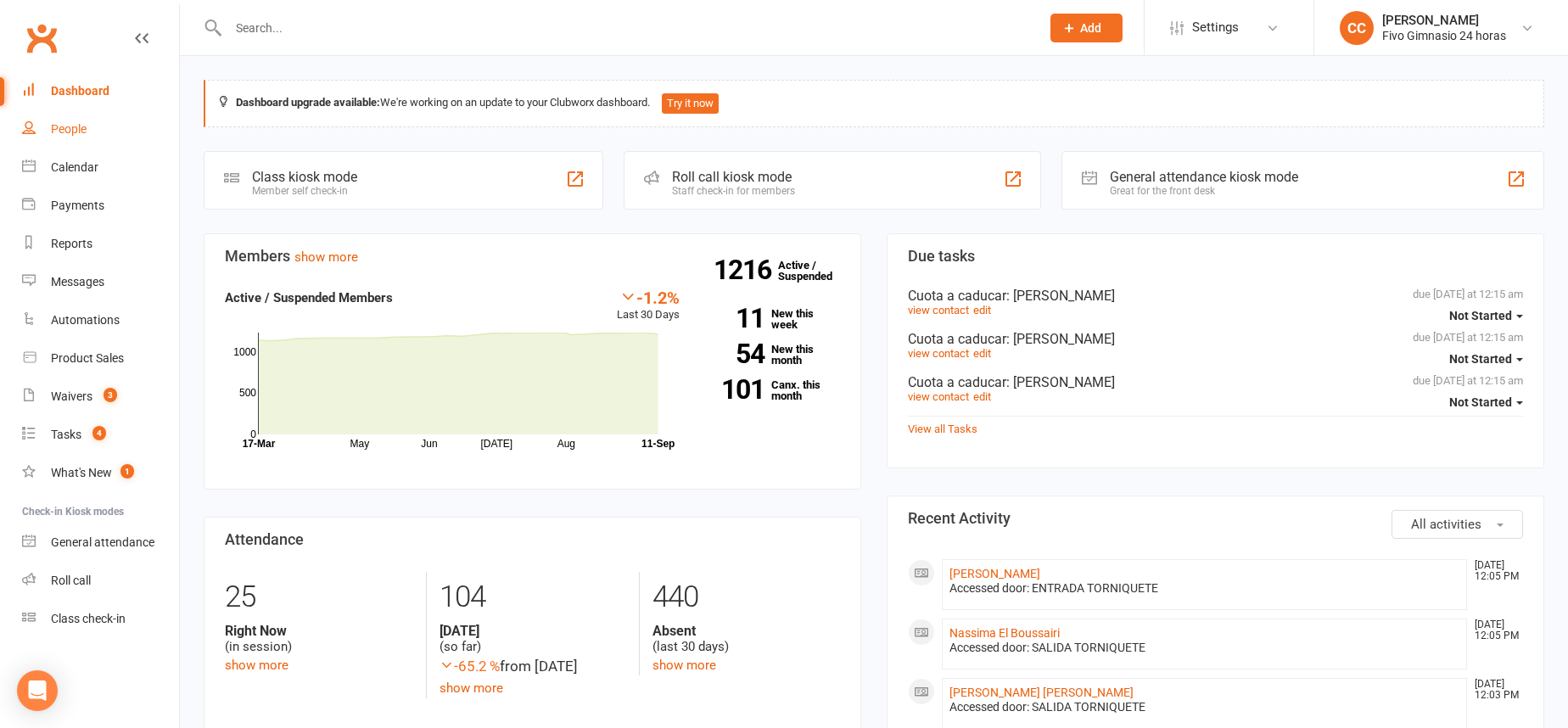
click at [104, 119] on link "People" at bounding box center [100, 129] width 157 height 39
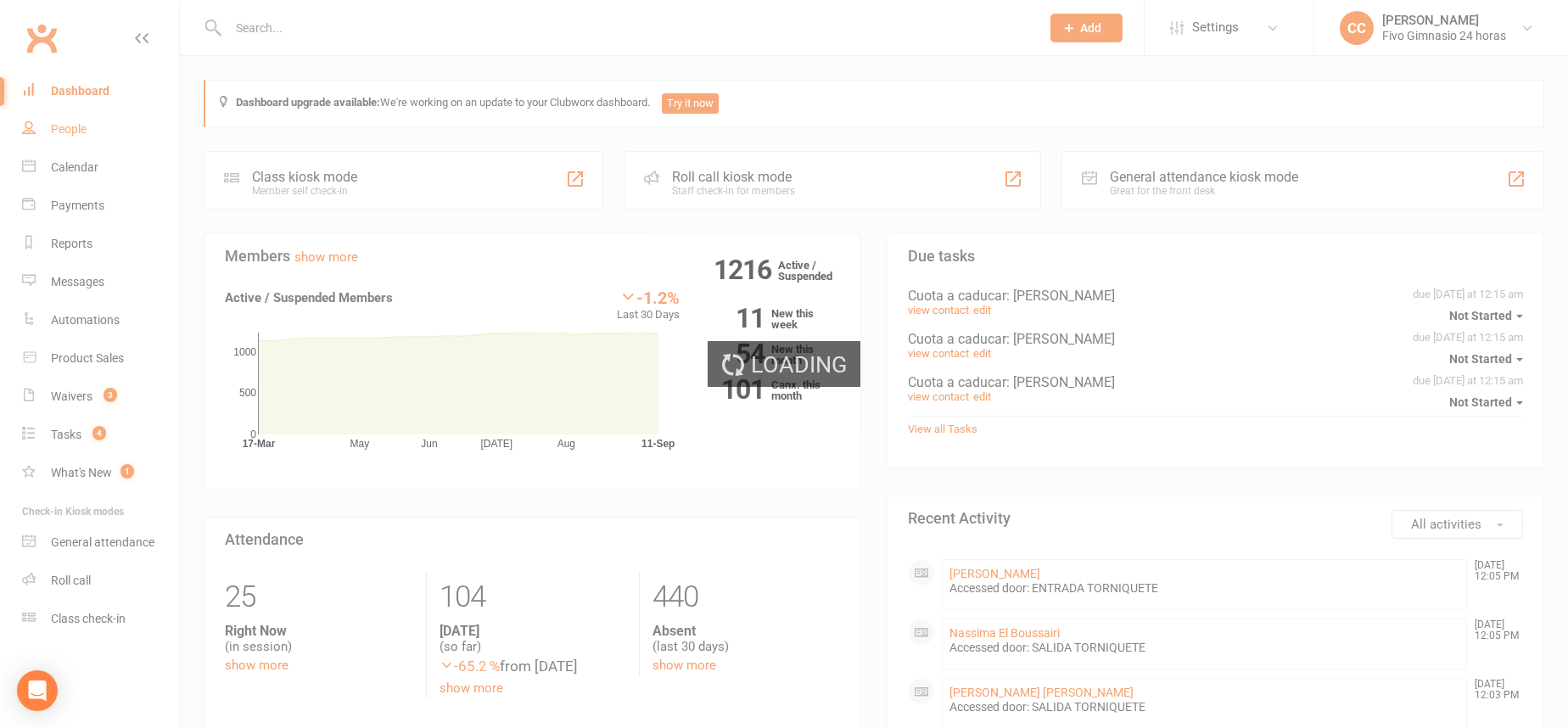
select select "100"
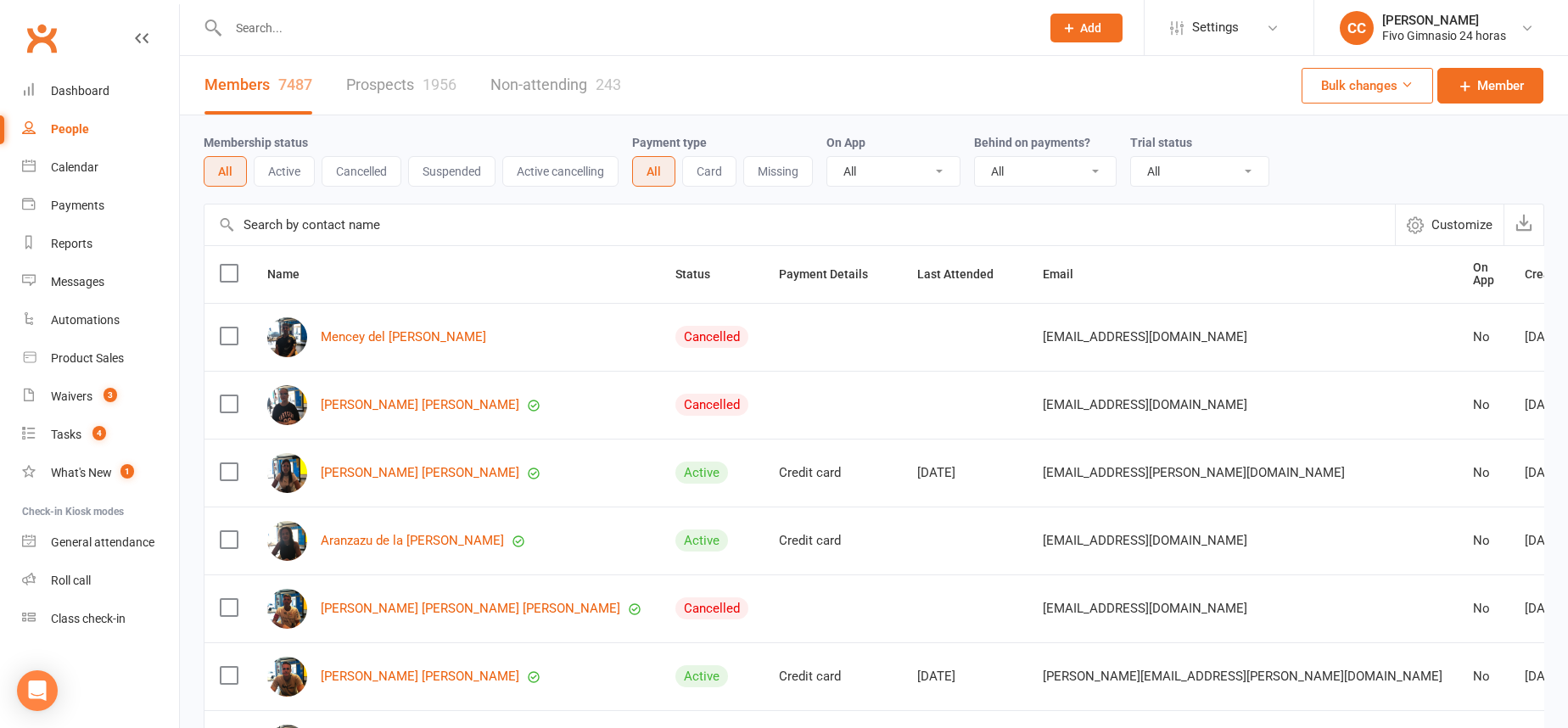
click at [305, 37] on input "text" at bounding box center [625, 28] width 805 height 24
click at [320, 21] on input "text" at bounding box center [625, 28] width 805 height 24
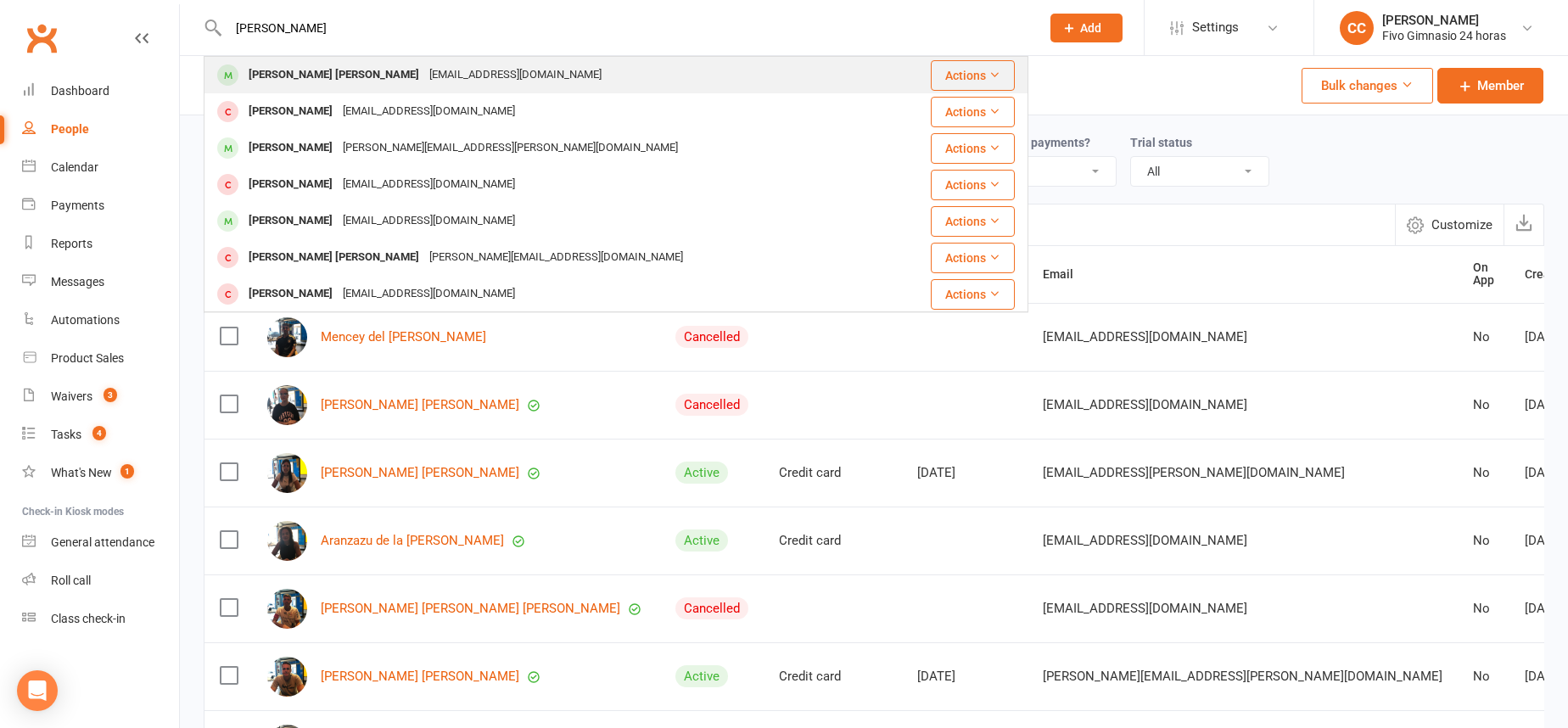
type input "castro bonilla"
click at [504, 72] on div "jesusbonillacastro@gmail.com" at bounding box center [516, 75] width 183 height 25
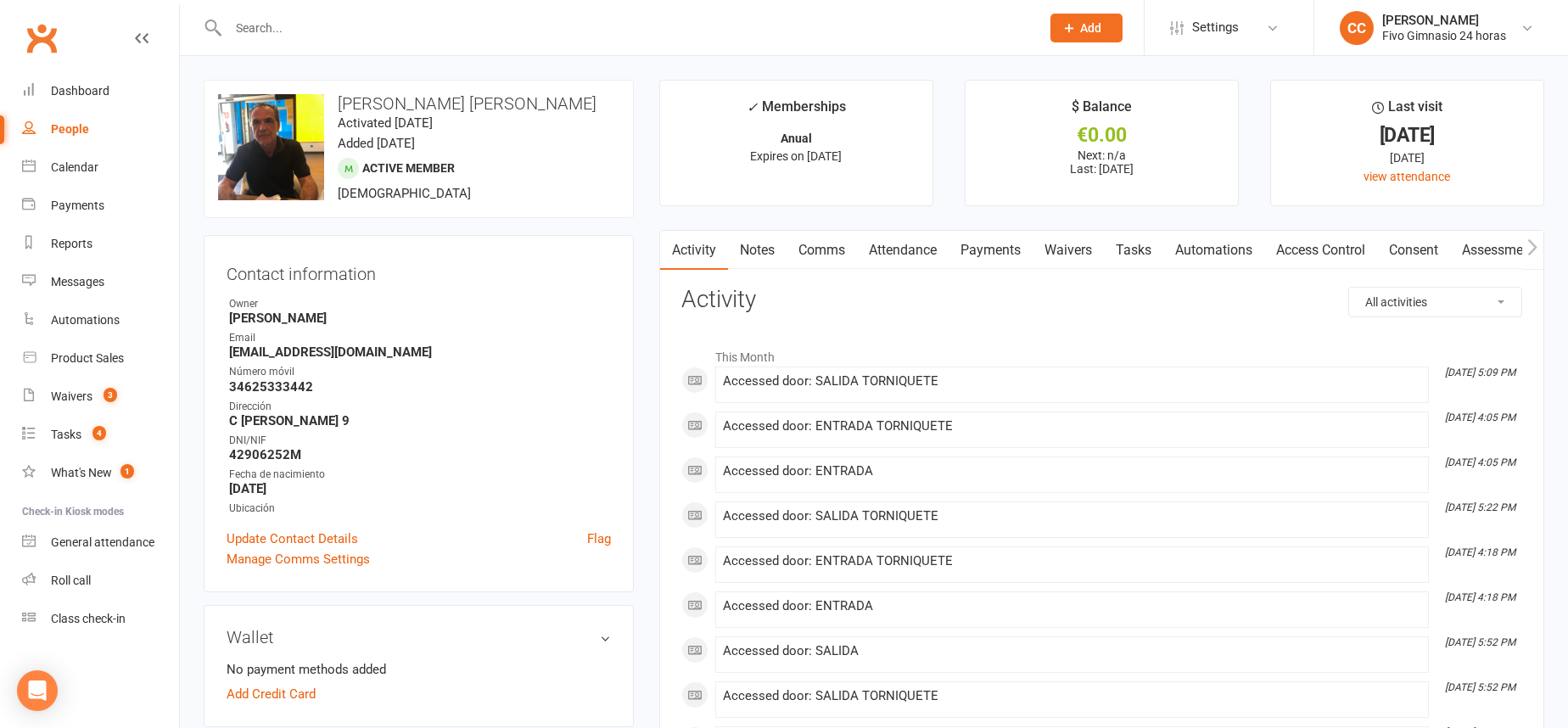
click at [1314, 252] on link "Access Control" at bounding box center [1321, 250] width 113 height 39
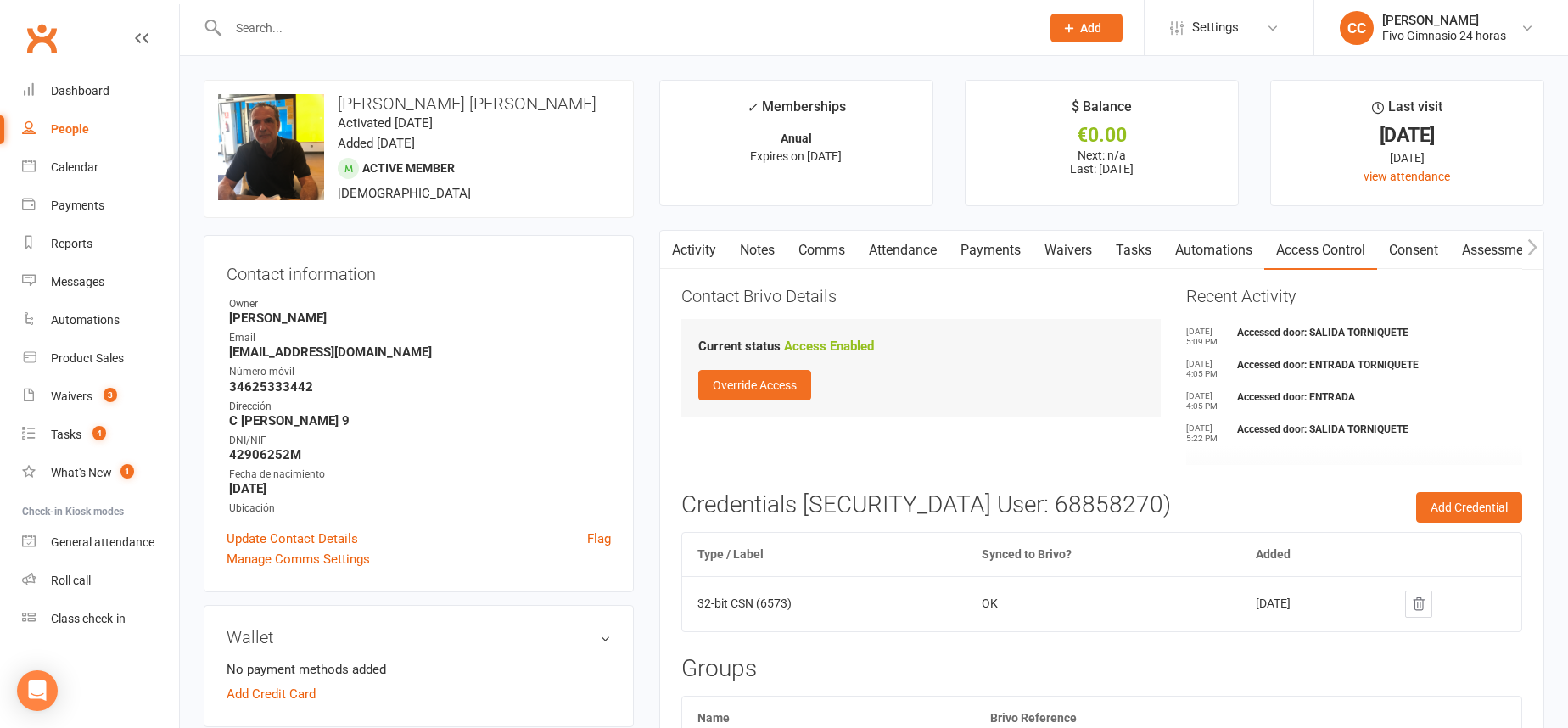
click at [704, 256] on link "Activity" at bounding box center [693, 250] width 68 height 39
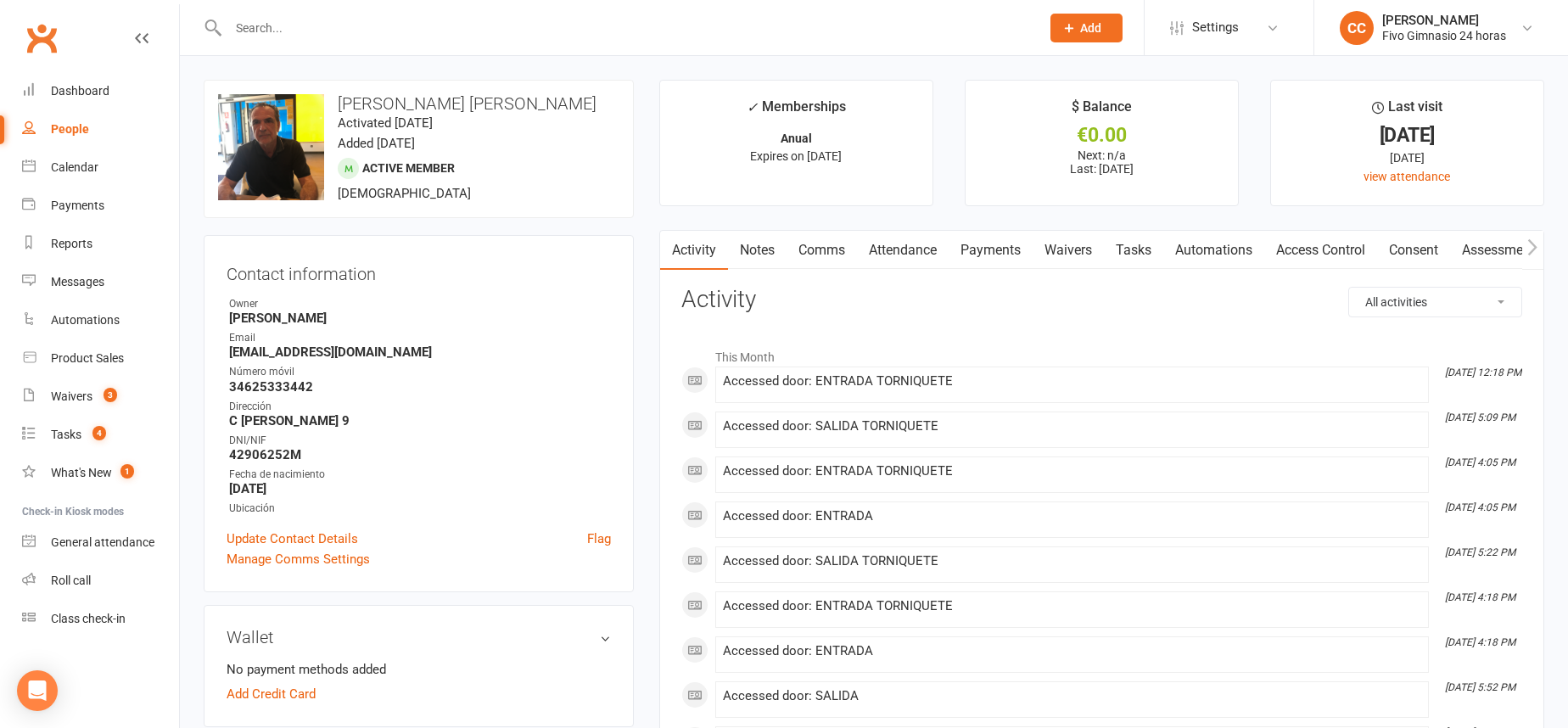
click at [1022, 412] on li "Sep 10, 5:09 PM Accessed door: SALIDA TORNIQUETE" at bounding box center [1072, 430] width 714 height 37
click at [756, 256] on link "Notes" at bounding box center [757, 250] width 58 height 39
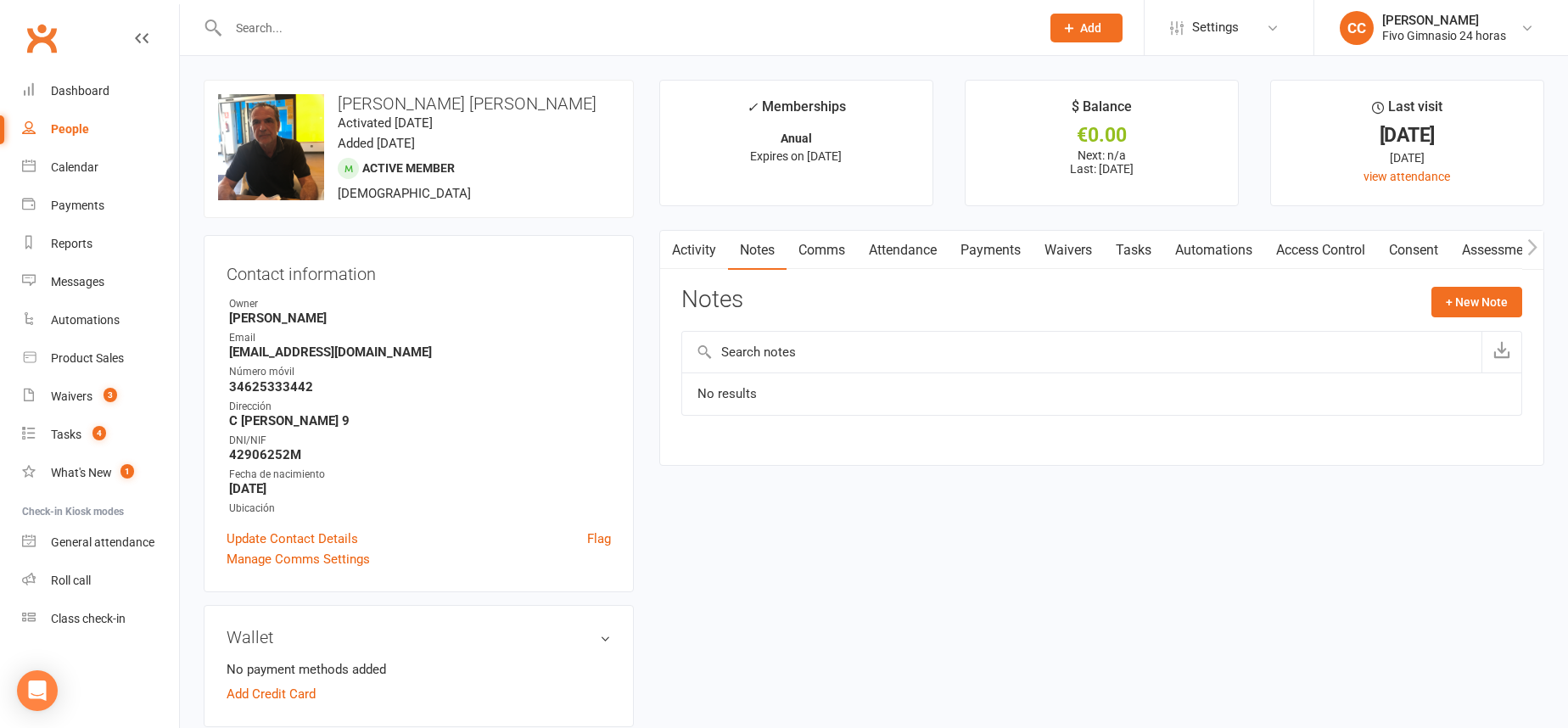
click at [79, 70] on div "Clubworx" at bounding box center [89, 48] width 179 height 63
click at [92, 84] on div "Dashboard" at bounding box center [80, 91] width 58 height 14
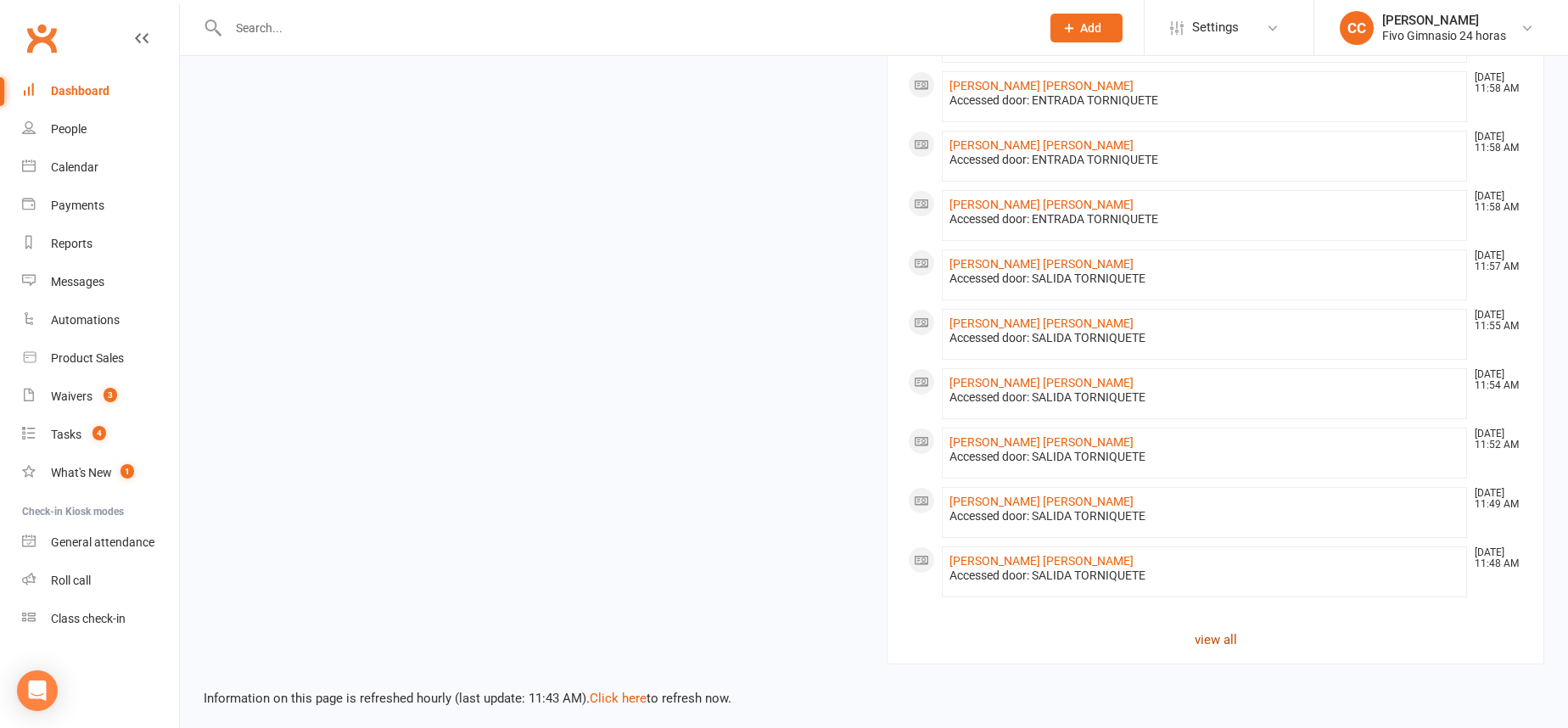
scroll to position [1146, 0]
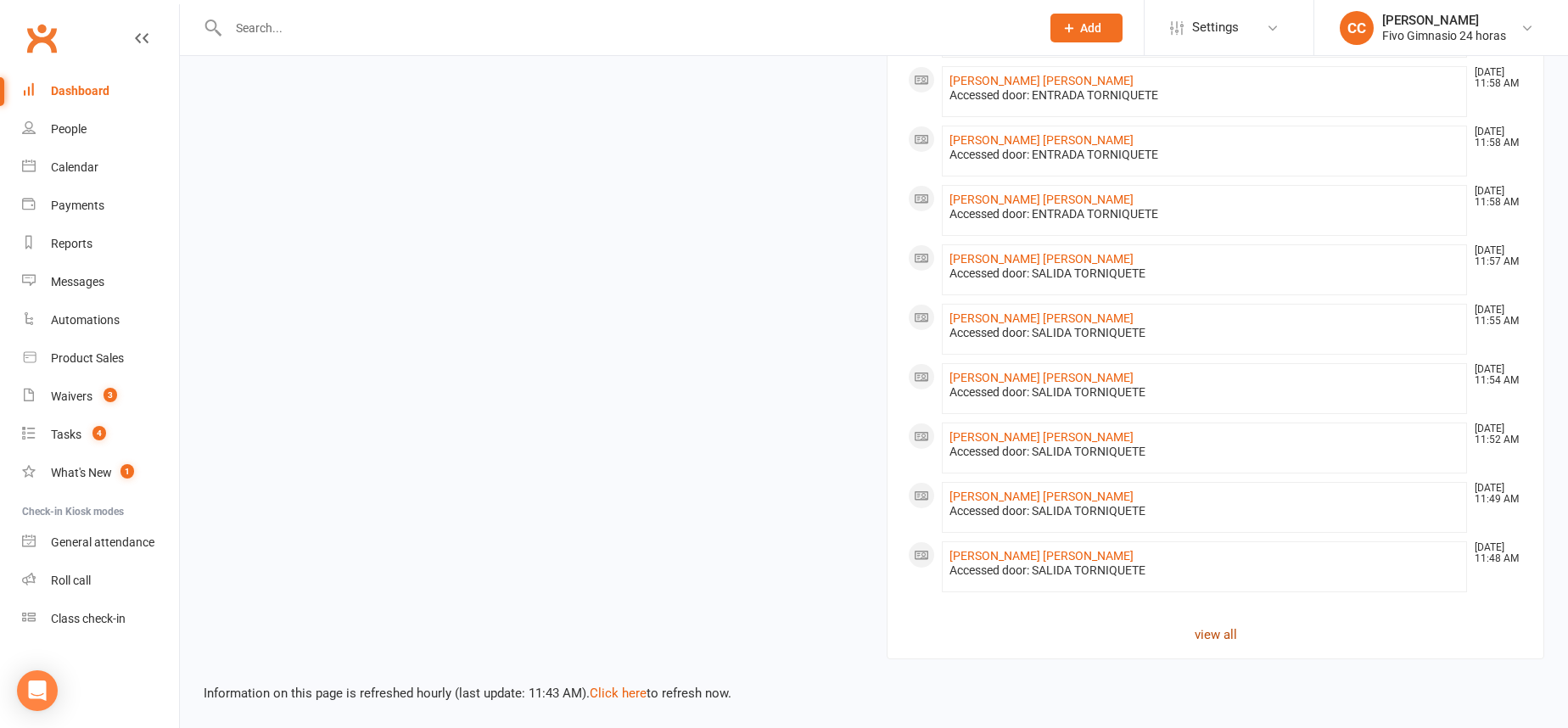
click at [1206, 626] on link "view all" at bounding box center [1215, 635] width 615 height 21
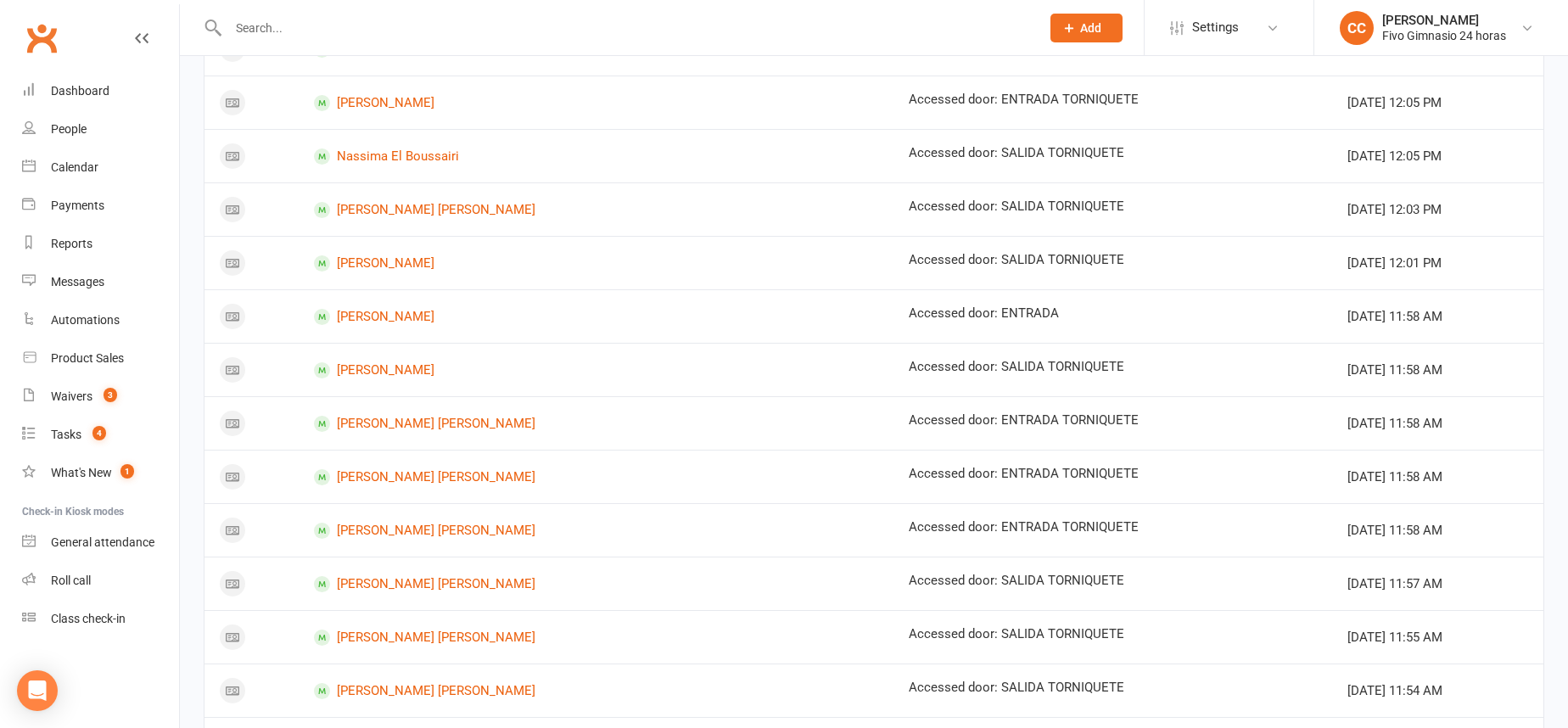
scroll to position [714, 0]
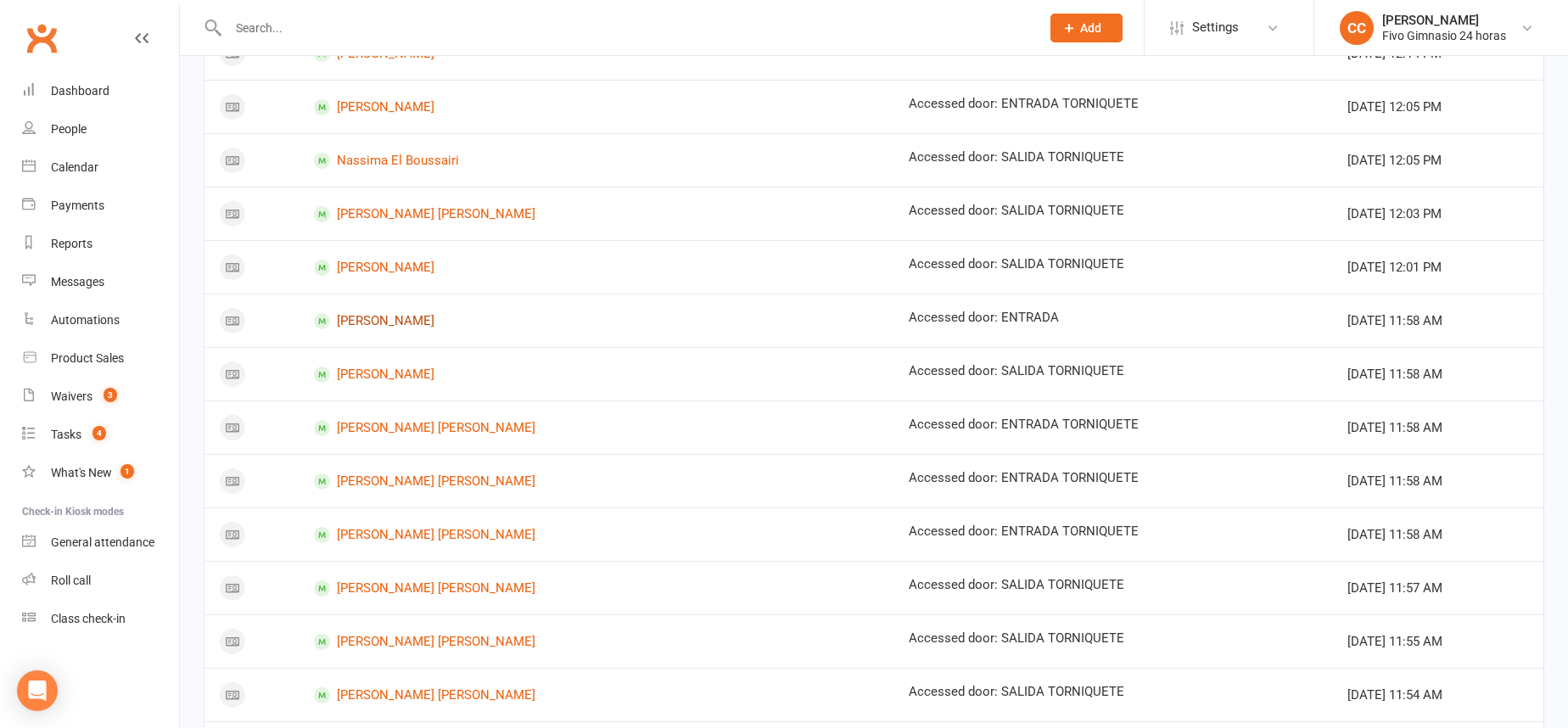
click at [430, 327] on link "Erik Perez Acosta" at bounding box center [596, 321] width 564 height 16
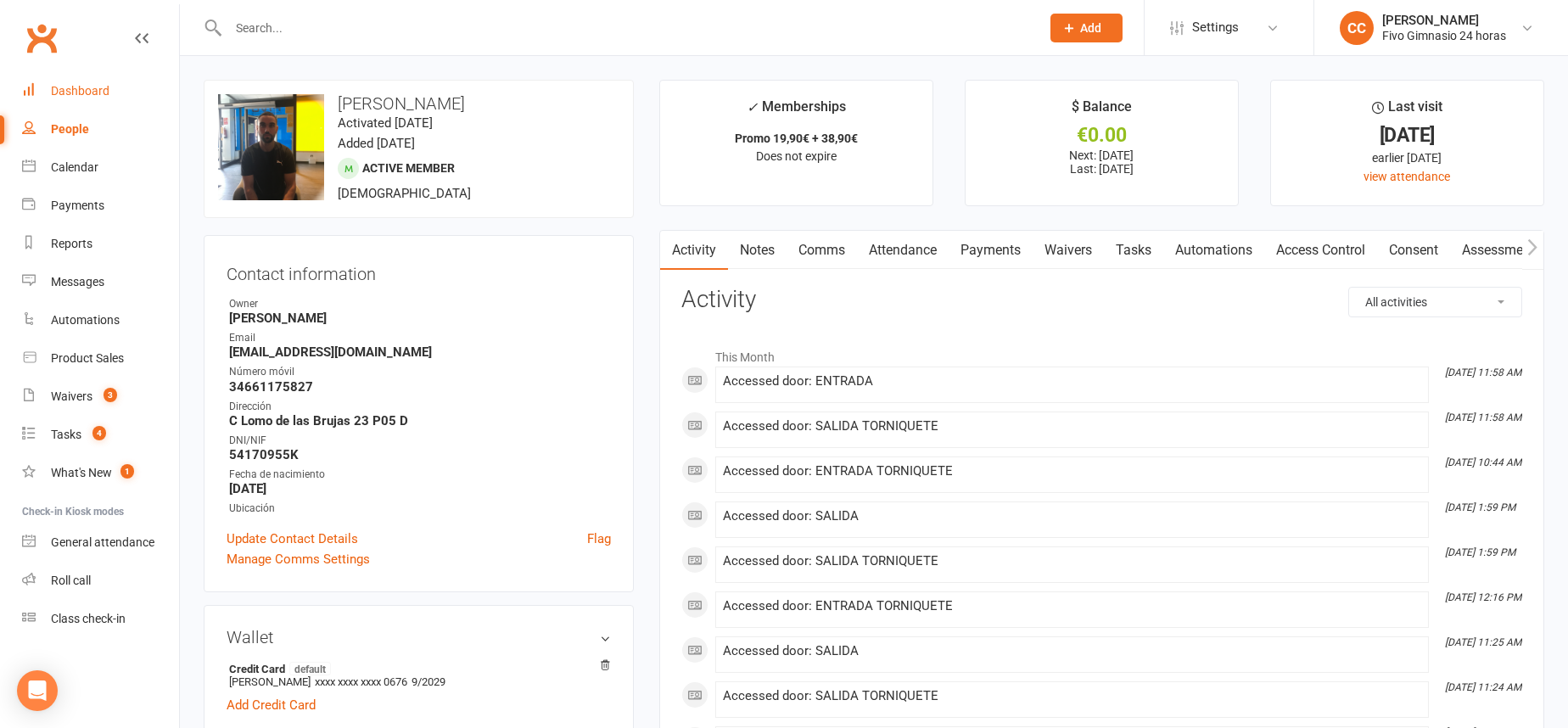
click at [106, 75] on link "Dashboard" at bounding box center [100, 91] width 157 height 39
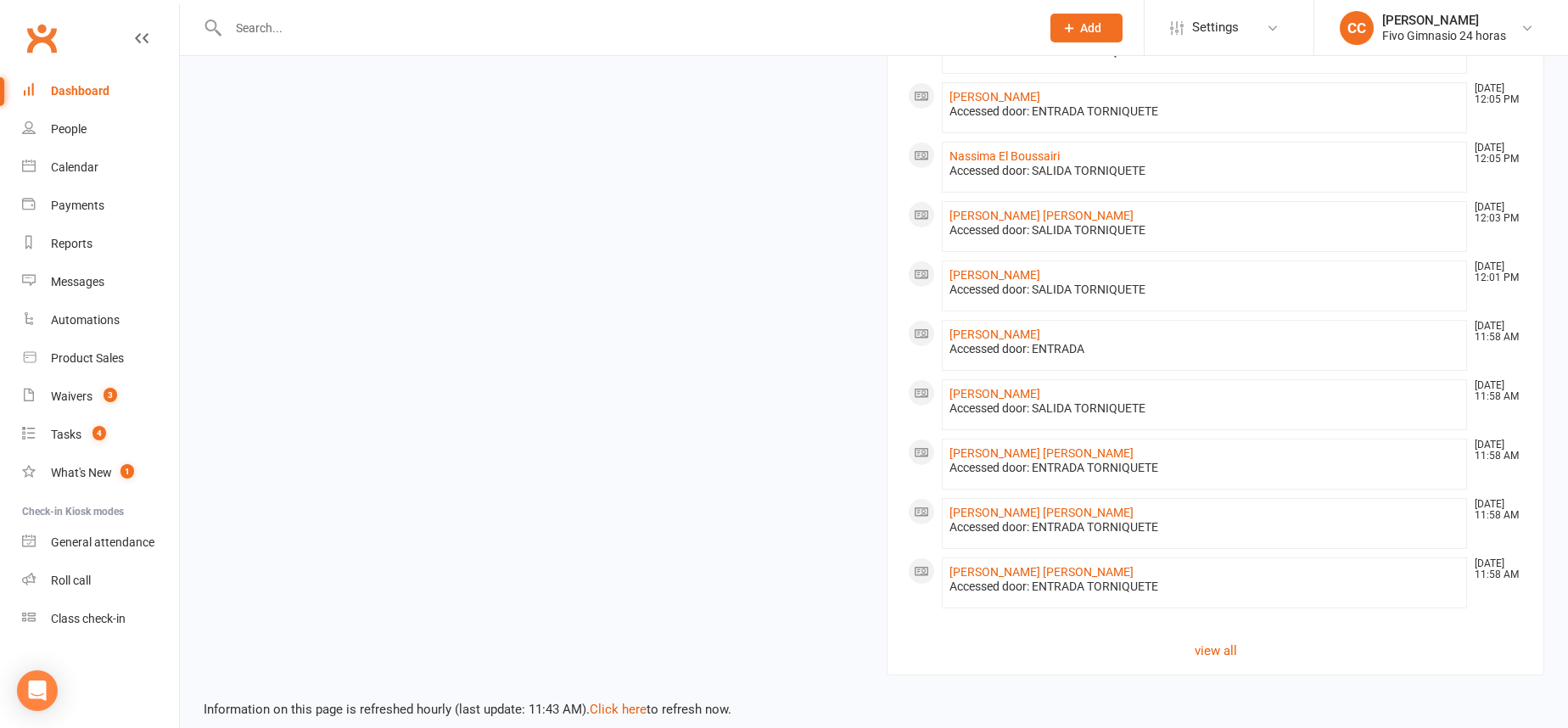
scroll to position [1146, 0]
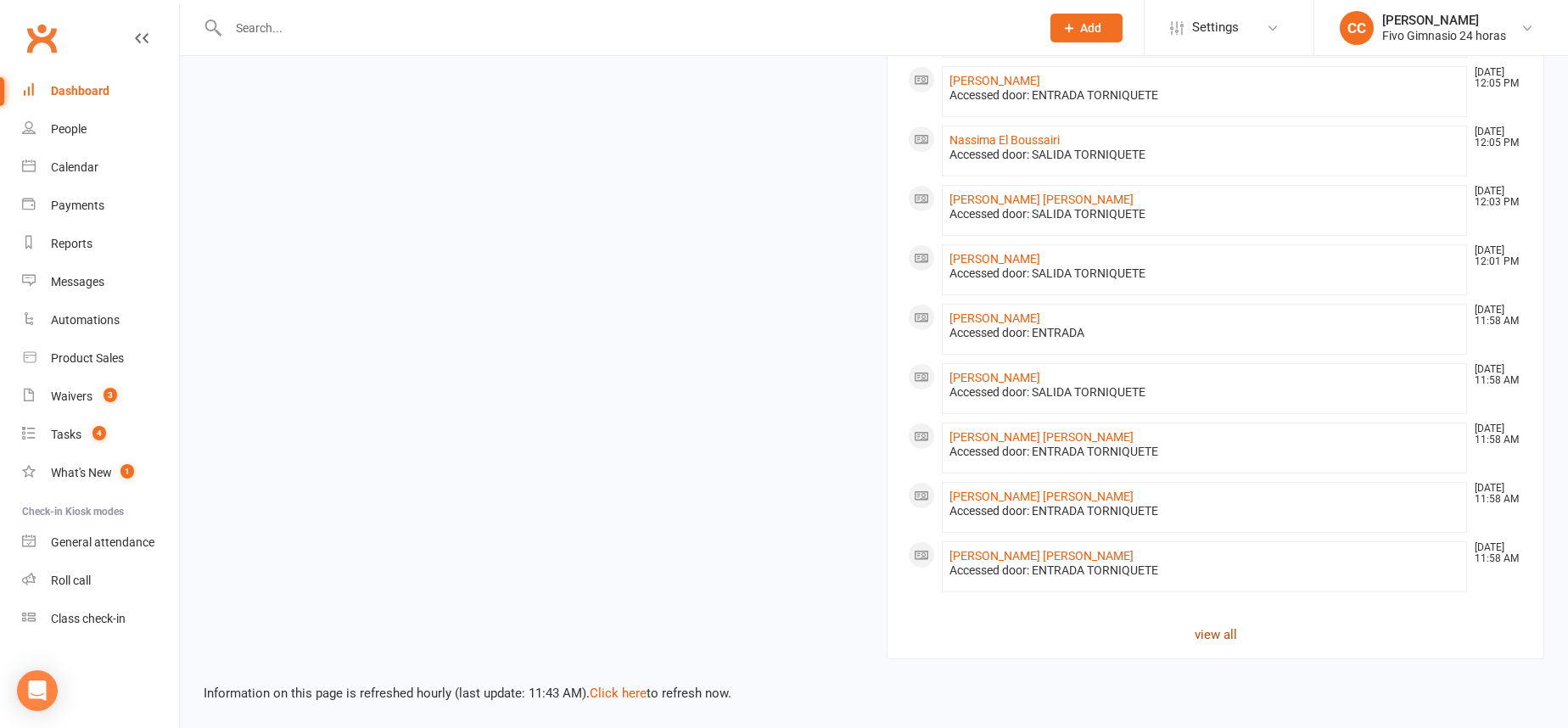
click at [1222, 624] on link "view all" at bounding box center [1215, 635] width 615 height 21
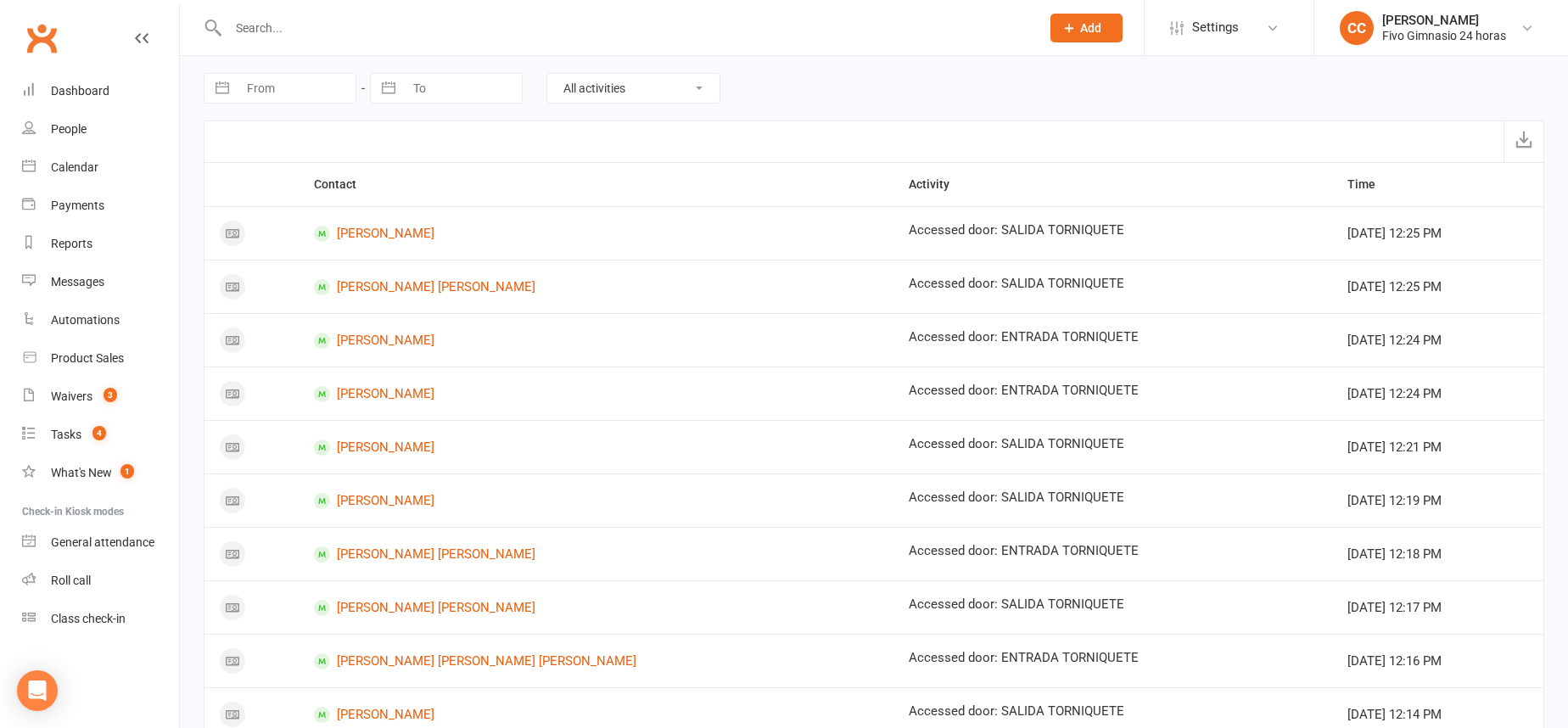
click at [615, 21] on input "text" at bounding box center [625, 28] width 805 height 24
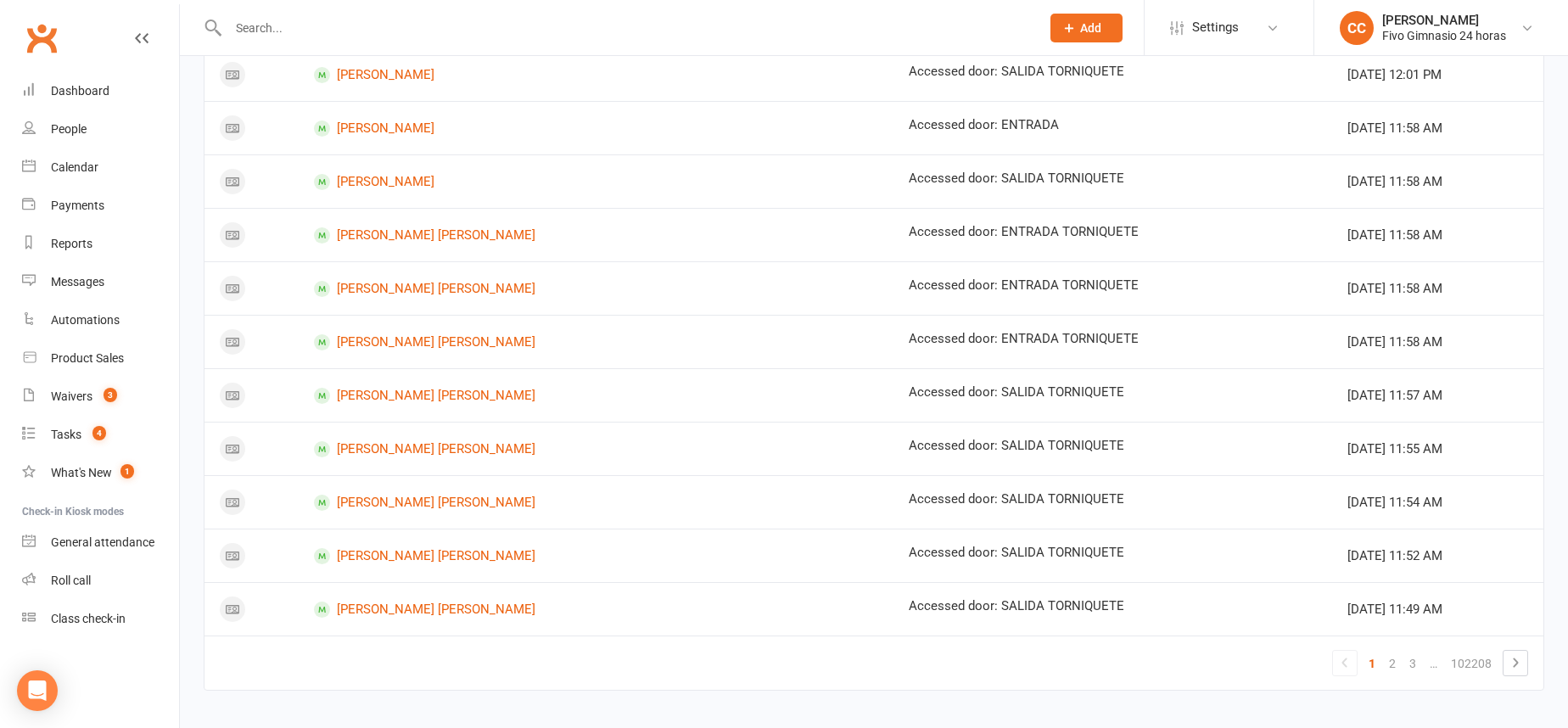
scroll to position [918, 0]
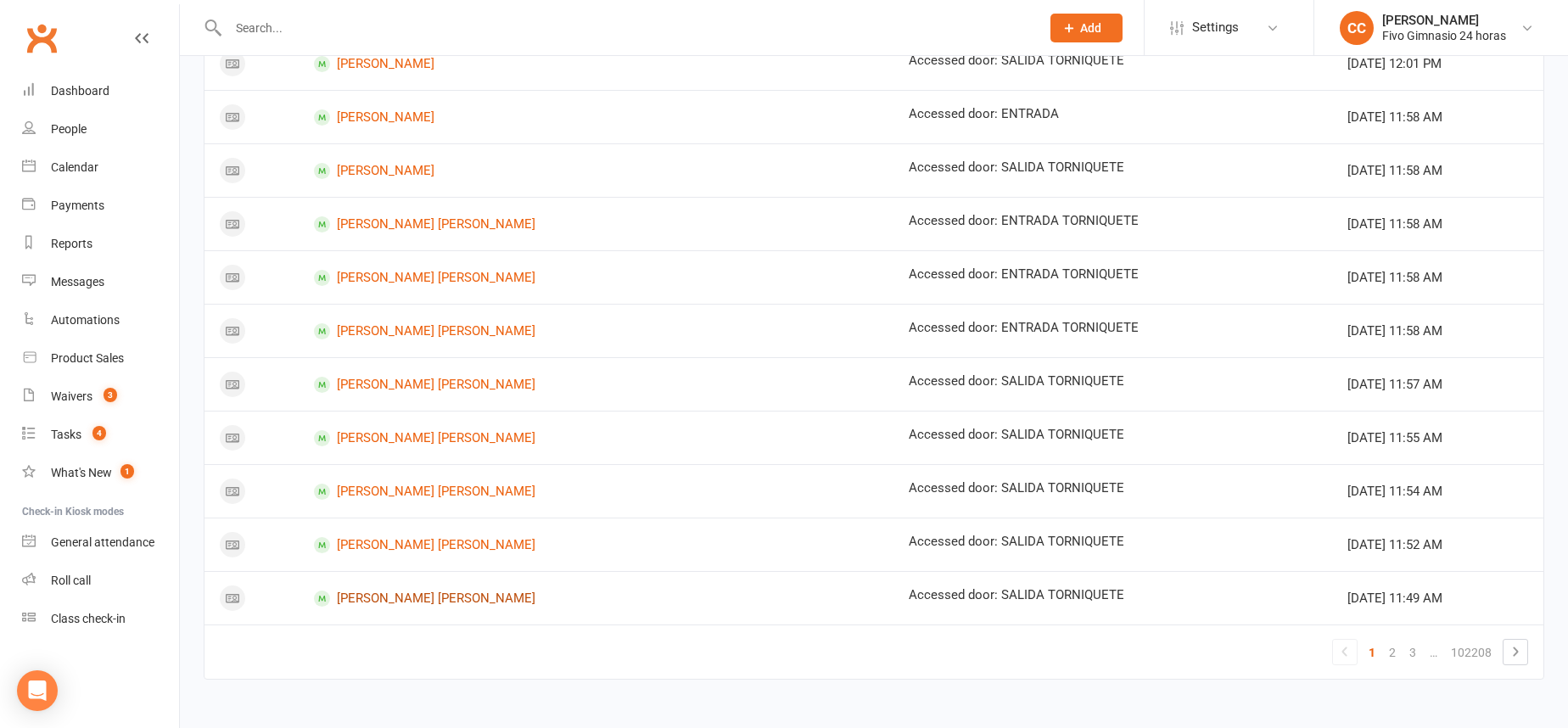
click at [451, 598] on link "Alejandro Jose Marrero Baez" at bounding box center [596, 598] width 564 height 16
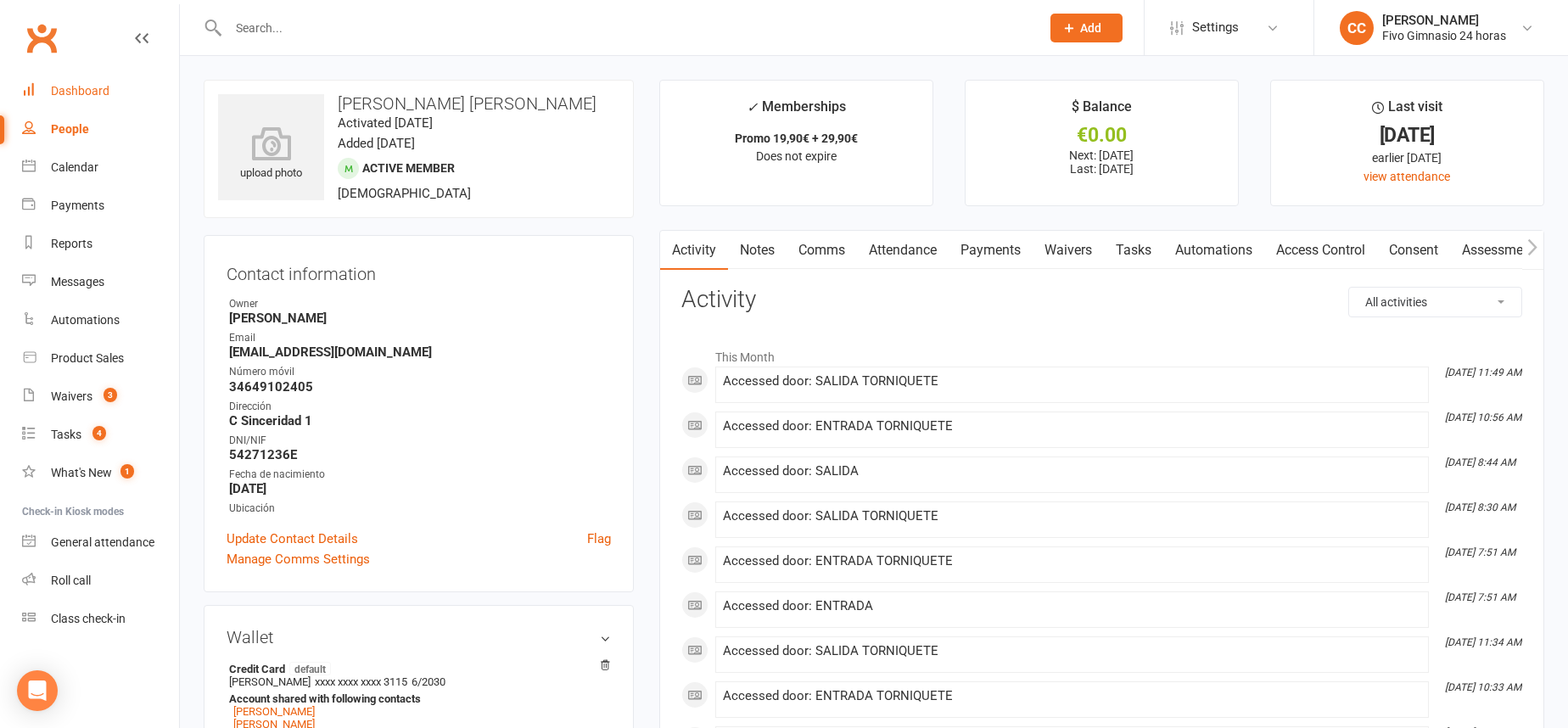
click at [57, 88] on div "Dashboard" at bounding box center [80, 91] width 58 height 14
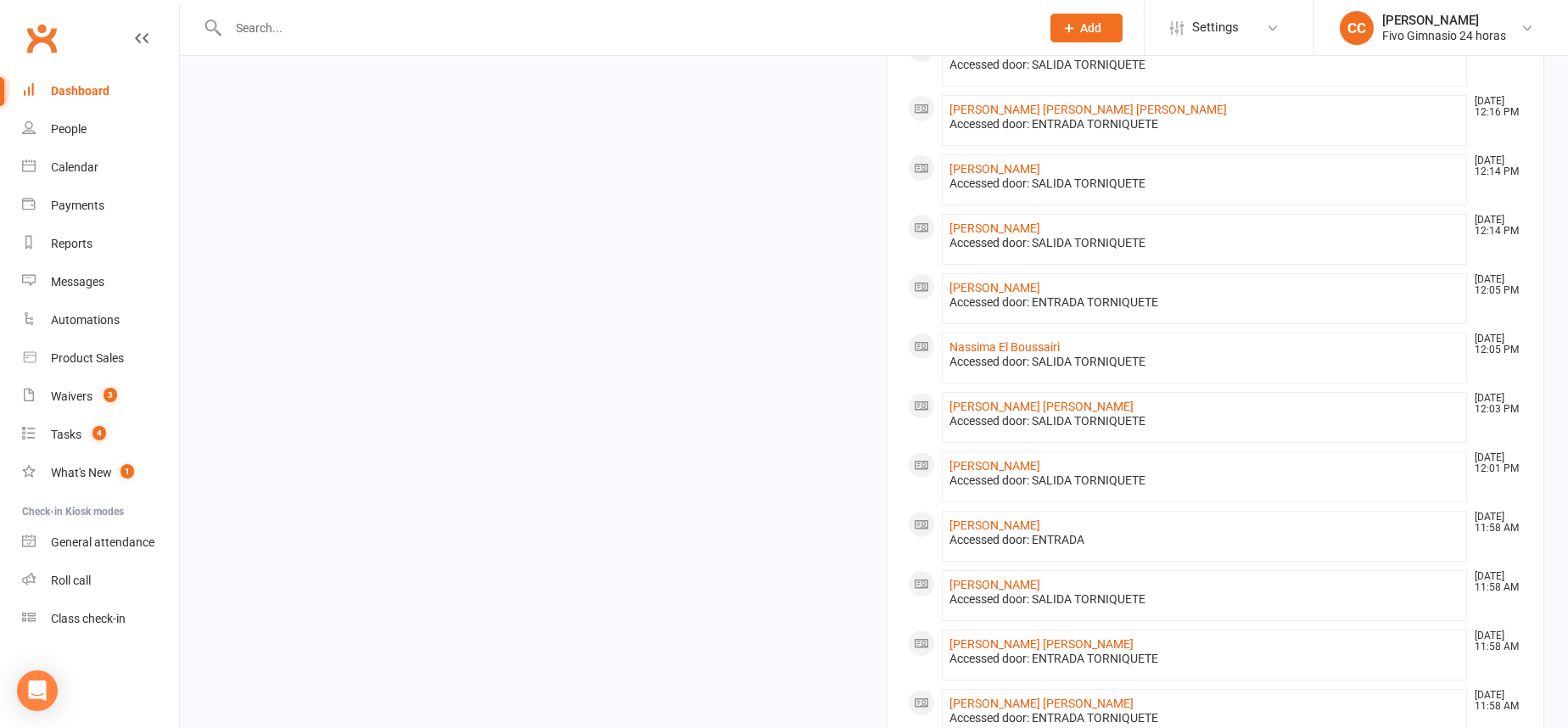
scroll to position [1001, 0]
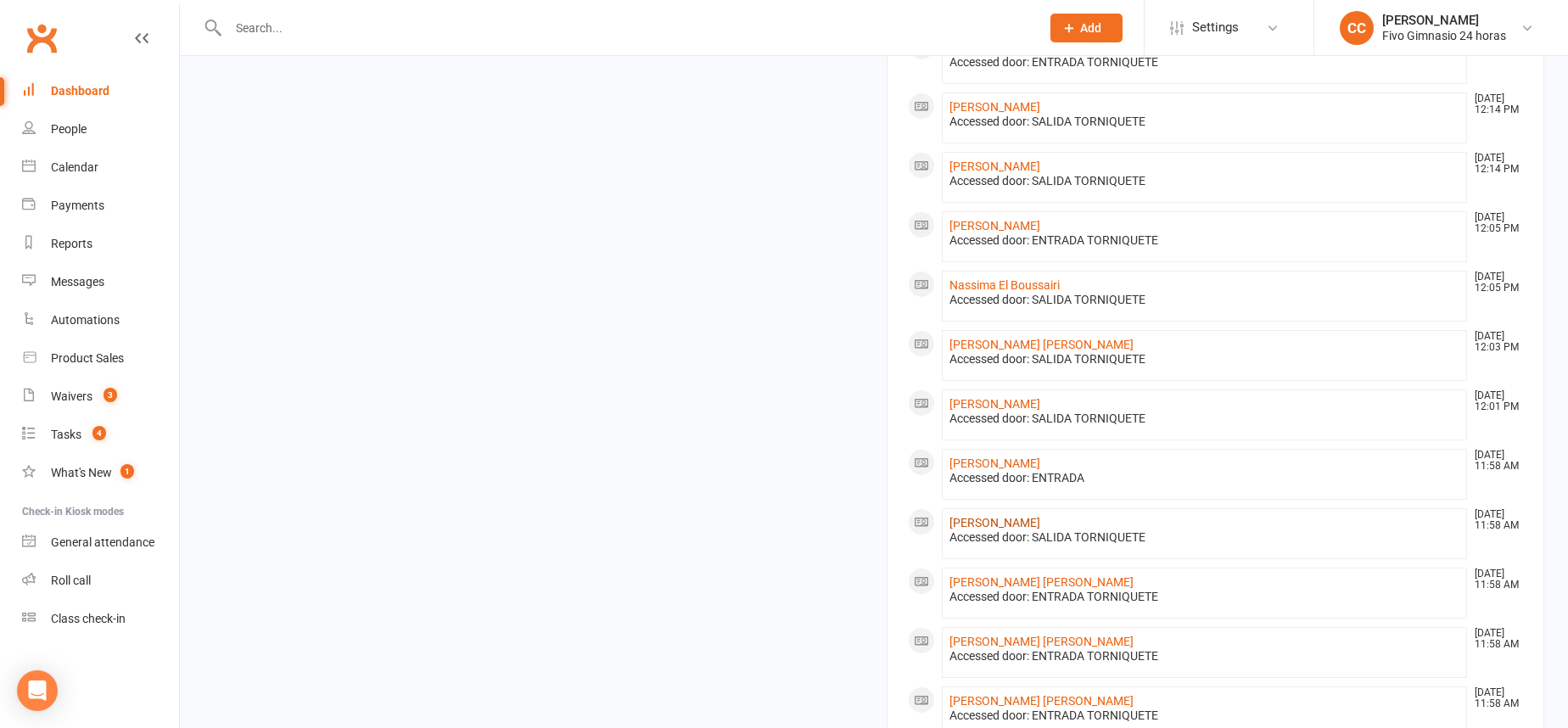
click at [1014, 518] on link "Erik Perez Acosta" at bounding box center [995, 522] width 91 height 14
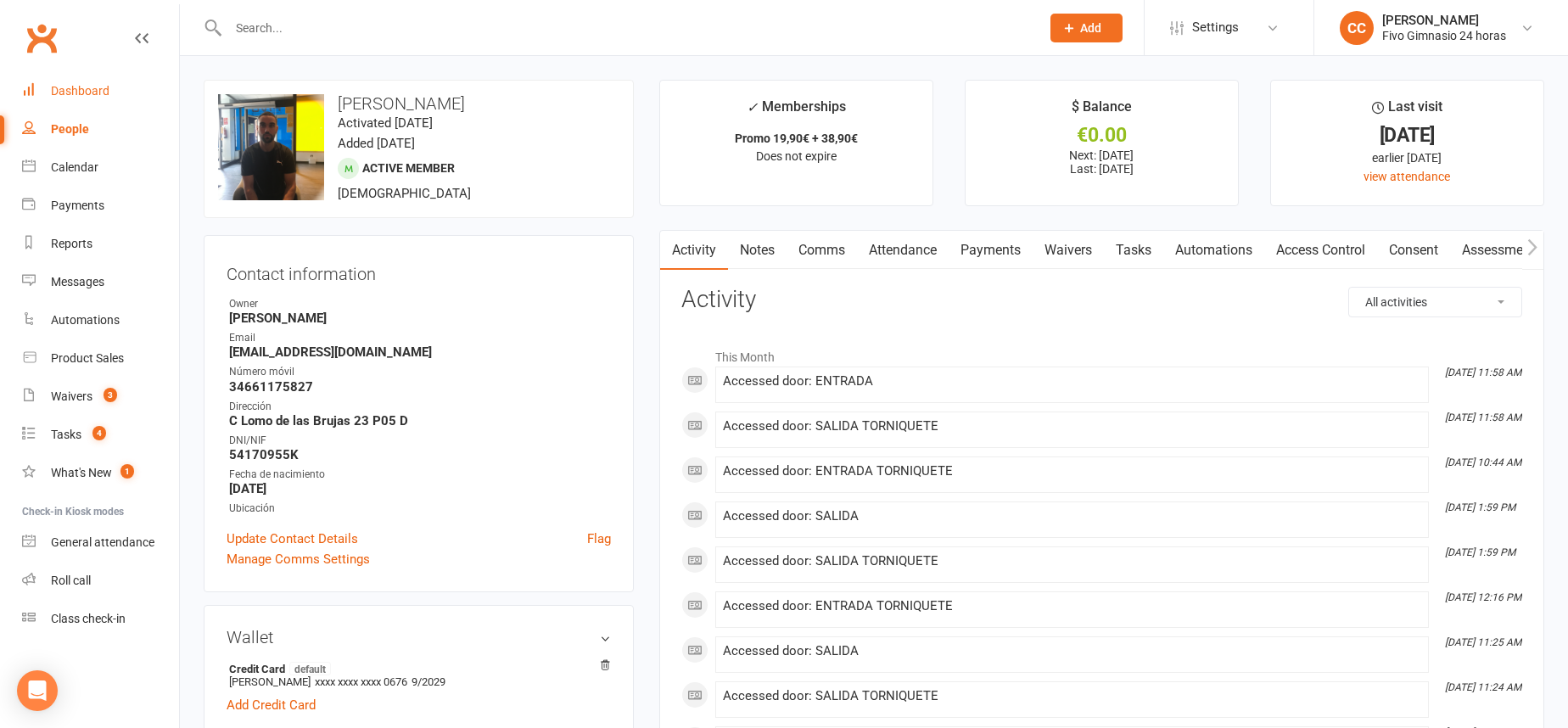
click at [81, 86] on div "Dashboard" at bounding box center [80, 91] width 58 height 14
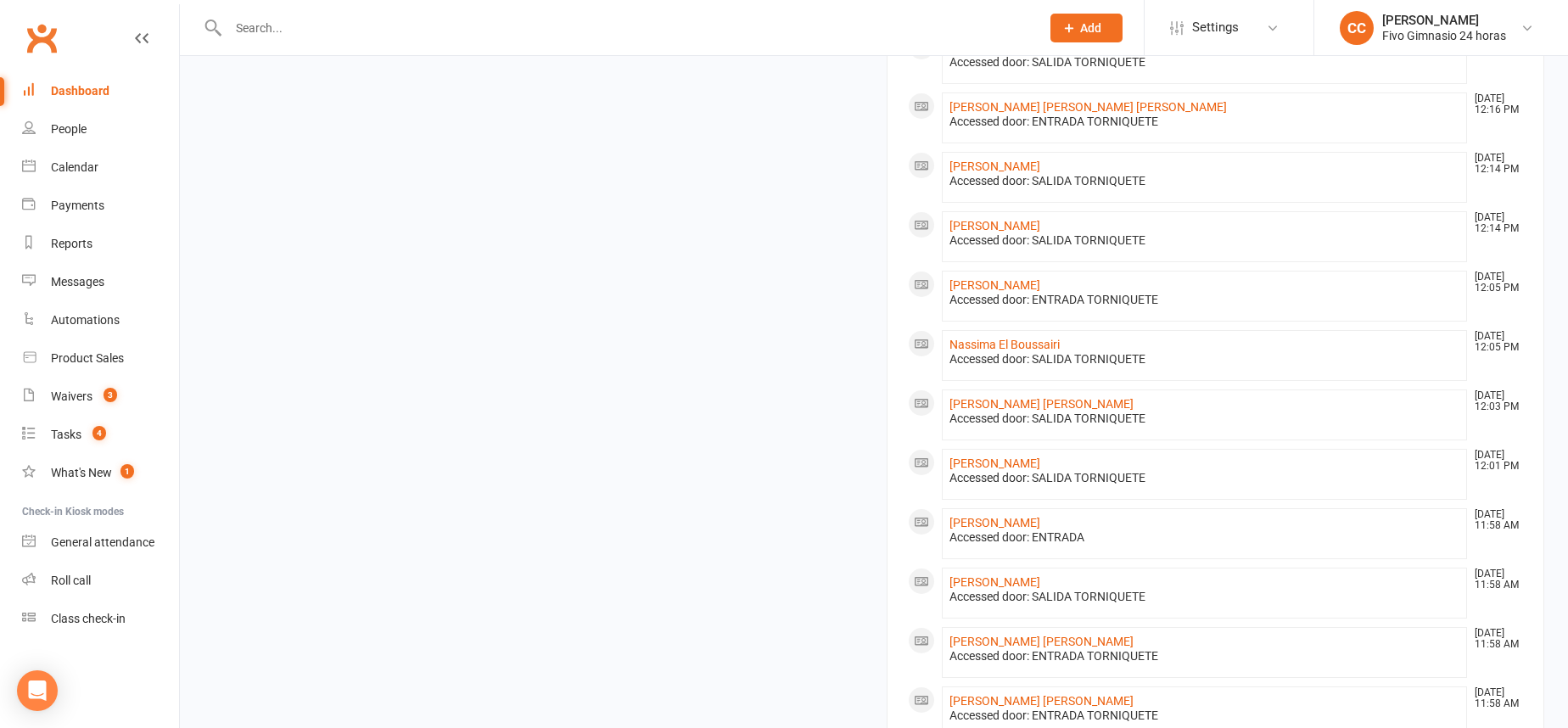
scroll to position [1146, 0]
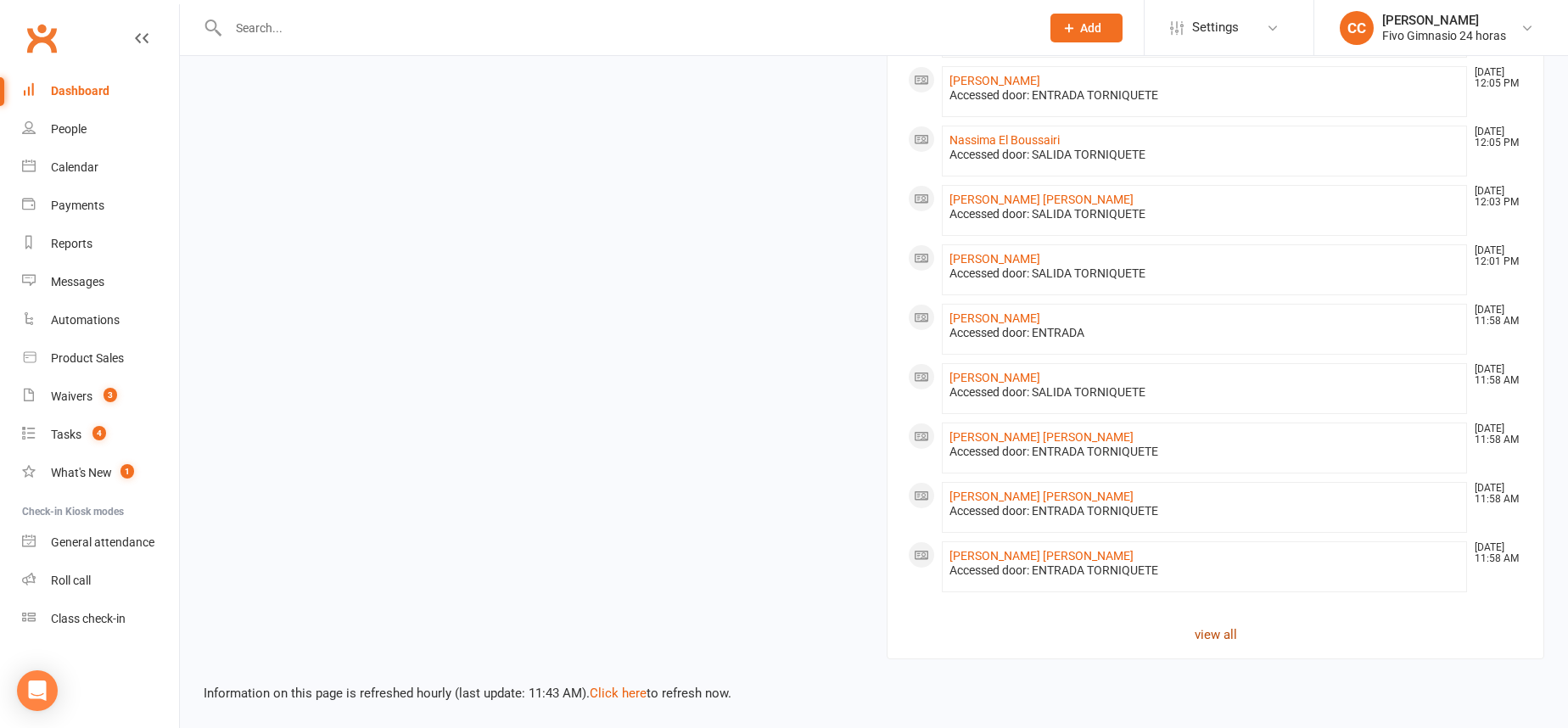
click at [1212, 630] on link "view all" at bounding box center [1215, 635] width 615 height 21
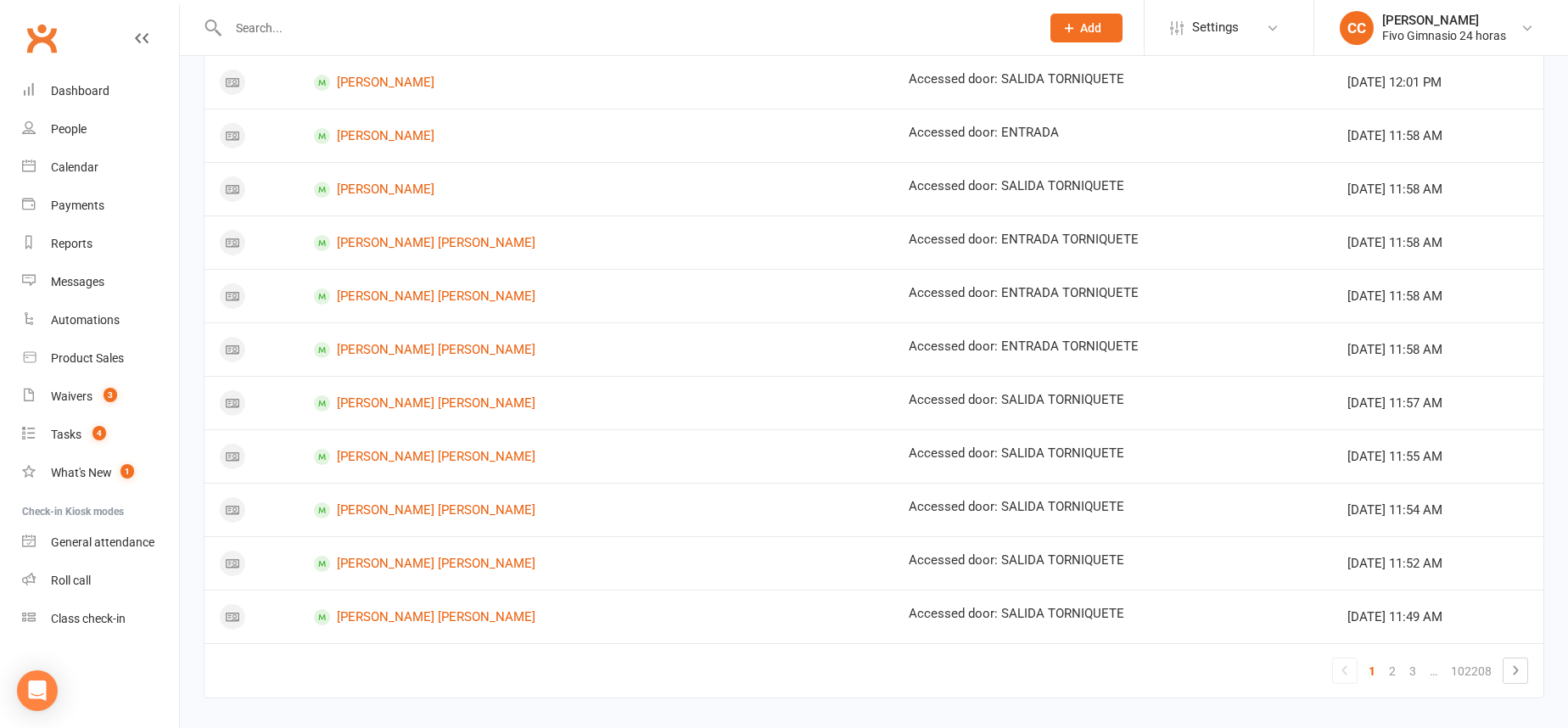
scroll to position [918, 0]
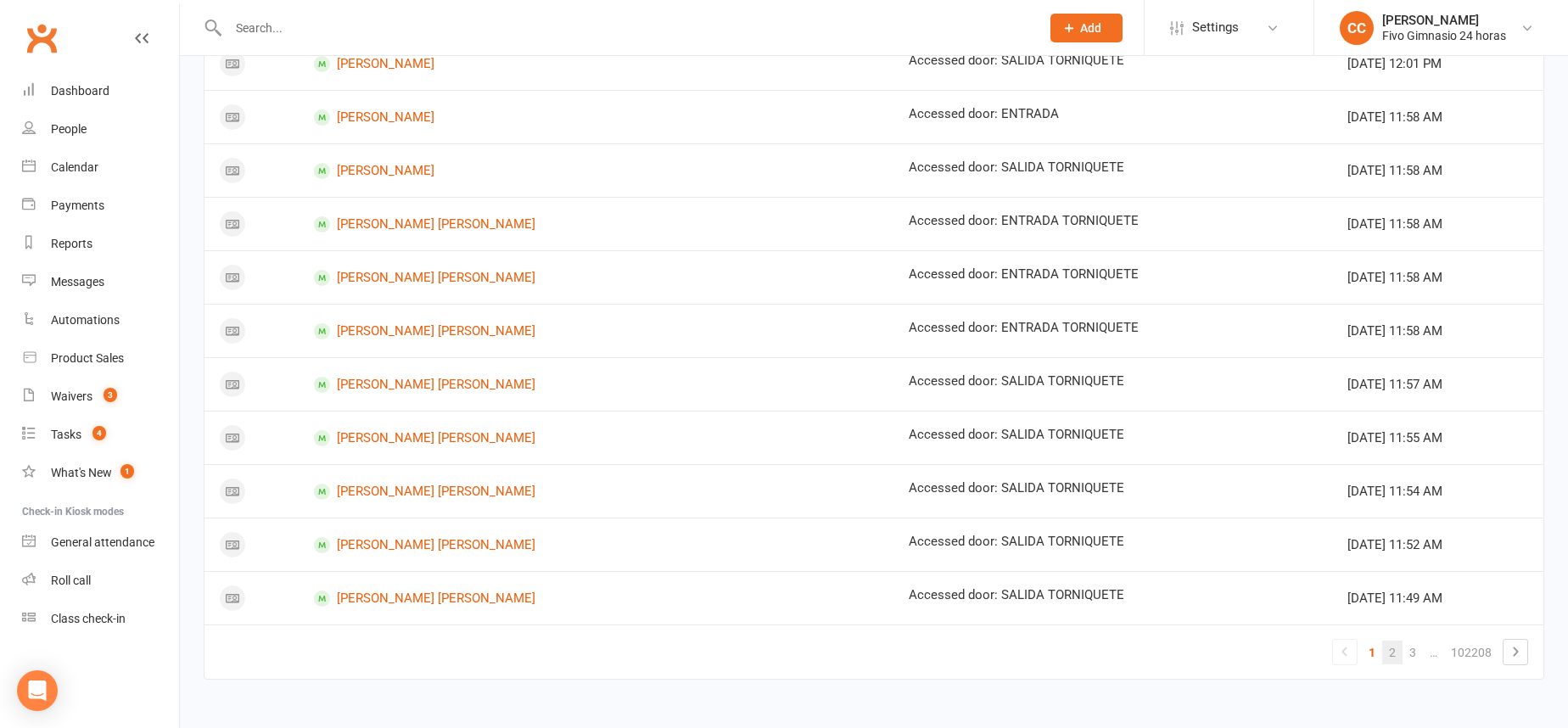
click at [1386, 647] on link "2" at bounding box center [1392, 653] width 21 height 24
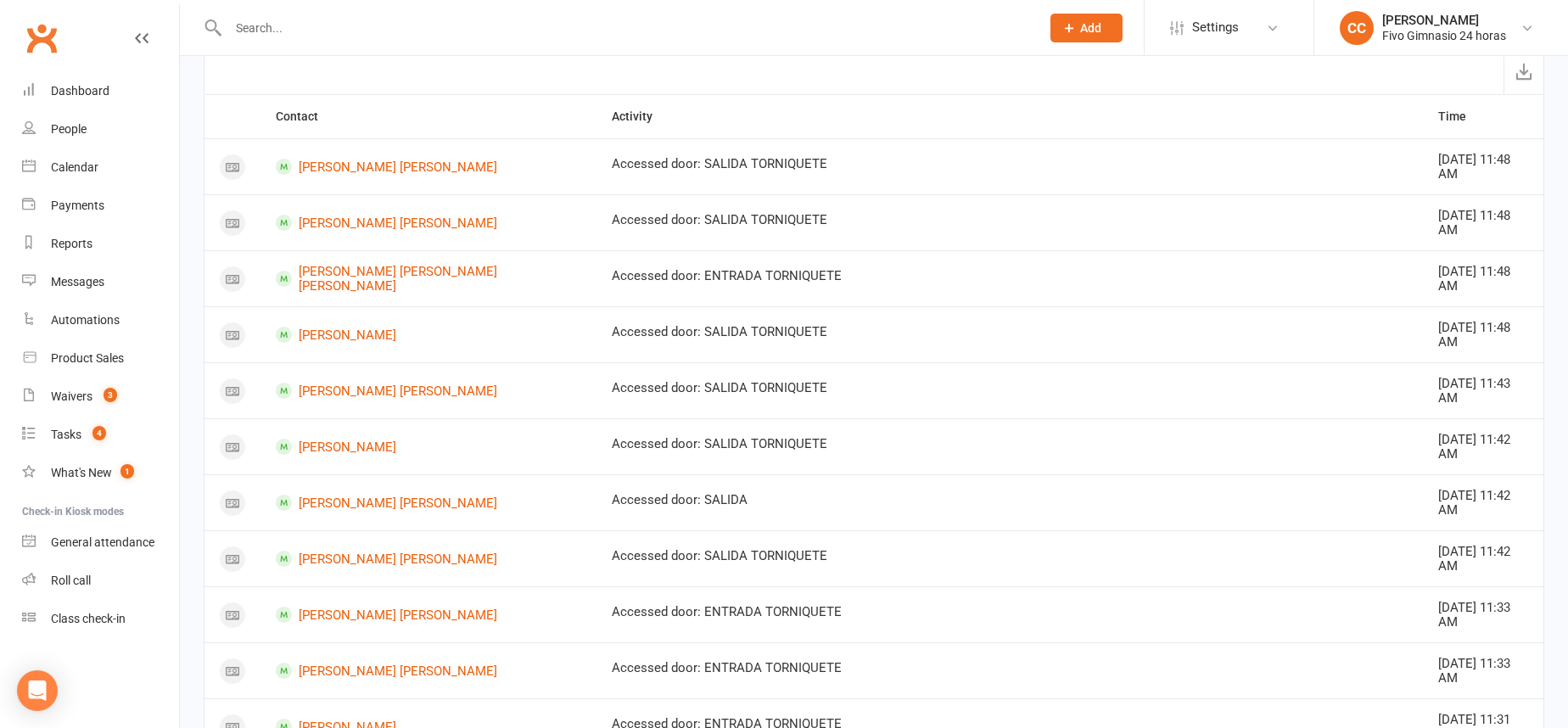
scroll to position [0, 0]
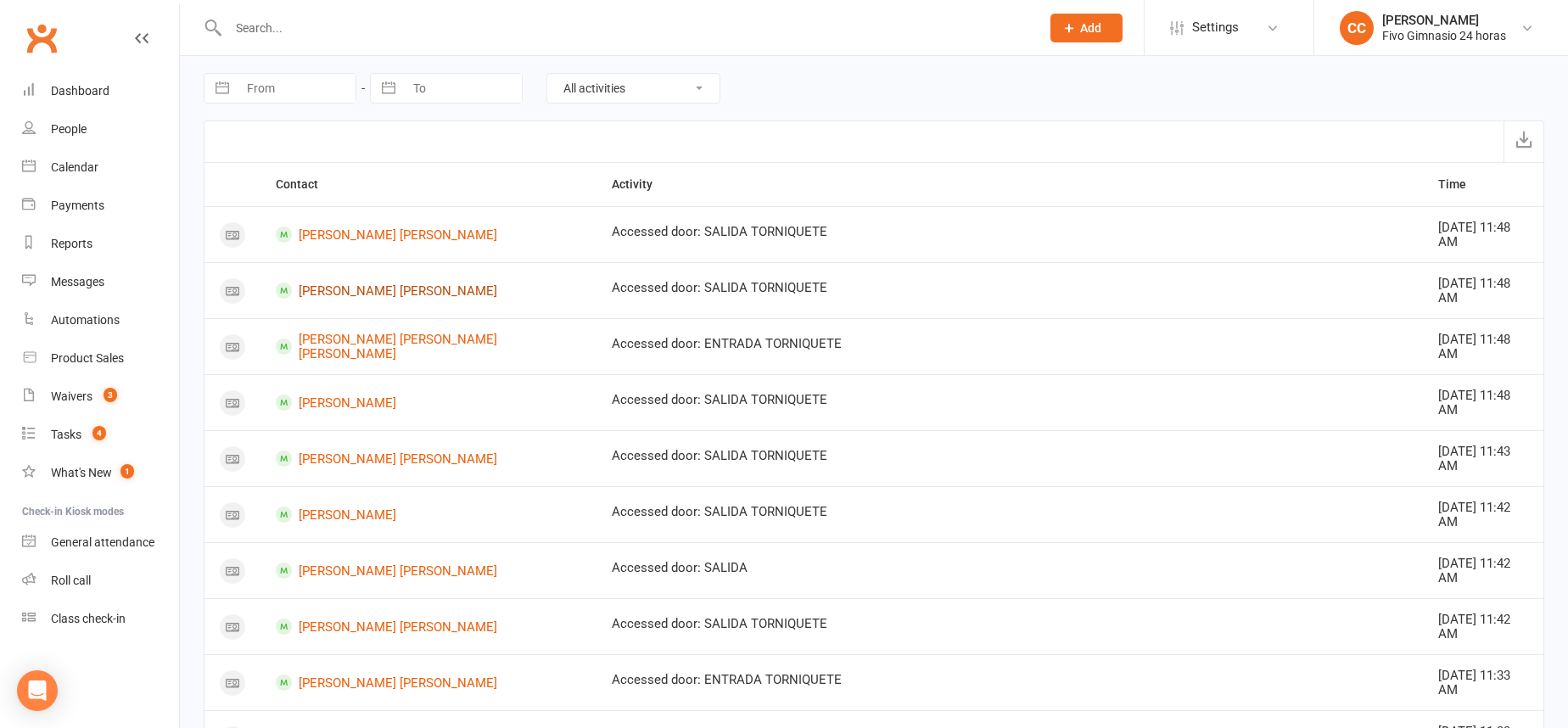
click at [404, 290] on link "Antonio Enrique Monzón Zerpa" at bounding box center [428, 290] width 305 height 16
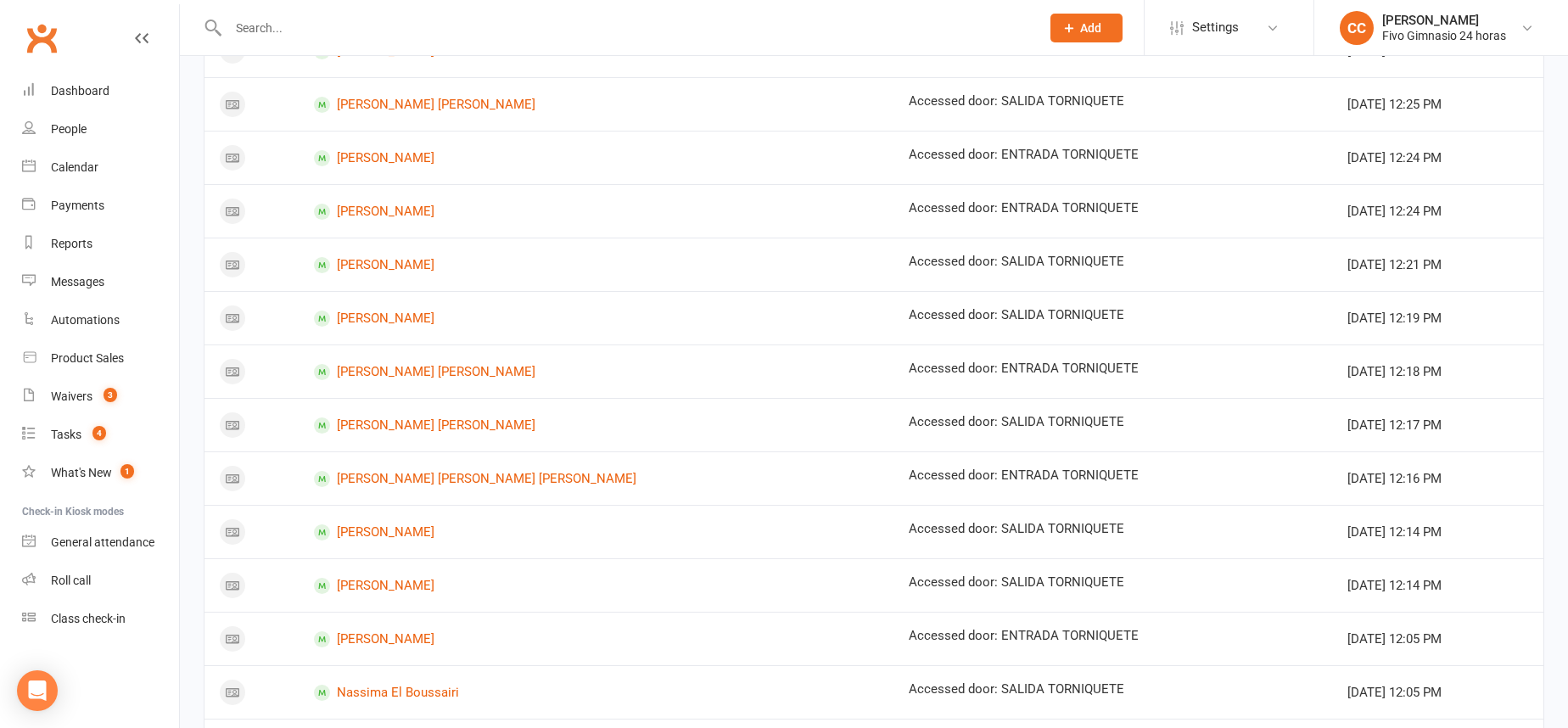
scroll to position [186, 0]
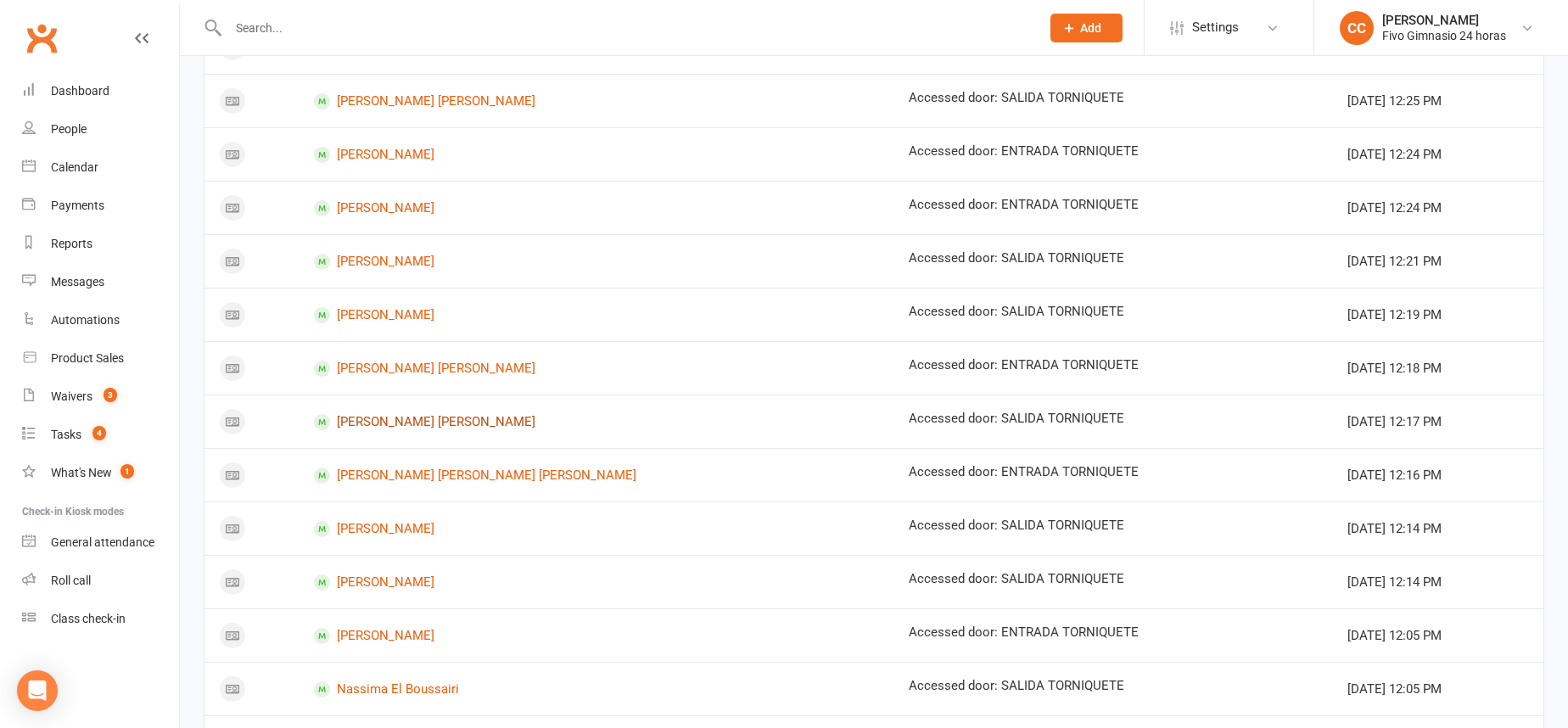
click at [454, 419] on link "Eric Martin Lobato" at bounding box center [596, 422] width 564 height 16
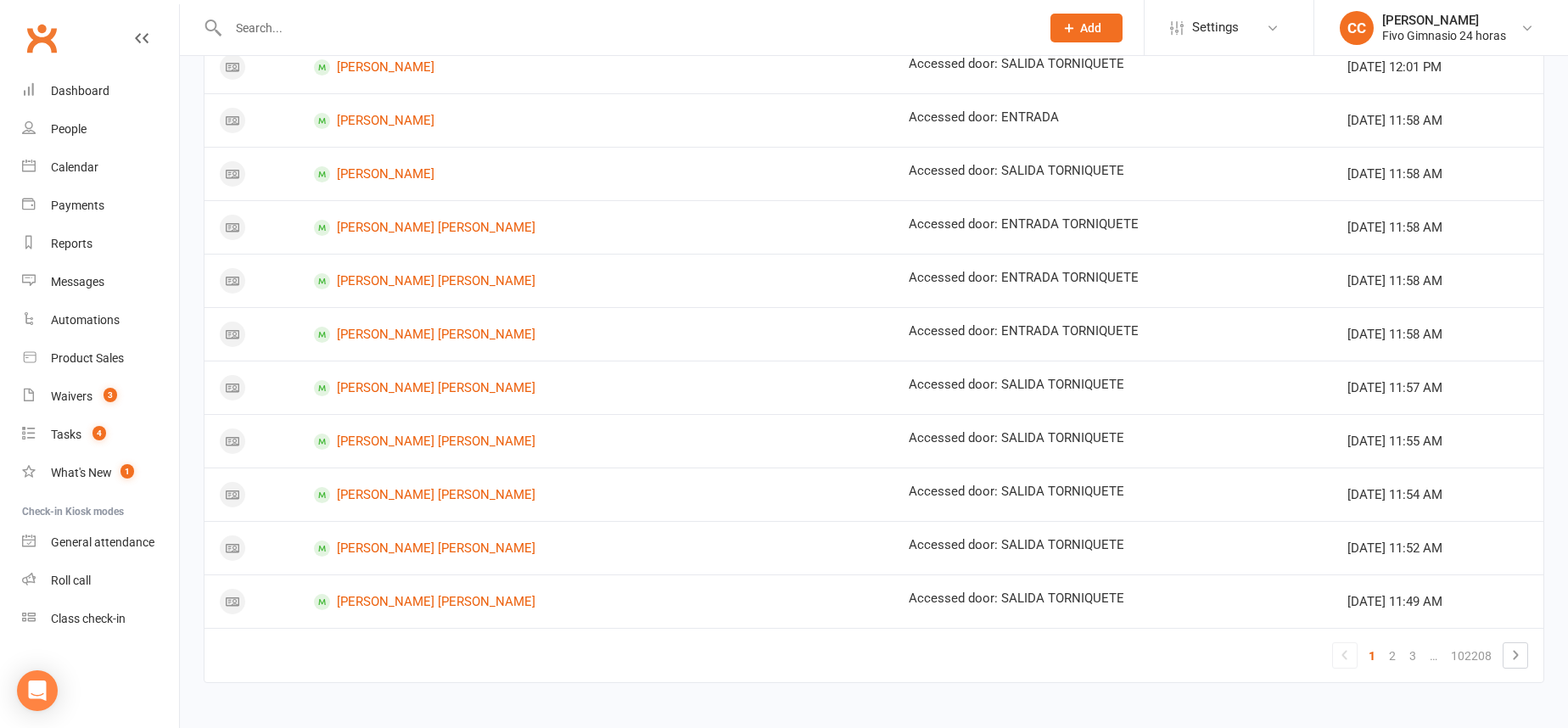
scroll to position [918, 0]
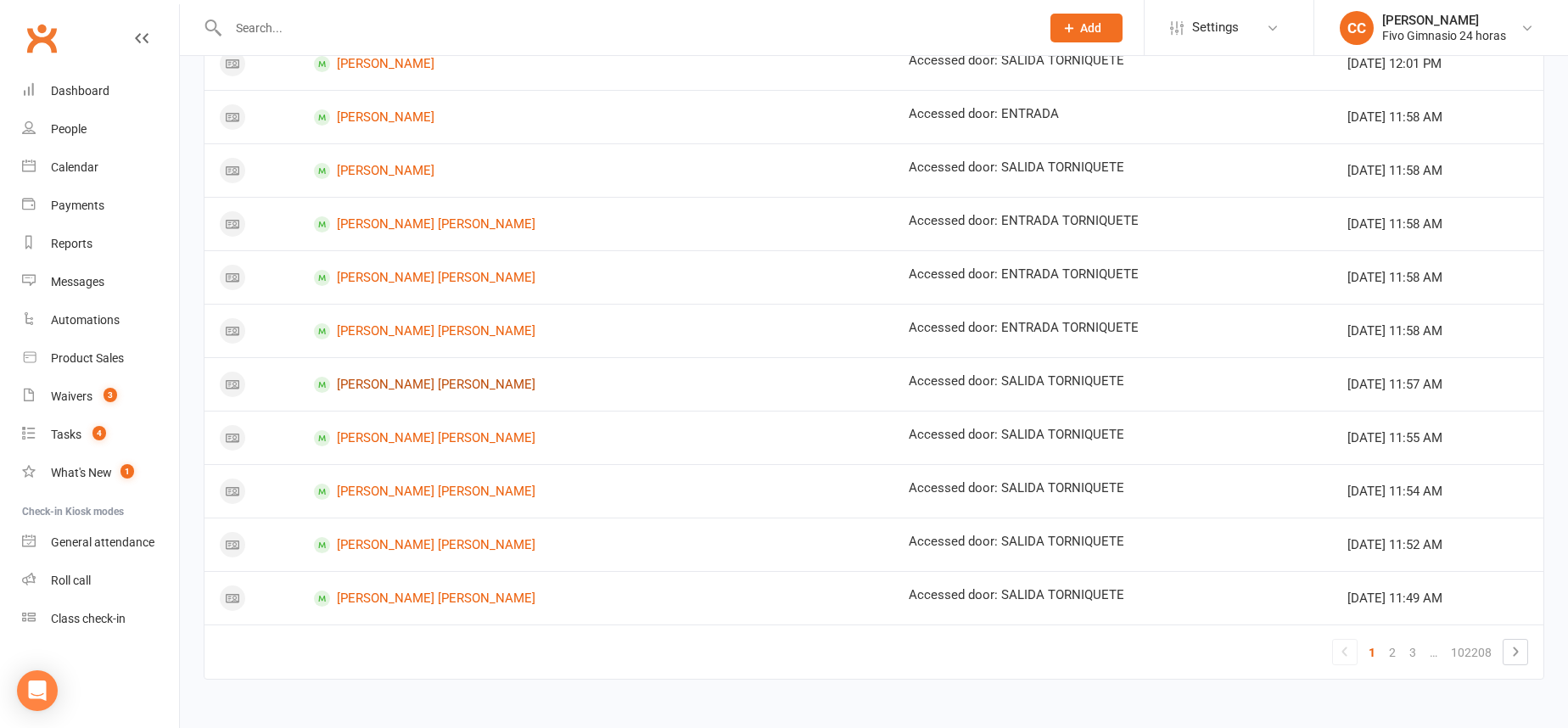
click at [445, 380] on link "Sergio Santiago Reyes Molina" at bounding box center [596, 384] width 564 height 16
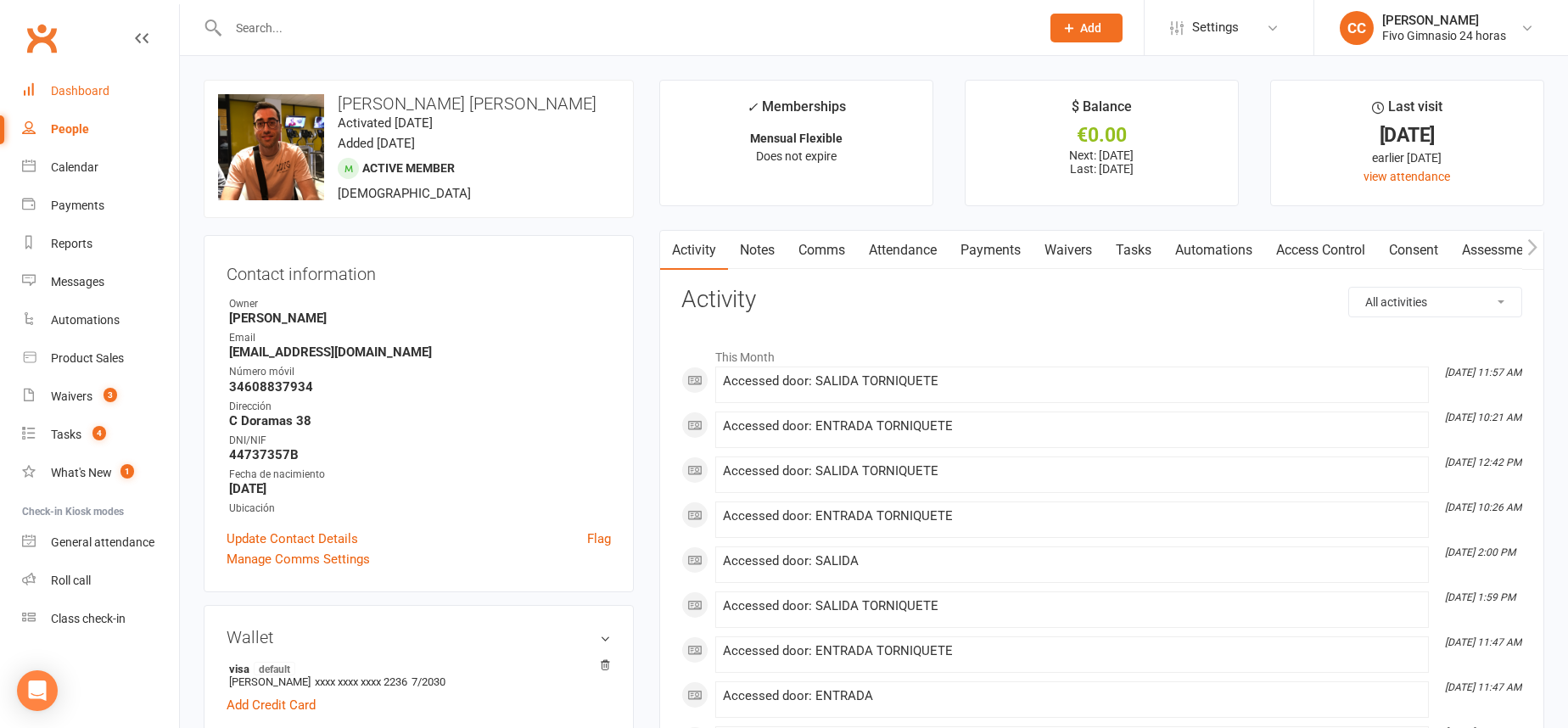
click at [87, 84] on div "Dashboard" at bounding box center [80, 91] width 58 height 14
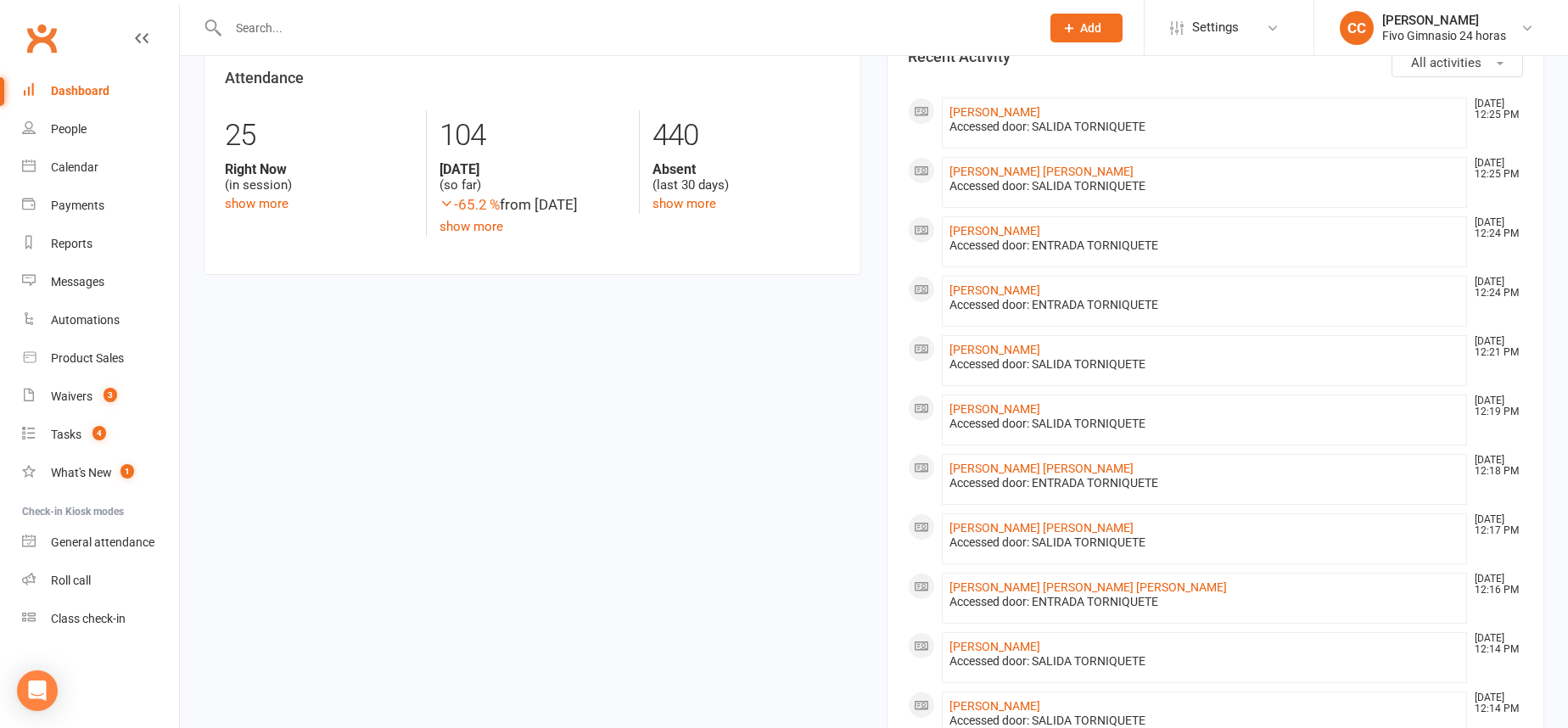
scroll to position [343, 0]
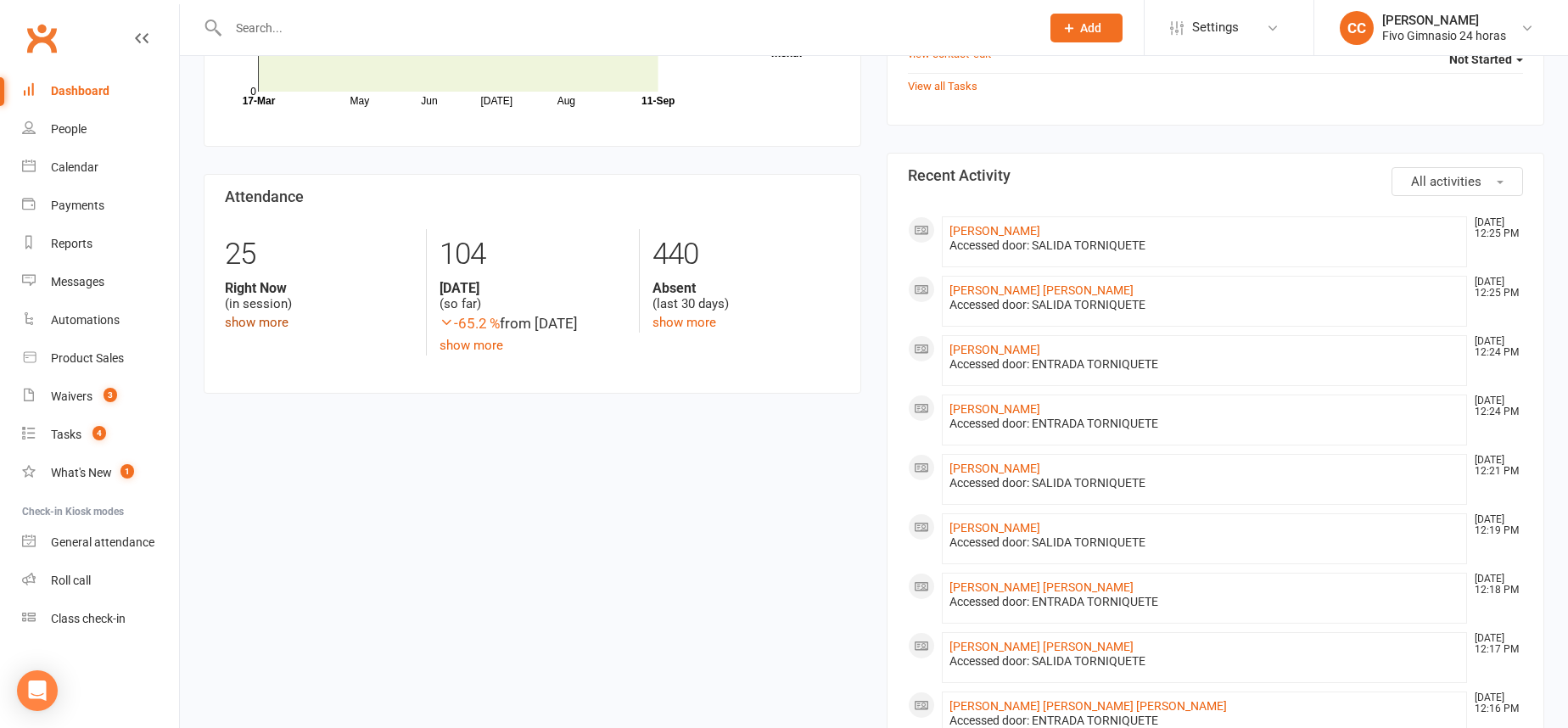
click at [263, 325] on link "show more" at bounding box center [256, 322] width 63 height 15
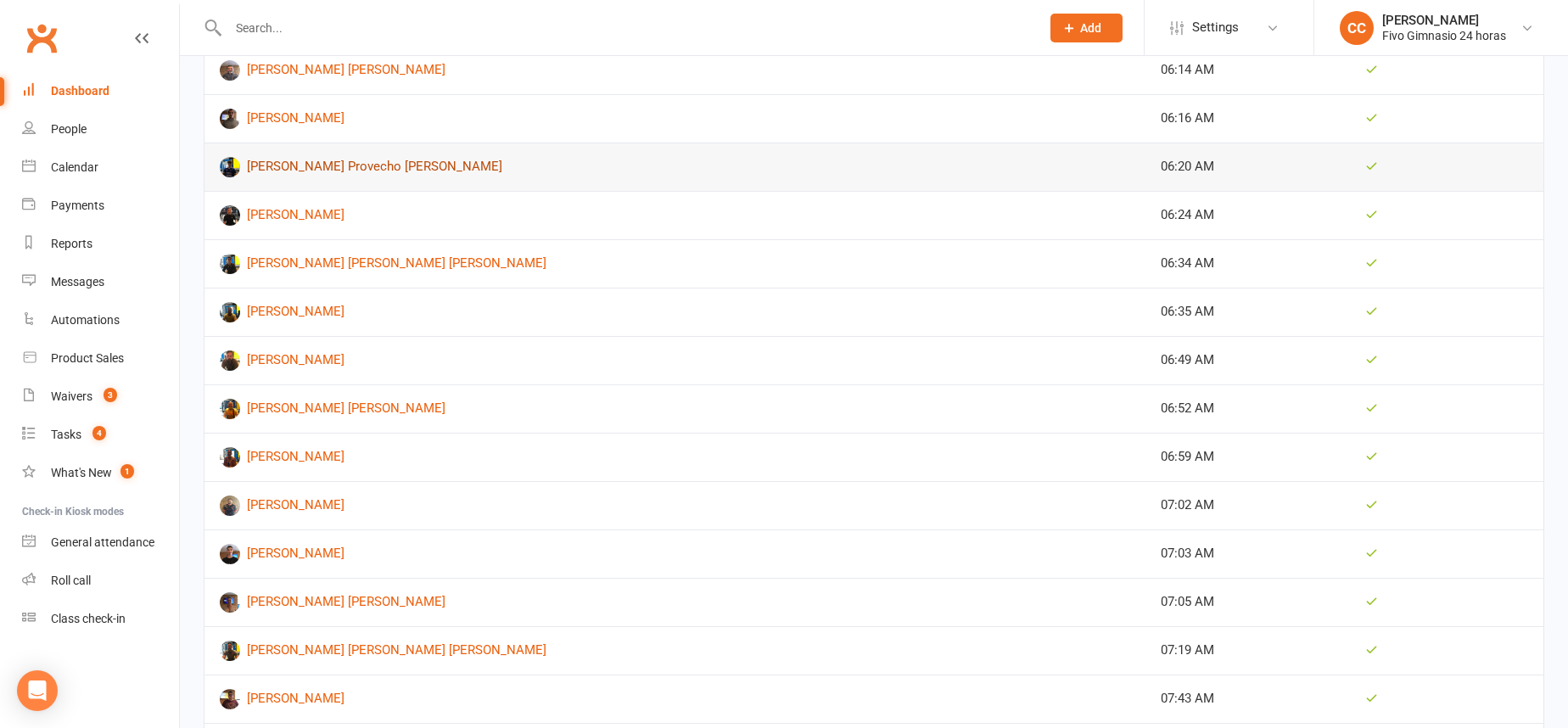
scroll to position [2361, 0]
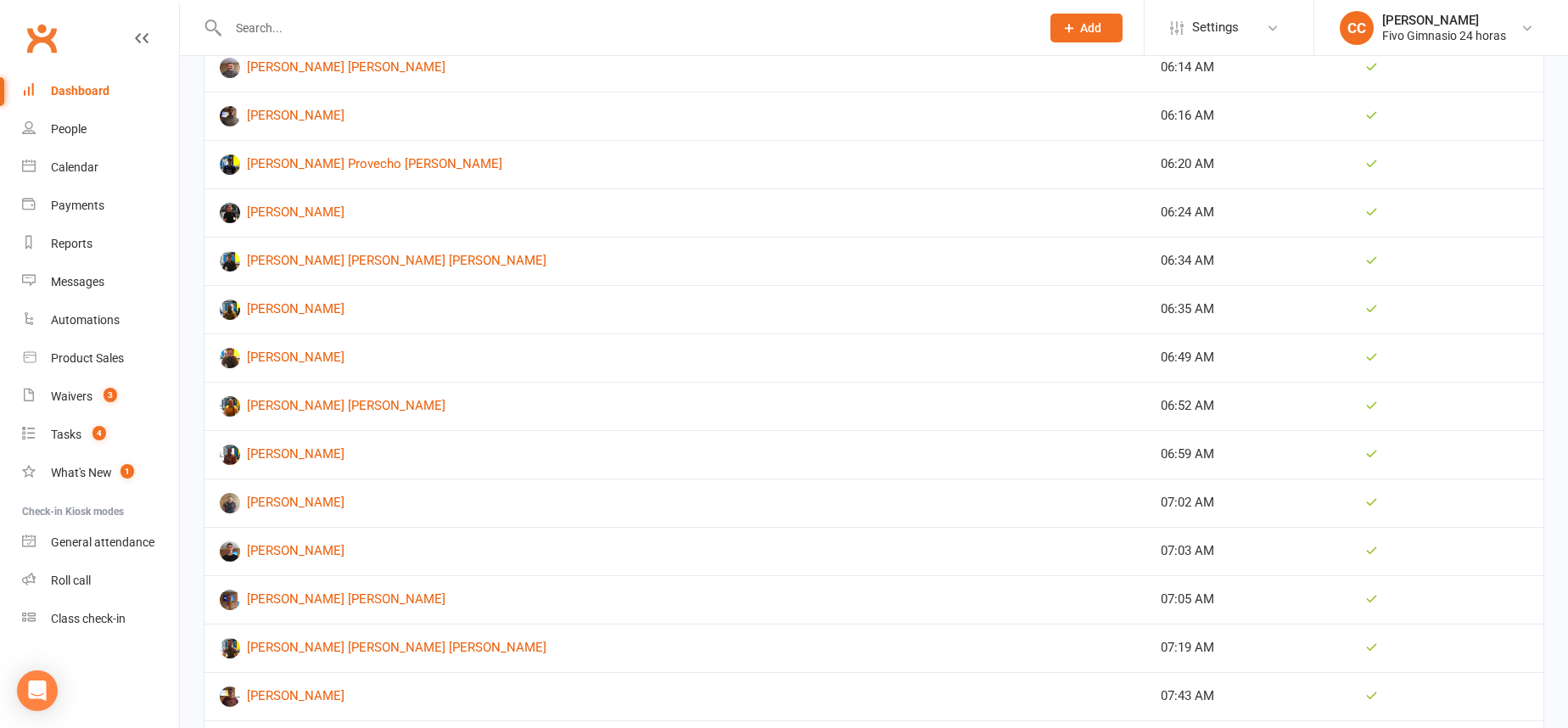
click at [112, 78] on link "Dashboard" at bounding box center [100, 91] width 157 height 39
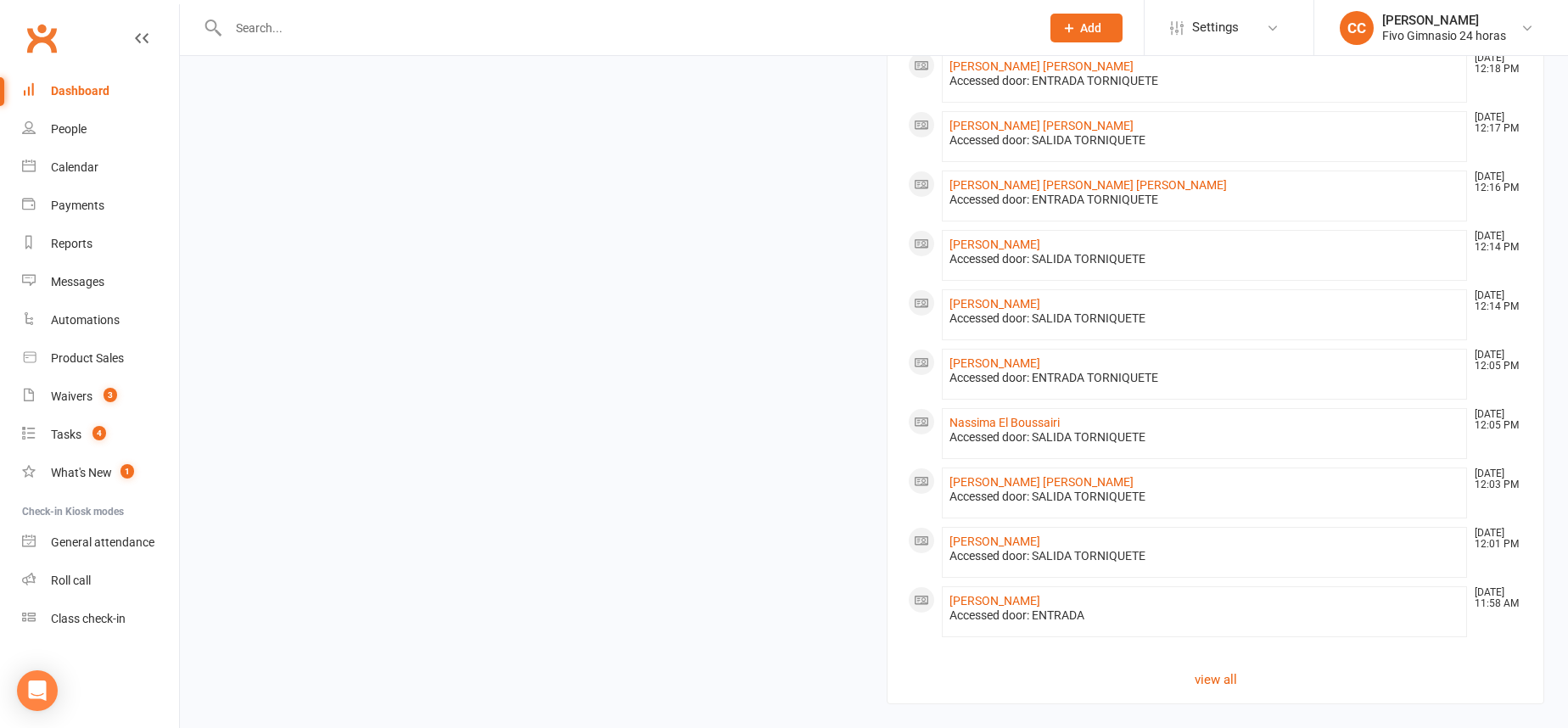
scroll to position [1146, 0]
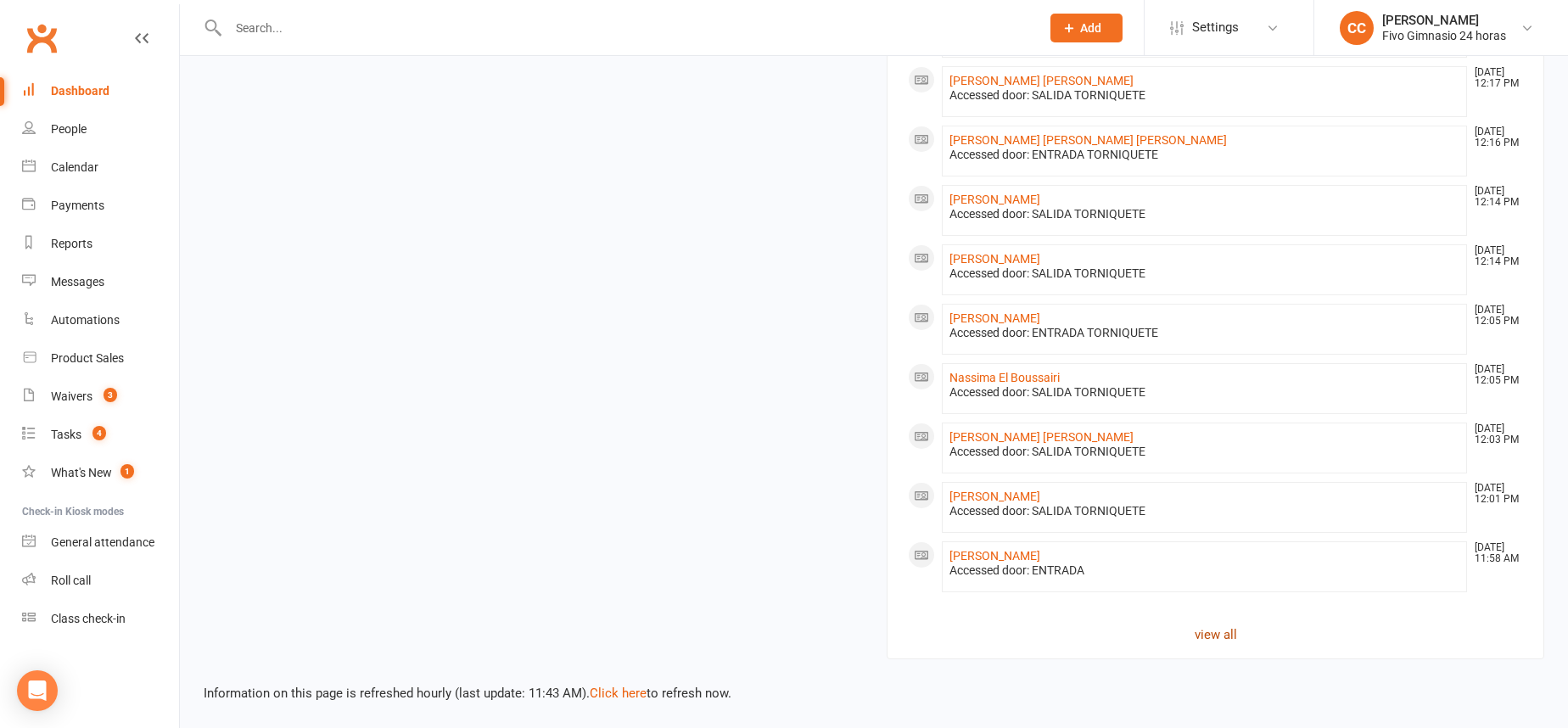
click at [1207, 629] on link "view all" at bounding box center [1215, 635] width 615 height 21
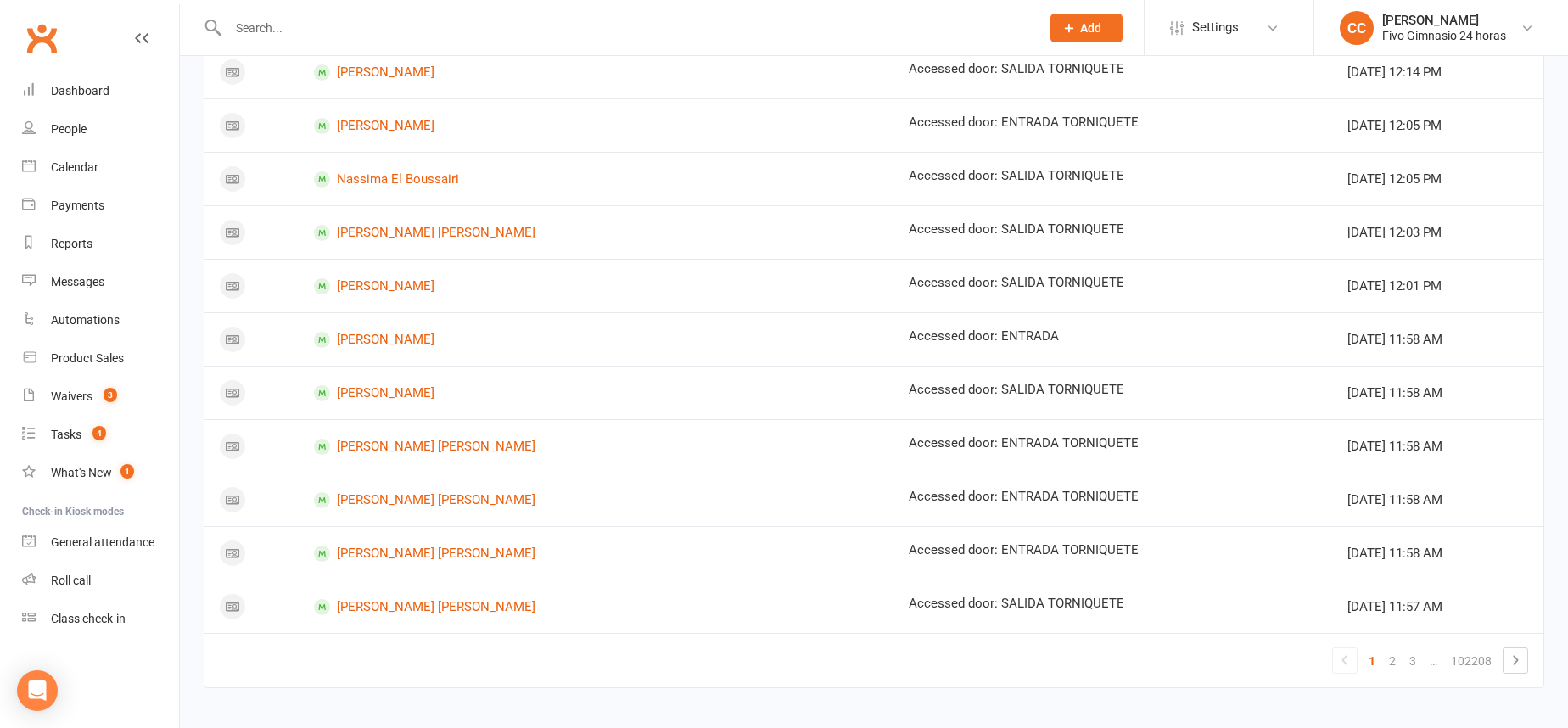
scroll to position [918, 0]
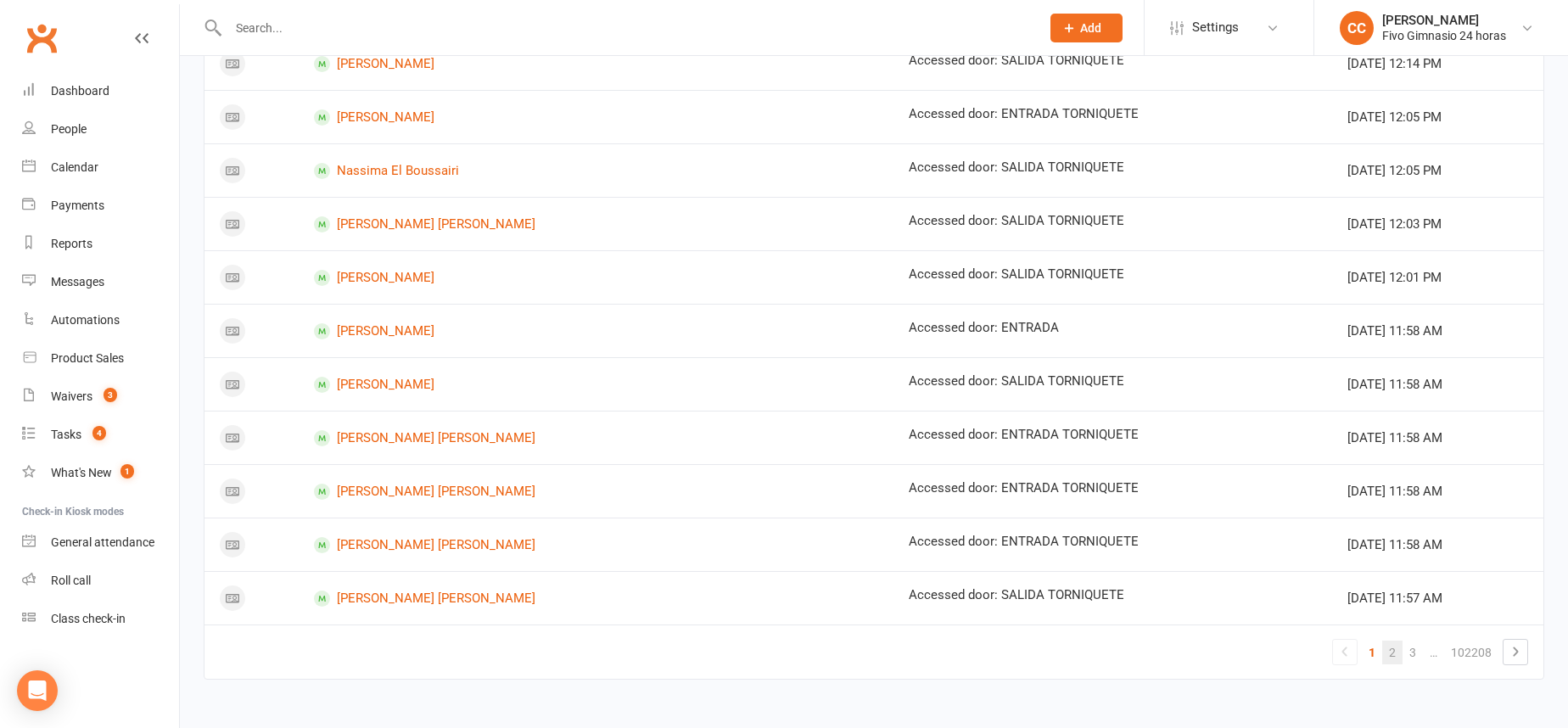
click at [1388, 653] on link "2" at bounding box center [1392, 653] width 21 height 24
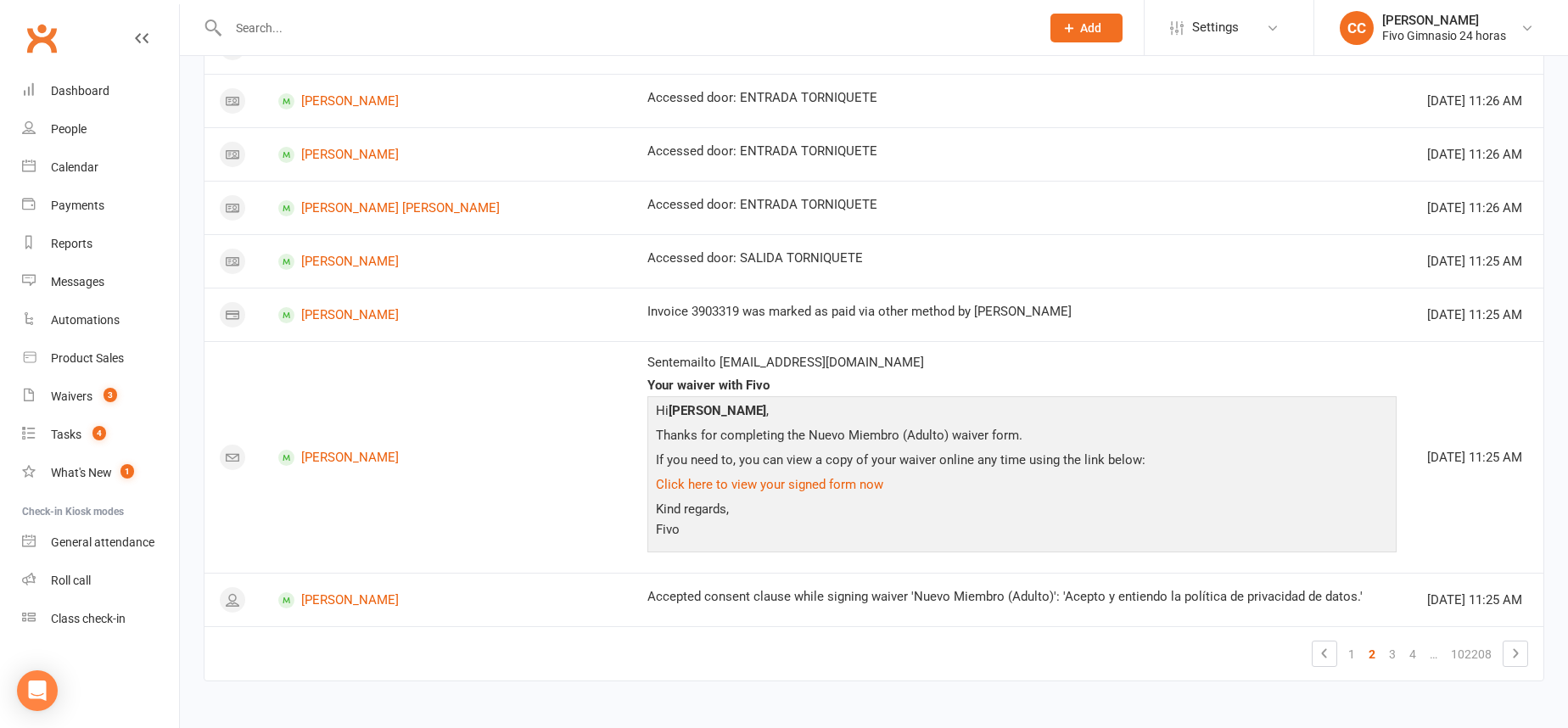
scroll to position [1096, 0]
click at [1395, 646] on link "3" at bounding box center [1392, 653] width 21 height 24
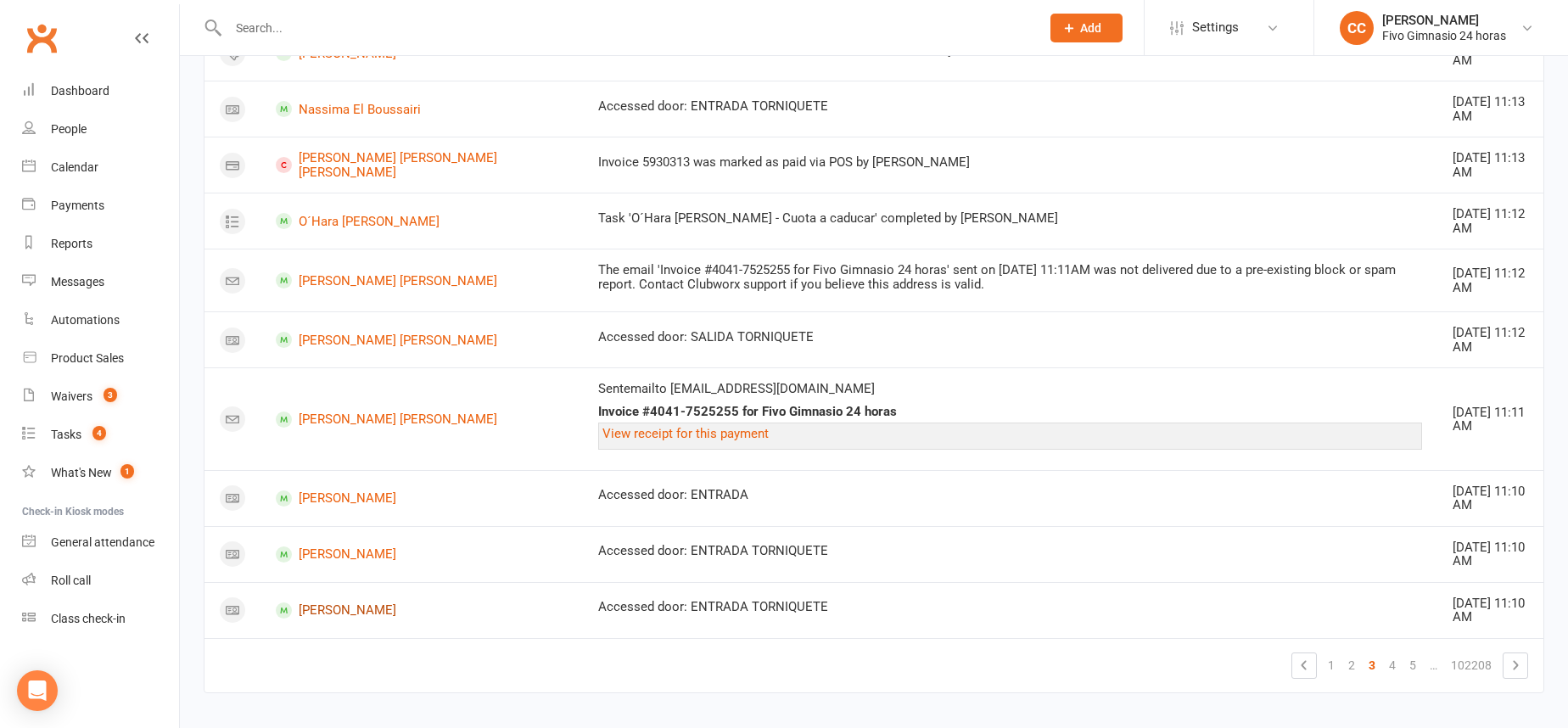
scroll to position [1103, 0]
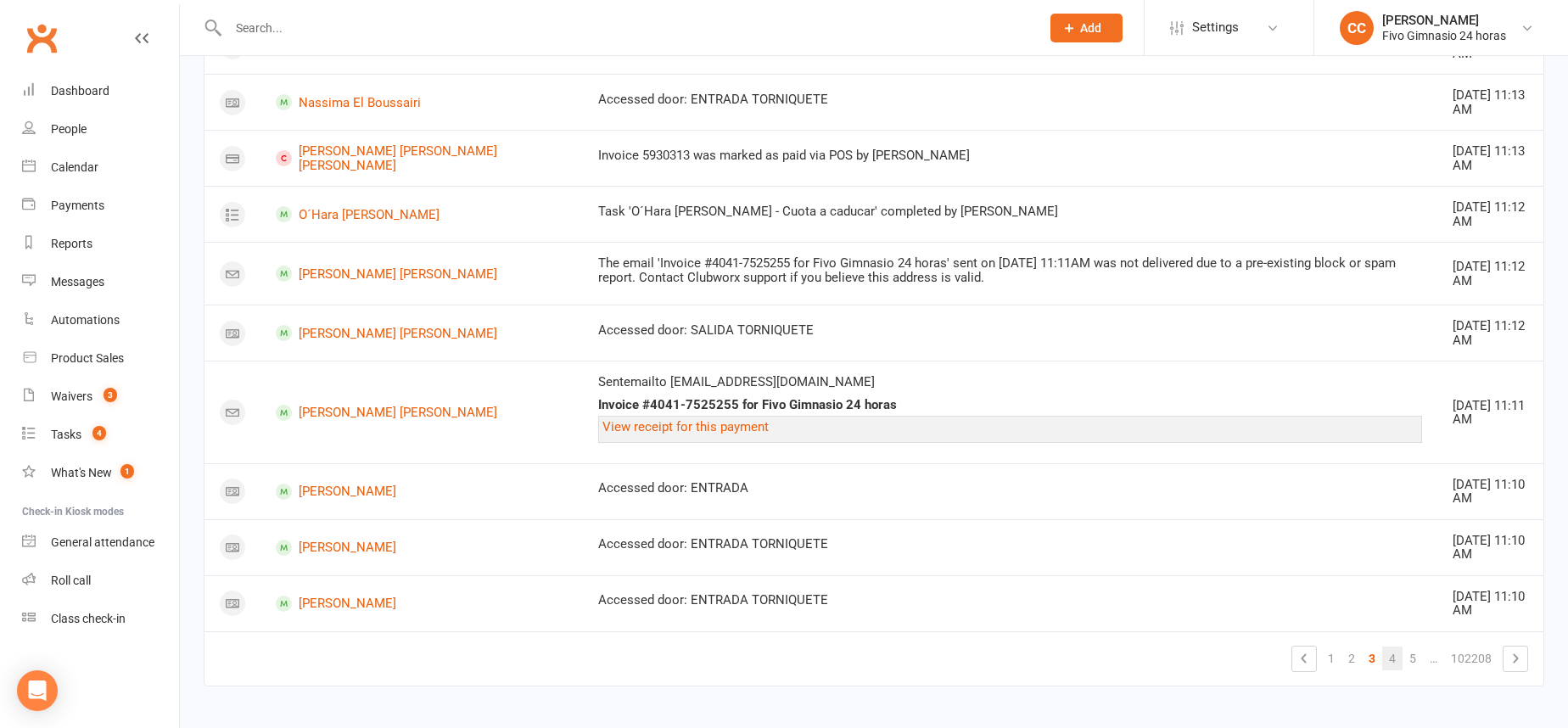
click at [1393, 650] on link "4" at bounding box center [1392, 659] width 21 height 24
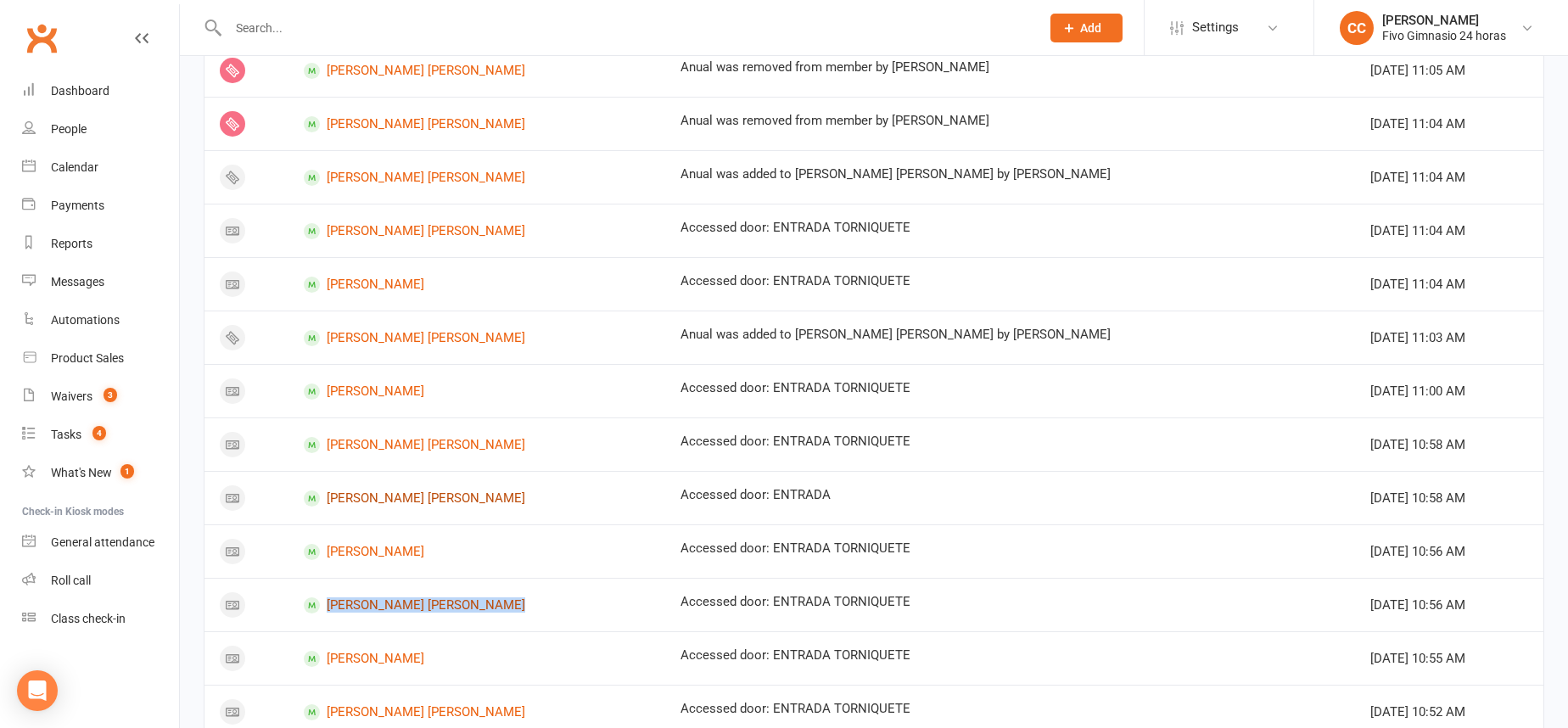
scroll to position [918, 0]
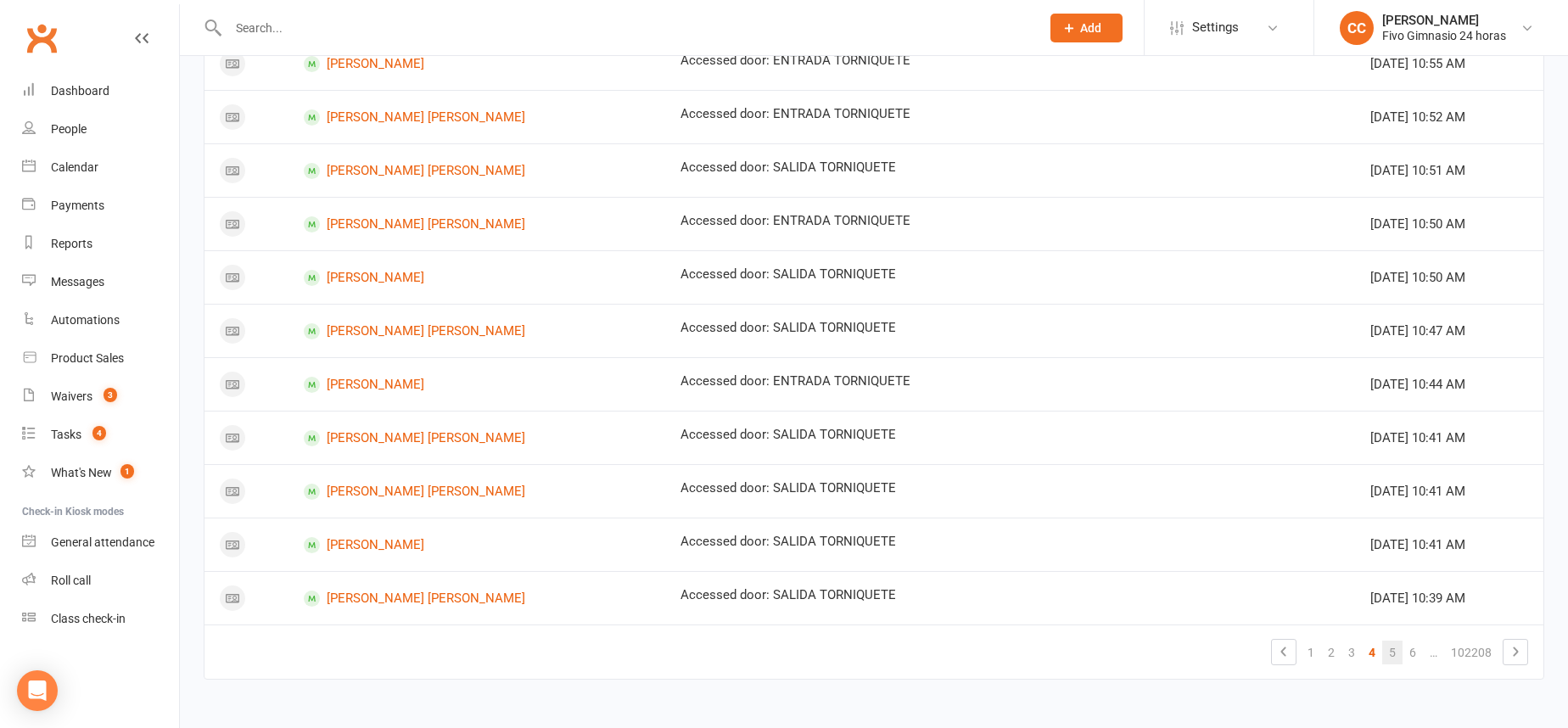
click at [1393, 652] on link "5" at bounding box center [1392, 653] width 21 height 24
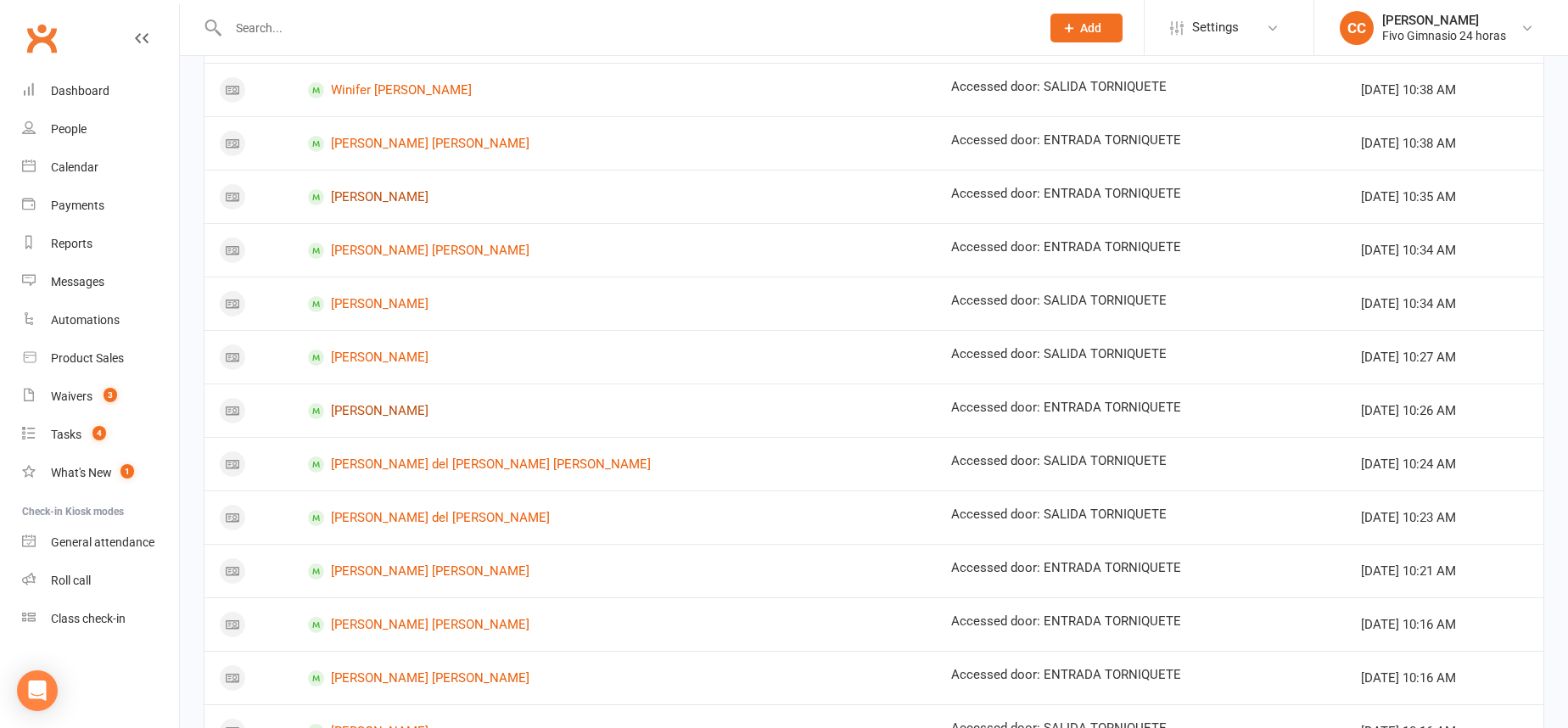
scroll to position [129, 0]
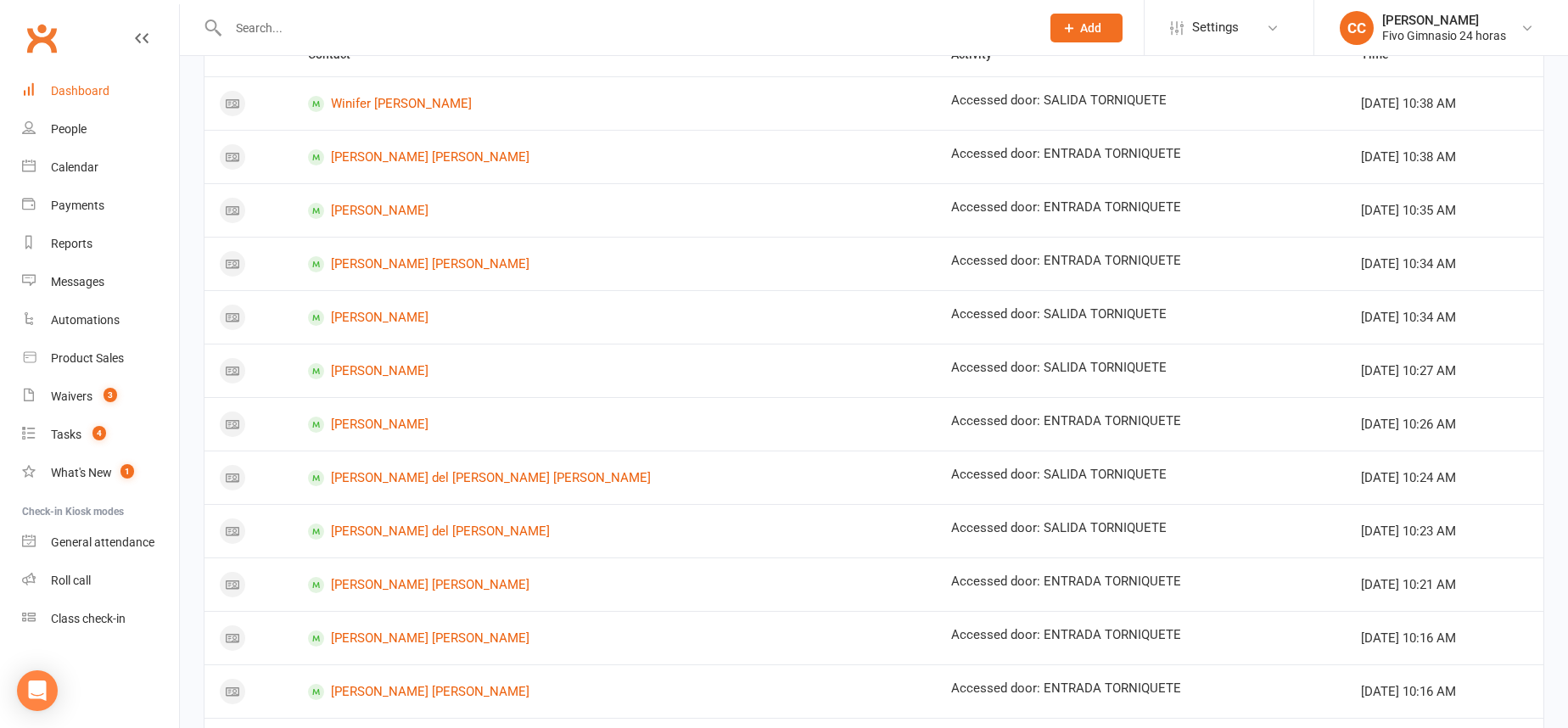
click at [81, 94] on div "Dashboard" at bounding box center [80, 91] width 58 height 14
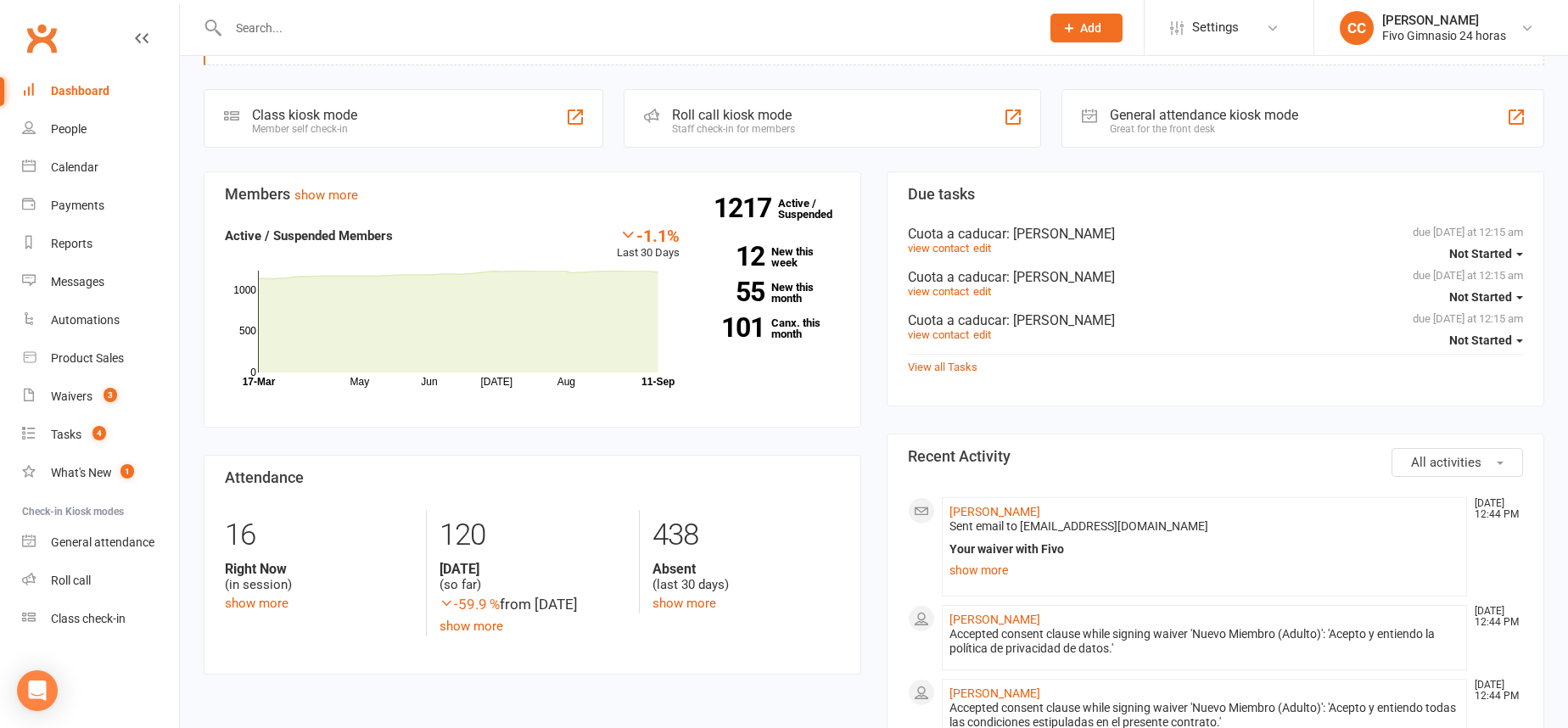
scroll to position [202, 0]
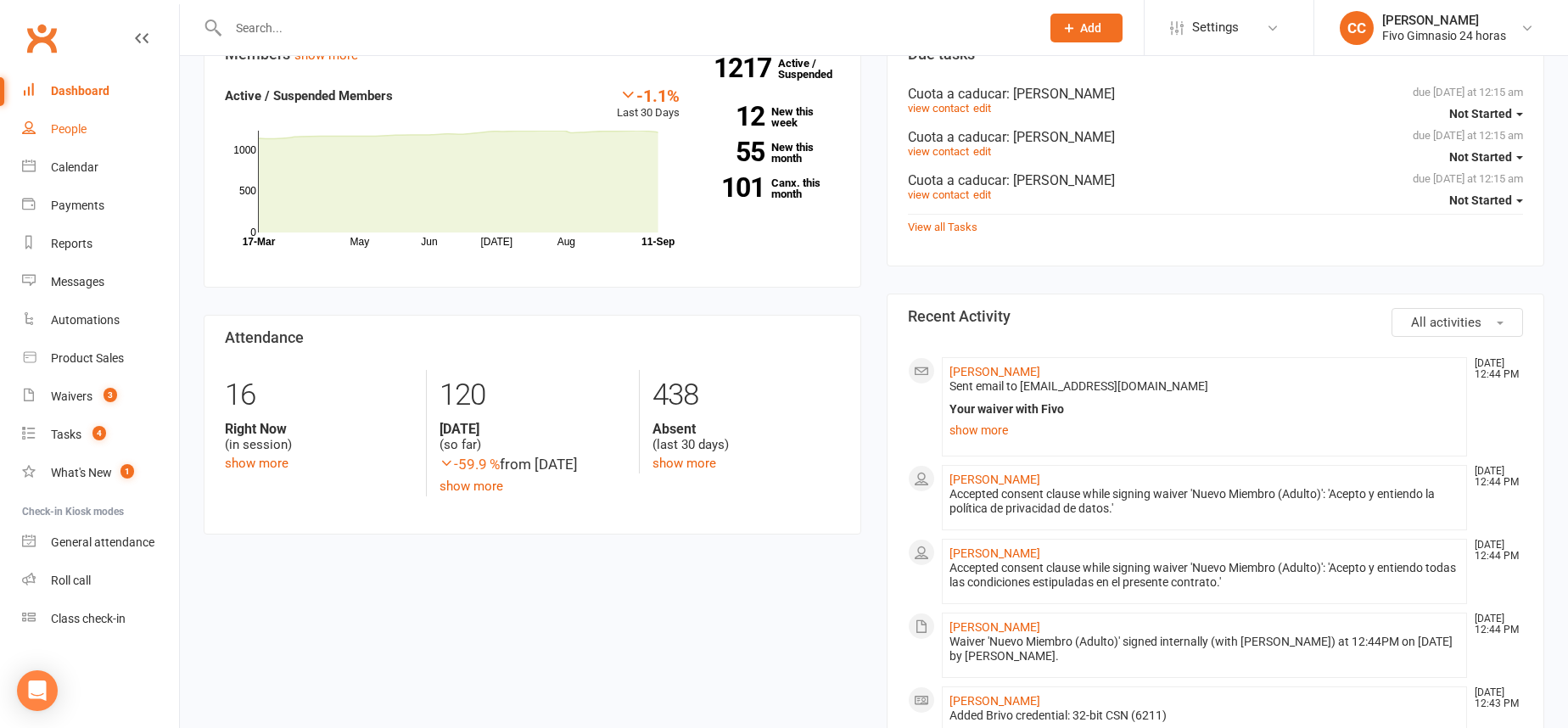
click at [72, 123] on div "People" at bounding box center [69, 129] width 36 height 14
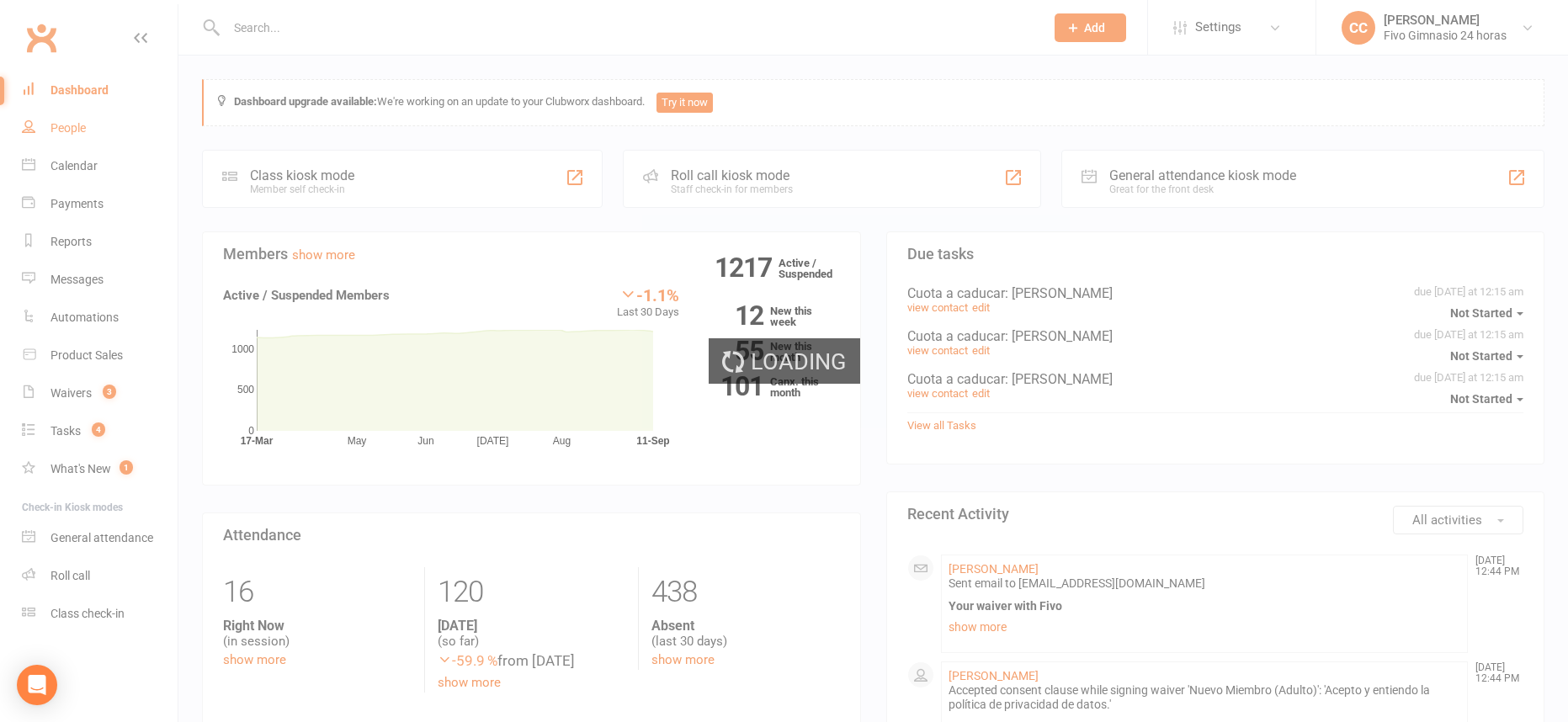
select select "100"
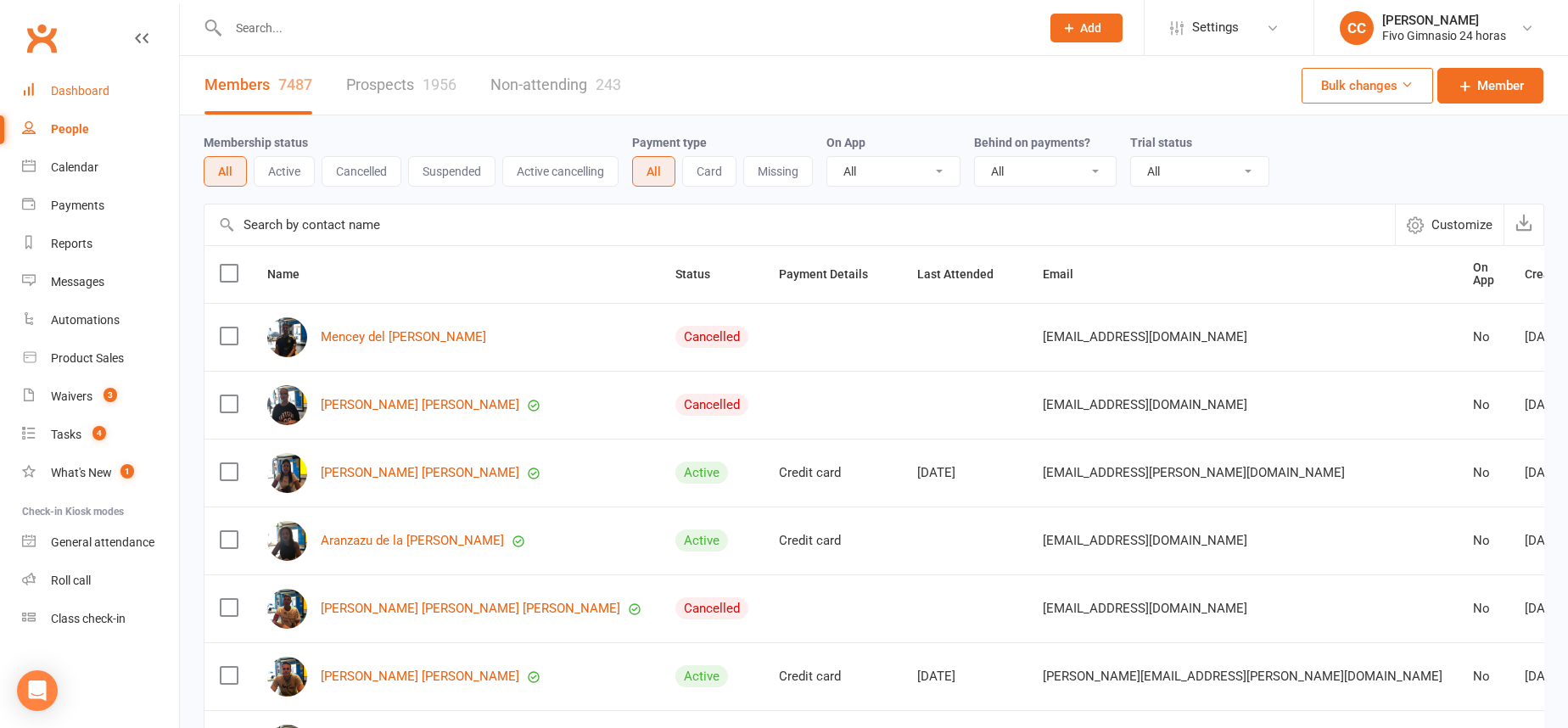
click at [102, 99] on link "Dashboard" at bounding box center [100, 91] width 157 height 39
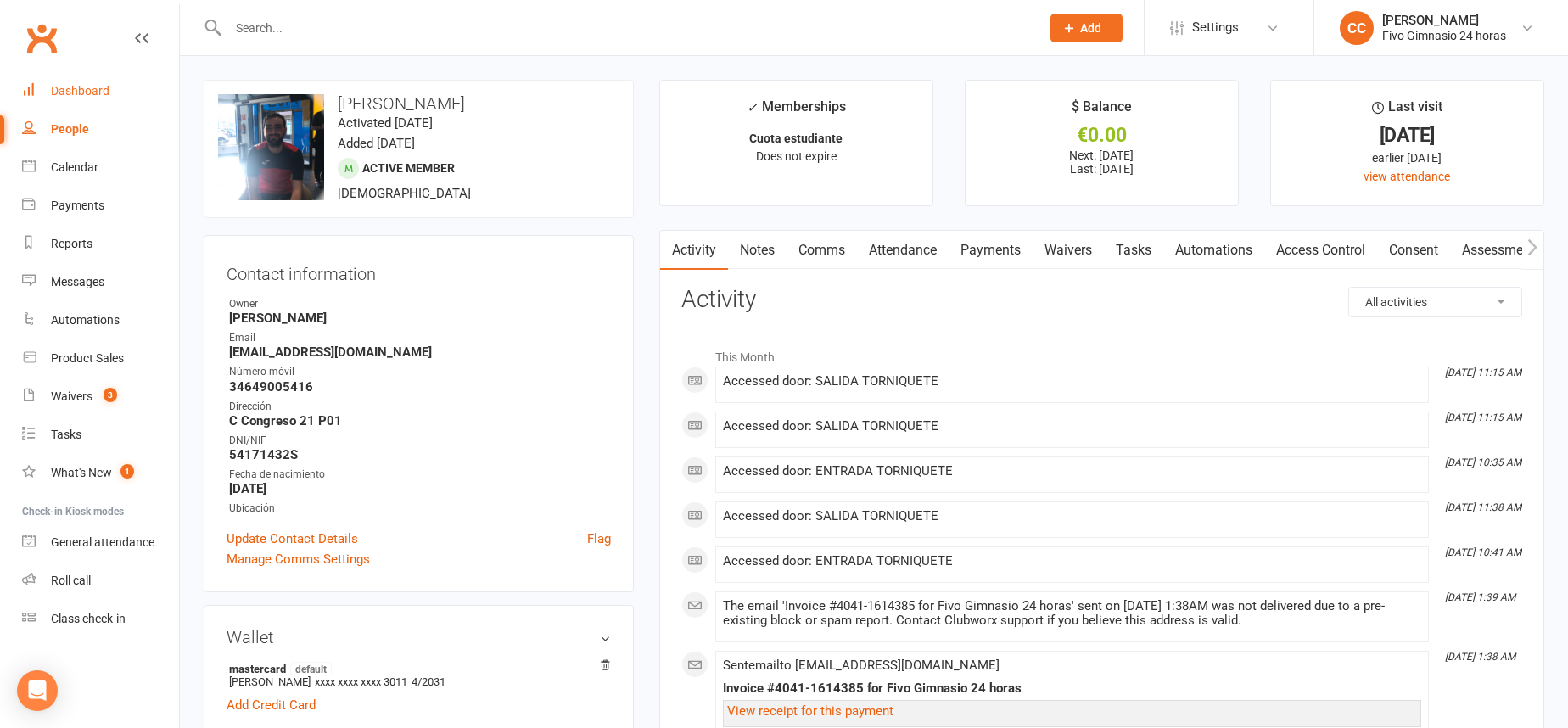
click at [93, 93] on div "Dashboard" at bounding box center [80, 91] width 58 height 14
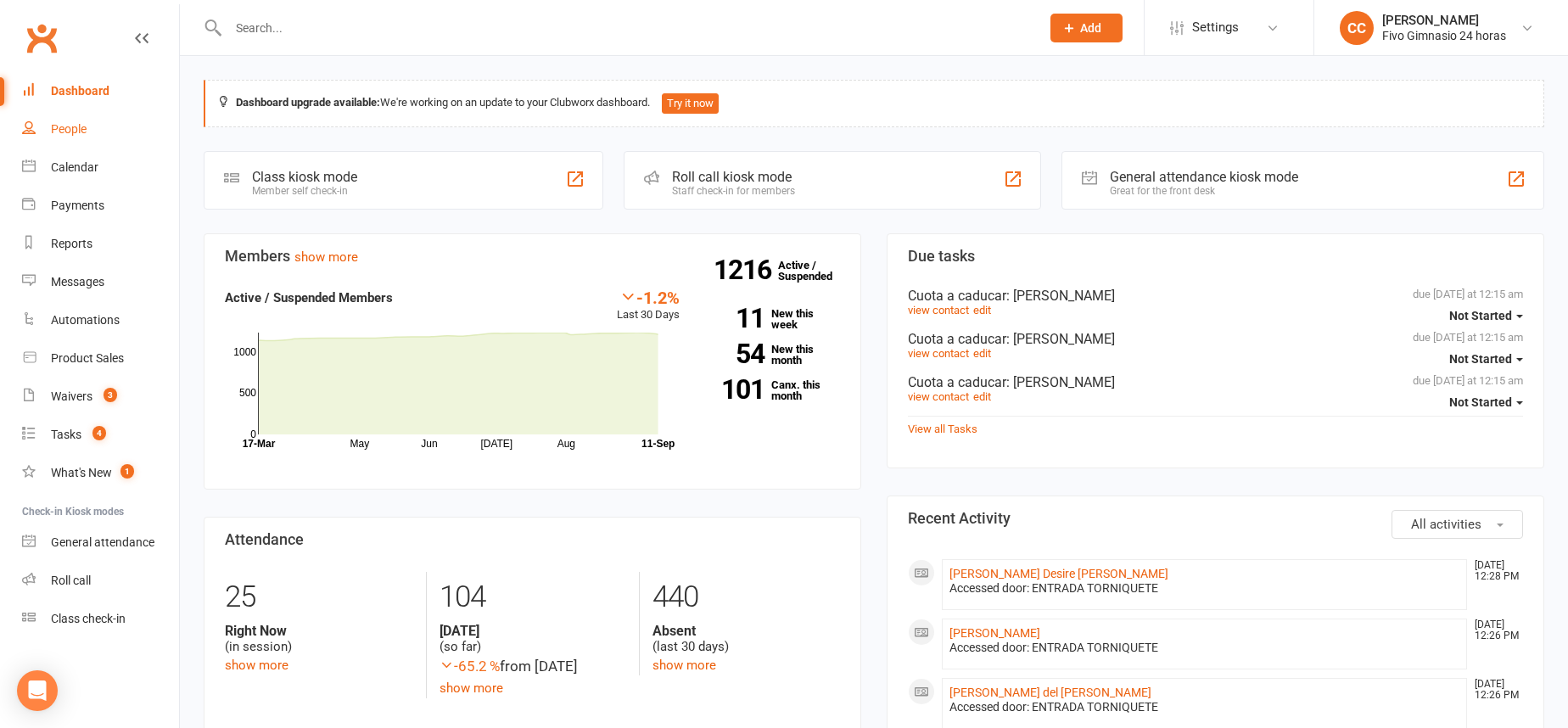
click at [115, 125] on link "People" at bounding box center [100, 129] width 157 height 39
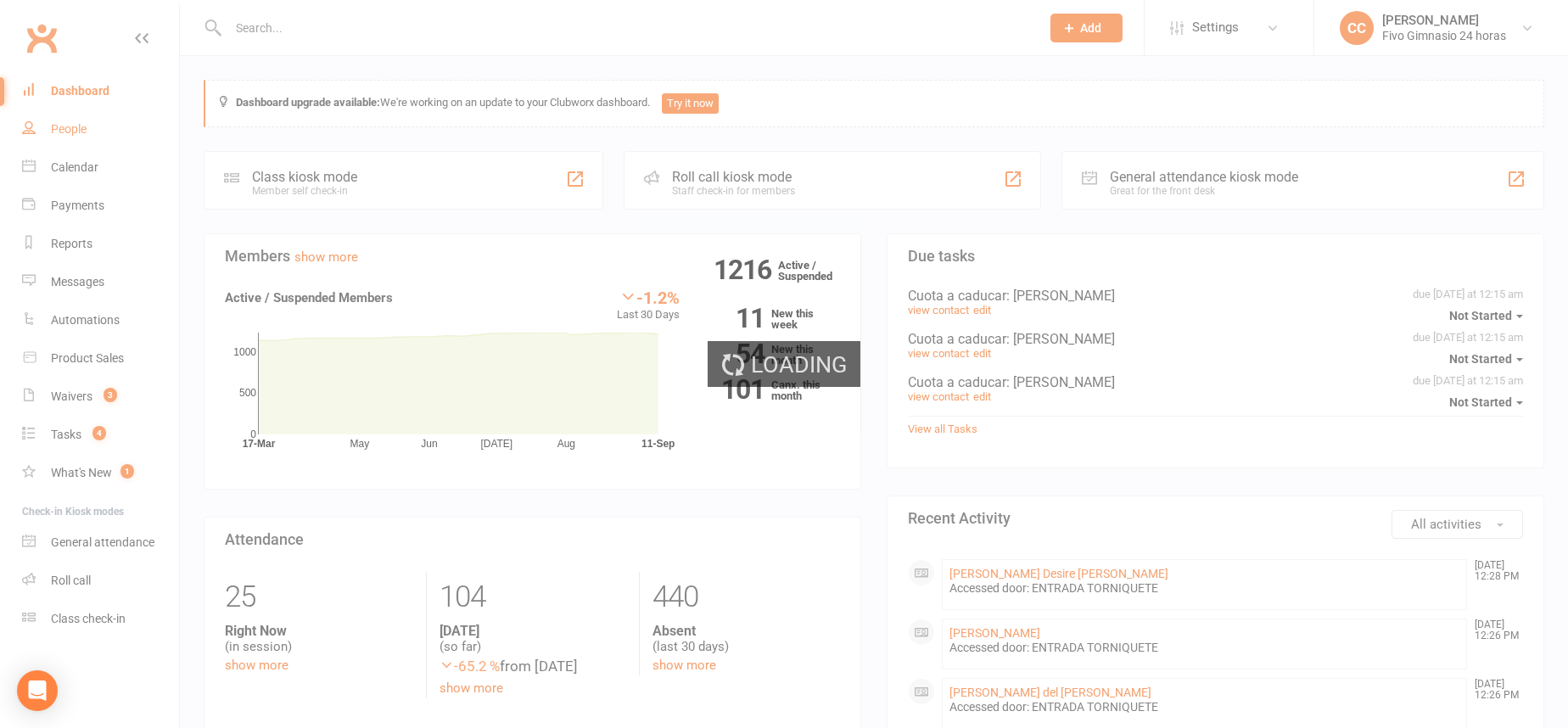
select select "100"
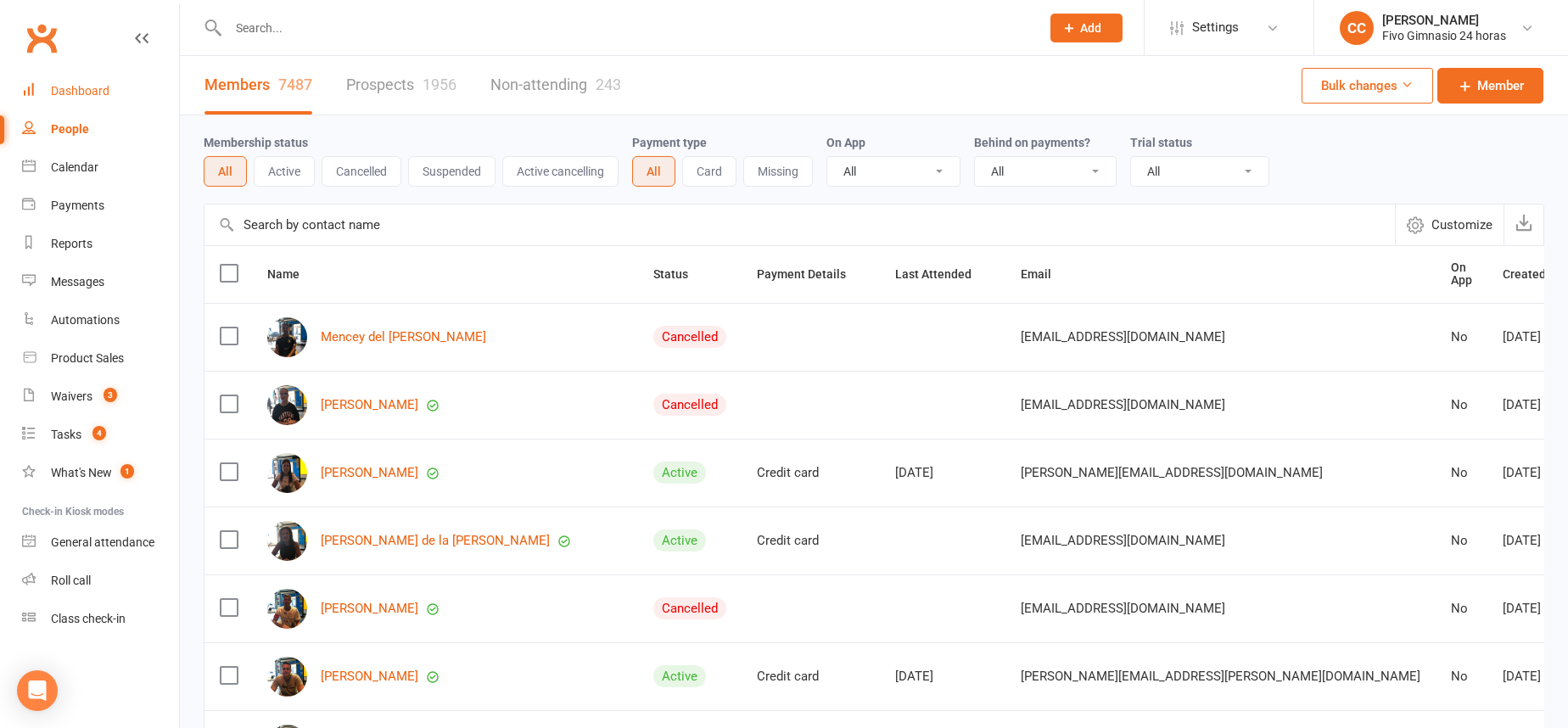
click at [114, 92] on link "Dashboard" at bounding box center [100, 91] width 157 height 39
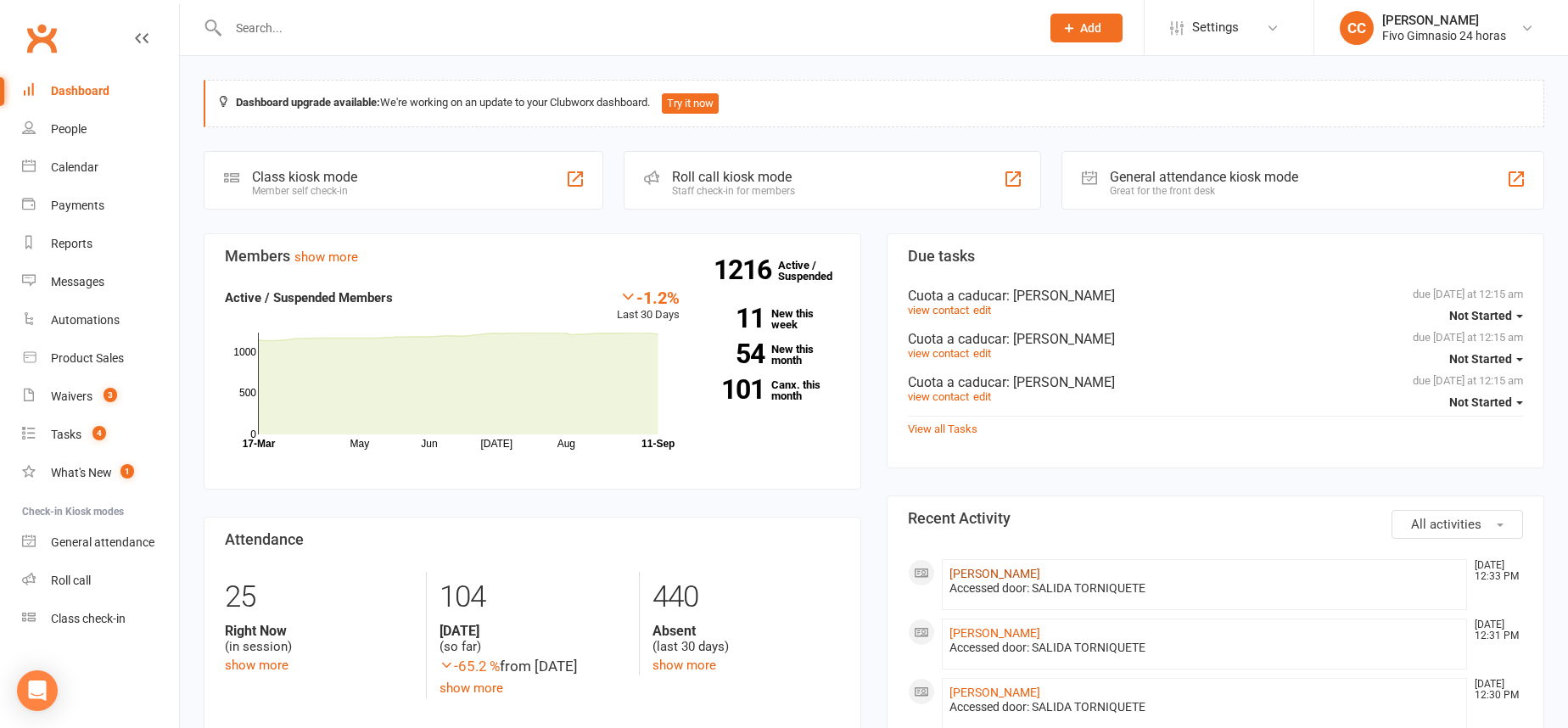
click at [1022, 570] on link "[PERSON_NAME] [PERSON_NAME]" at bounding box center [995, 574] width 91 height 14
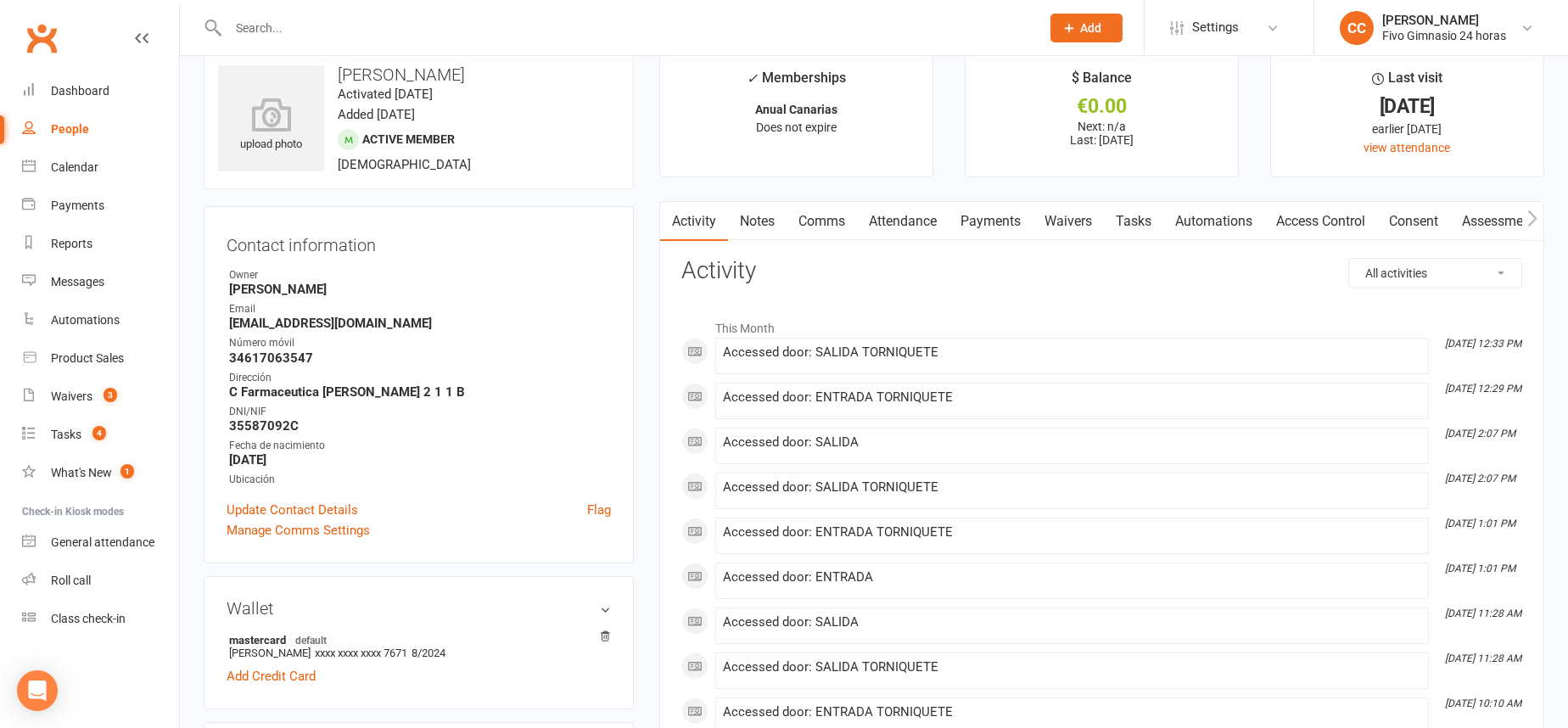
scroll to position [133, 0]
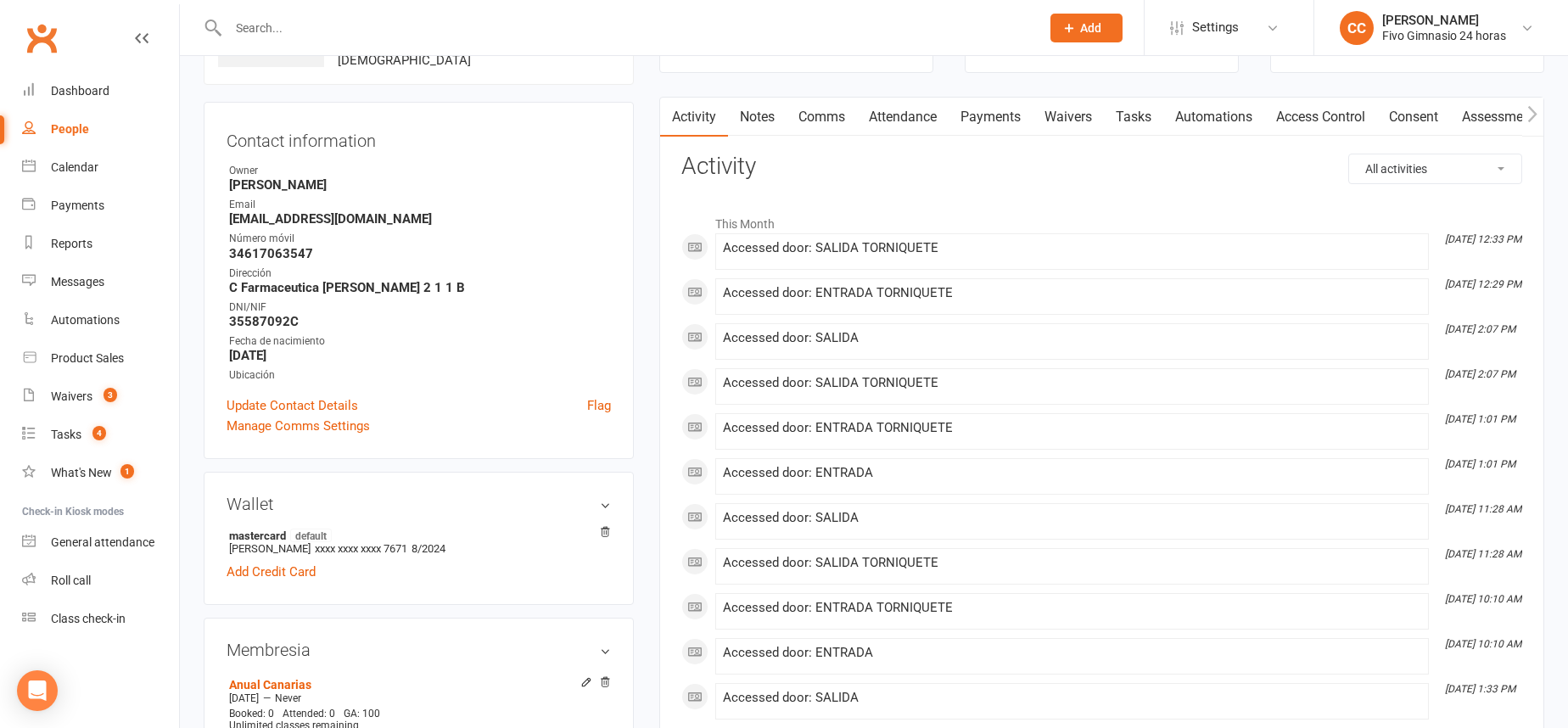
click at [980, 114] on link "Payments" at bounding box center [991, 117] width 84 height 39
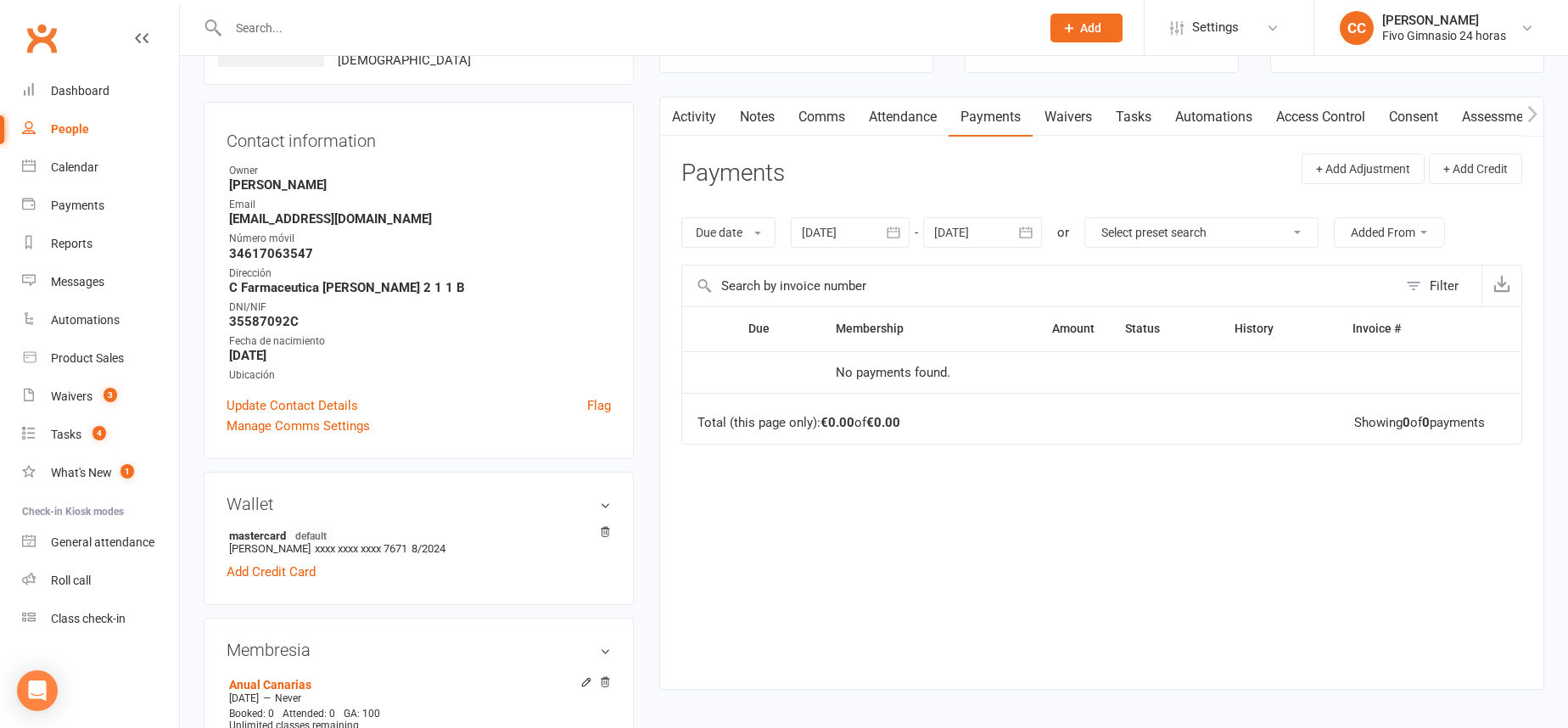
scroll to position [202, 0]
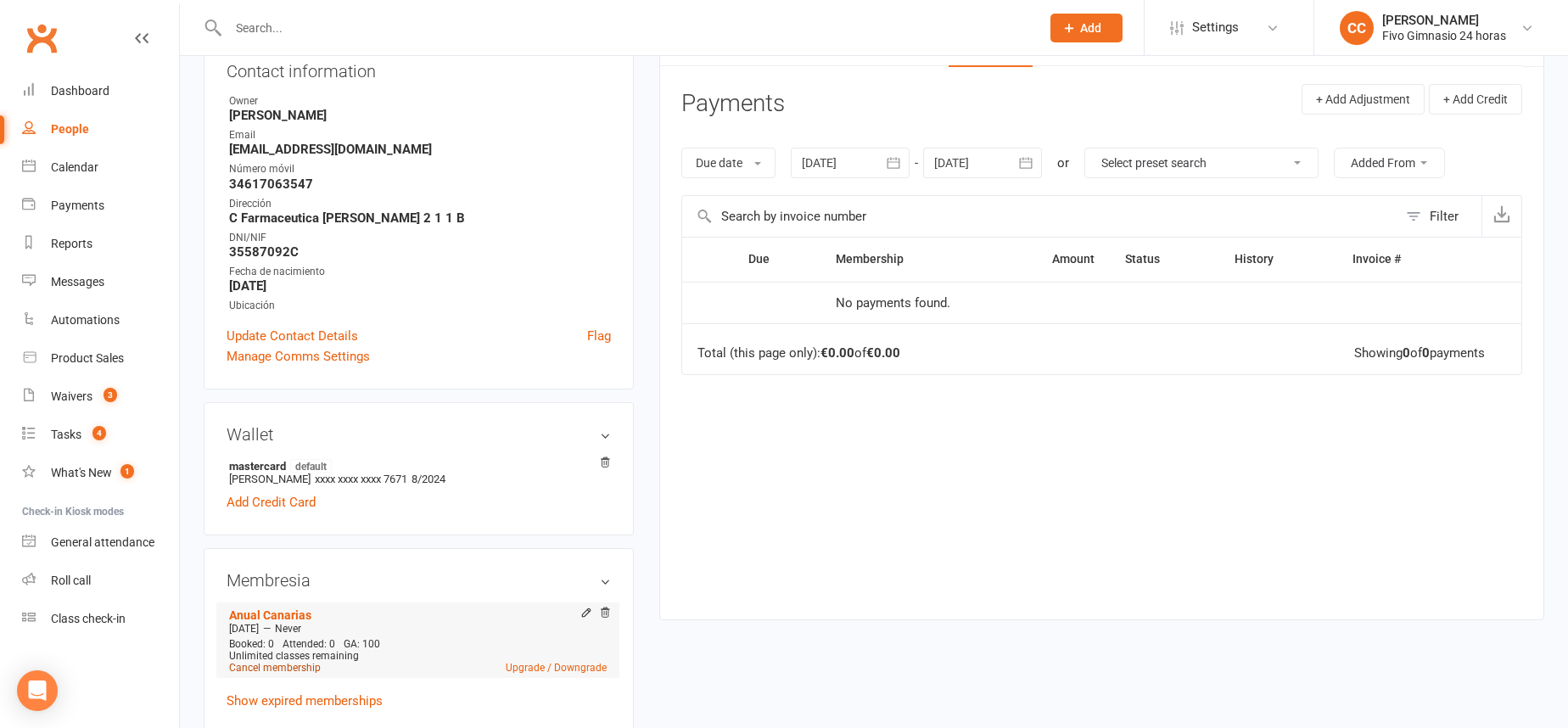
click at [305, 671] on link "Cancel membership" at bounding box center [274, 667] width 92 height 12
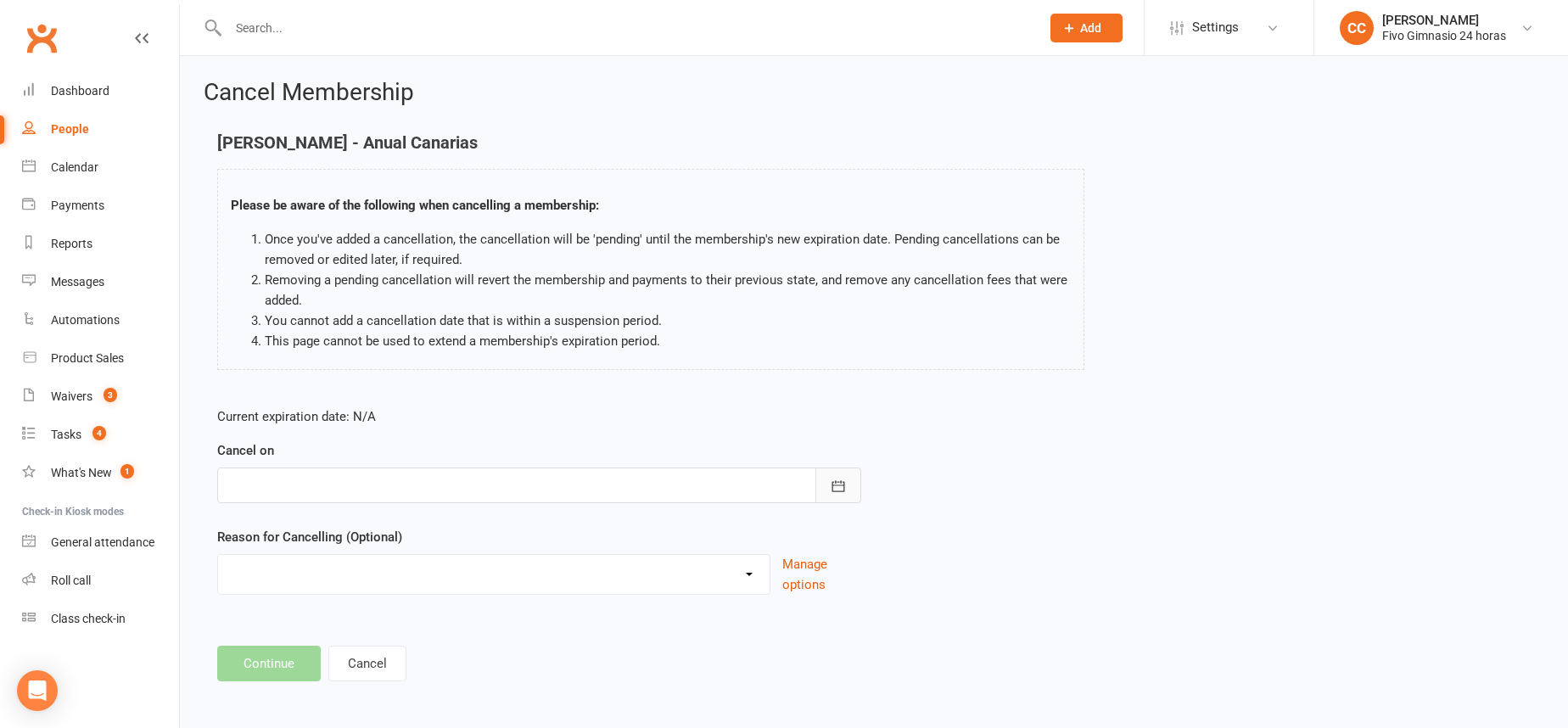
click at [833, 493] on icon "button" at bounding box center [838, 486] width 17 height 17
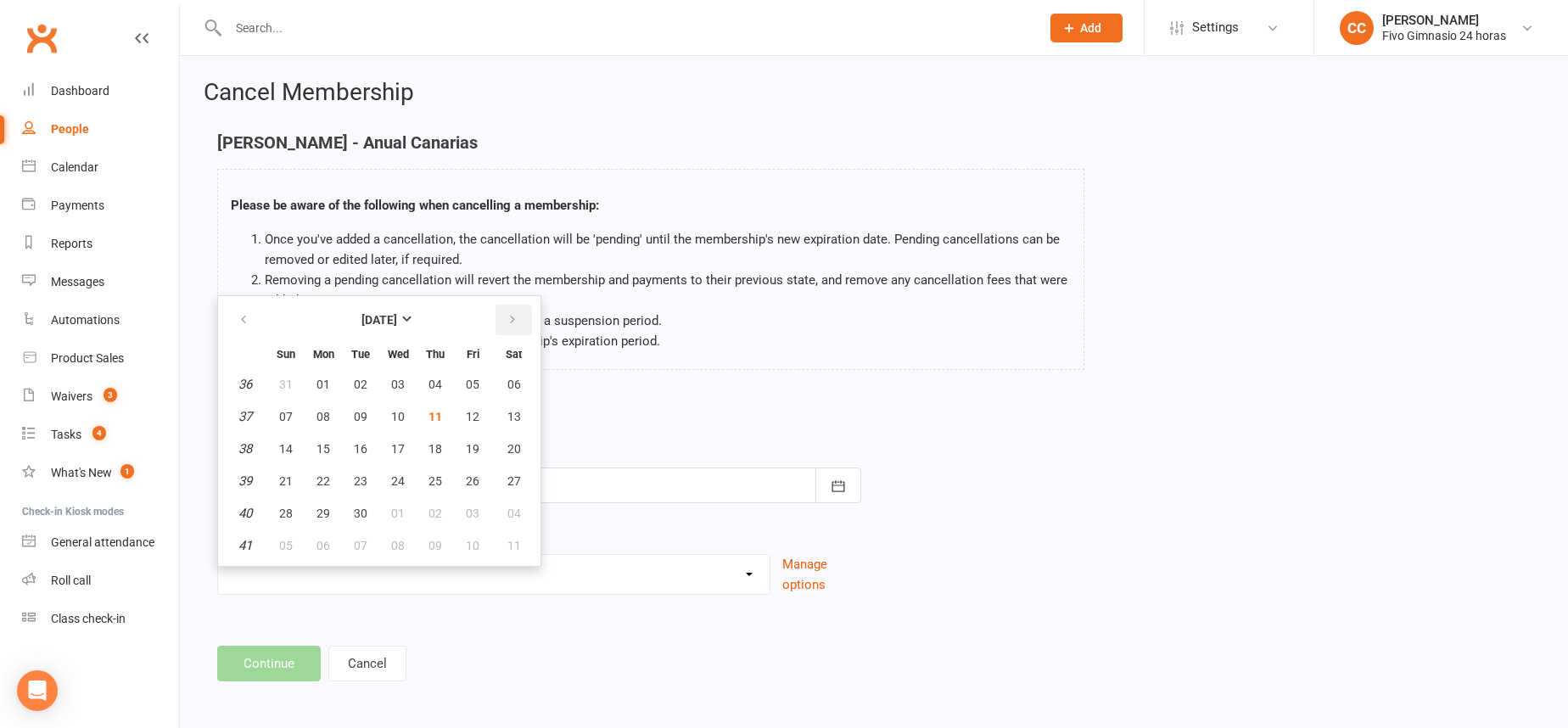
click at [509, 319] on icon "button" at bounding box center [512, 320] width 12 height 14
click at [279, 484] on span "19" at bounding box center [286, 481] width 14 height 14
type input "19 Oct 2025"
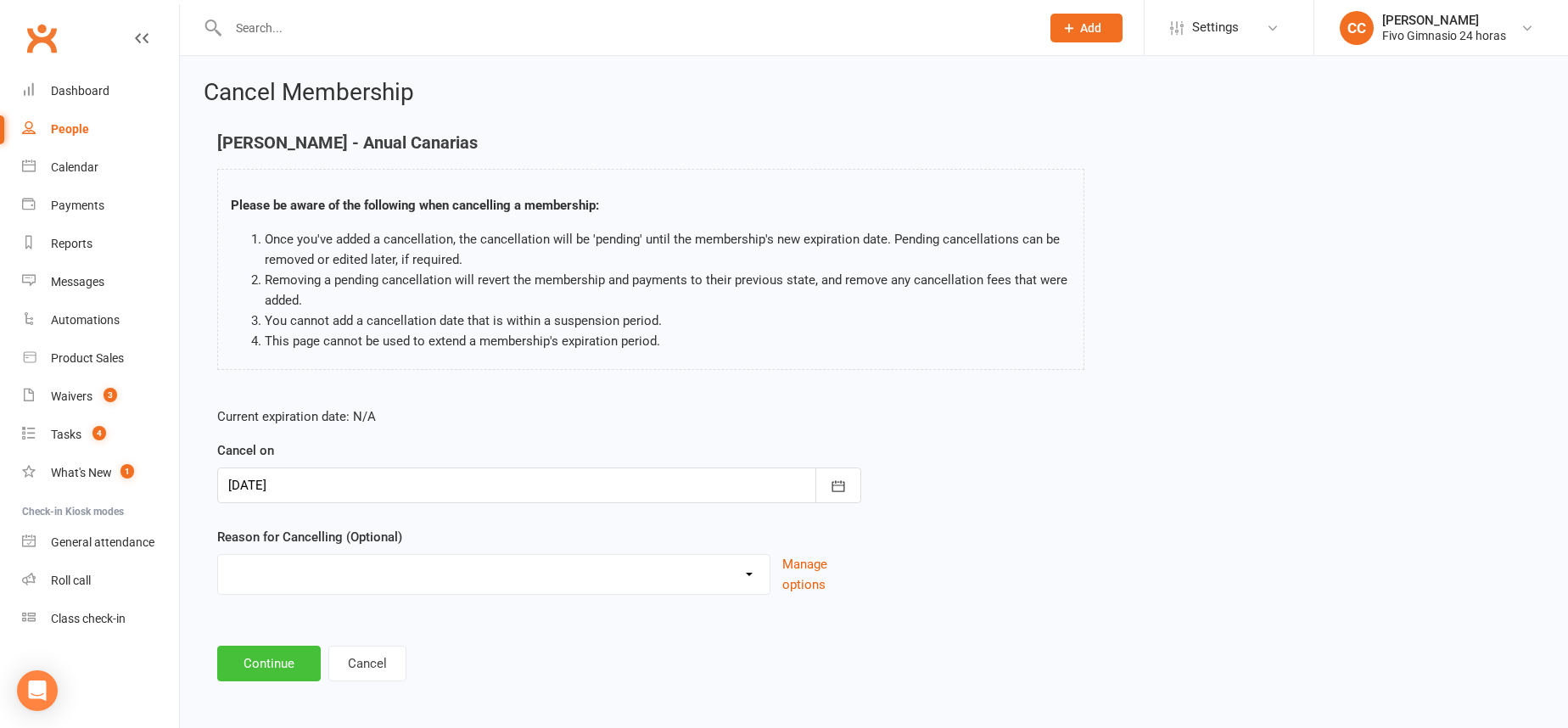
click at [275, 668] on button "Continue" at bounding box center [268, 664] width 104 height 36
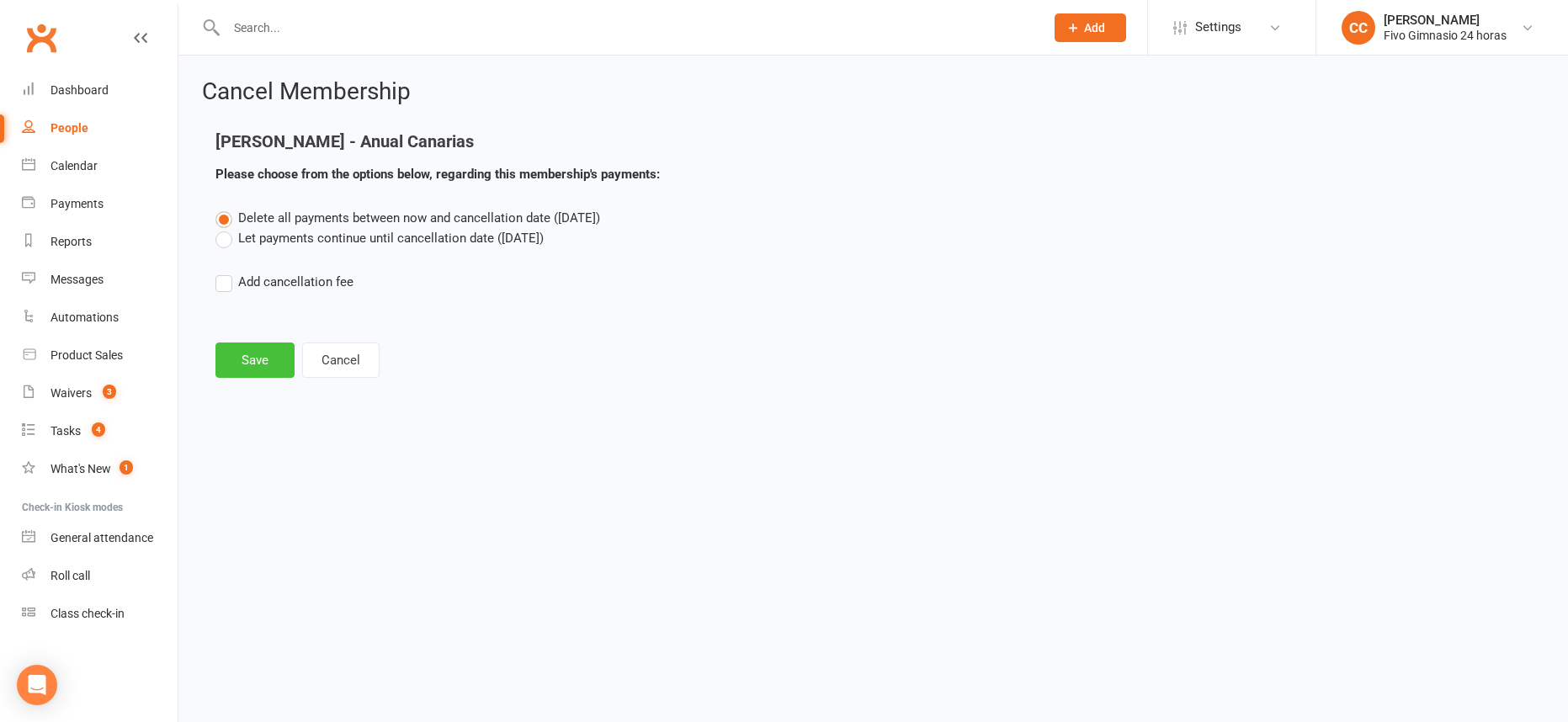
click at [258, 377] on button "Save" at bounding box center [254, 361] width 79 height 36
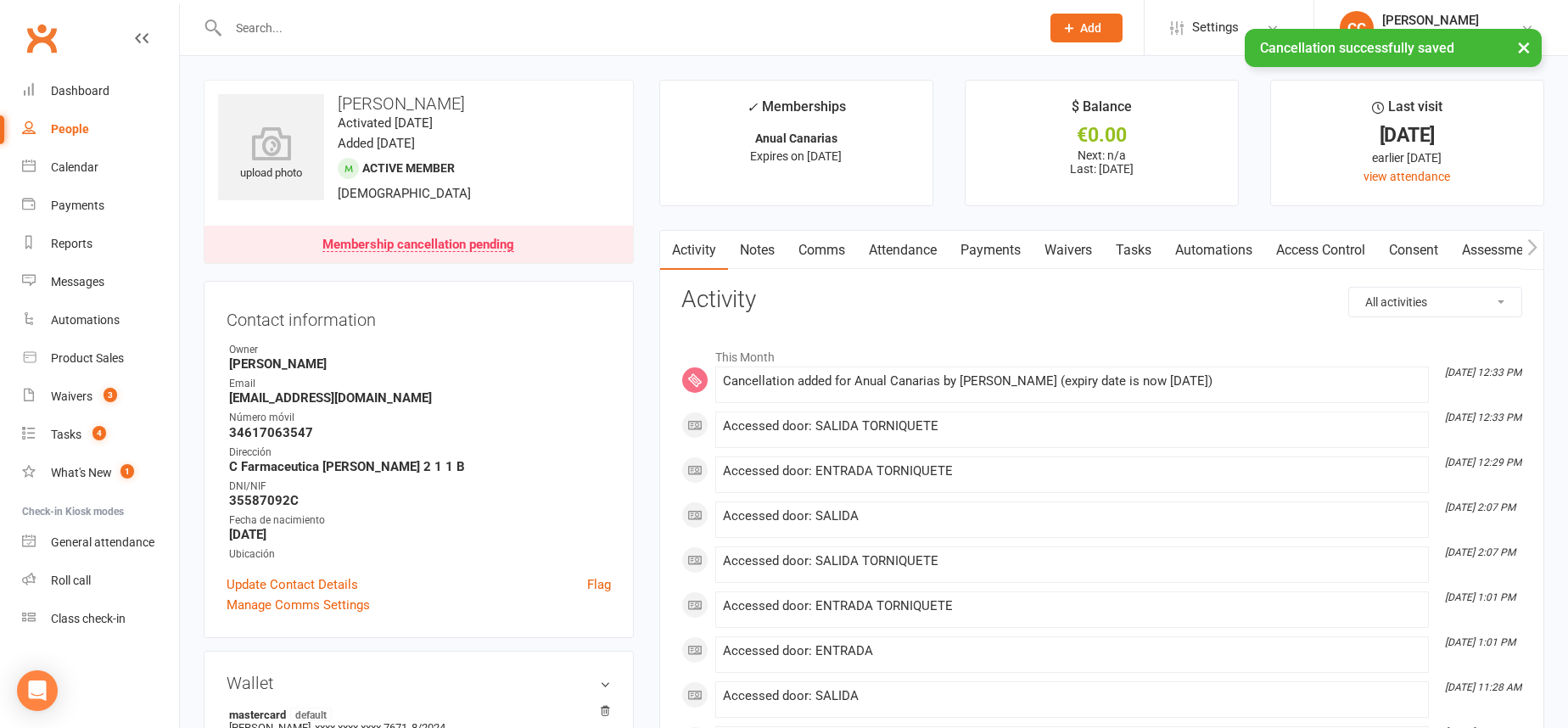
scroll to position [159, 0]
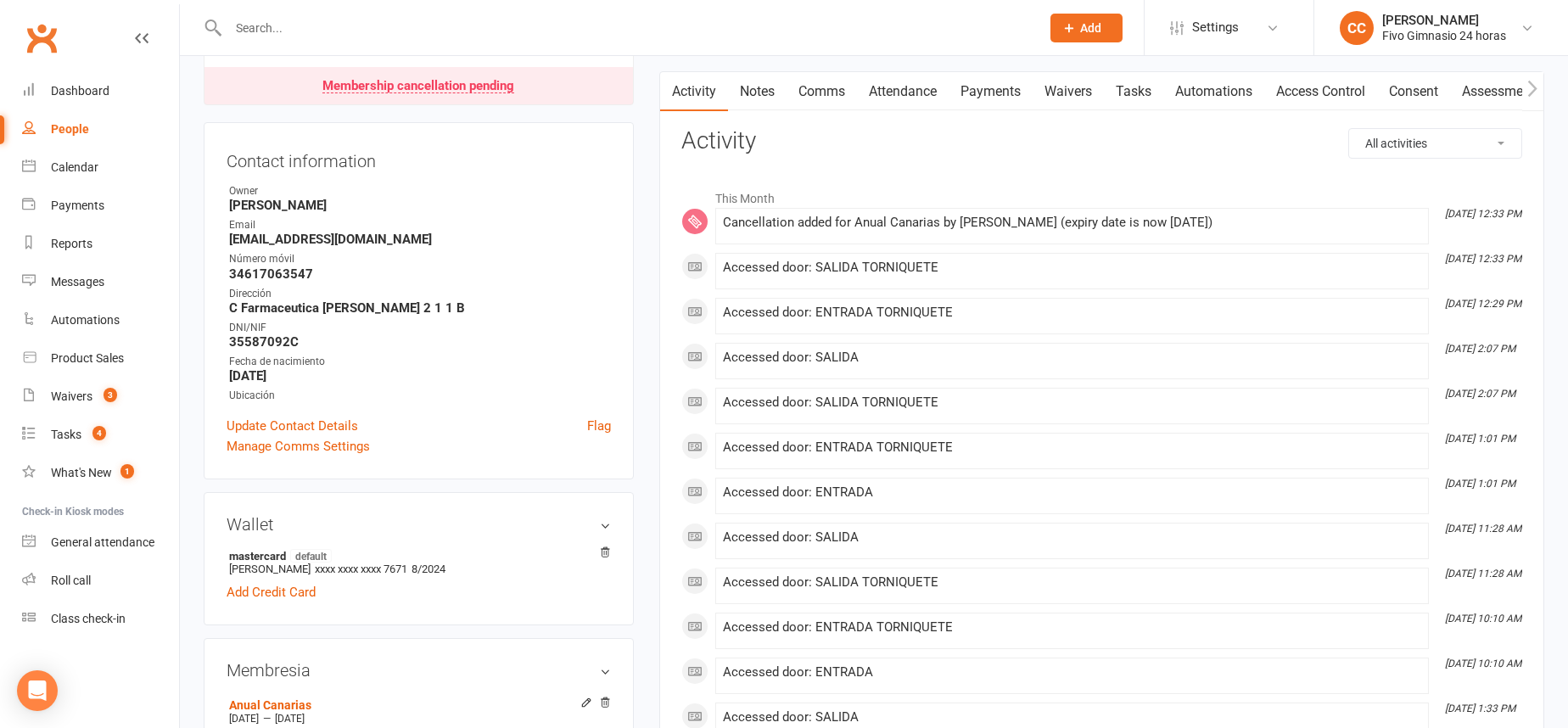
click at [1073, 26] on icon at bounding box center [1069, 28] width 15 height 15
click at [1059, 107] on link "Member" at bounding box center [1068, 115] width 151 height 39
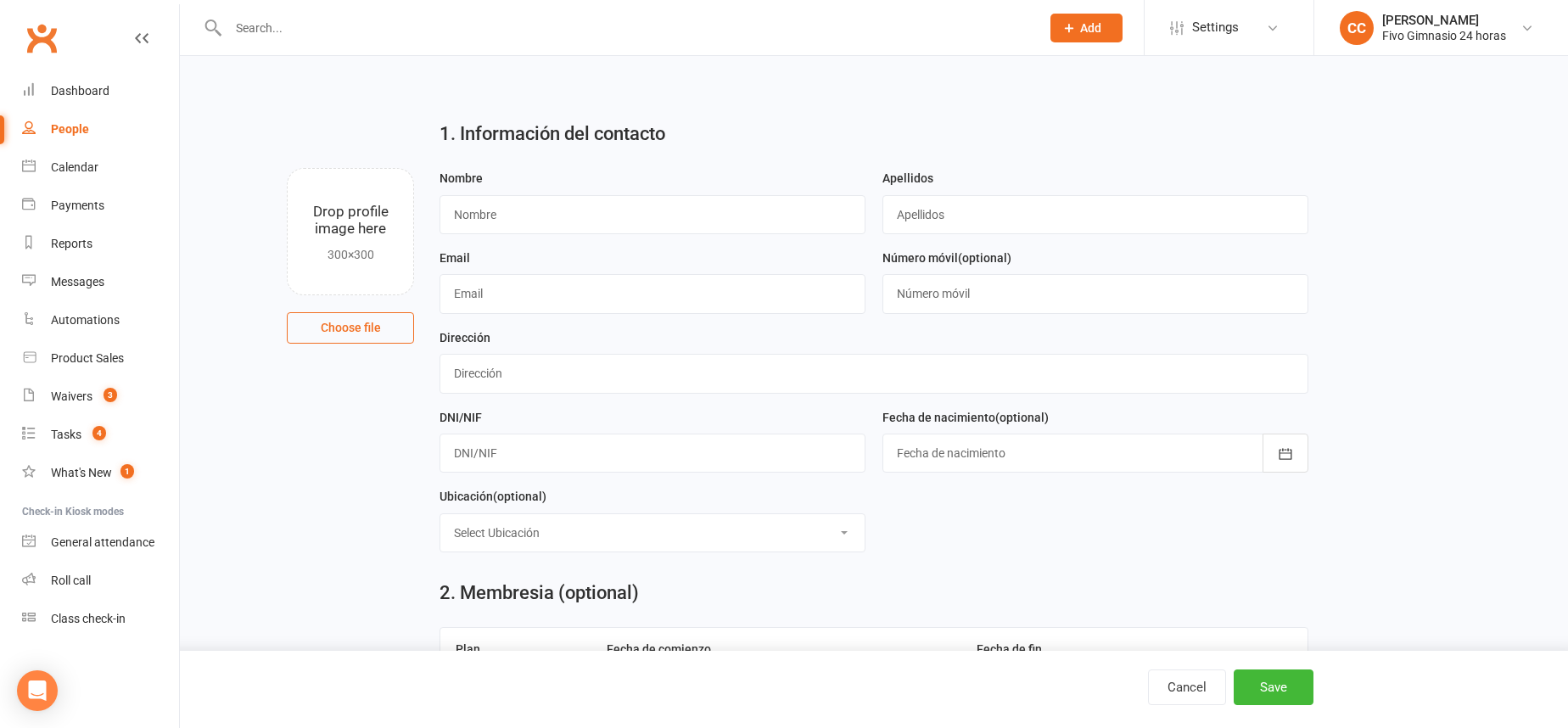
click at [363, 27] on input "text" at bounding box center [625, 28] width 805 height 24
click at [536, 38] on input "text" at bounding box center [625, 28] width 805 height 24
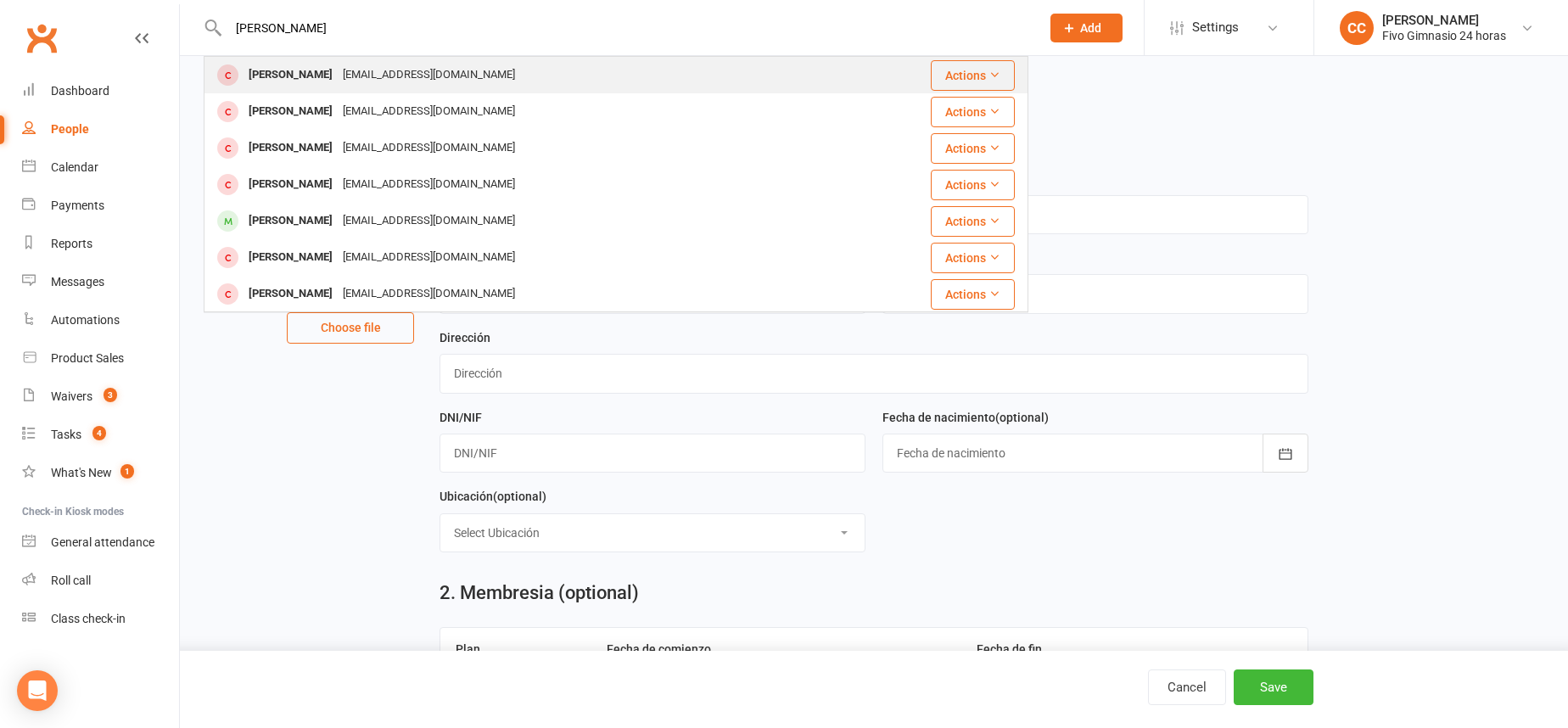
type input "lopez ruiz"
click at [409, 75] on div "martinlopezruiz005@gmail.com" at bounding box center [429, 75] width 183 height 25
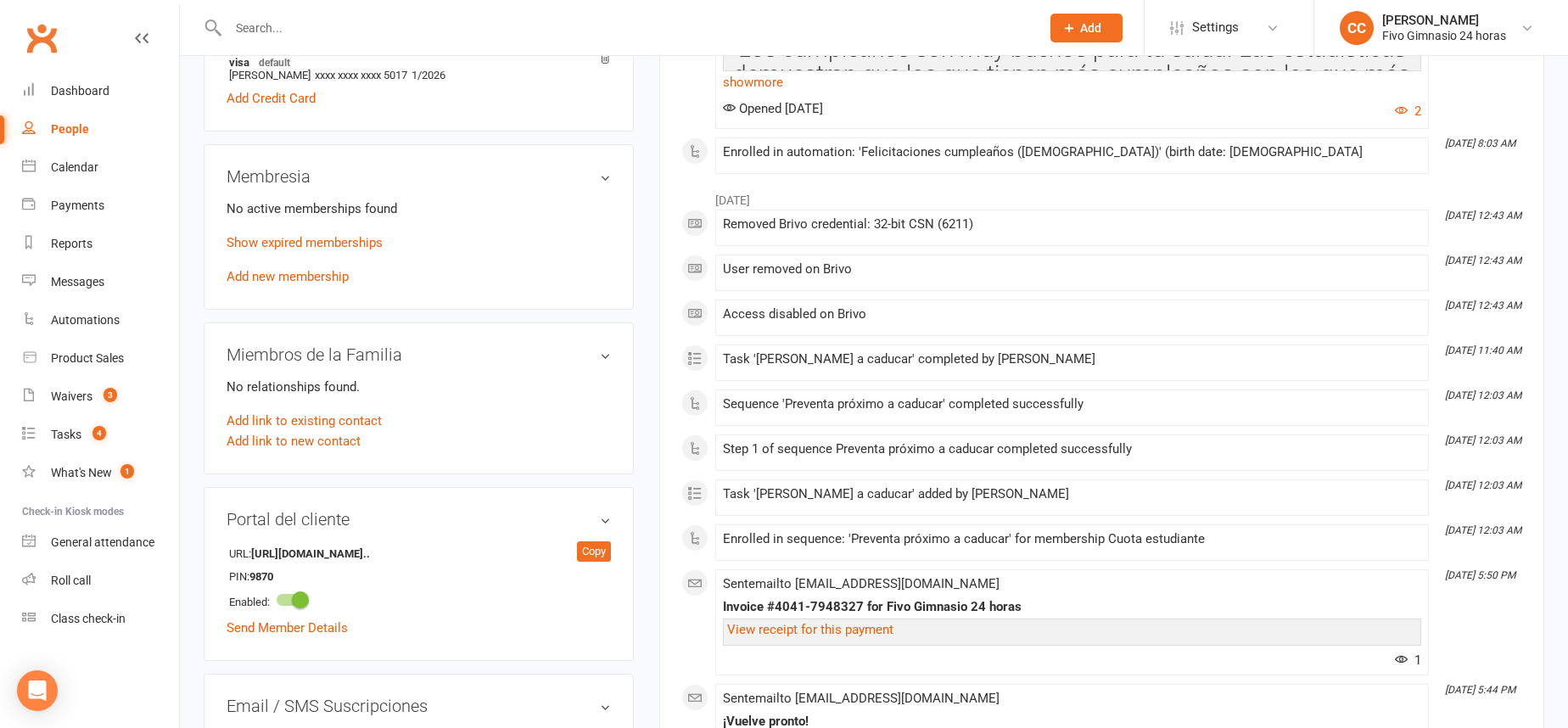
scroll to position [601, 0]
click at [367, 237] on link "Show expired memberships" at bounding box center [305, 244] width 156 height 15
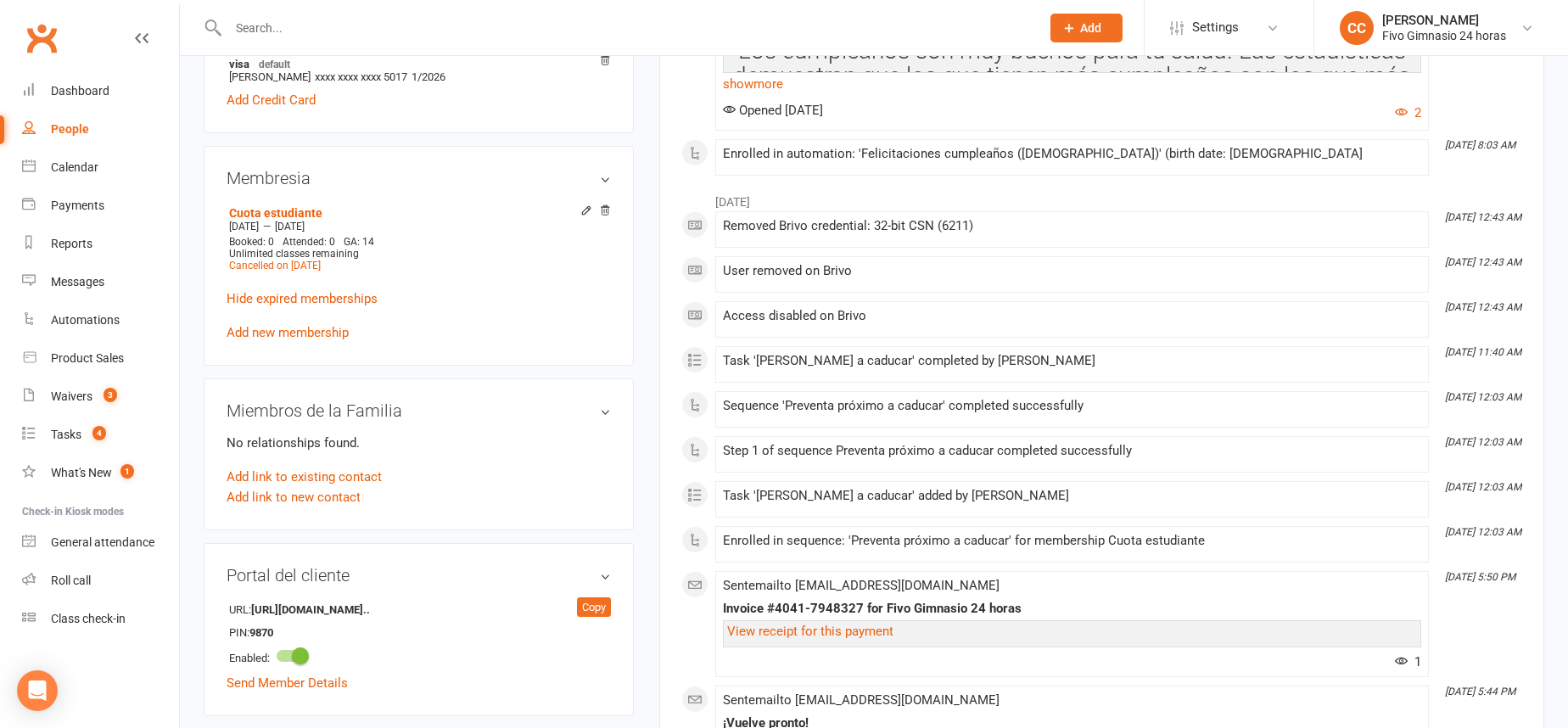
click at [244, 331] on link "Add new membership" at bounding box center [287, 333] width 122 height 15
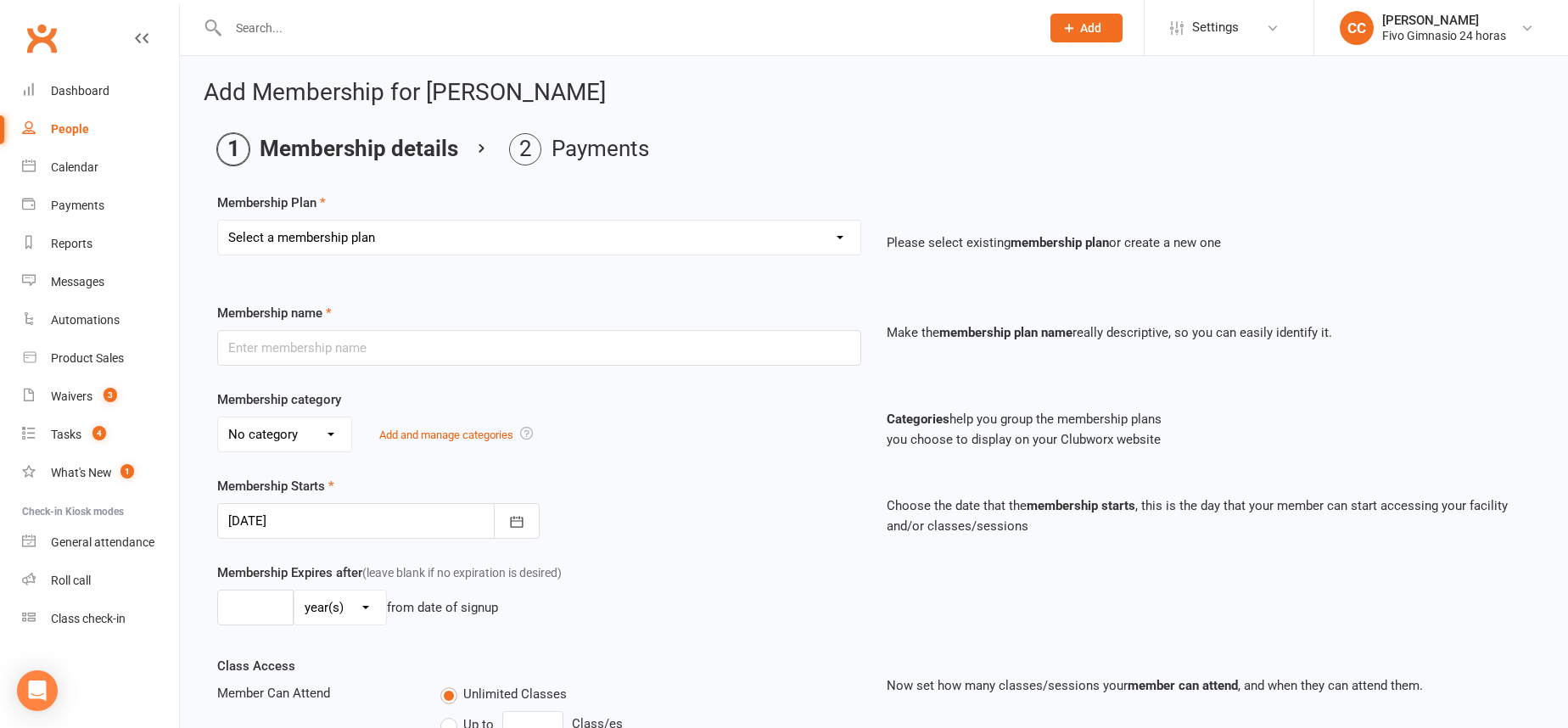
click at [291, 249] on select "Select a membership plan Cuota familiar Cuota estudiante 10 pases full Anual Se…" at bounding box center [539, 238] width 642 height 34
select select "1"
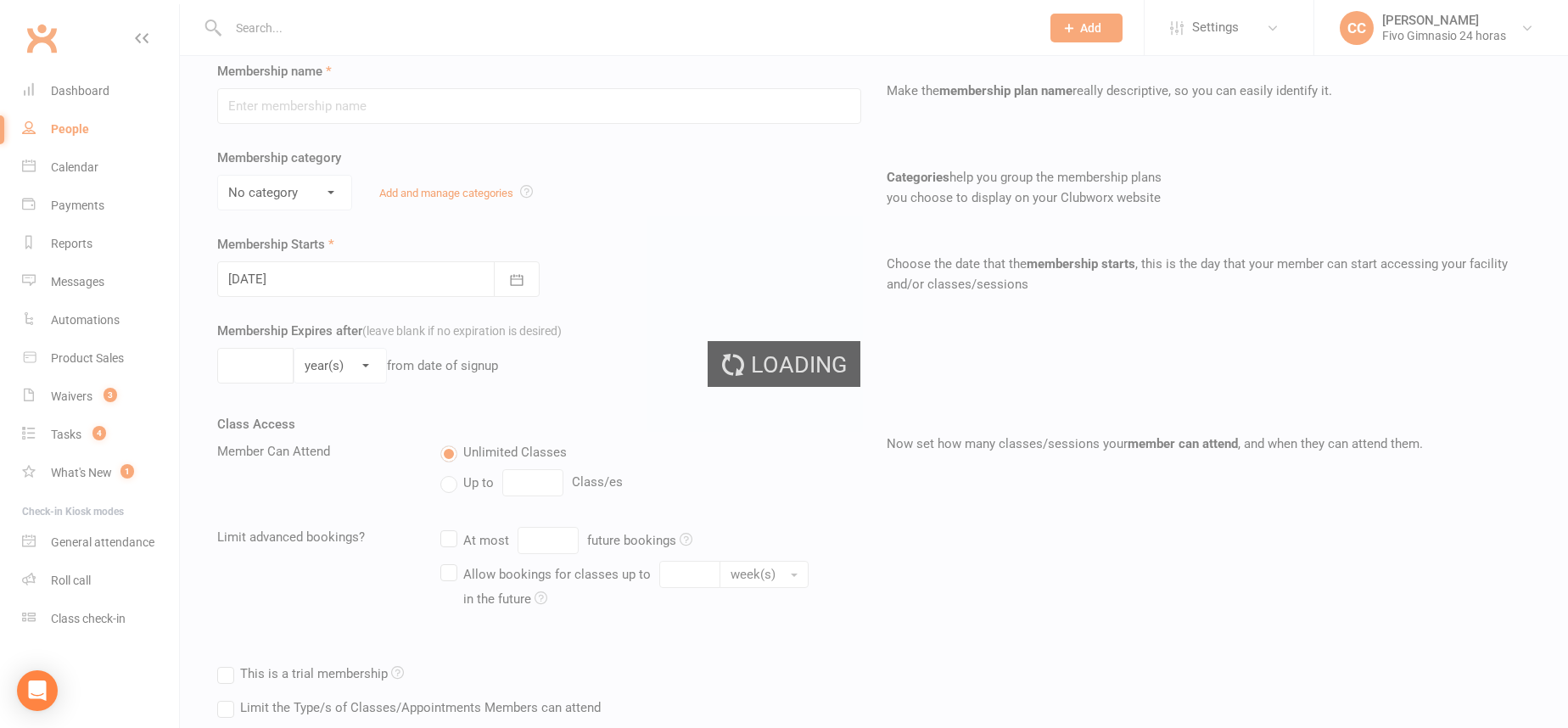
type input "Cuota estudiante"
select select "1"
type input "0"
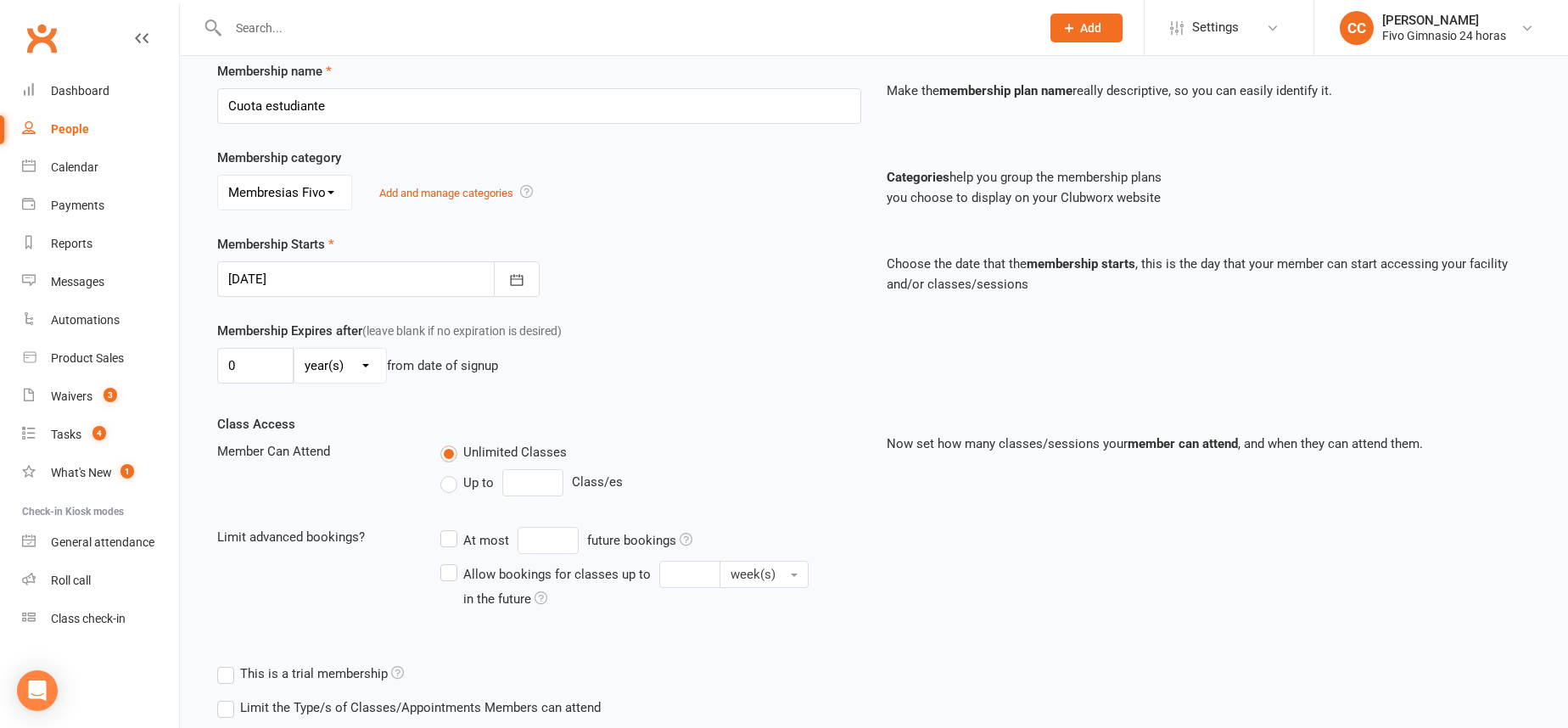
scroll to position [350, 0]
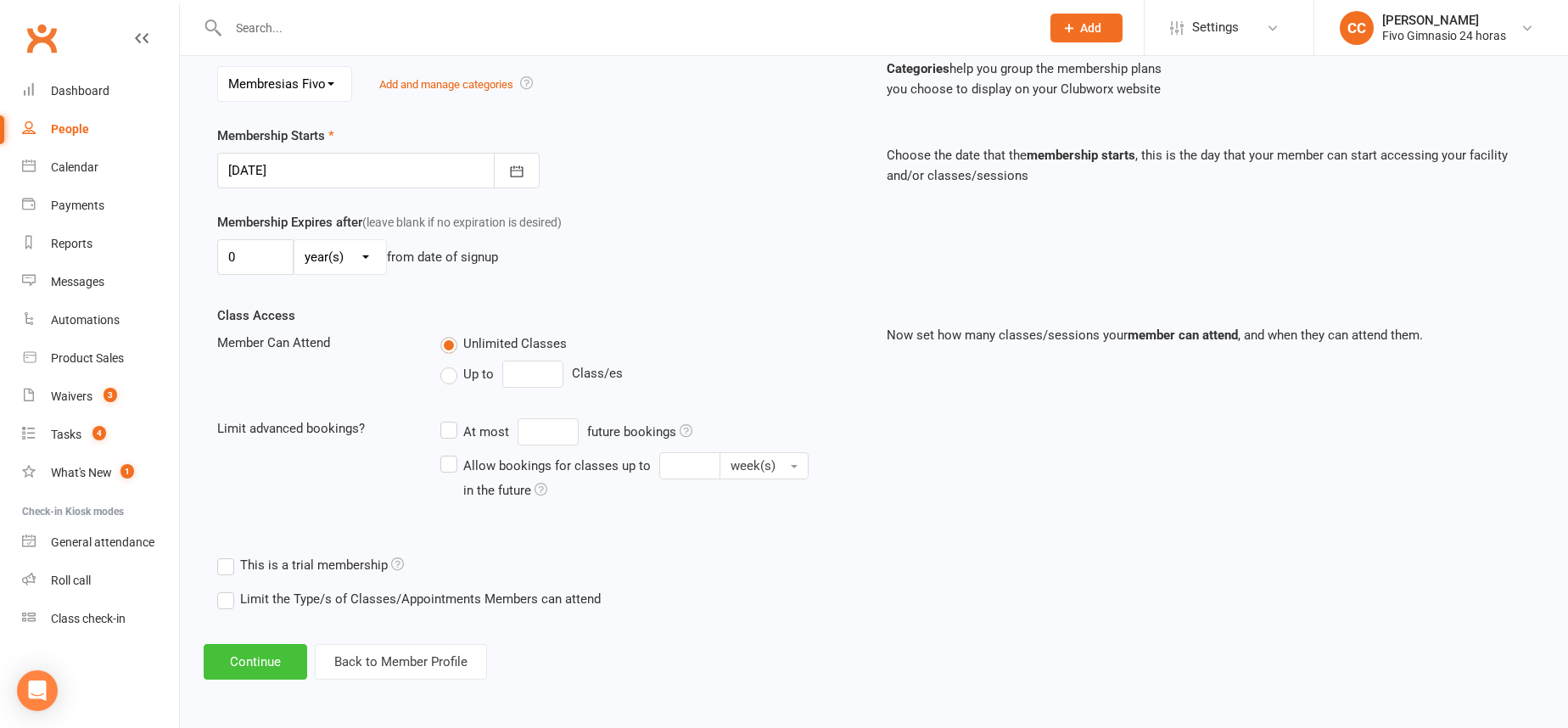
click at [250, 656] on button "Continue" at bounding box center [255, 662] width 104 height 36
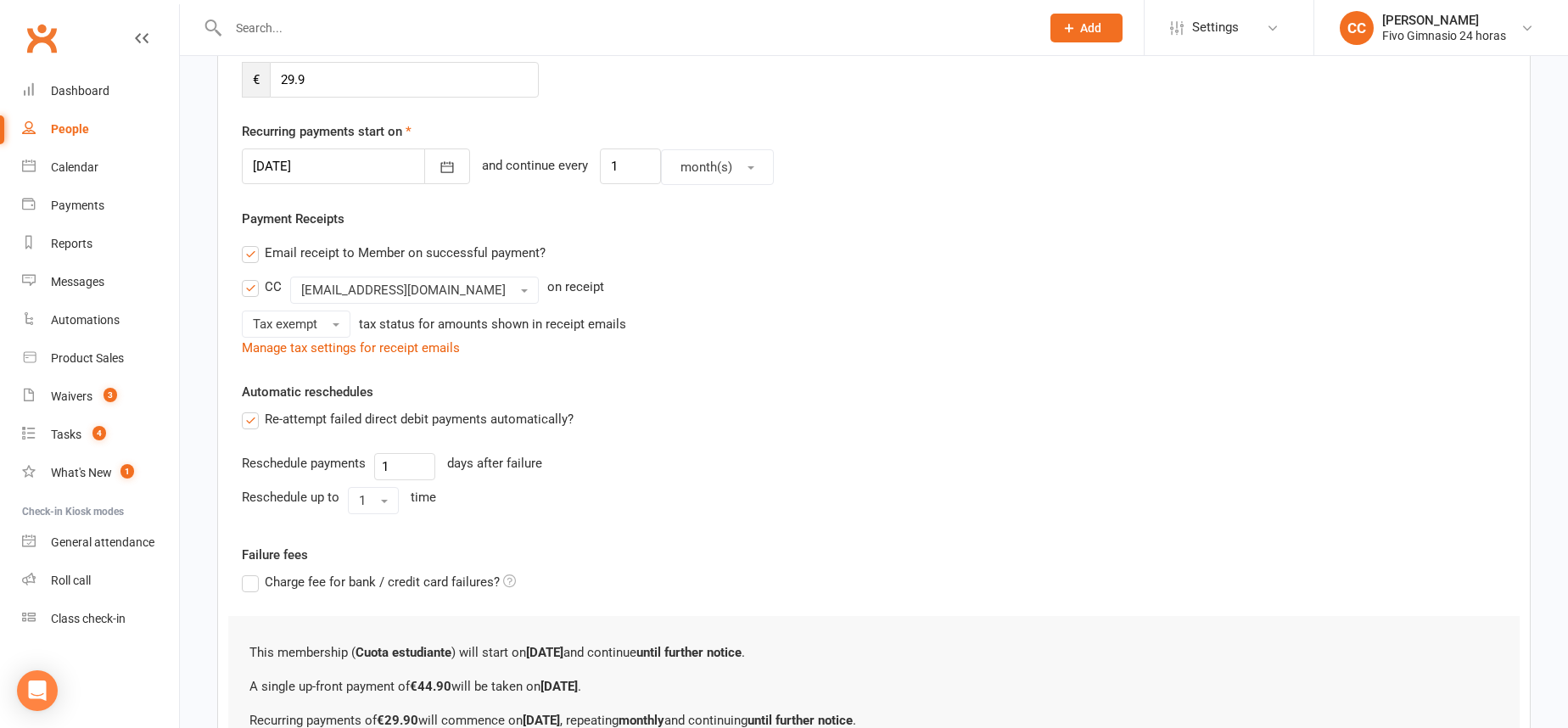
scroll to position [0, 0]
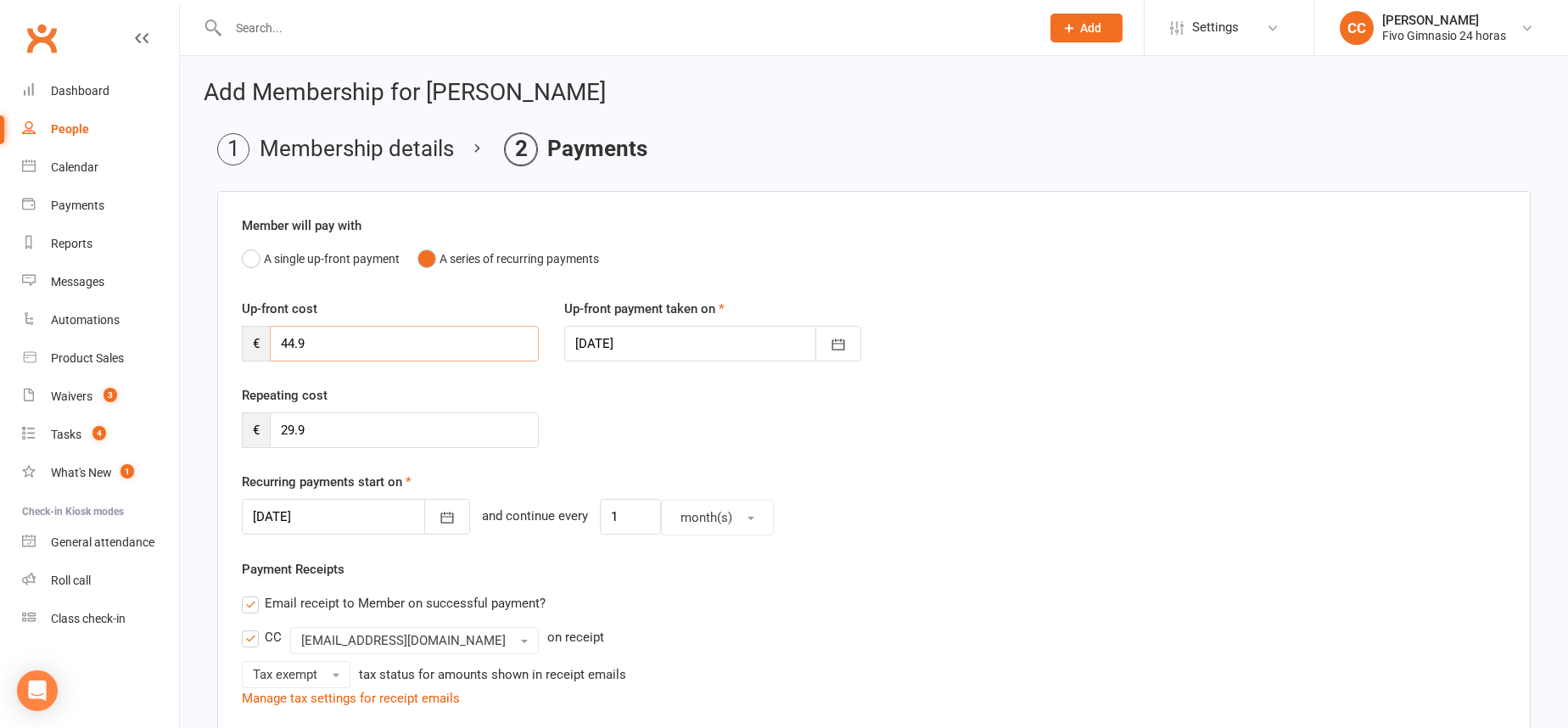
drag, startPoint x: 320, startPoint y: 345, endPoint x: 260, endPoint y: 333, distance: 61.2
click at [251, 334] on div "€ 44.9" at bounding box center [390, 344] width 297 height 36
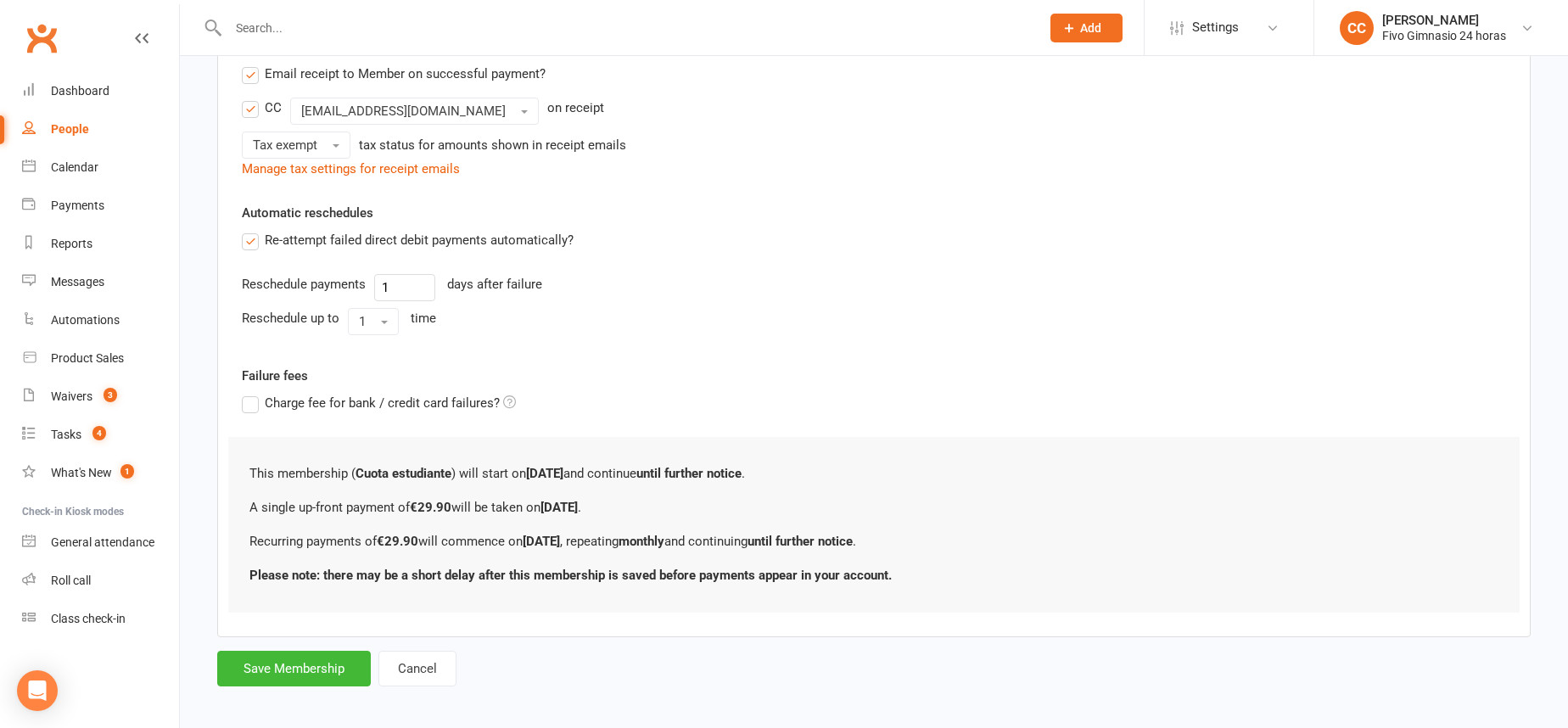
scroll to position [539, 0]
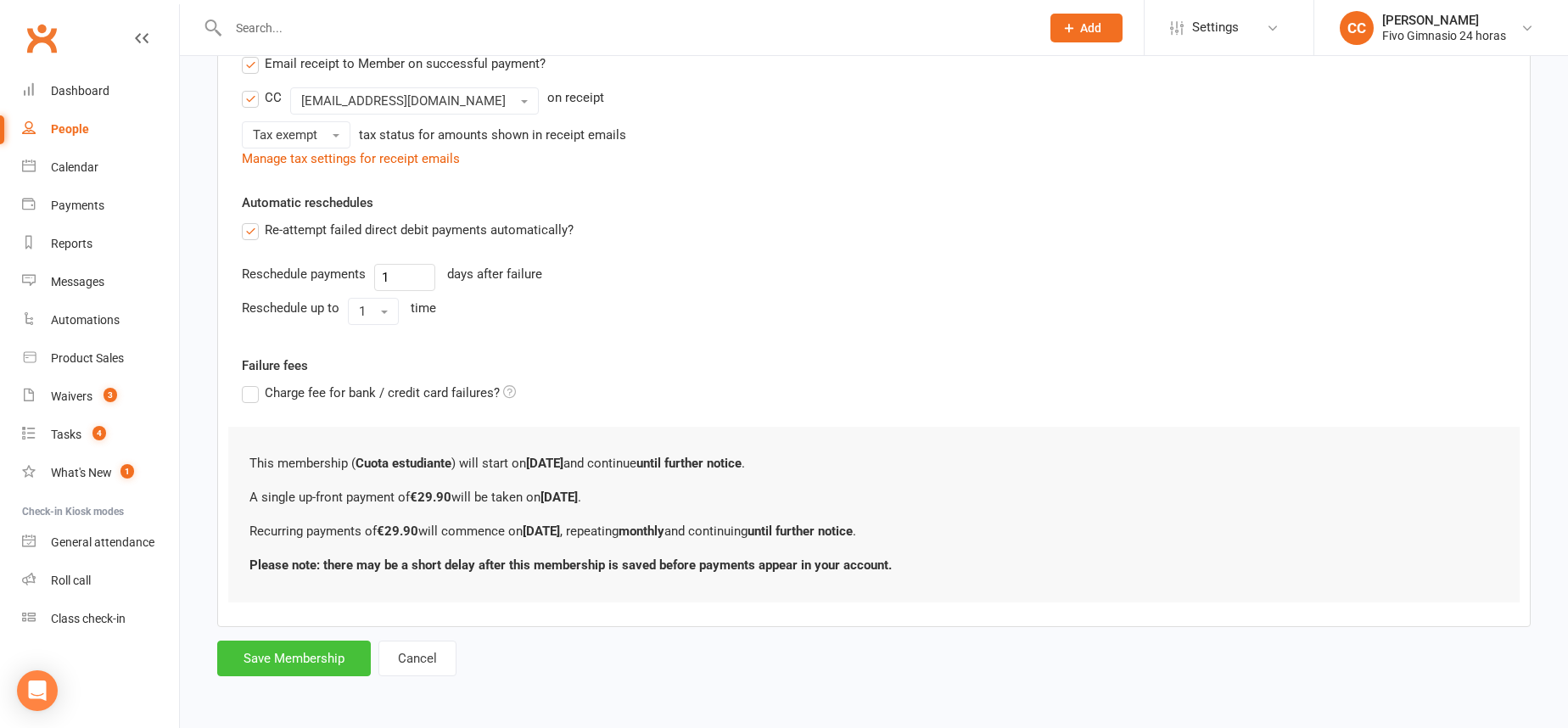
type input "29.90"
click at [311, 671] on button "Save Membership" at bounding box center [293, 659] width 154 height 36
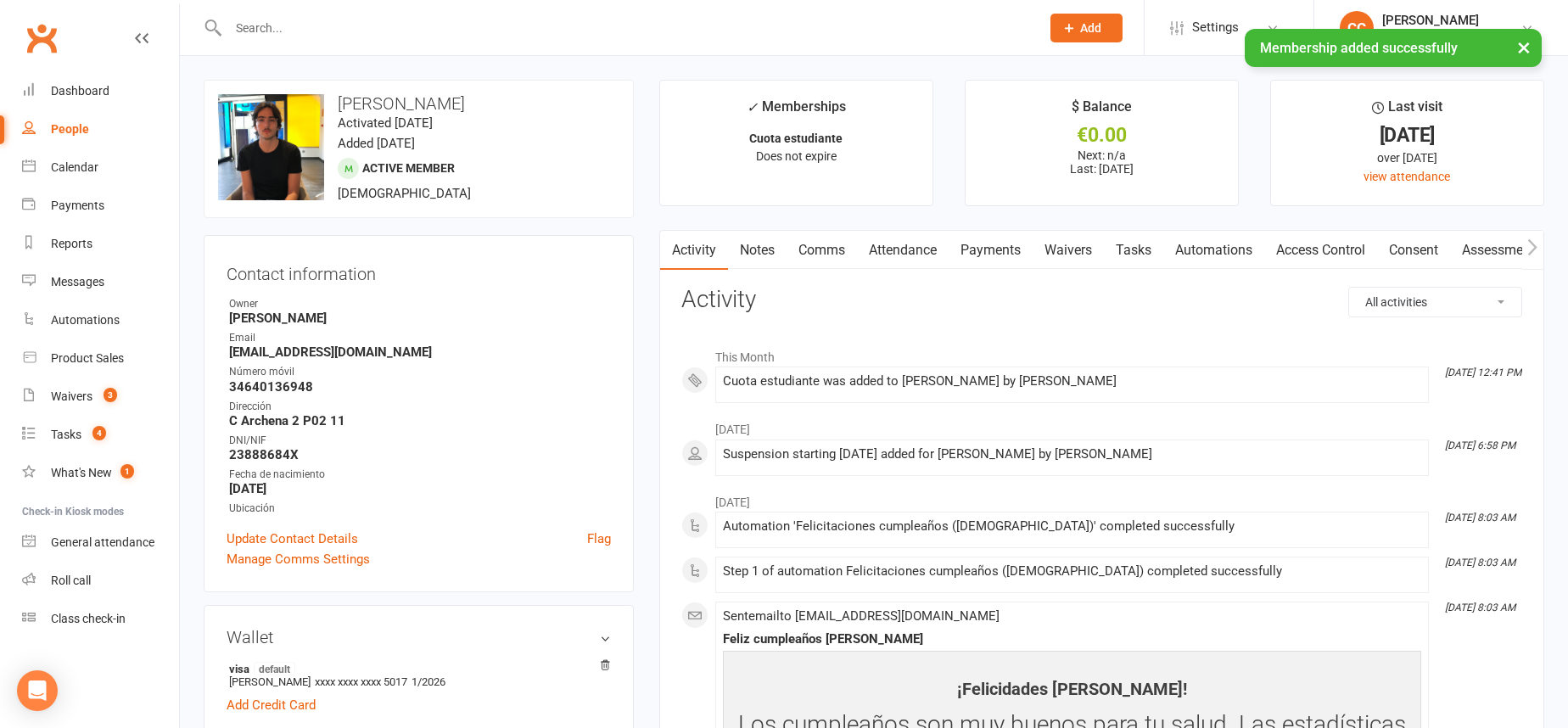
click at [1016, 240] on link "Payments" at bounding box center [991, 250] width 84 height 39
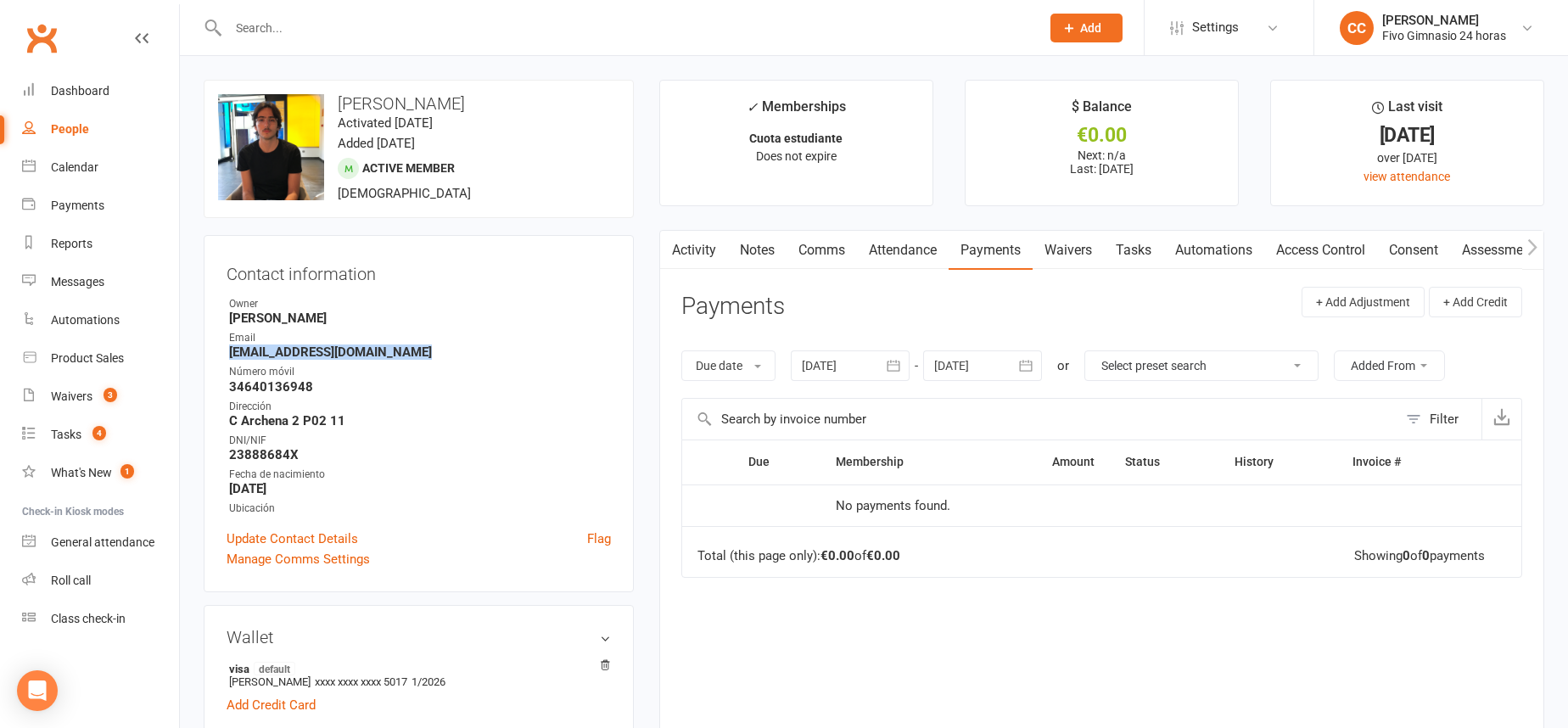
drag, startPoint x: 220, startPoint y: 353, endPoint x: 431, endPoint y: 352, distance: 211.0
click at [431, 352] on div "Contact information Owner Cristina Cabrera Email martinlopezruiz005@gmail.com N…" at bounding box center [418, 413] width 430 height 357
copy strong "martinlopezruiz005@gmail.com"
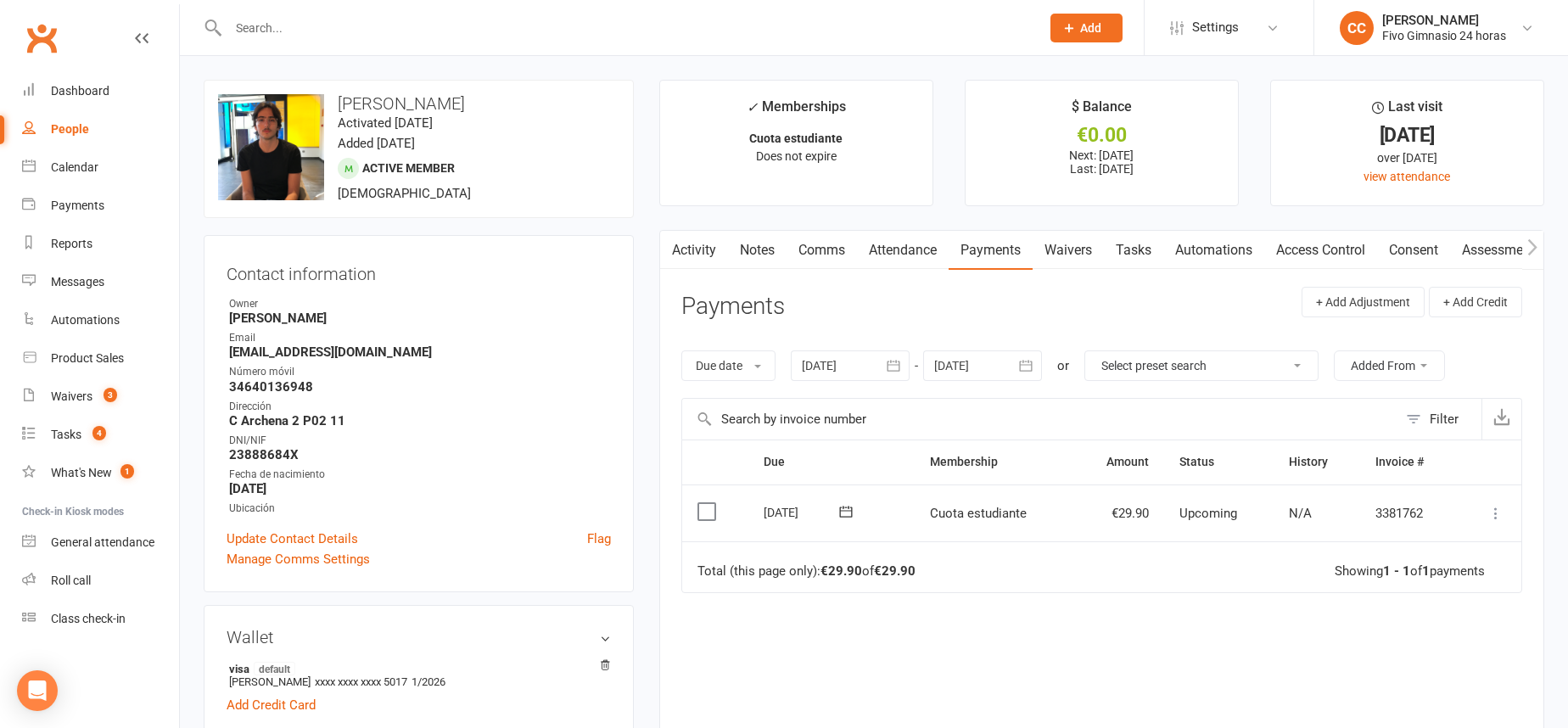
click at [1496, 516] on icon at bounding box center [1496, 513] width 17 height 17
click at [1439, 598] on link "Mark as Paid (Other)" at bounding box center [1421, 614] width 168 height 34
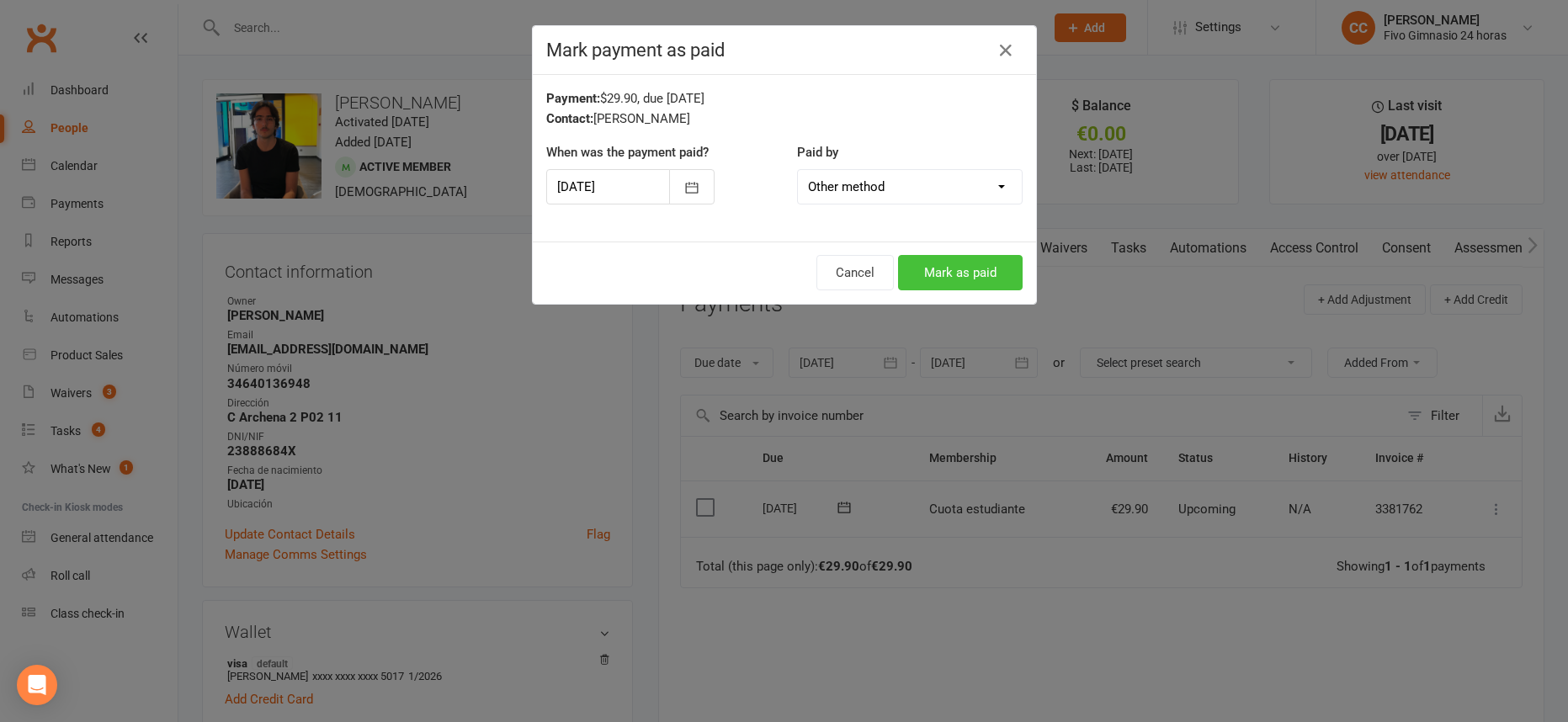
click at [937, 259] on button "Mark as paid" at bounding box center [960, 273] width 124 height 36
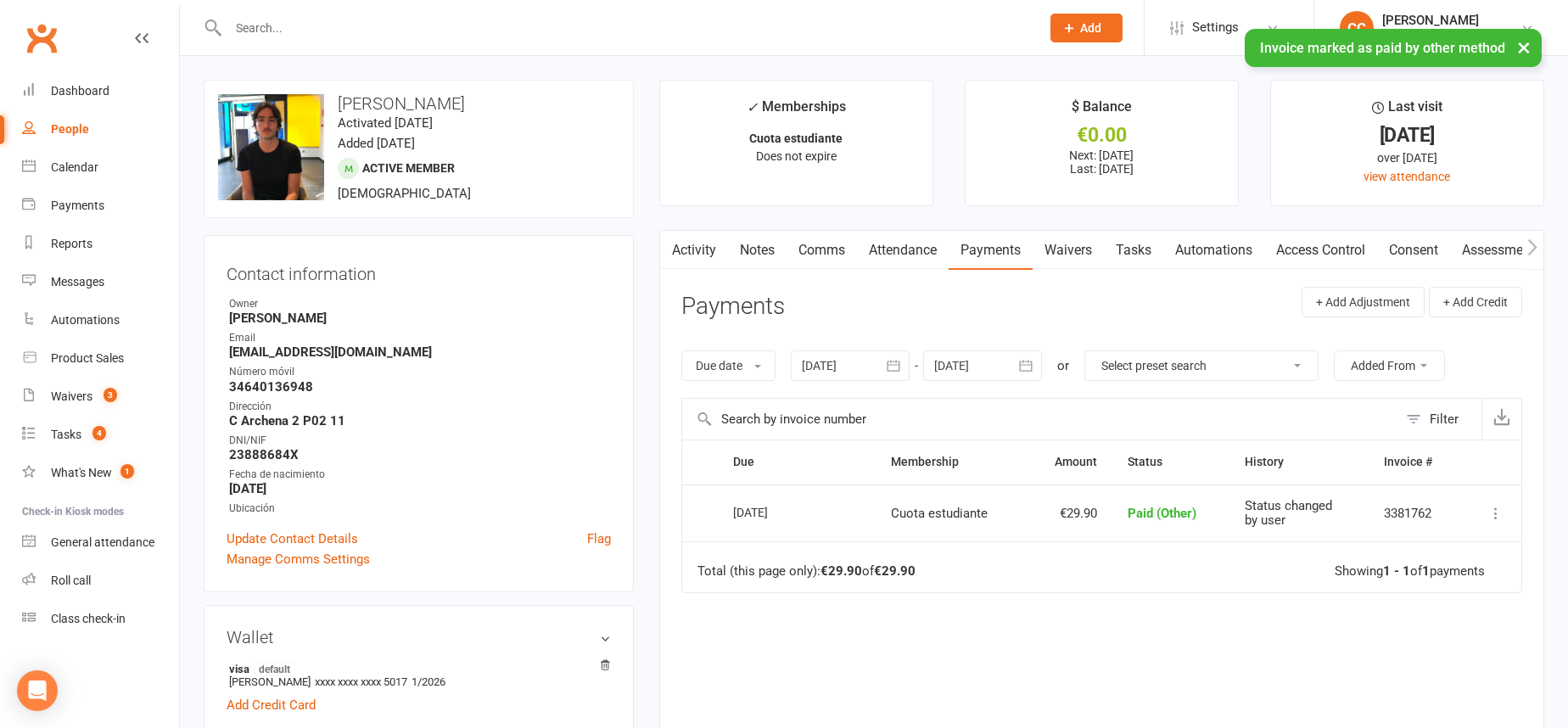
click at [692, 245] on link "Activity" at bounding box center [693, 250] width 68 height 39
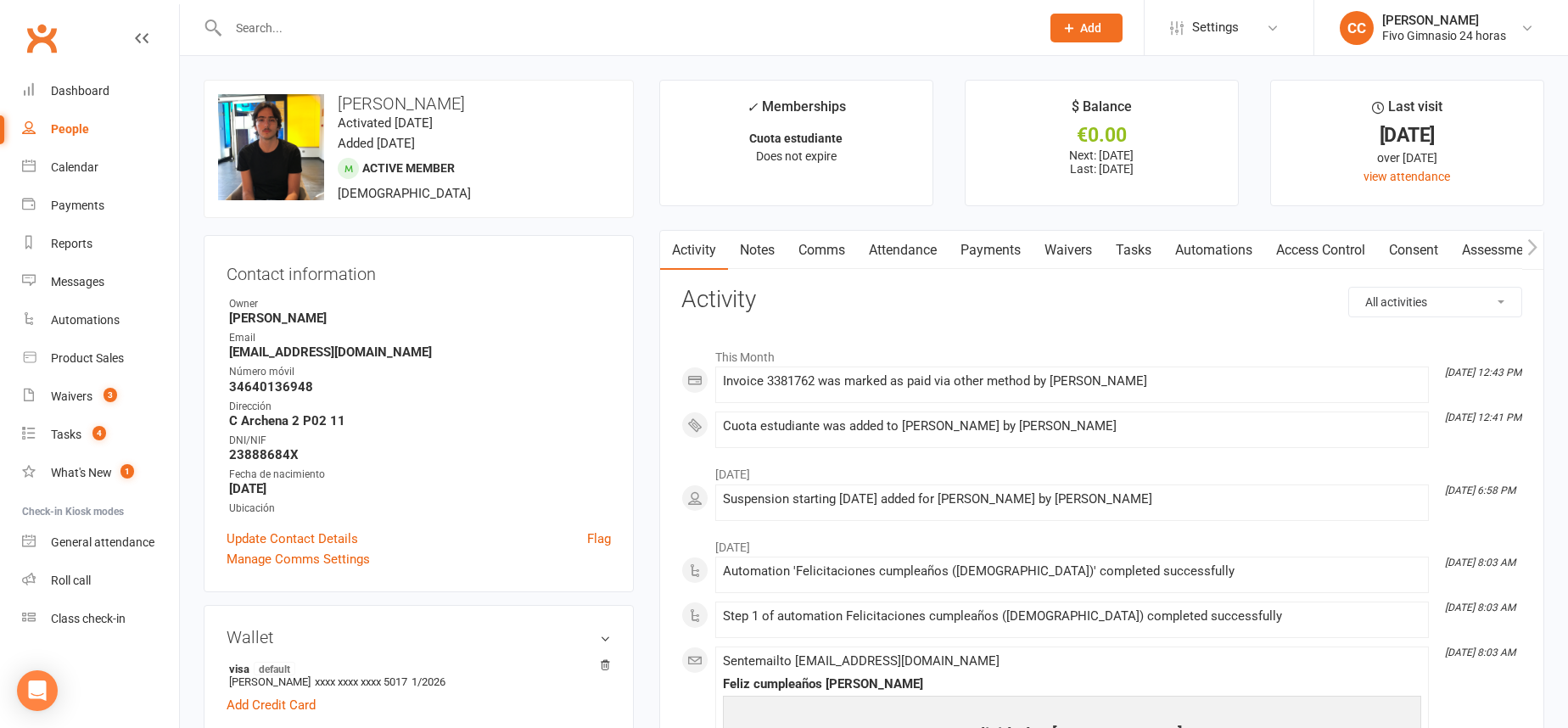
click at [1349, 252] on link "Access Control" at bounding box center [1321, 250] width 113 height 39
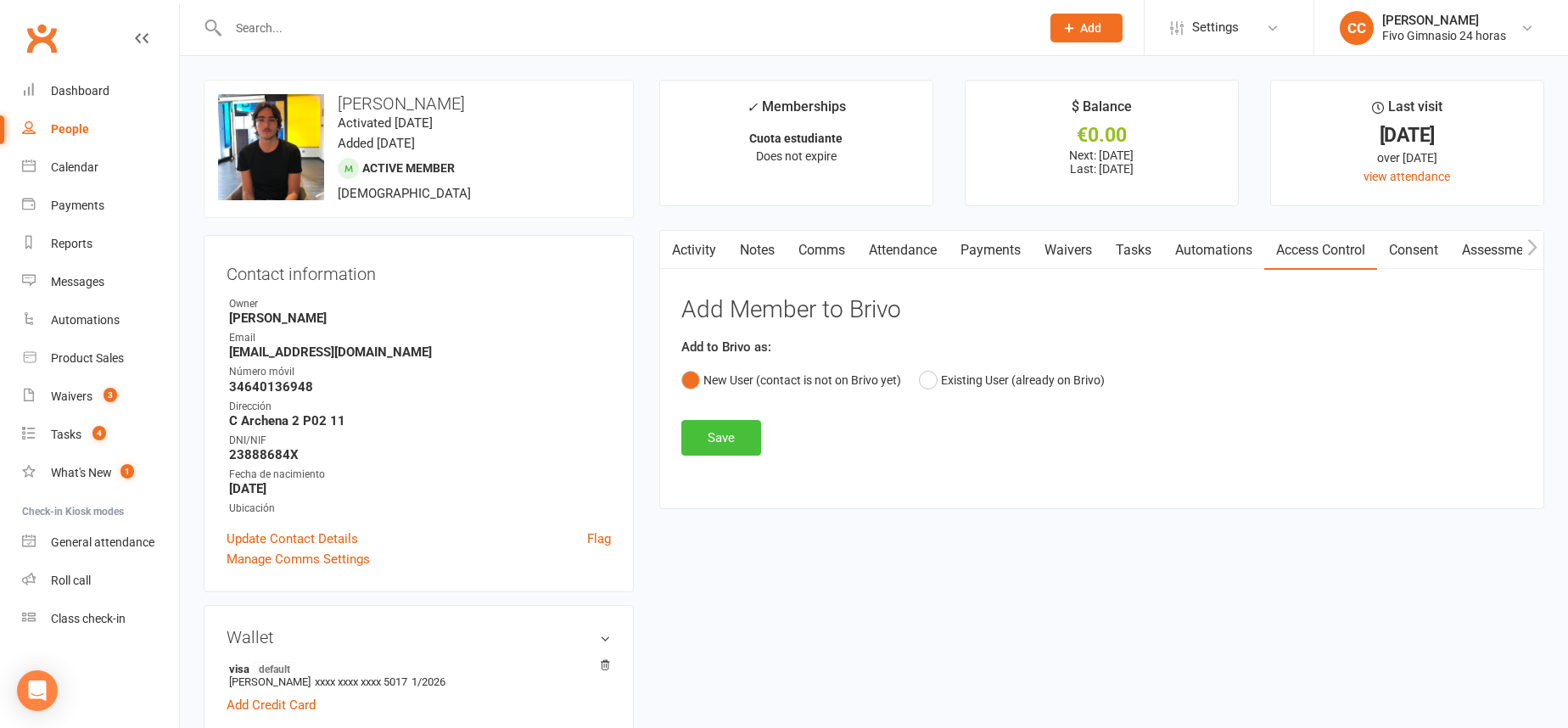
click at [739, 437] on button "Save" at bounding box center [721, 438] width 80 height 36
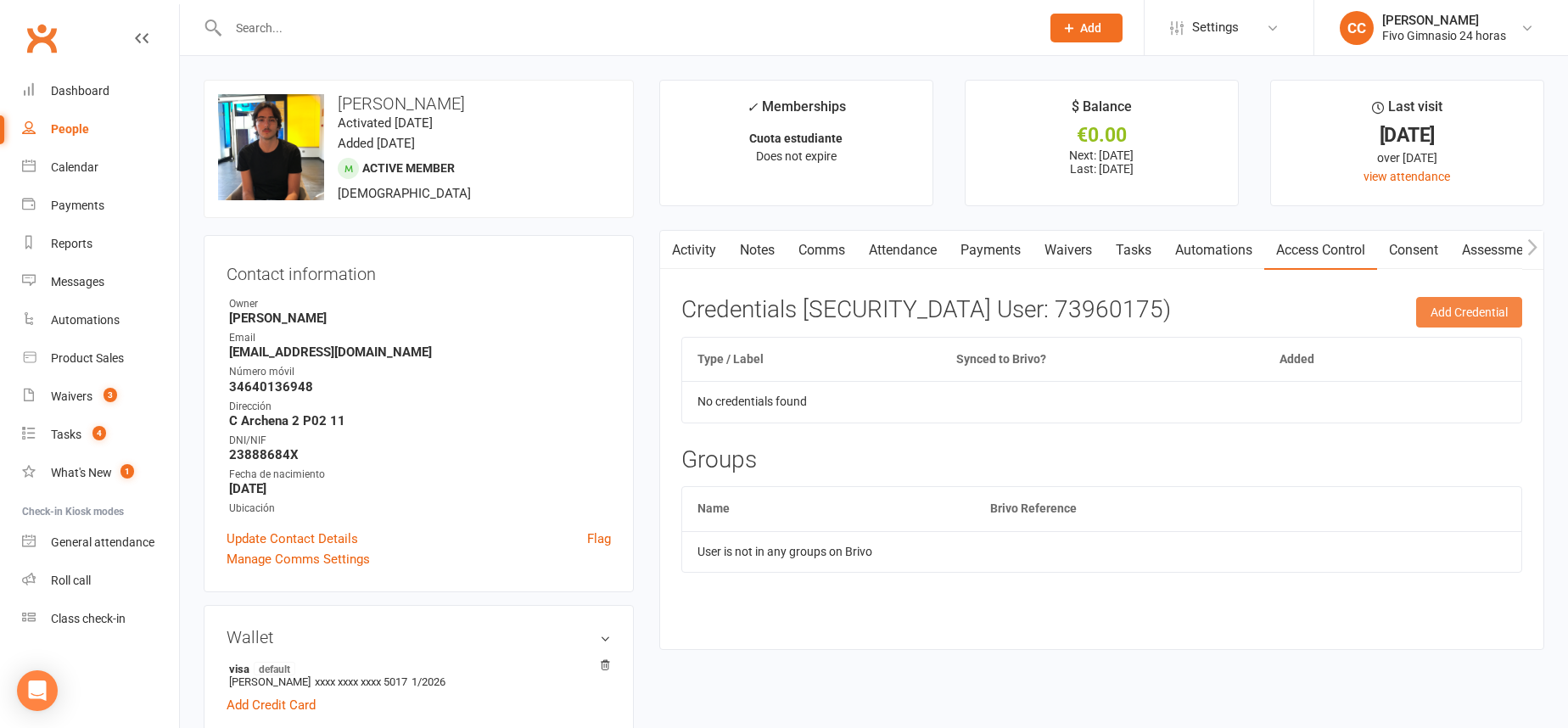
drag, startPoint x: 1481, startPoint y: 304, endPoint x: 1301, endPoint y: 256, distance: 186.3
click at [1481, 304] on button "Add Credential" at bounding box center [1469, 312] width 106 height 31
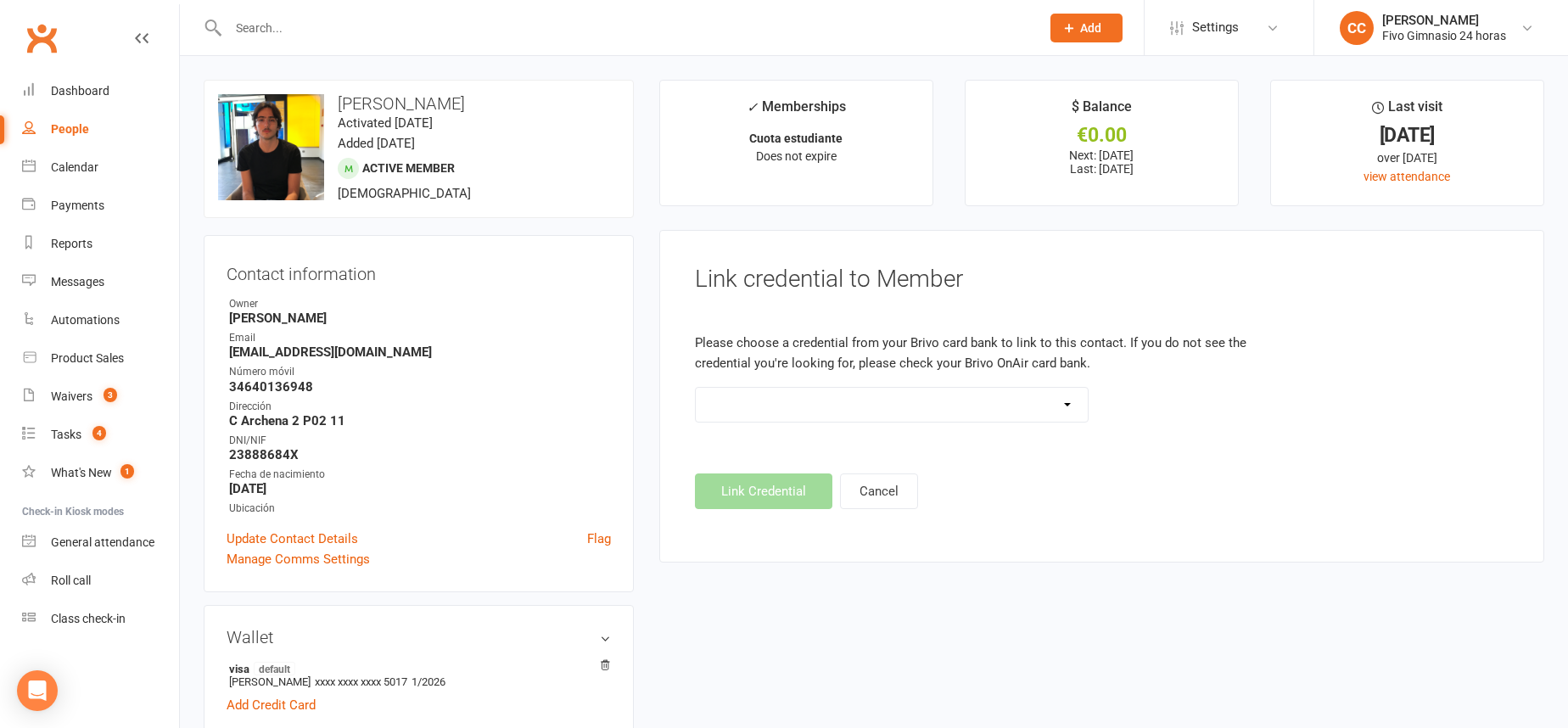
click at [967, 397] on select "Standard 26 Bit (54268) Standard 26 Bit (54269) Standard 26 Bit (54270) Standar…" at bounding box center [892, 405] width 393 height 34
click at [833, 398] on select "Standard 26 Bit (54268) Standard 26 Bit (54269) Standard 26 Bit (54270) Standar…" at bounding box center [892, 405] width 393 height 34
select select "7286"
click at [769, 494] on button "Link Credential" at bounding box center [763, 491] width 137 height 36
